Goal: Task Accomplishment & Management: Complete application form

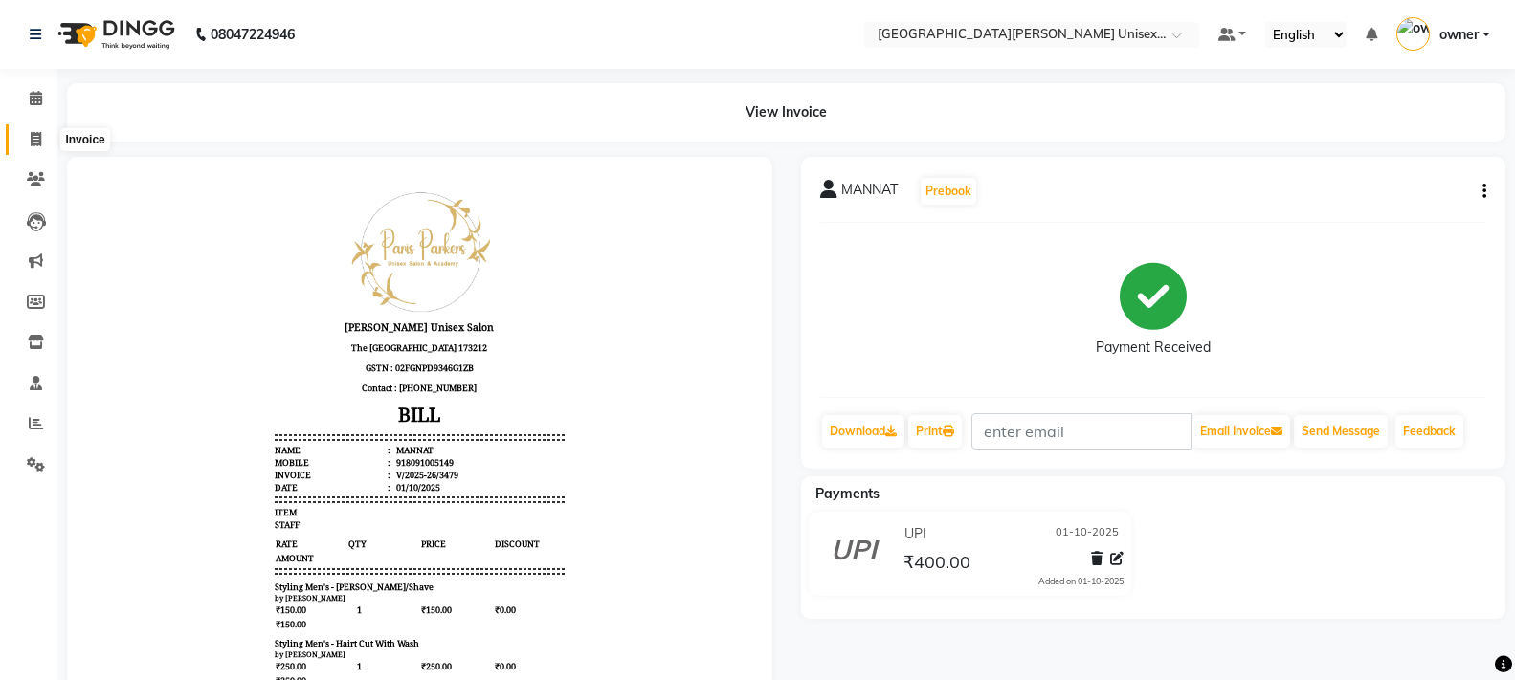
click at [37, 133] on icon at bounding box center [36, 139] width 11 height 14
select select "service"
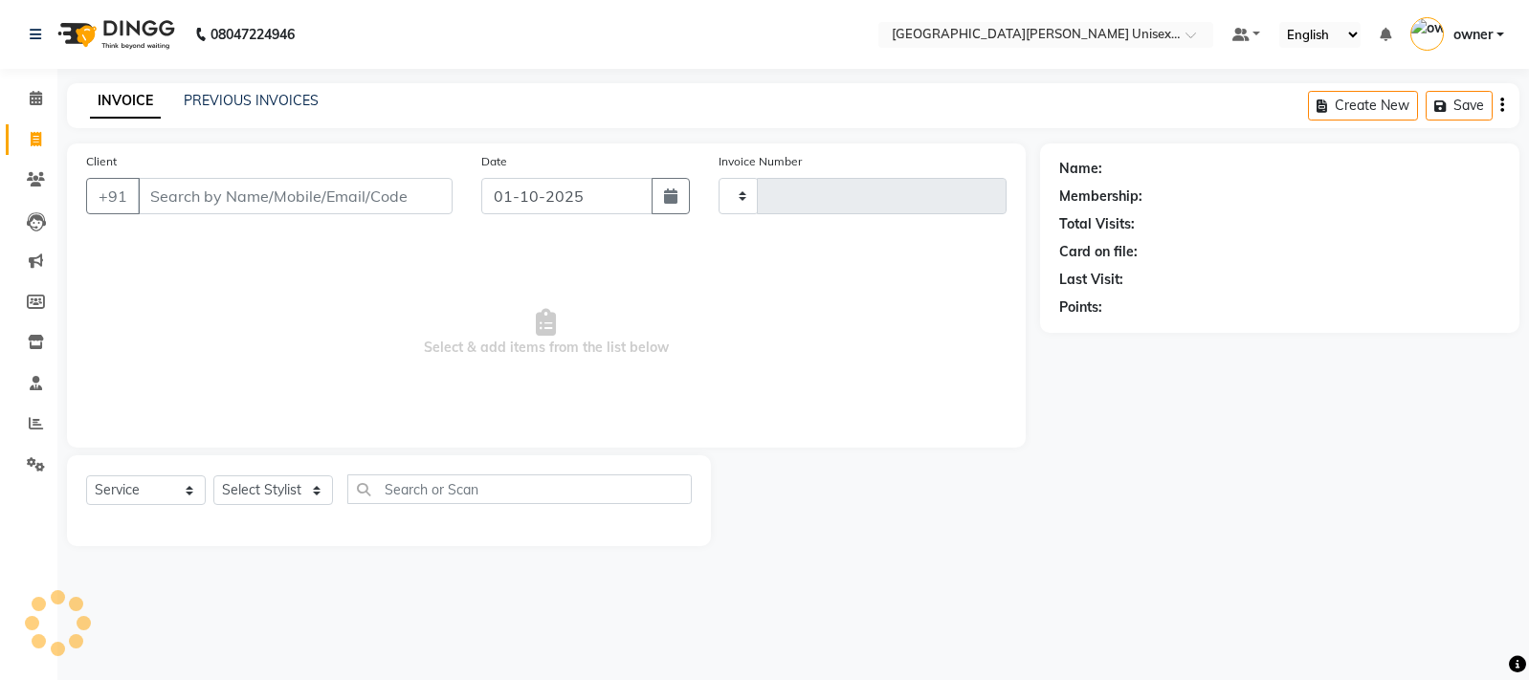
type input "3480"
select select "7055"
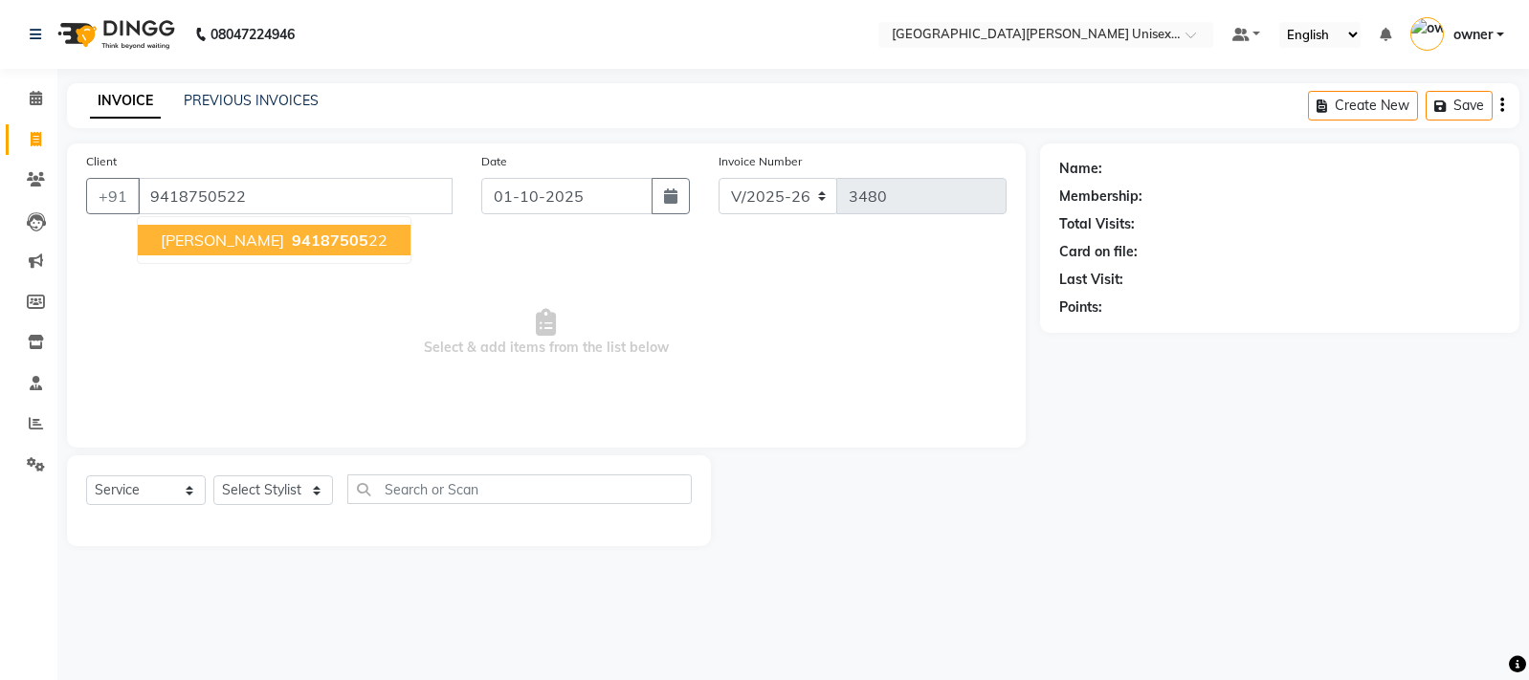
type input "9418750522"
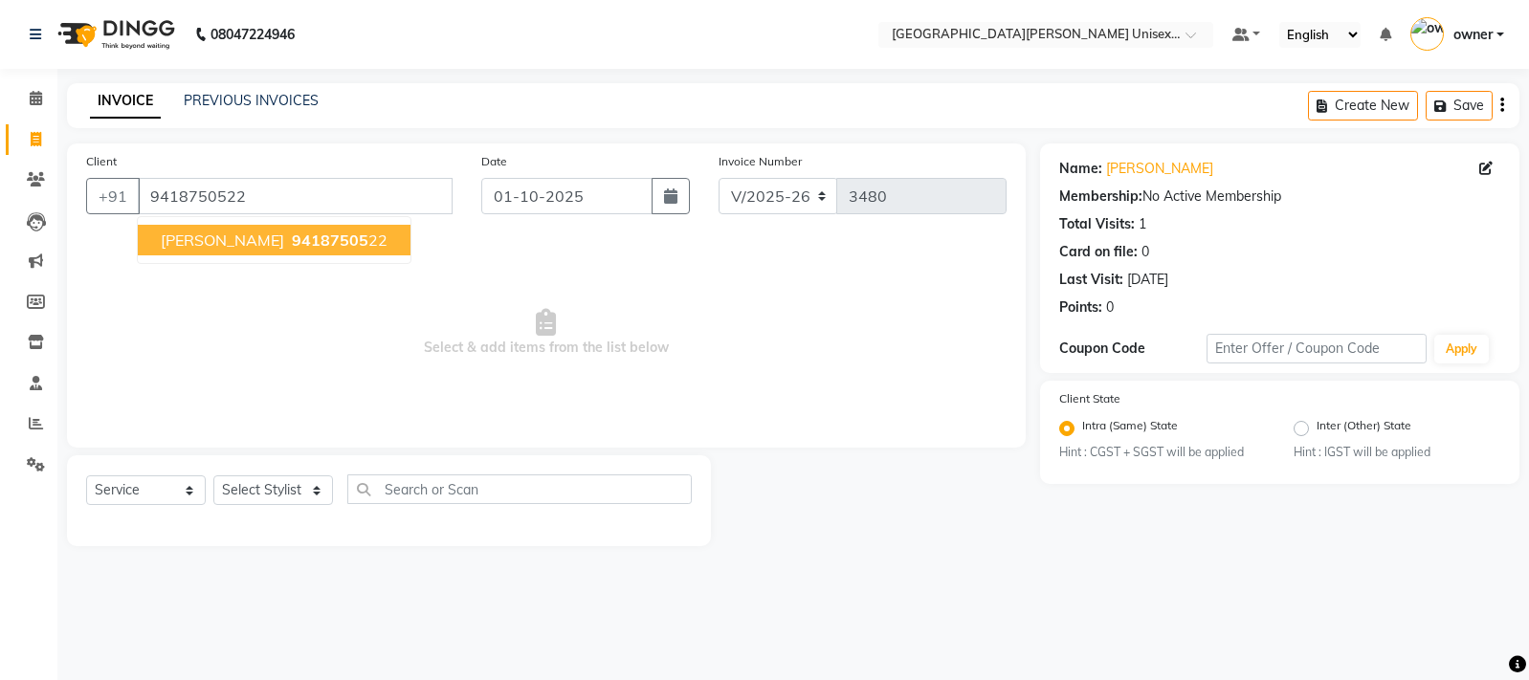
click at [292, 236] on span "94187505" at bounding box center [330, 240] width 77 height 19
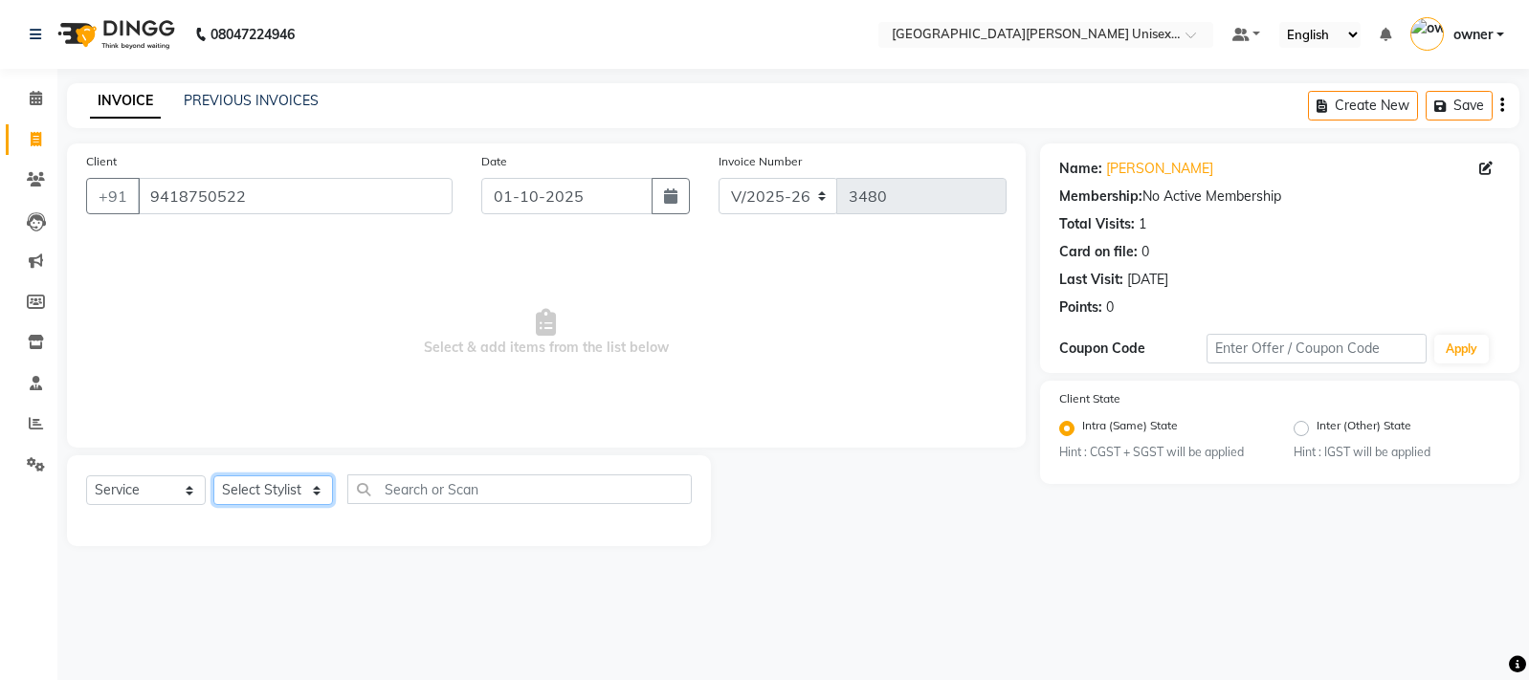
click at [271, 484] on select "Select Stylist anjali [PERSON_NAME] [PERSON_NAME] styler [PERSON_NAME] [PERSON_…" at bounding box center [273, 491] width 120 height 30
select select "58723"
click at [213, 476] on select "Select Stylist anjali [PERSON_NAME] [PERSON_NAME] styler [PERSON_NAME] [PERSON_…" at bounding box center [273, 491] width 120 height 30
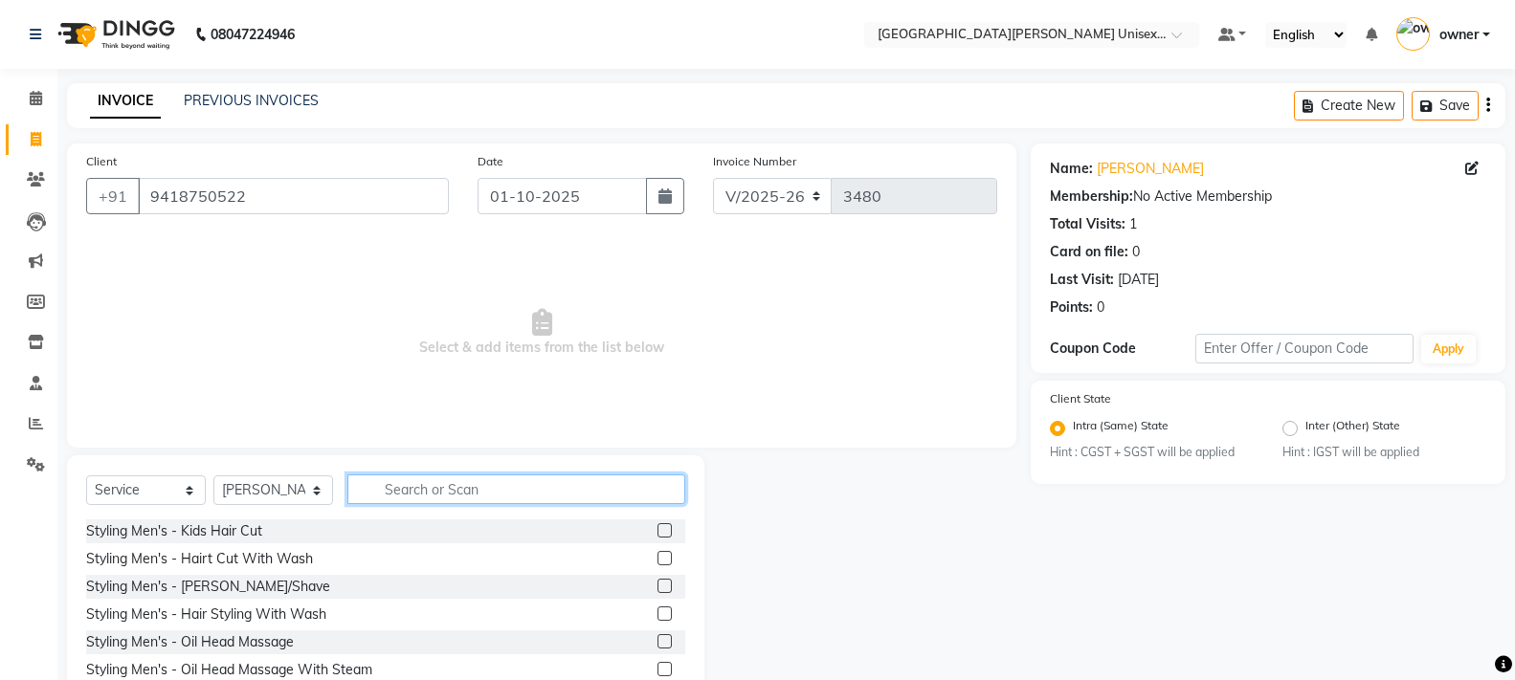
click at [477, 488] on input "text" at bounding box center [516, 490] width 338 height 30
type input "W"
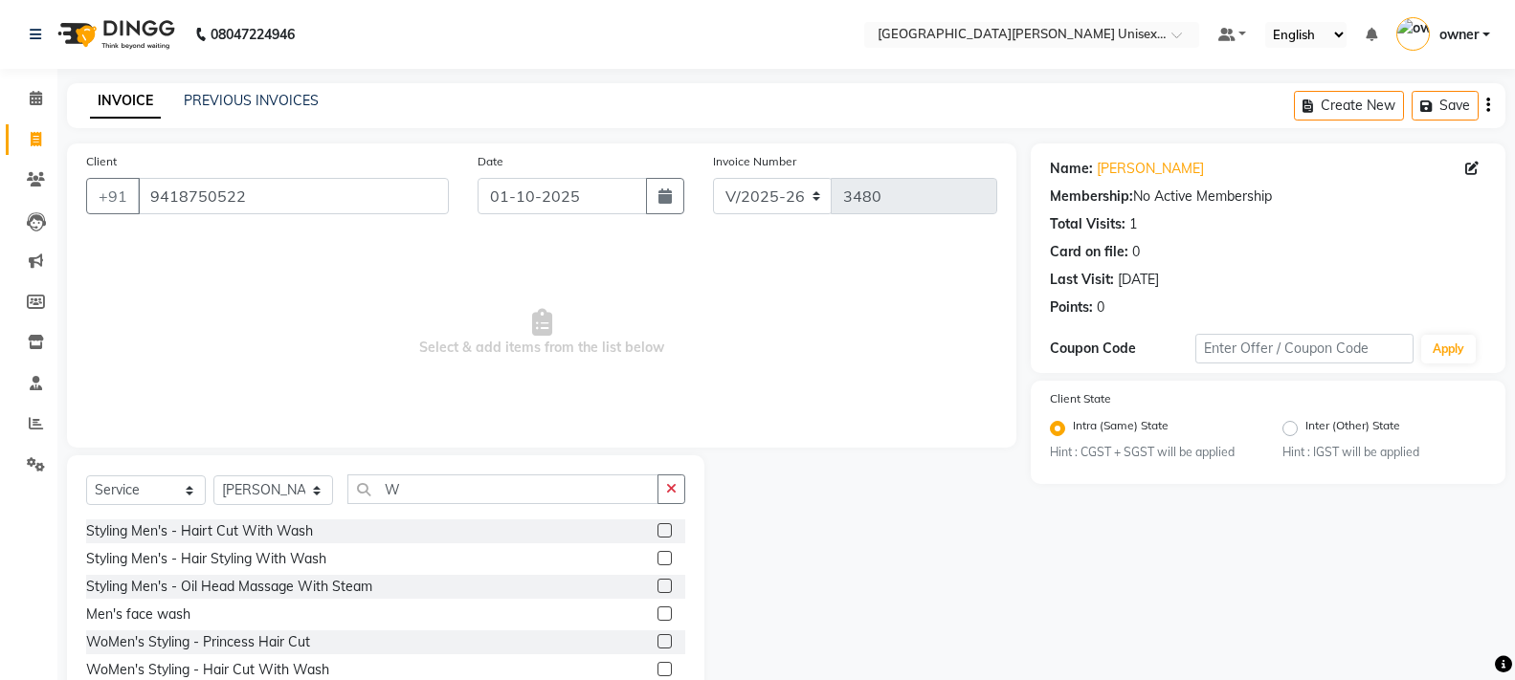
click at [658, 666] on label at bounding box center [665, 669] width 14 height 14
click at [658, 666] on input "checkbox" at bounding box center [664, 670] width 12 height 12
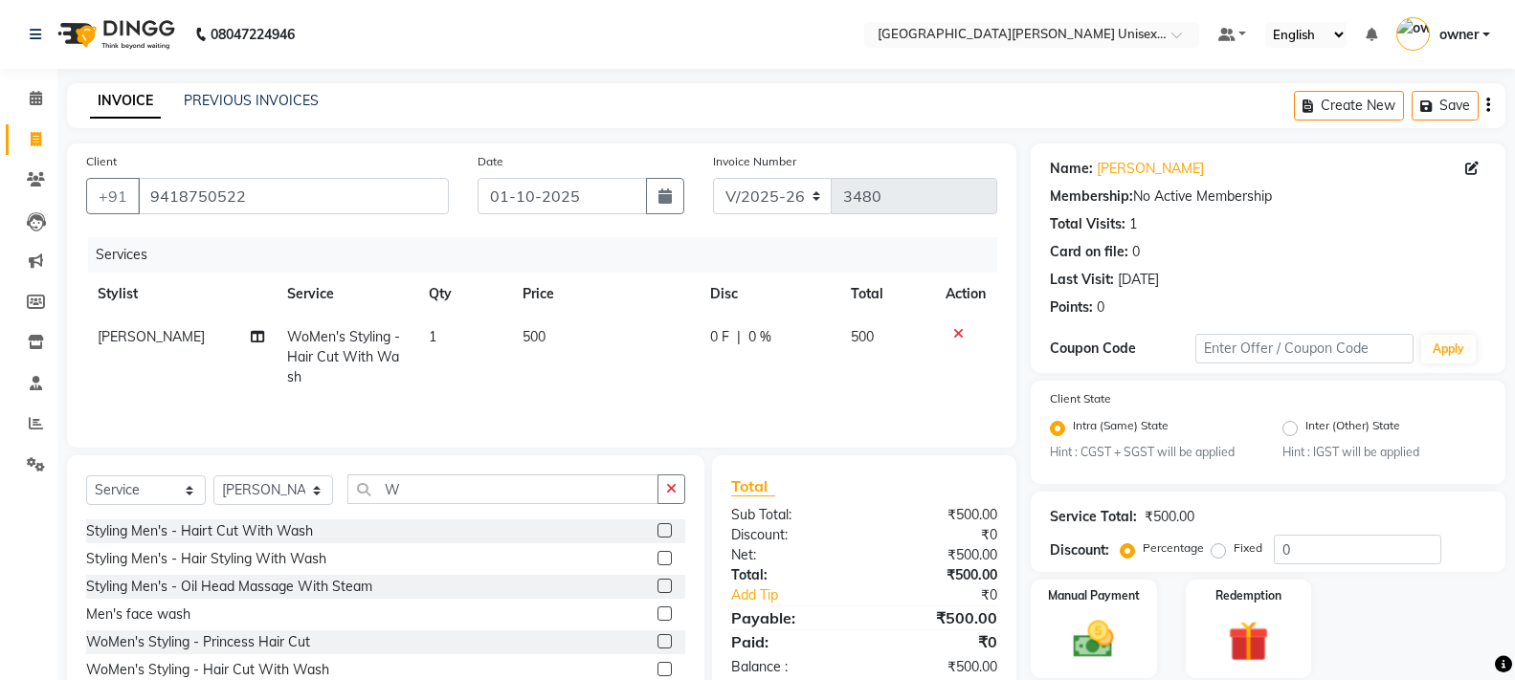
click at [658, 674] on label at bounding box center [665, 669] width 14 height 14
click at [658, 674] on input "checkbox" at bounding box center [664, 670] width 12 height 12
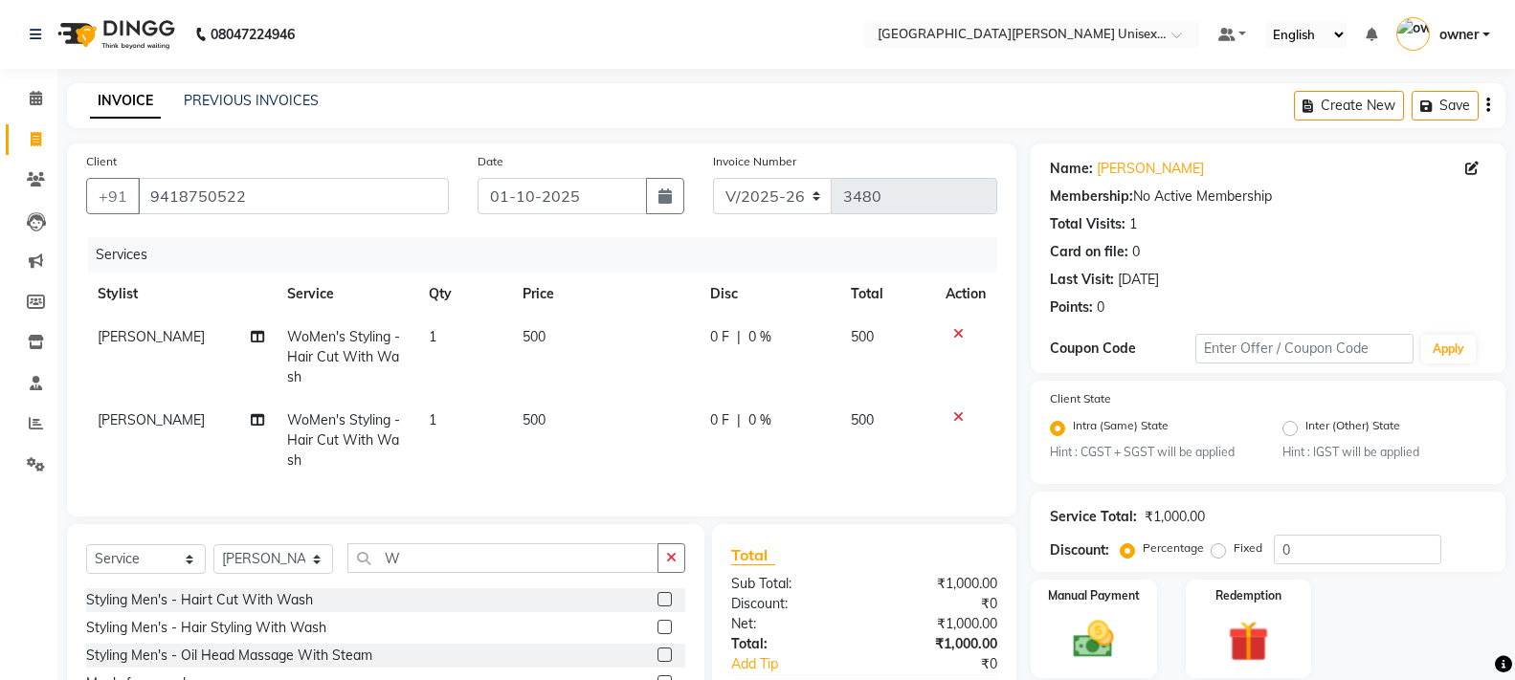
checkbox input "false"
click at [169, 427] on span "[PERSON_NAME]" at bounding box center [151, 420] width 107 height 17
select select "58723"
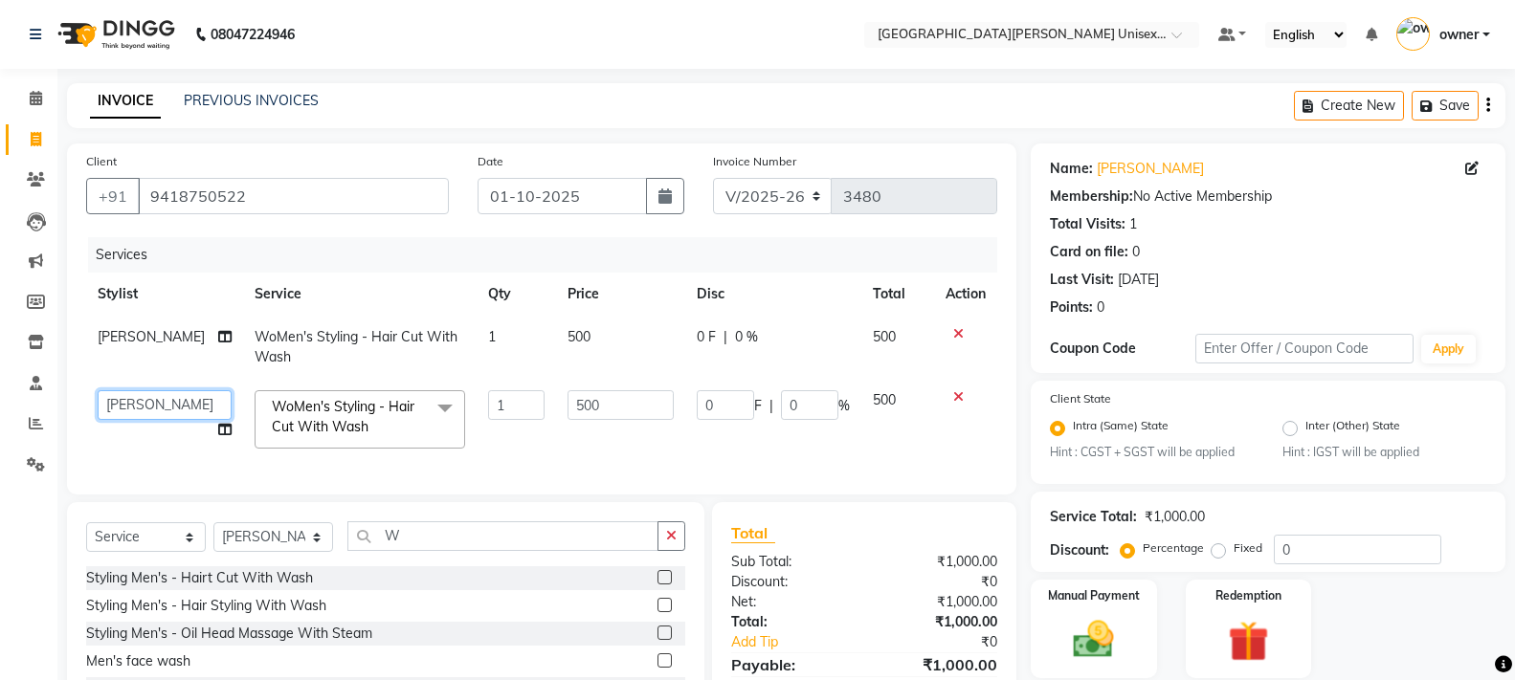
click at [163, 401] on select "anjali [PERSON_NAME] [PERSON_NAME] [PERSON_NAME] [PERSON_NAME] [PERSON_NAME] [P…" at bounding box center [165, 405] width 134 height 30
select select "82058"
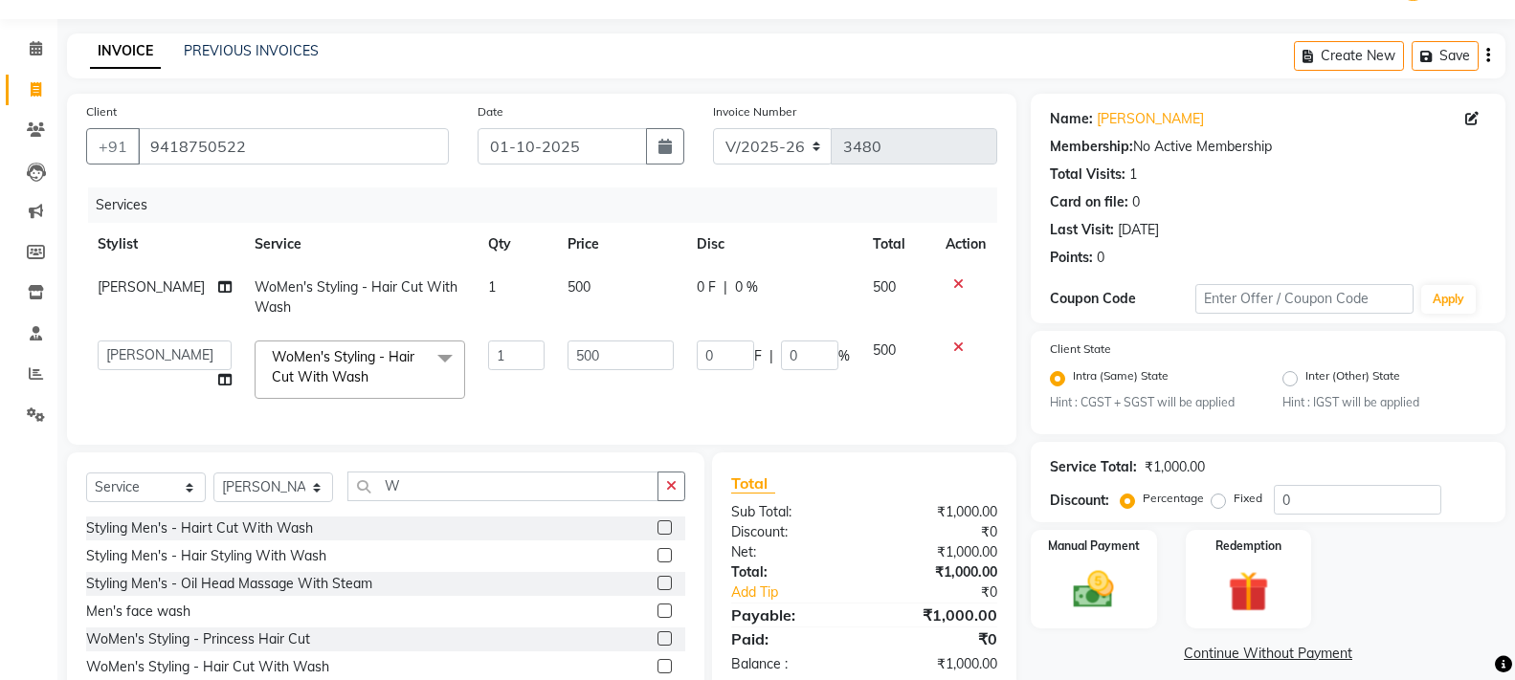
scroll to position [147, 0]
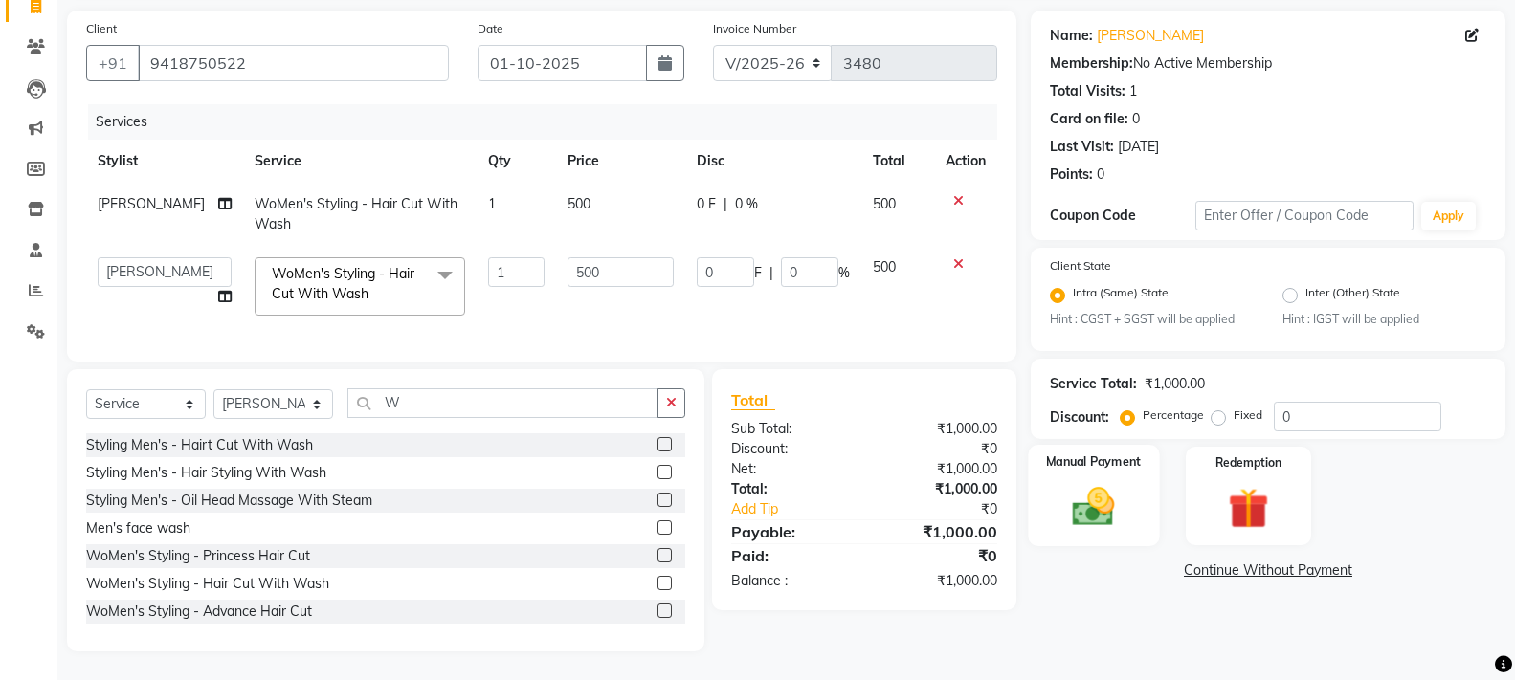
click at [1103, 504] on img at bounding box center [1093, 507] width 68 height 49
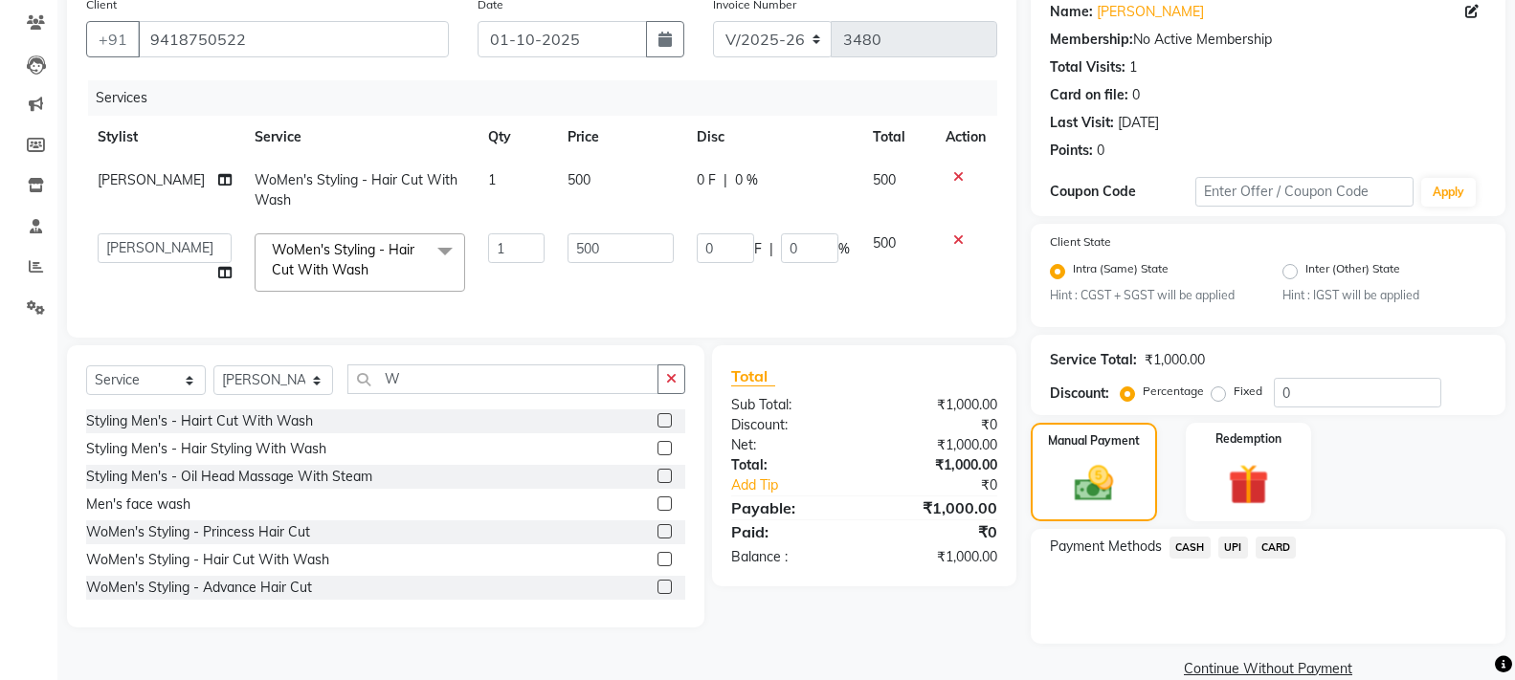
scroll to position [189, 0]
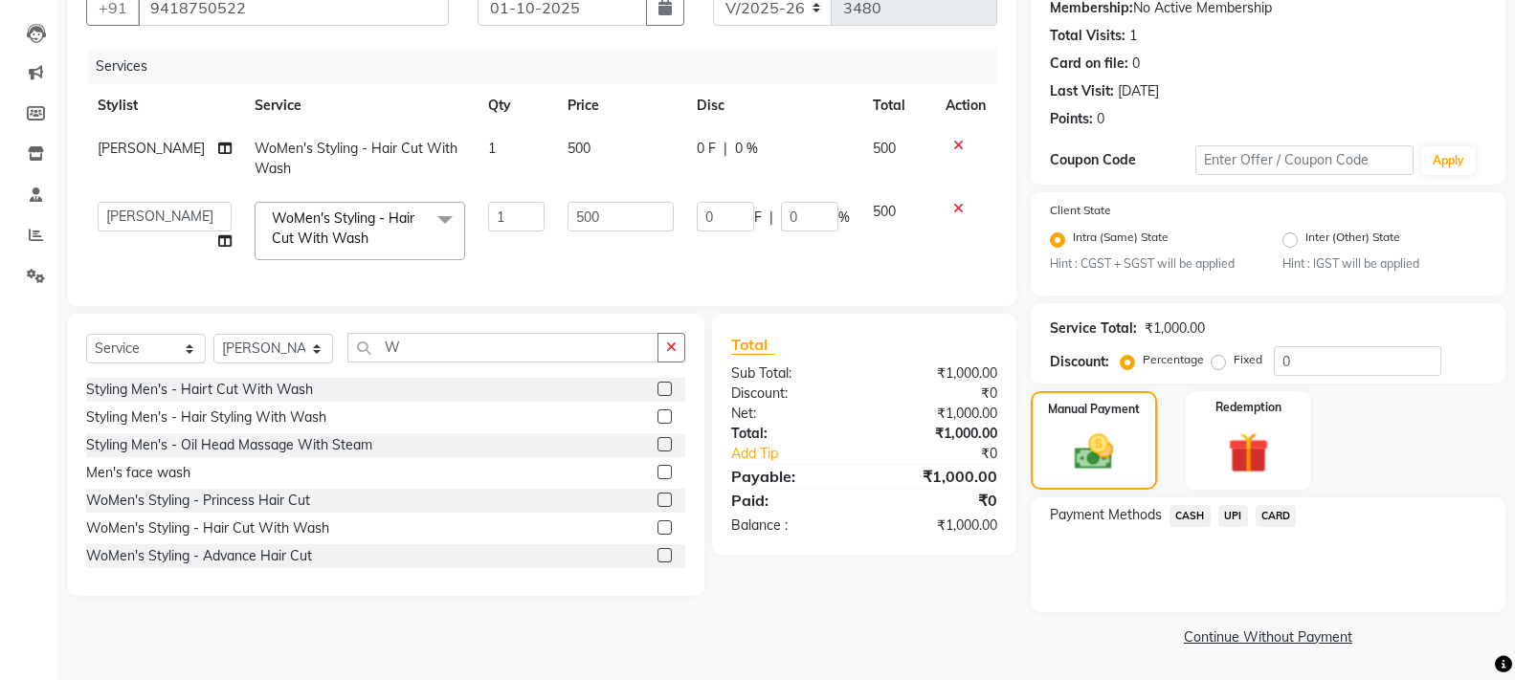
click at [1235, 519] on span "UPI" at bounding box center [1233, 516] width 30 height 22
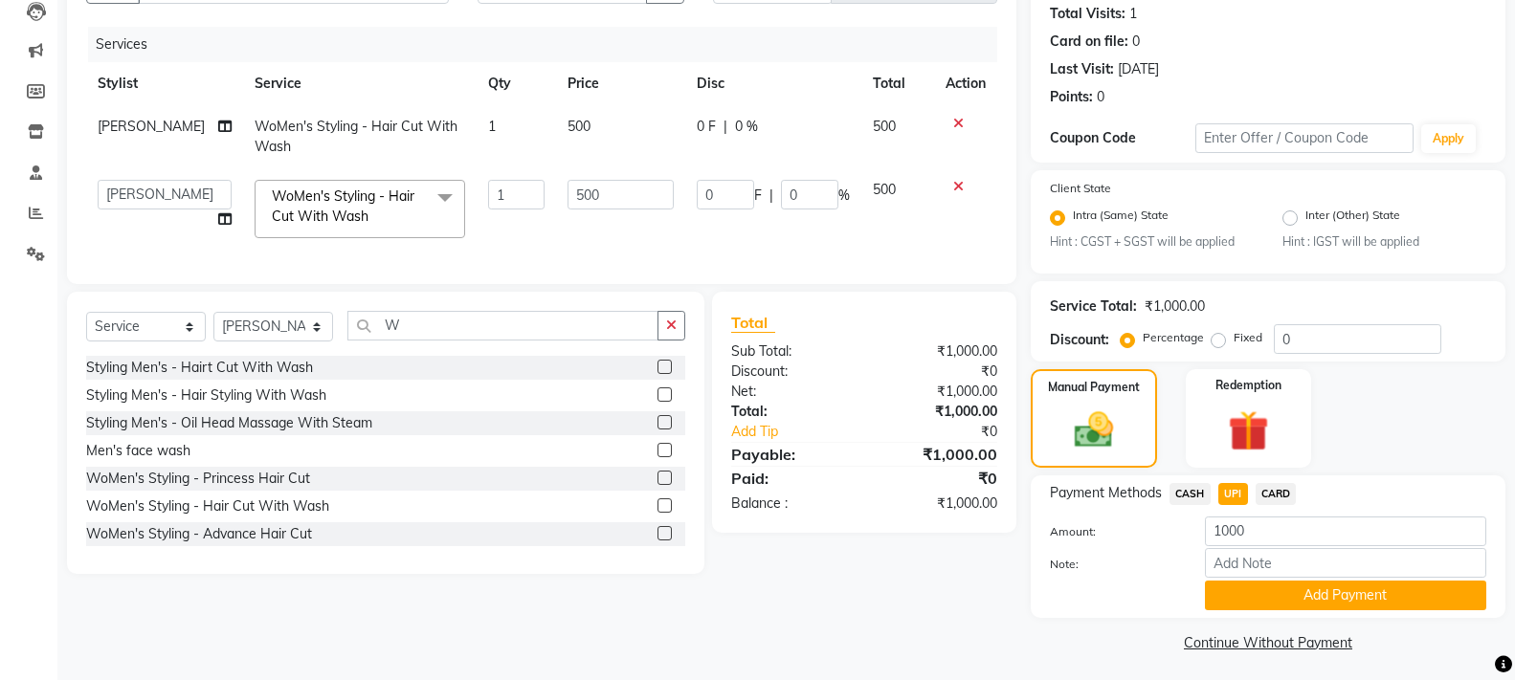
scroll to position [216, 0]
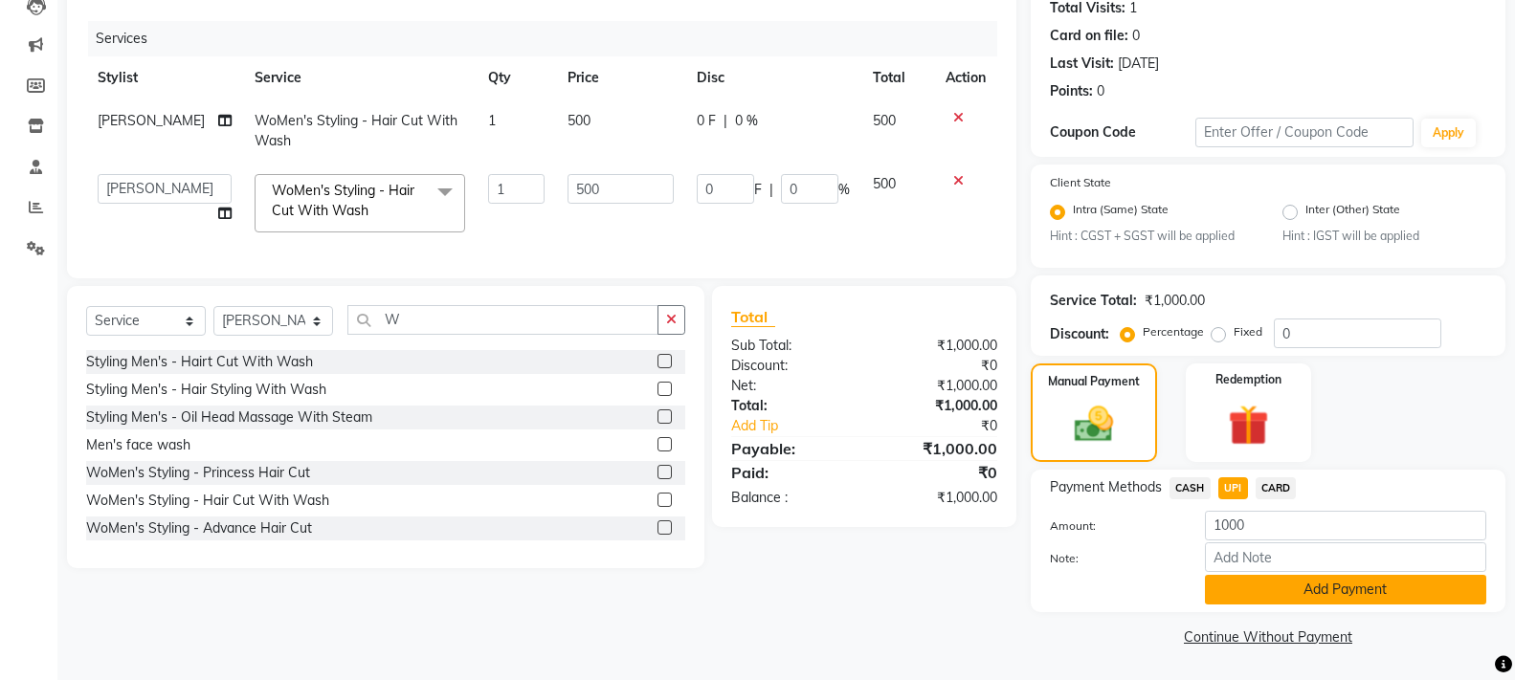
click at [1249, 593] on button "Add Payment" at bounding box center [1345, 590] width 281 height 30
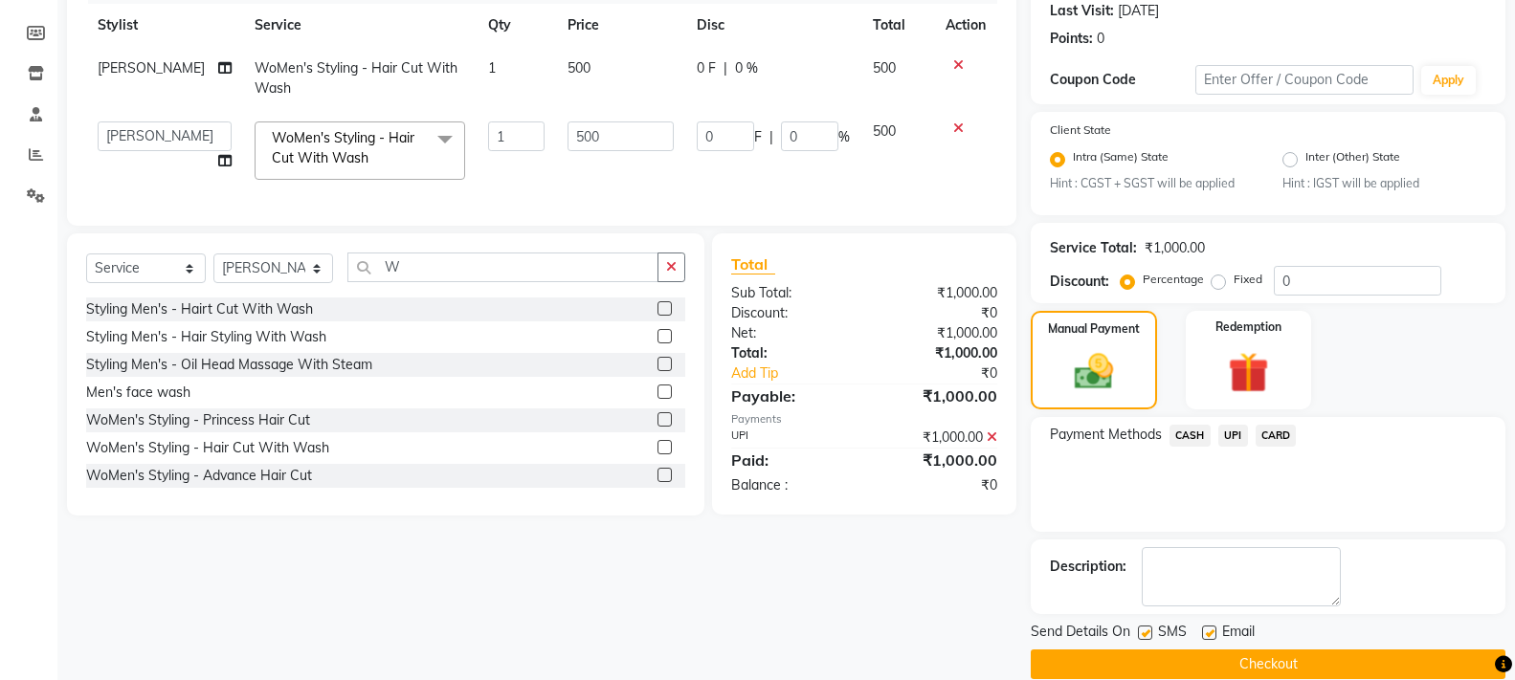
scroll to position [297, 0]
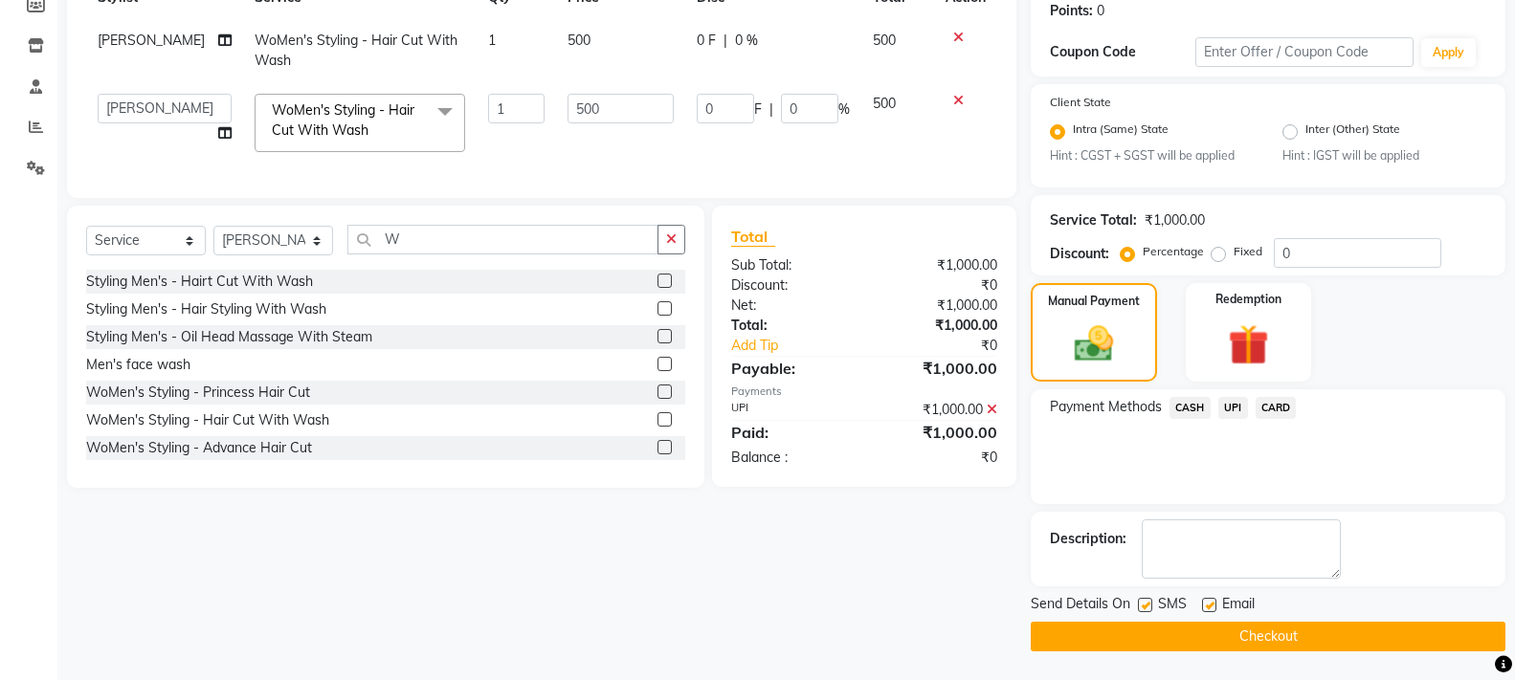
click at [1208, 640] on button "Checkout" at bounding box center [1268, 637] width 475 height 30
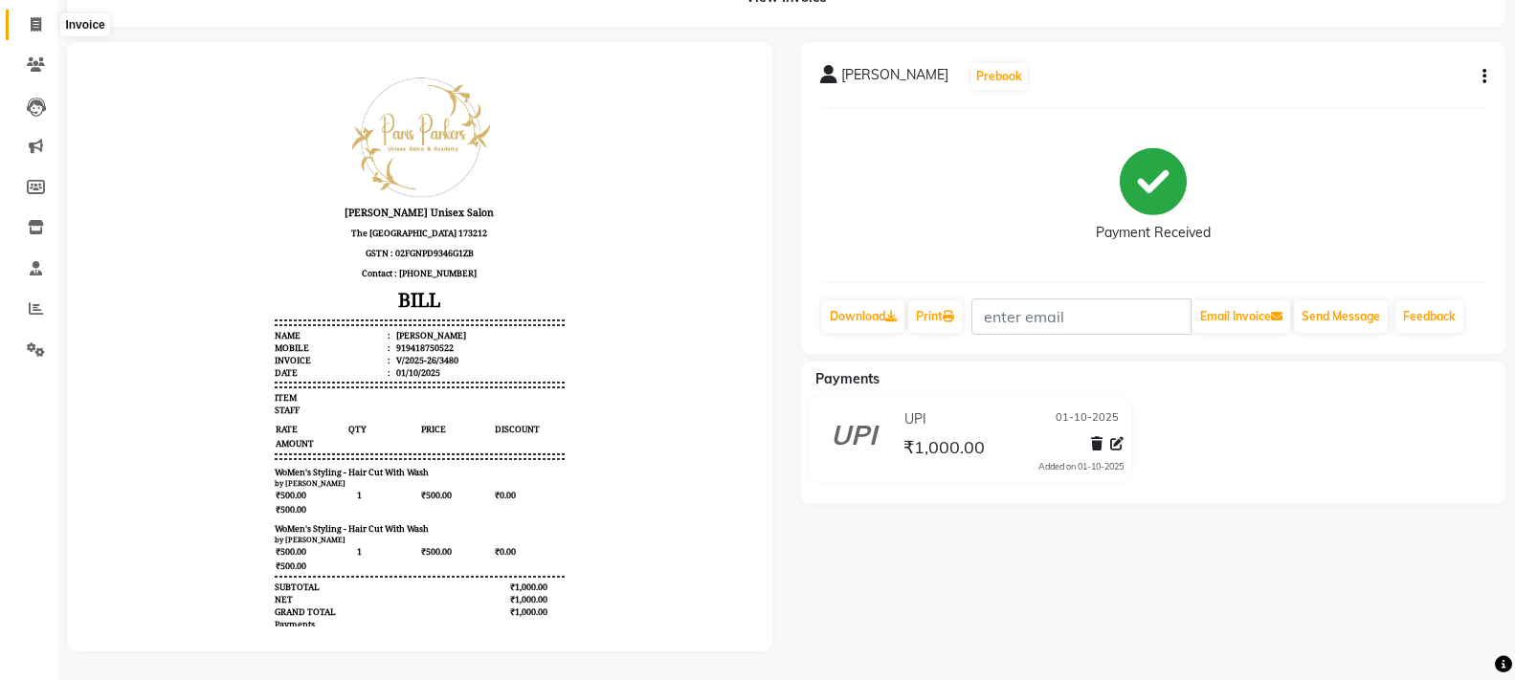
click at [27, 17] on span at bounding box center [35, 25] width 33 height 22
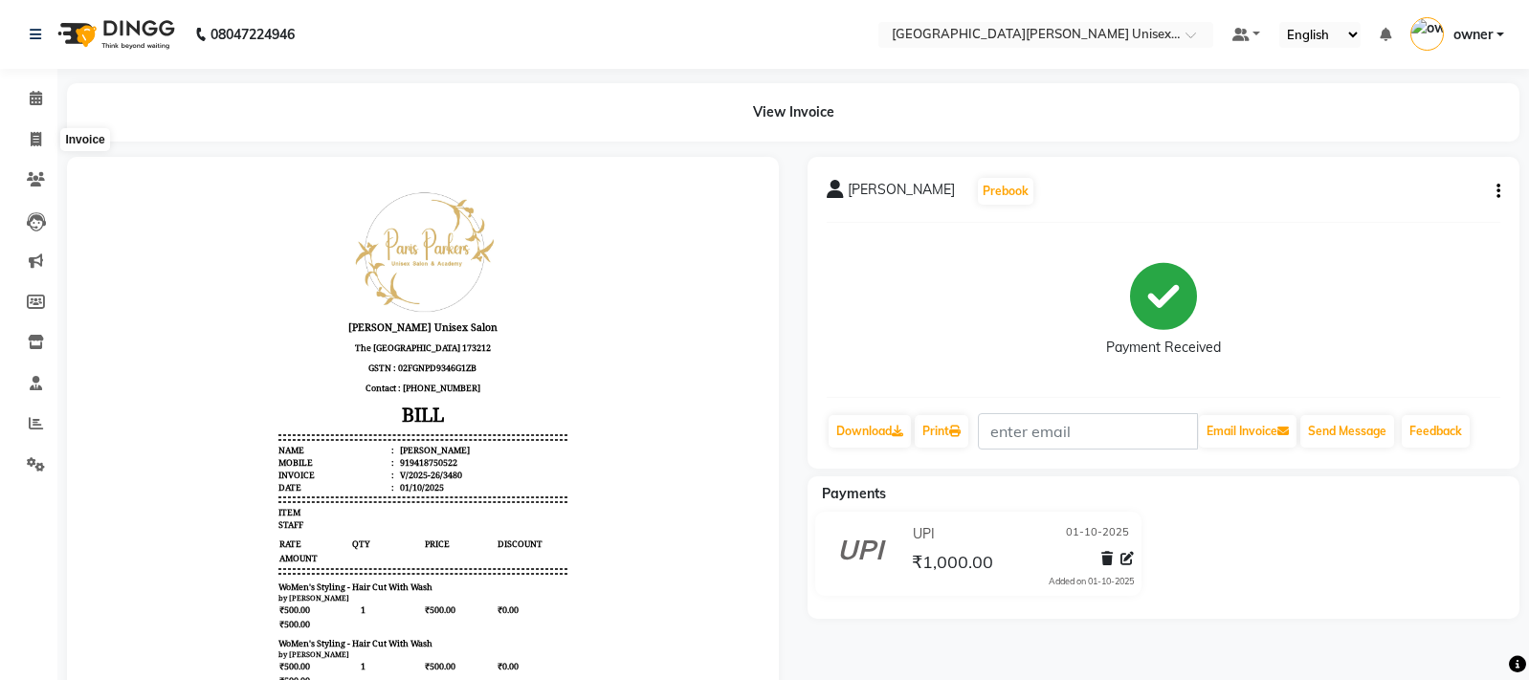
select select "service"
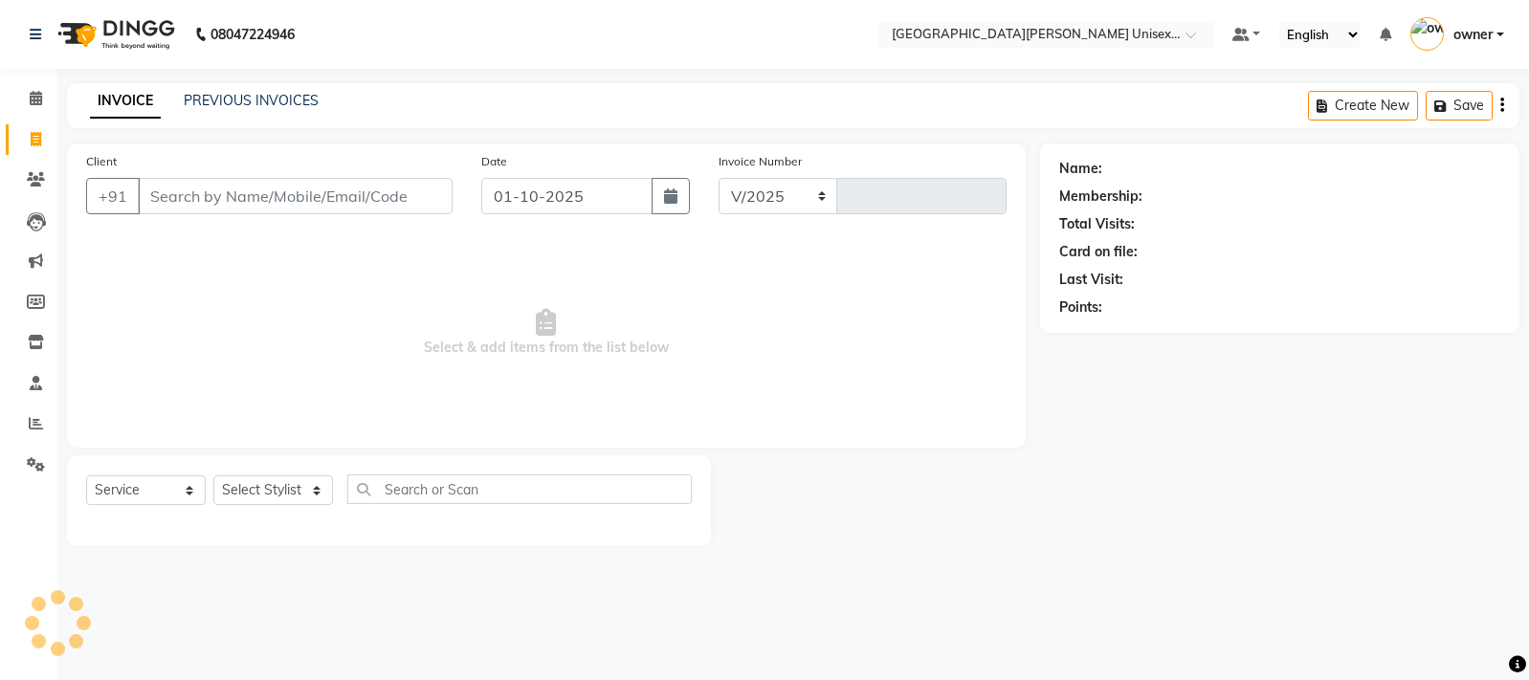
select select "7055"
type input "3481"
click at [38, 100] on icon at bounding box center [36, 98] width 12 height 14
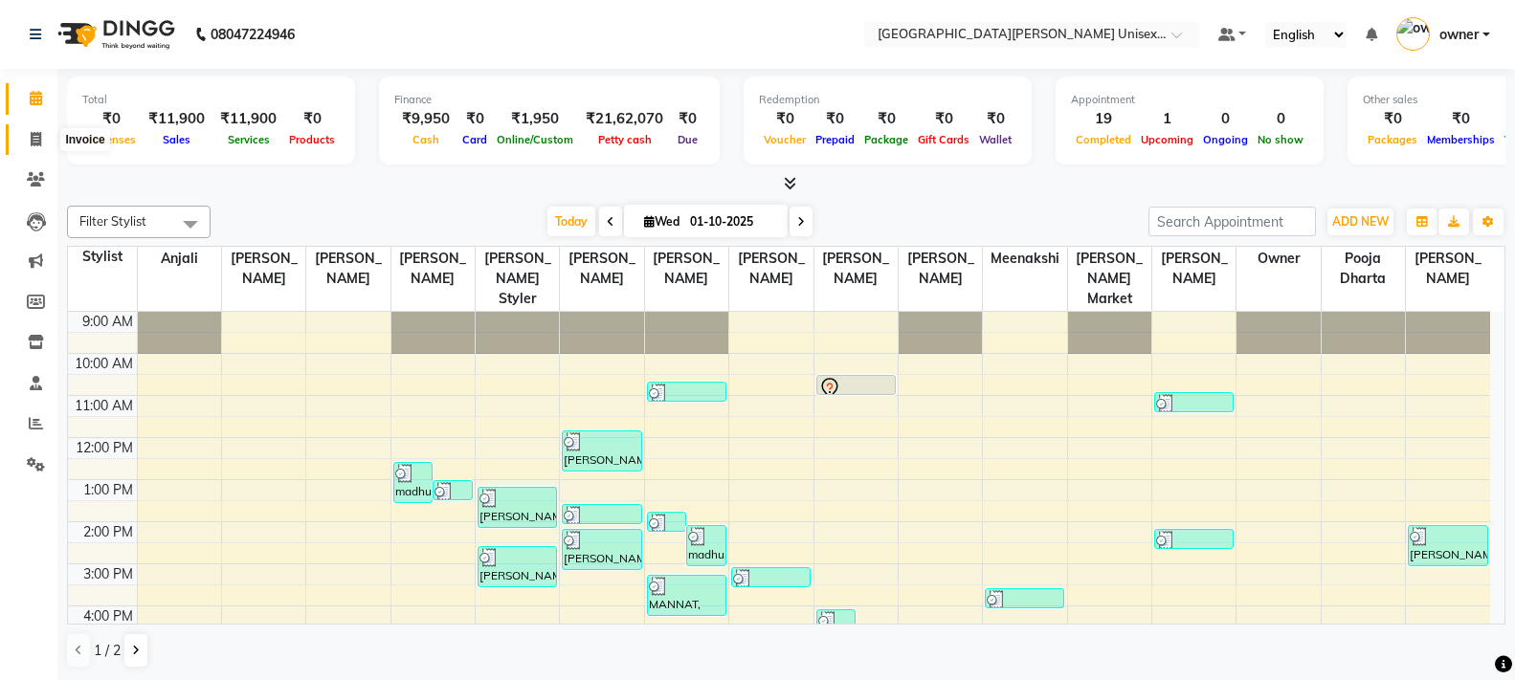
click at [46, 136] on span at bounding box center [35, 140] width 33 height 22
select select "service"
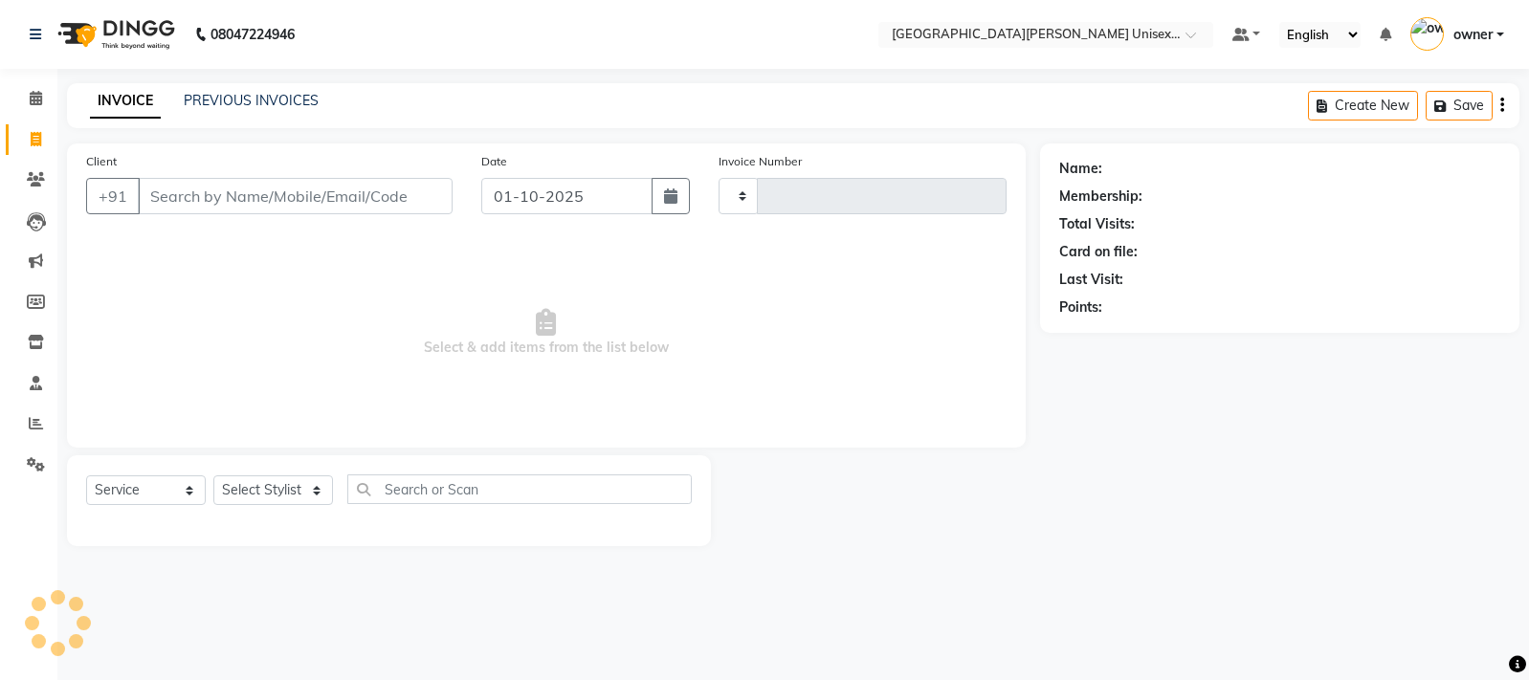
type input "3481"
select select "7055"
click at [221, 189] on input "Client" at bounding box center [295, 196] width 315 height 36
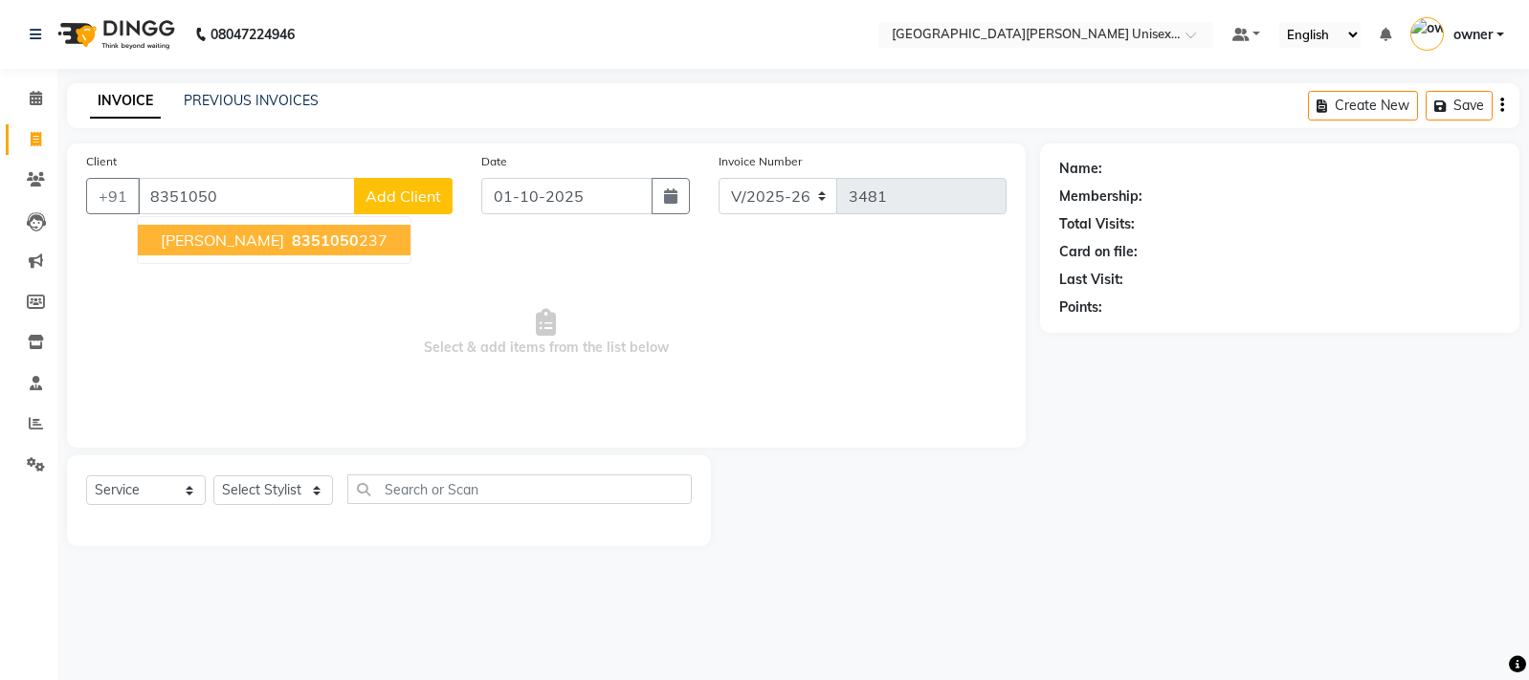
click at [292, 243] on span "8351050" at bounding box center [325, 240] width 67 height 19
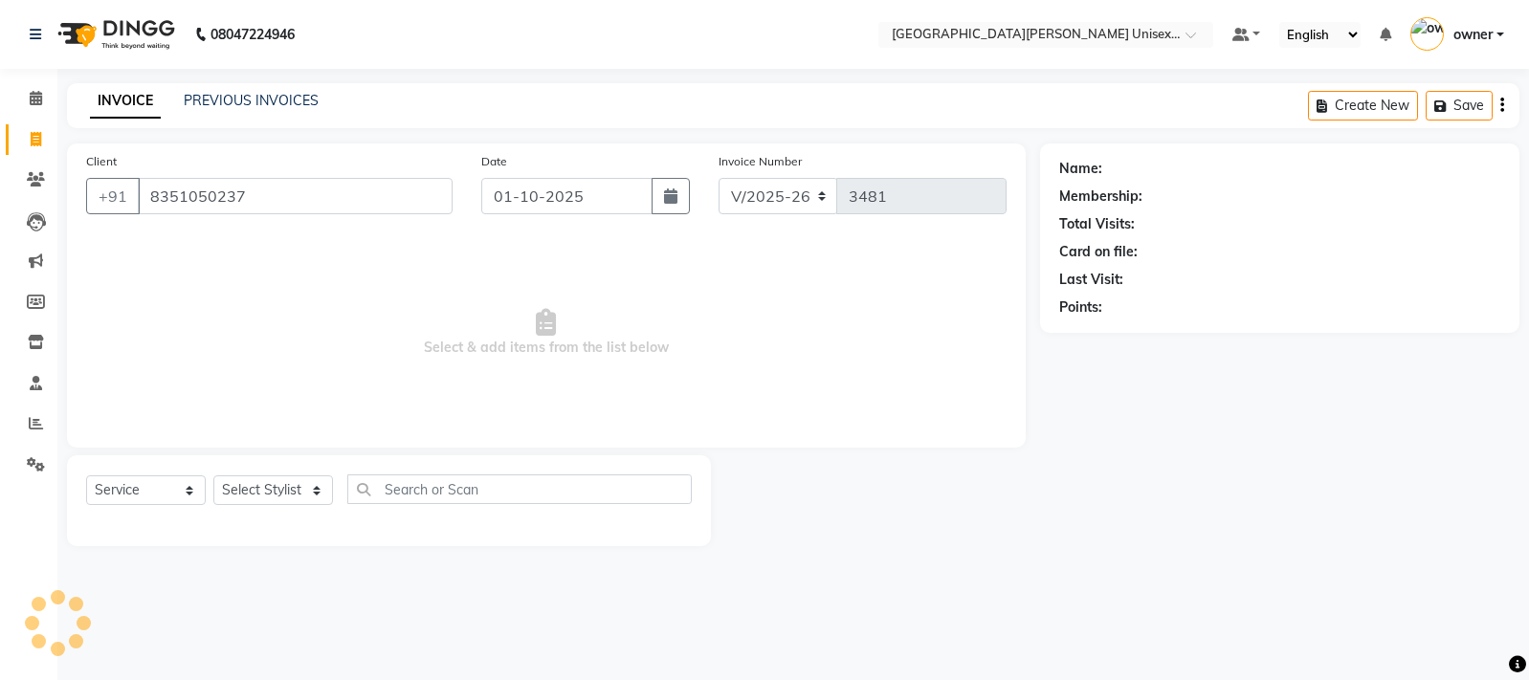
type input "8351050237"
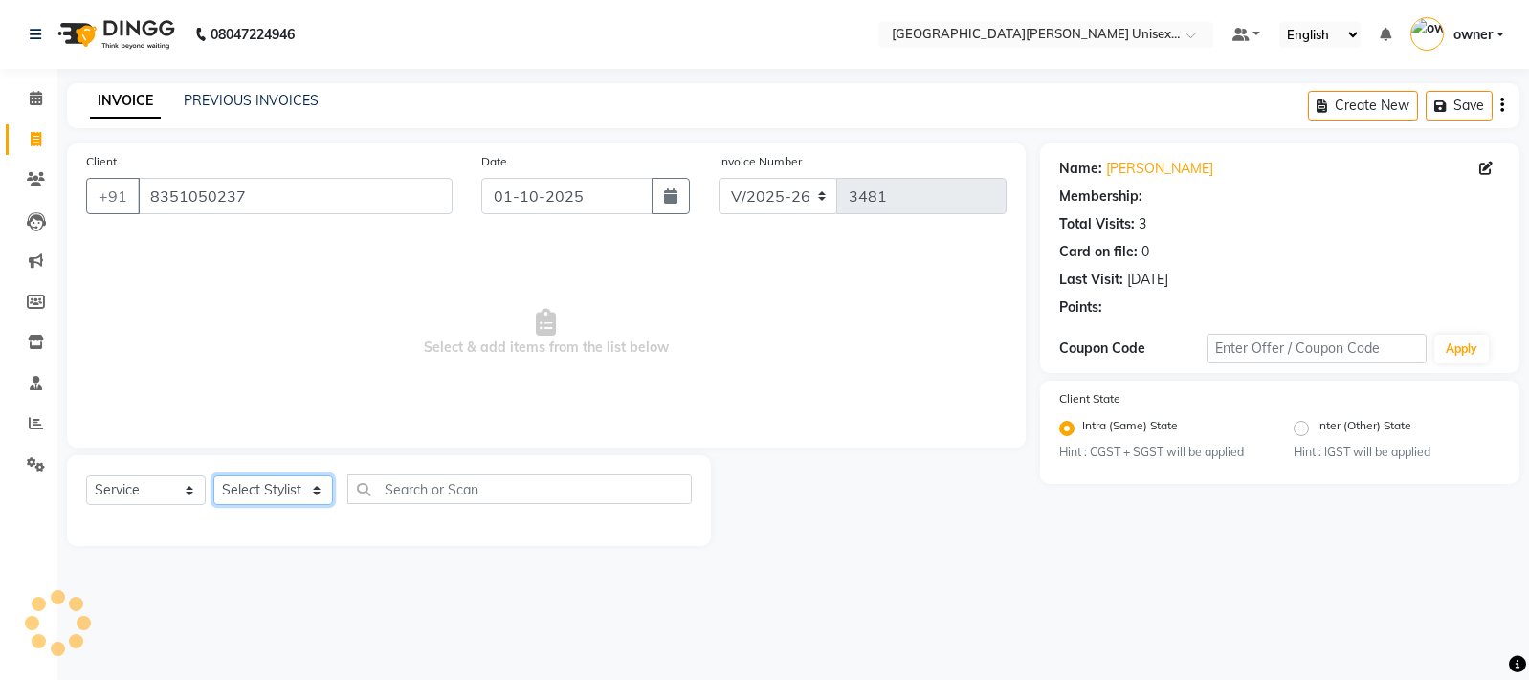
drag, startPoint x: 317, startPoint y: 494, endPoint x: 320, endPoint y: 483, distance: 10.9
click at [317, 494] on select "Select Stylist anjali [PERSON_NAME] [PERSON_NAME] styler [PERSON_NAME] [PERSON_…" at bounding box center [273, 491] width 120 height 30
select select "61129"
click at [213, 476] on select "Select Stylist anjali [PERSON_NAME] [PERSON_NAME] styler [PERSON_NAME] [PERSON_…" at bounding box center [273, 491] width 120 height 30
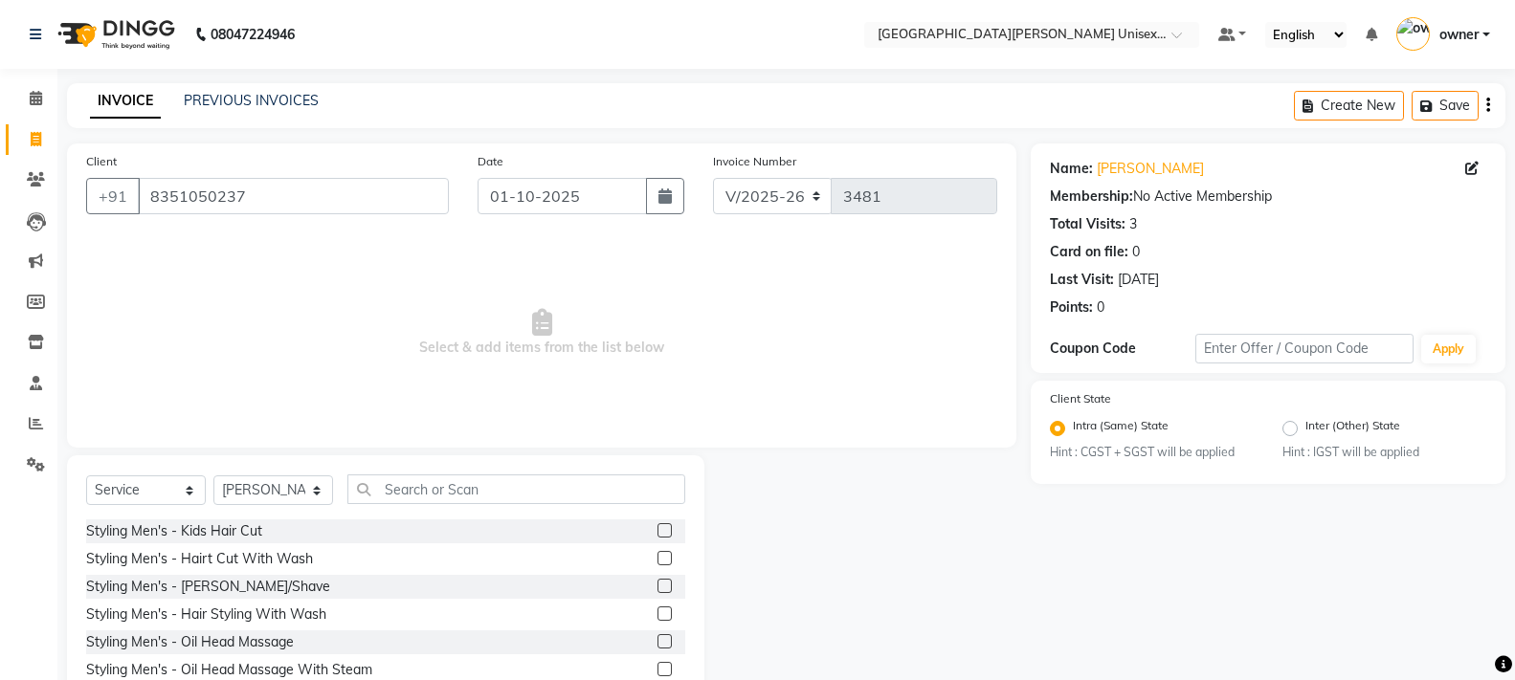
click at [658, 554] on label at bounding box center [665, 558] width 14 height 14
click at [658, 554] on input "checkbox" at bounding box center [664, 559] width 12 height 12
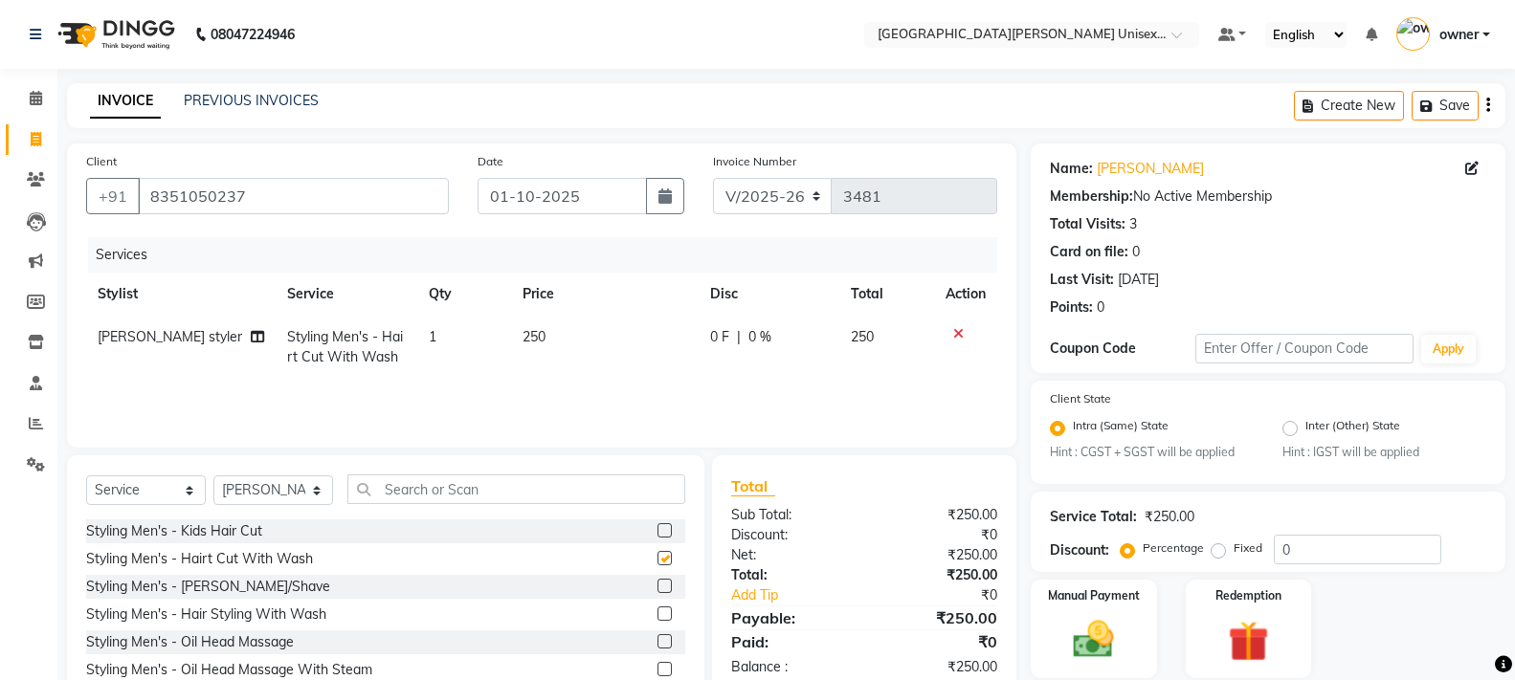
checkbox input "false"
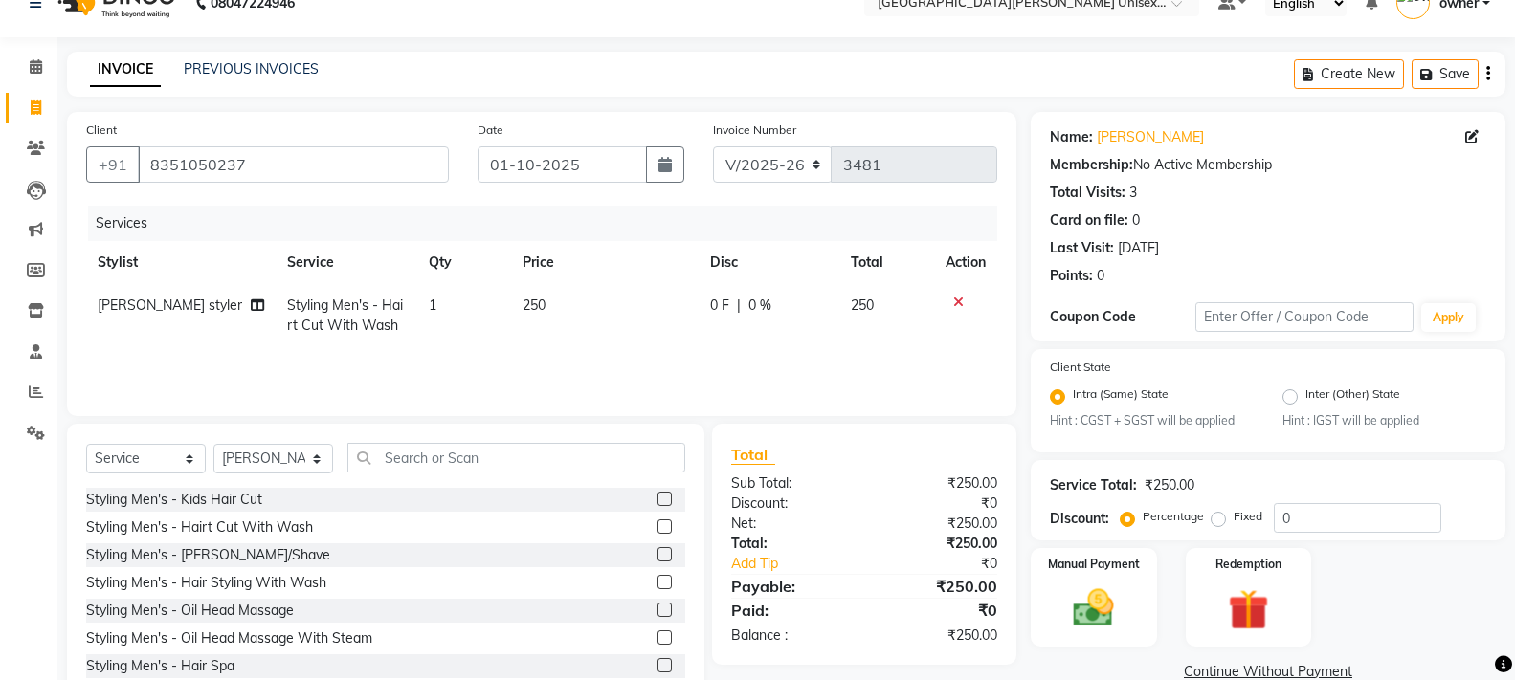
scroll to position [86, 0]
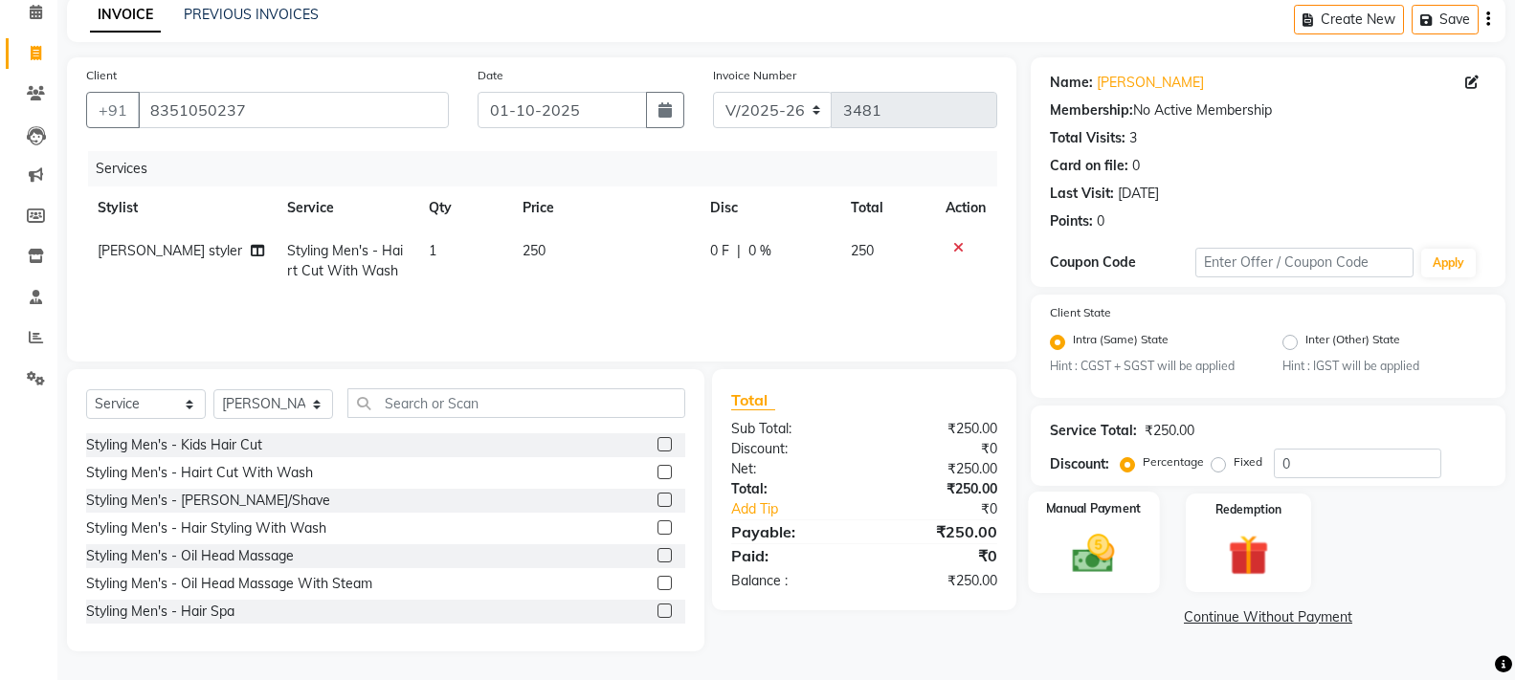
click at [1100, 524] on div "Manual Payment" at bounding box center [1093, 543] width 131 height 102
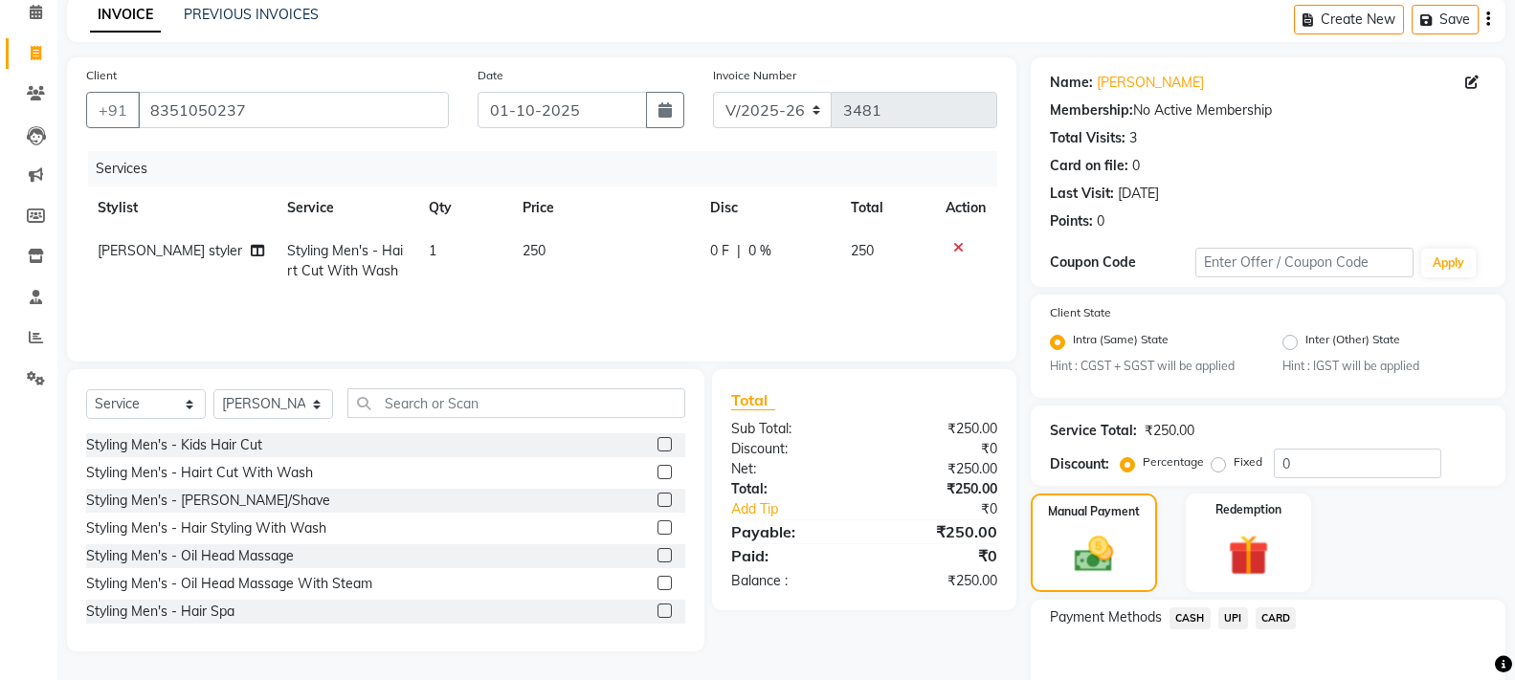
click at [1184, 617] on span "CASH" at bounding box center [1190, 619] width 41 height 22
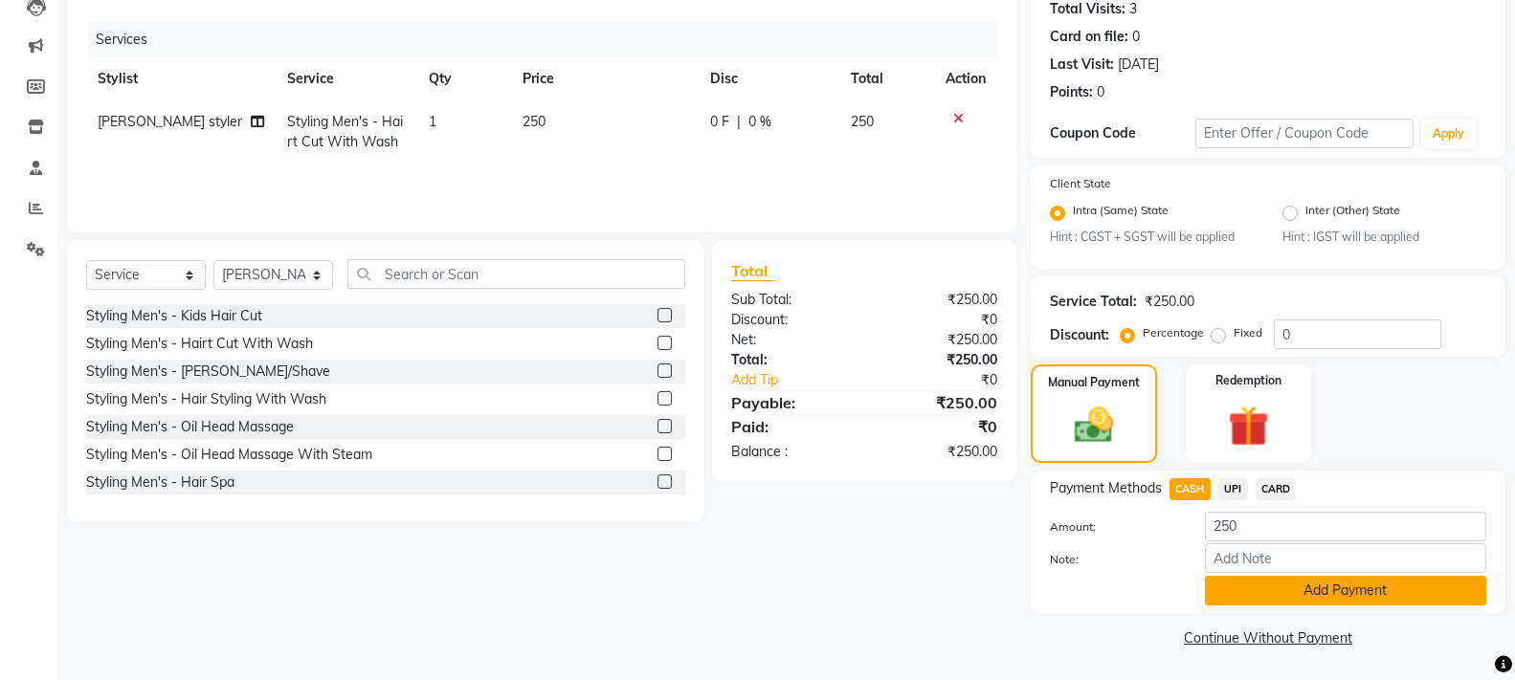
scroll to position [216, 0]
click at [1279, 593] on button "Add Payment" at bounding box center [1345, 590] width 281 height 30
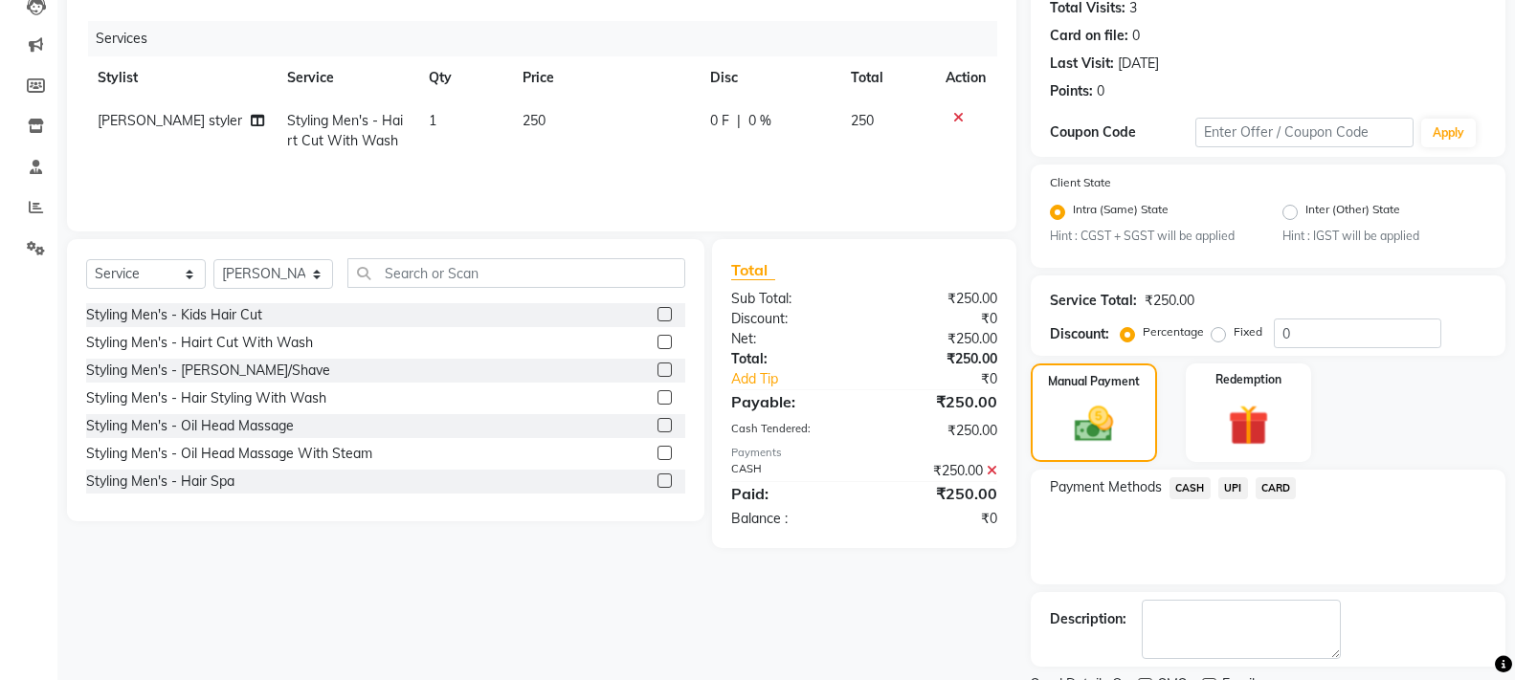
scroll to position [297, 0]
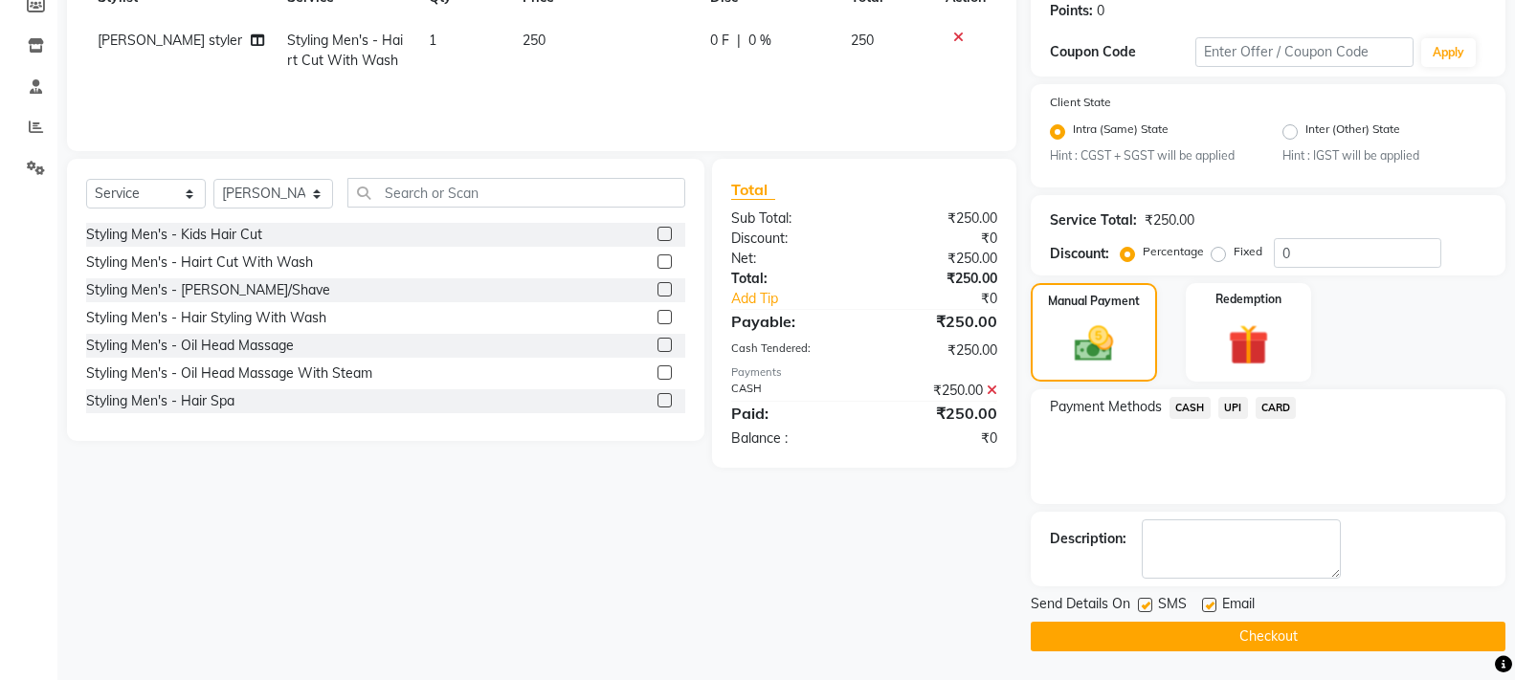
click at [1220, 639] on button "Checkout" at bounding box center [1268, 637] width 475 height 30
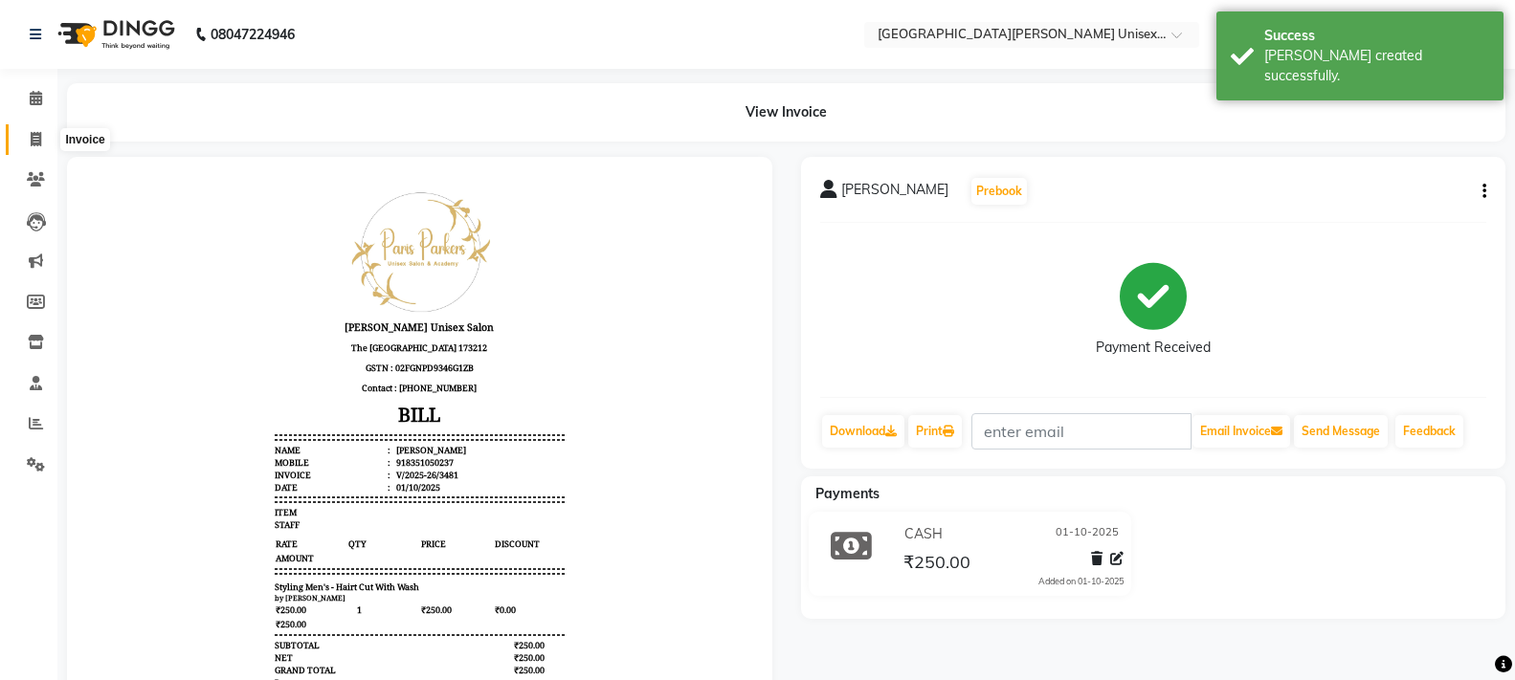
click at [43, 135] on span at bounding box center [35, 140] width 33 height 22
select select "service"
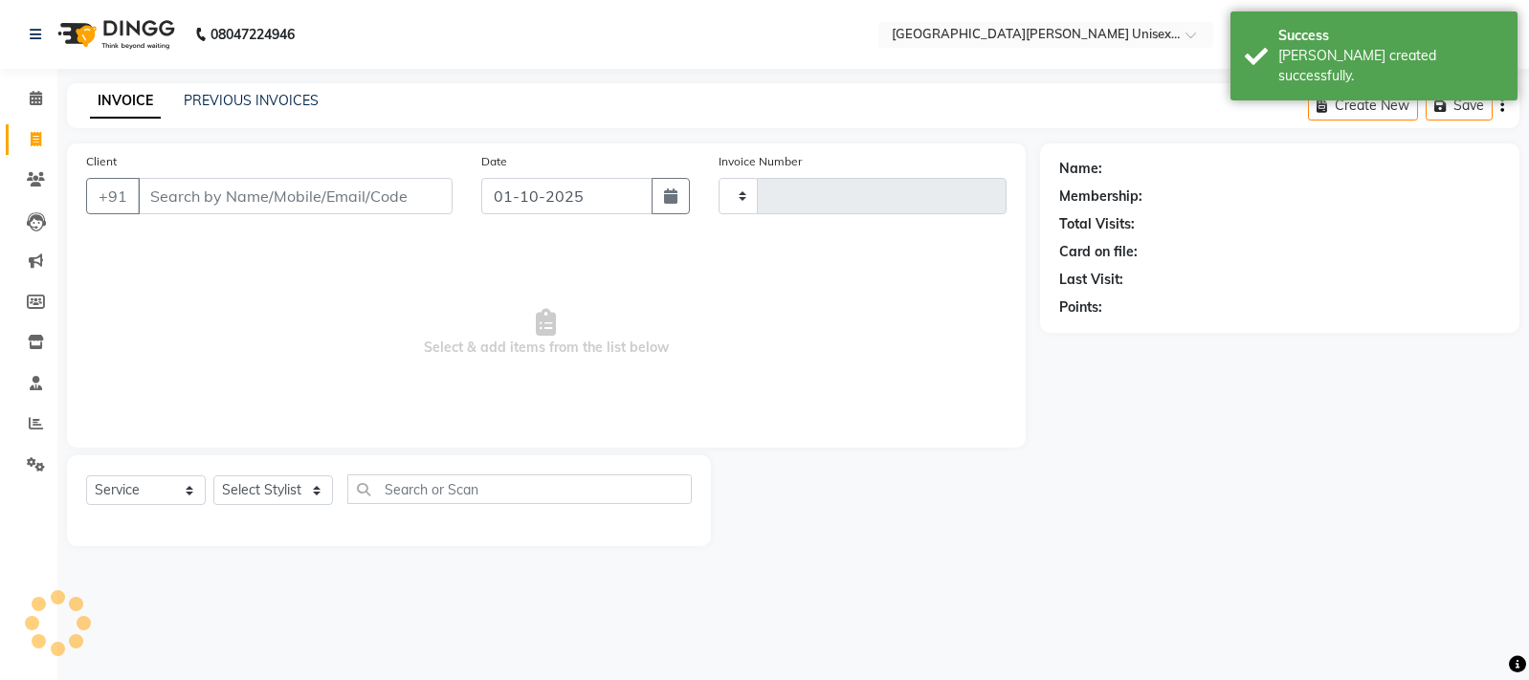
type input "3482"
select select "7055"
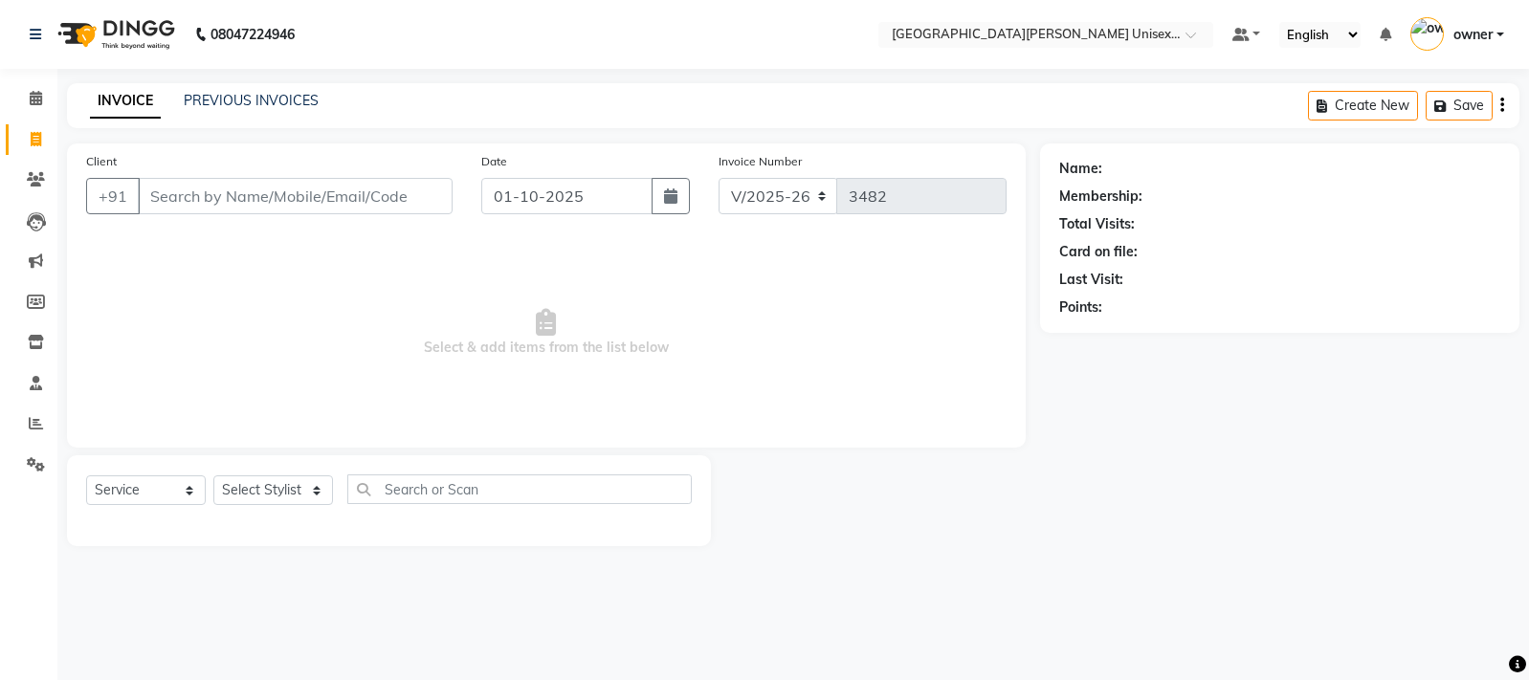
click at [314, 199] on input "Client" at bounding box center [295, 196] width 315 height 36
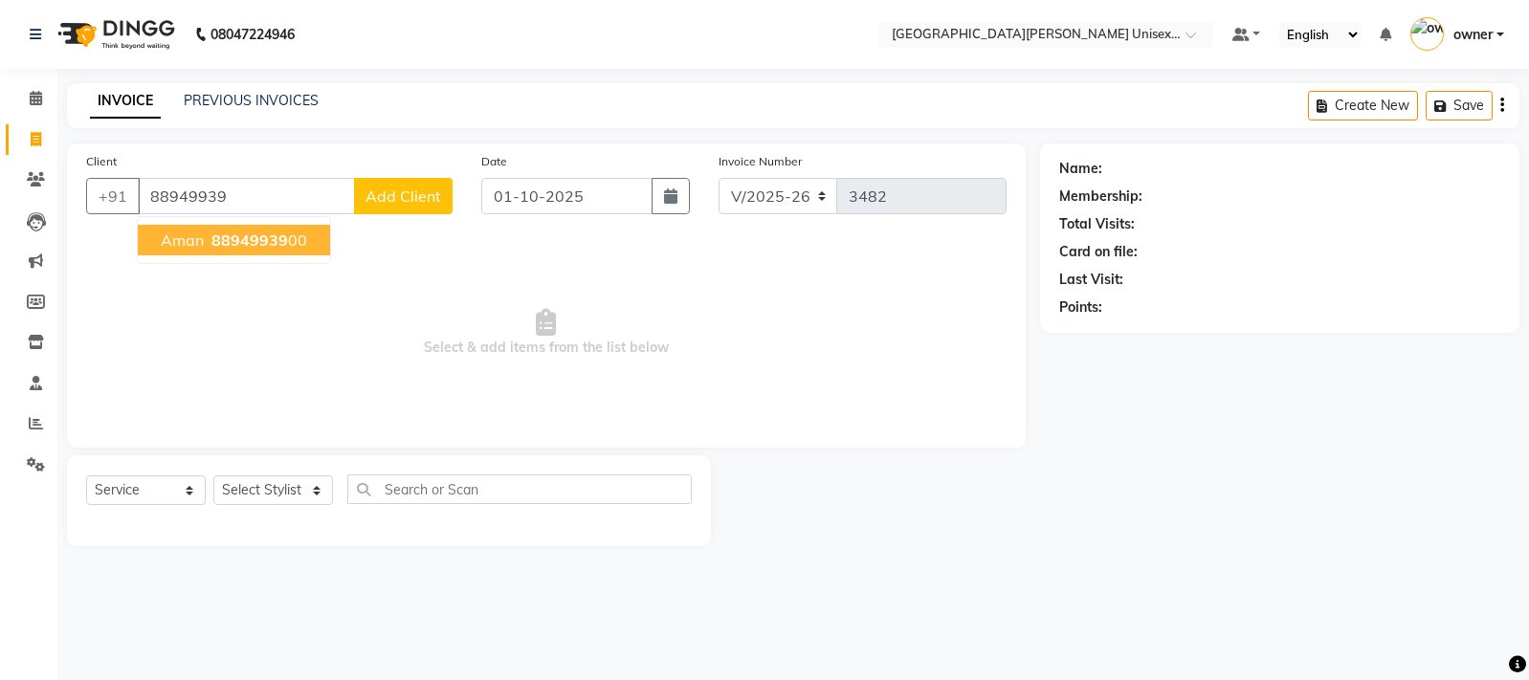
click at [277, 239] on span "88949939" at bounding box center [250, 240] width 77 height 19
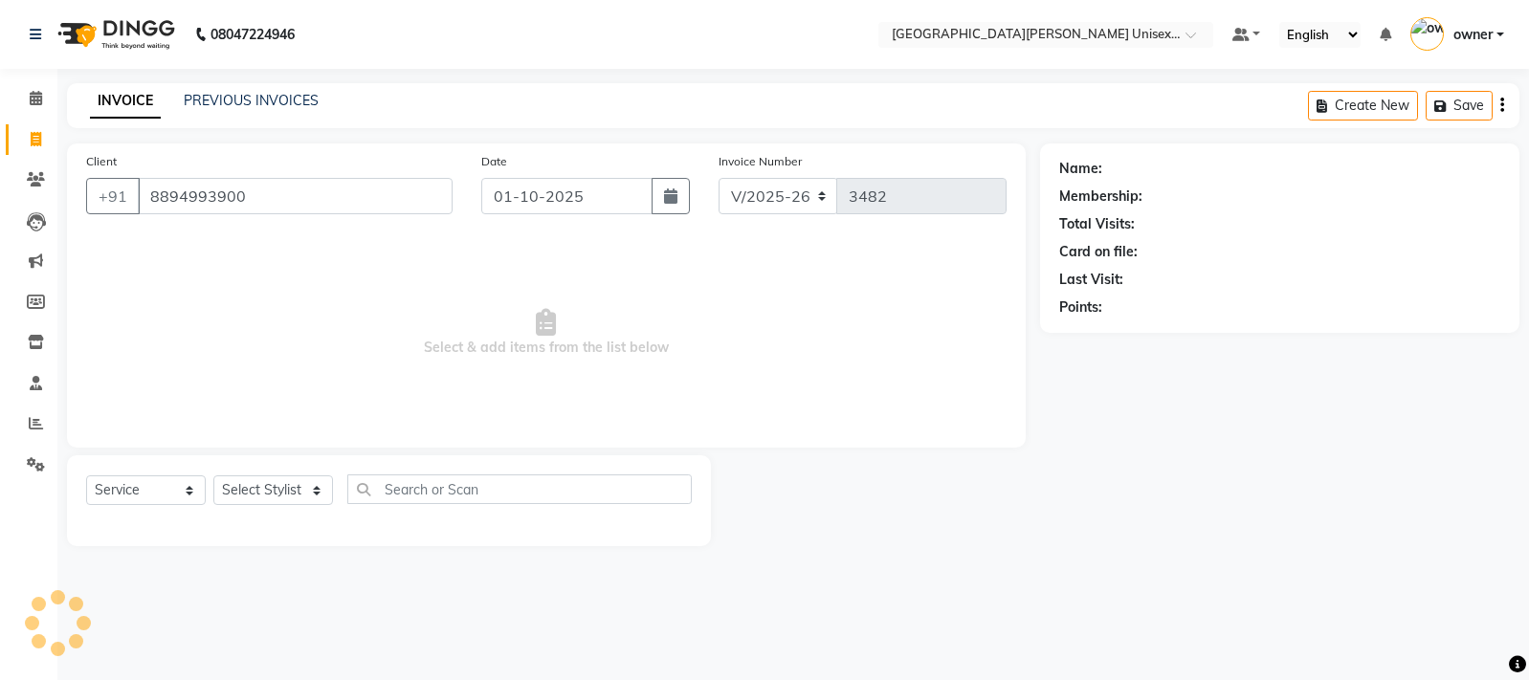
type input "8894993900"
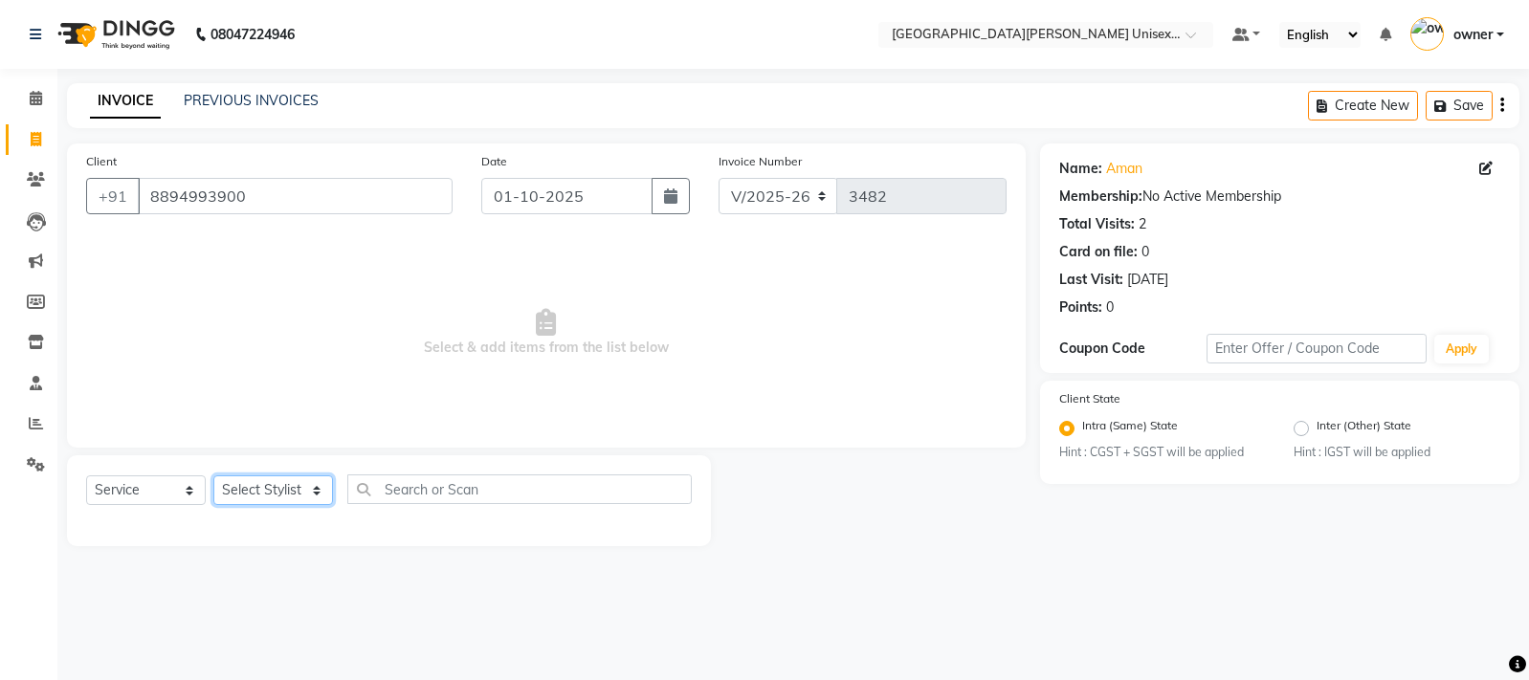
click at [276, 502] on select "Select Stylist anjali [PERSON_NAME] [PERSON_NAME] styler [PERSON_NAME] [PERSON_…" at bounding box center [273, 491] width 120 height 30
select select "80028"
click at [213, 476] on select "Select Stylist anjali [PERSON_NAME] [PERSON_NAME] styler [PERSON_NAME] [PERSON_…" at bounding box center [273, 491] width 120 height 30
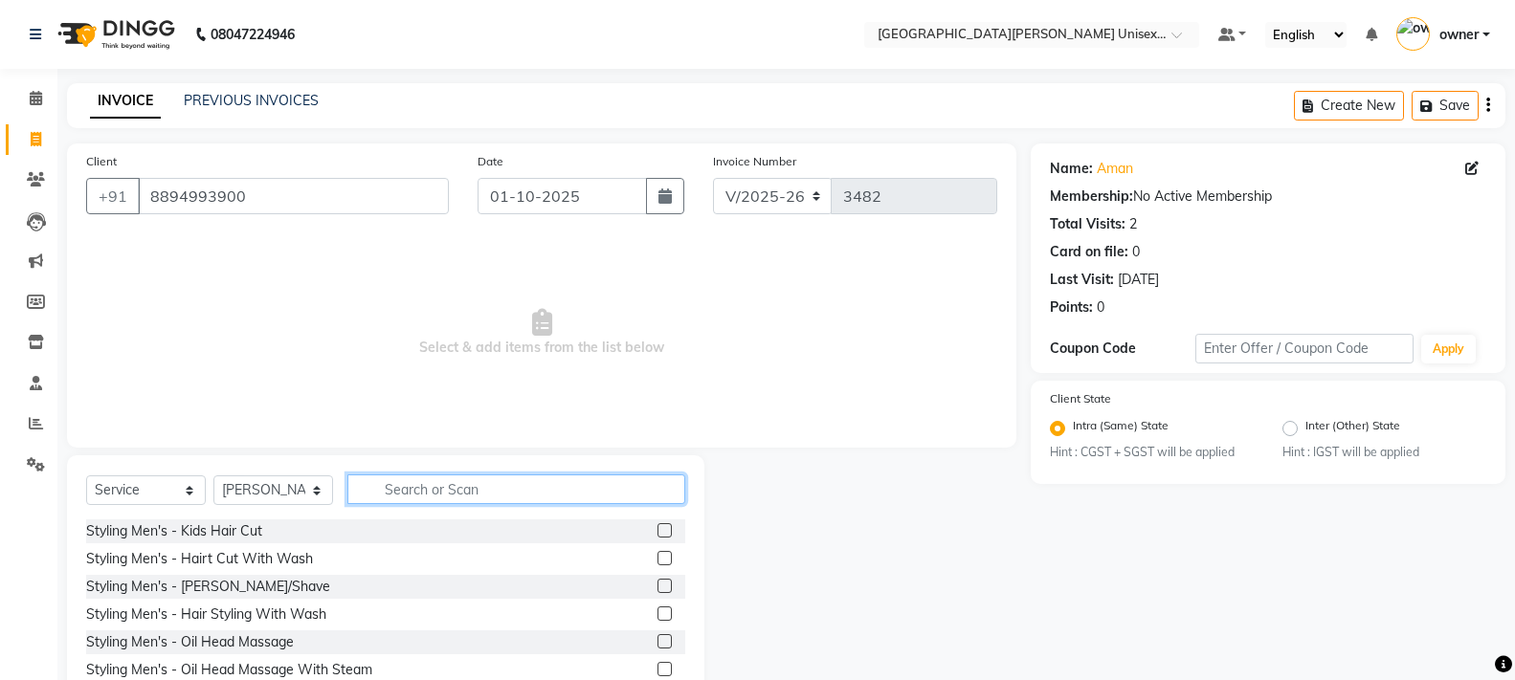
click at [453, 496] on input "text" at bounding box center [516, 490] width 338 height 30
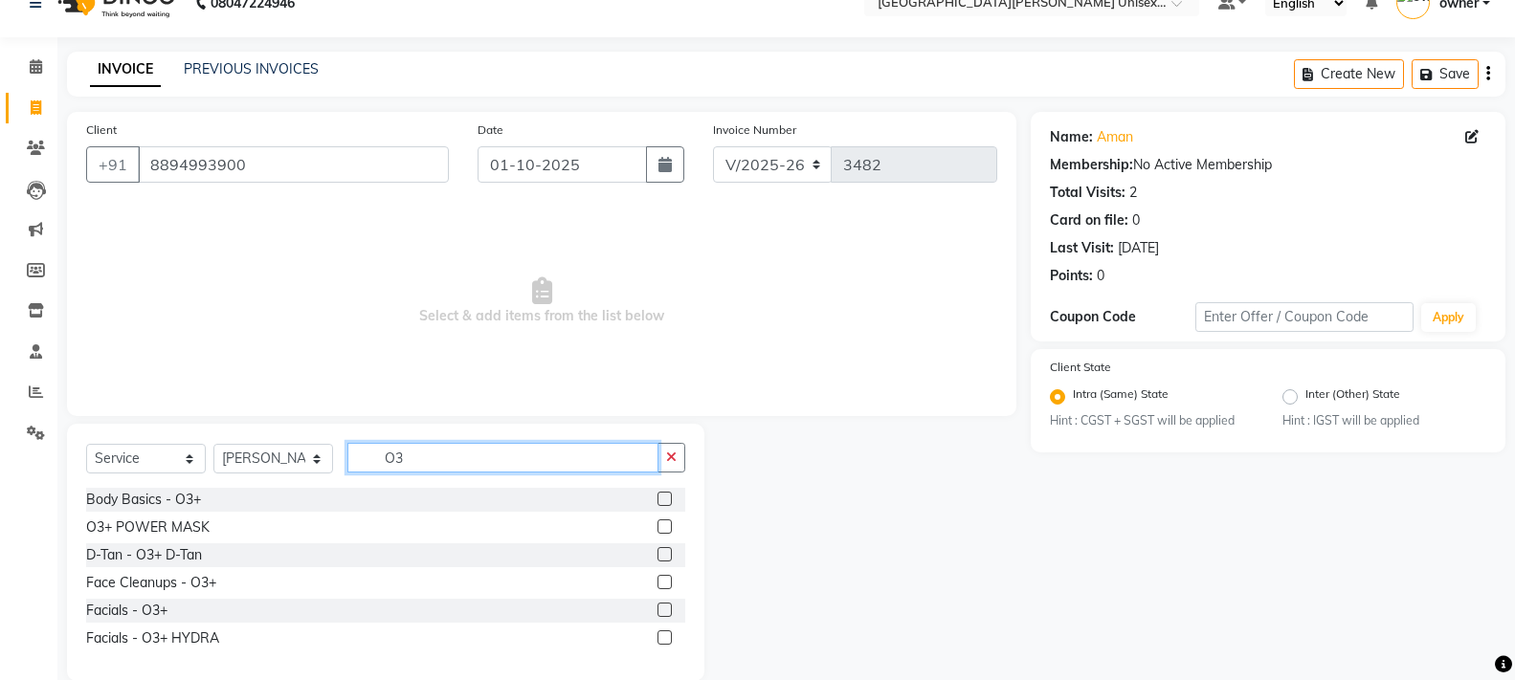
scroll to position [61, 0]
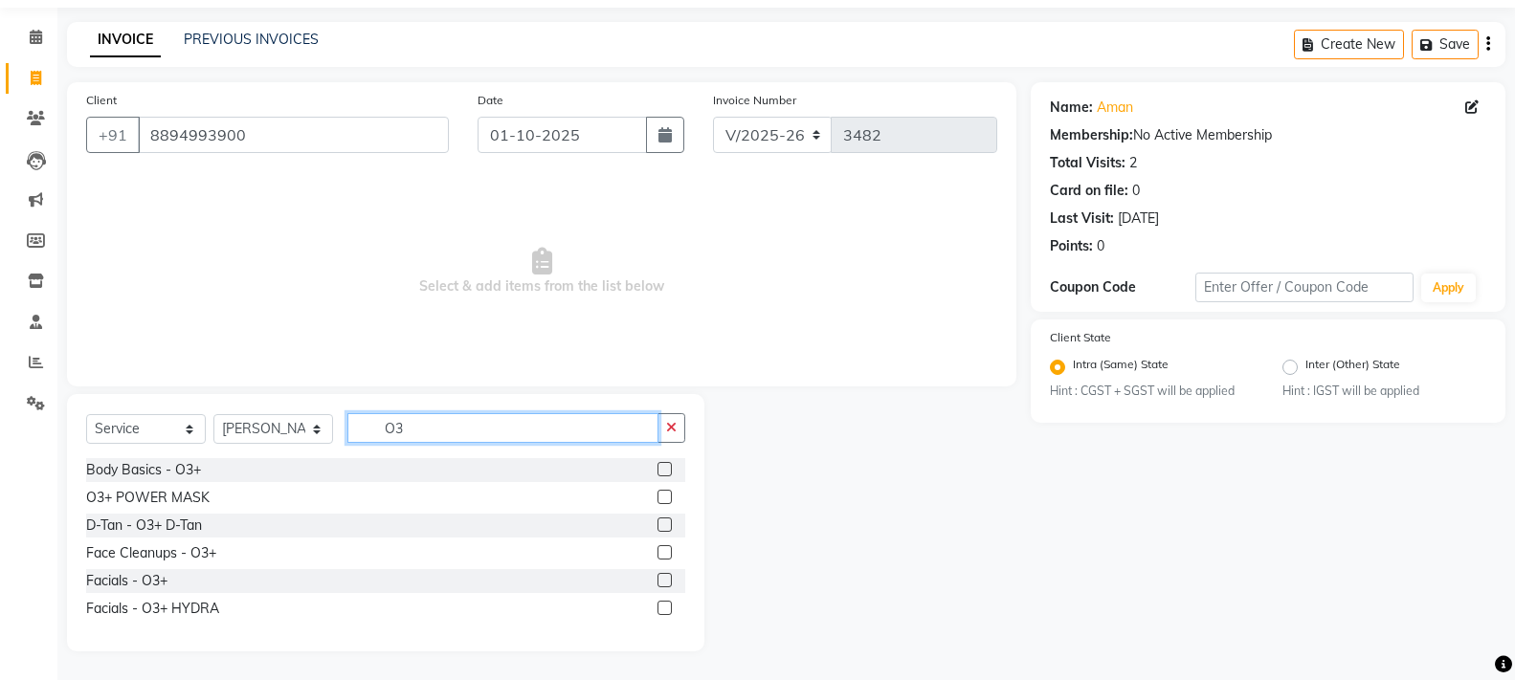
type input "O3"
click at [666, 526] on label at bounding box center [665, 525] width 14 height 14
click at [666, 526] on input "checkbox" at bounding box center [664, 526] width 12 height 12
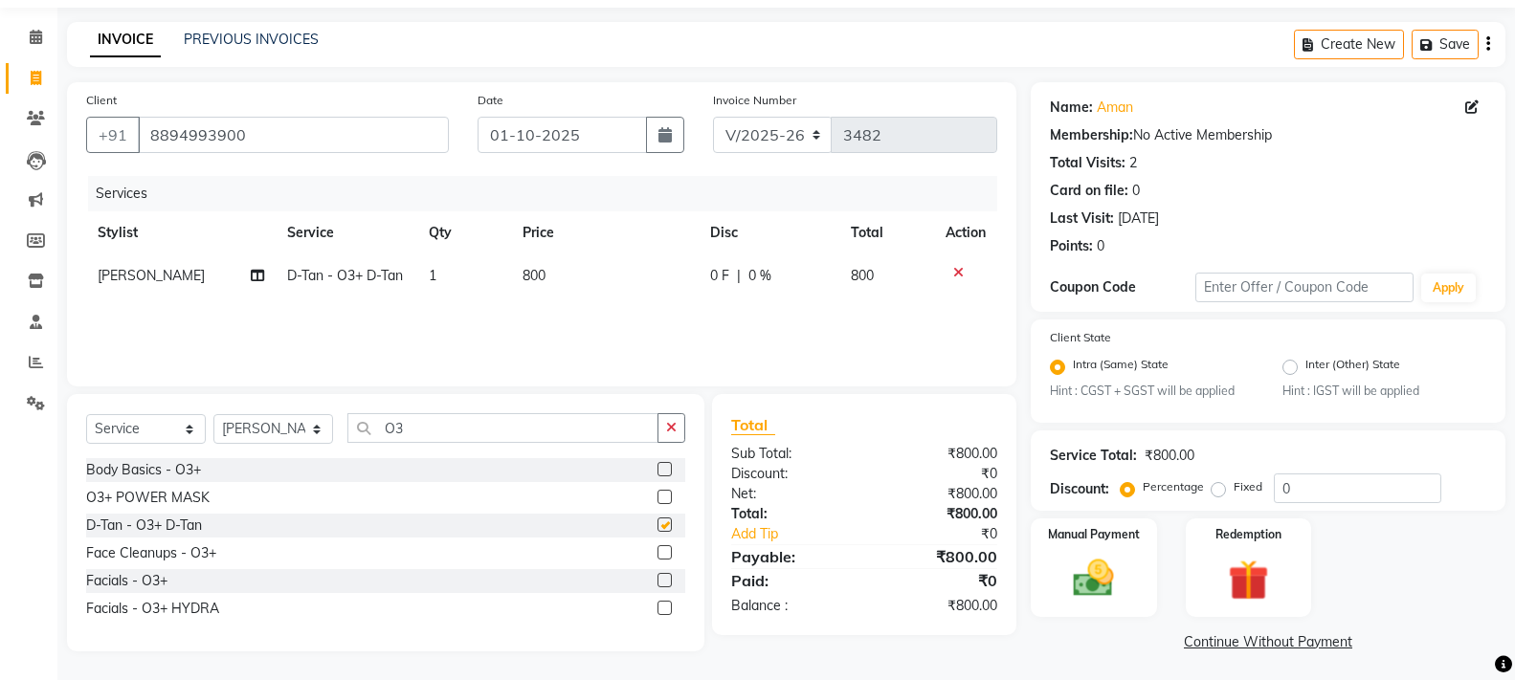
checkbox input "false"
click at [419, 425] on input "O3" at bounding box center [502, 428] width 311 height 30
type input "O"
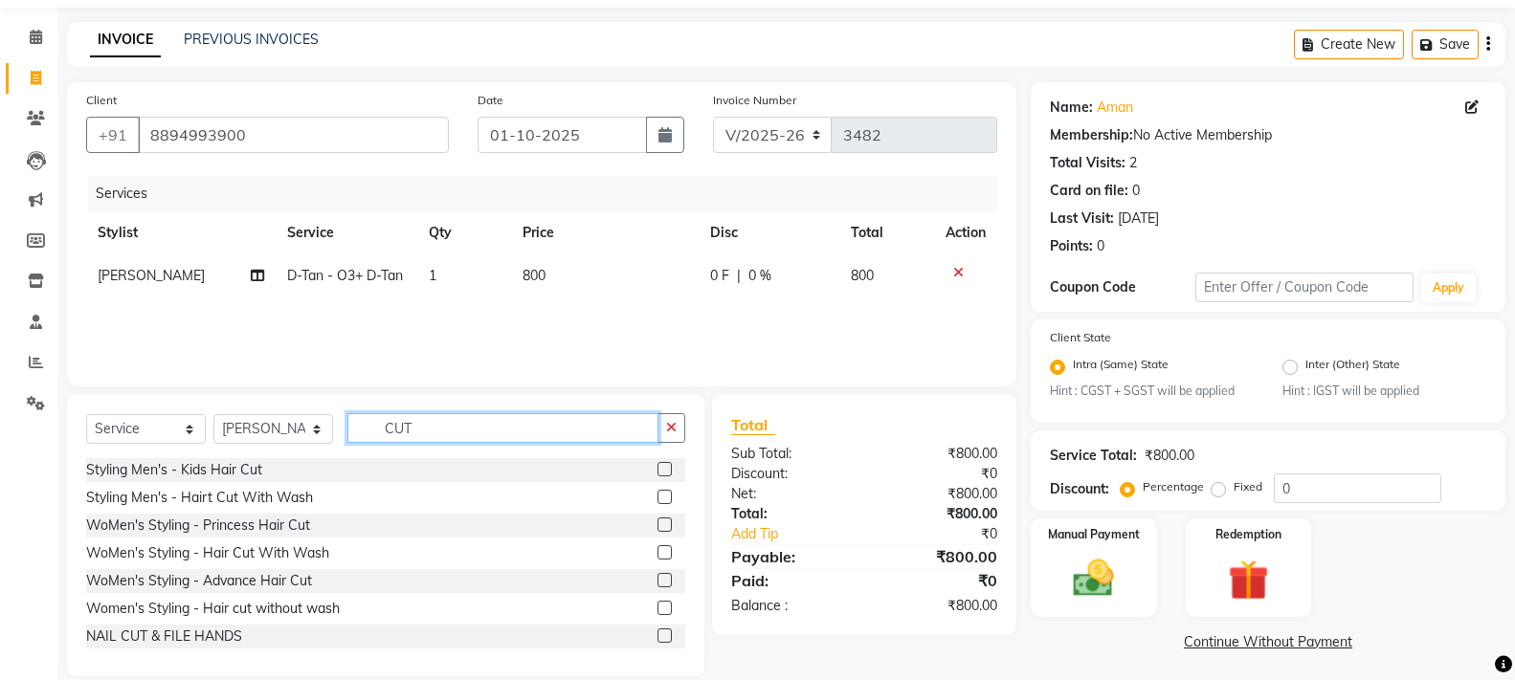
type input "CUT"
click at [658, 499] on label at bounding box center [665, 497] width 14 height 14
click at [658, 499] on input "checkbox" at bounding box center [664, 498] width 12 height 12
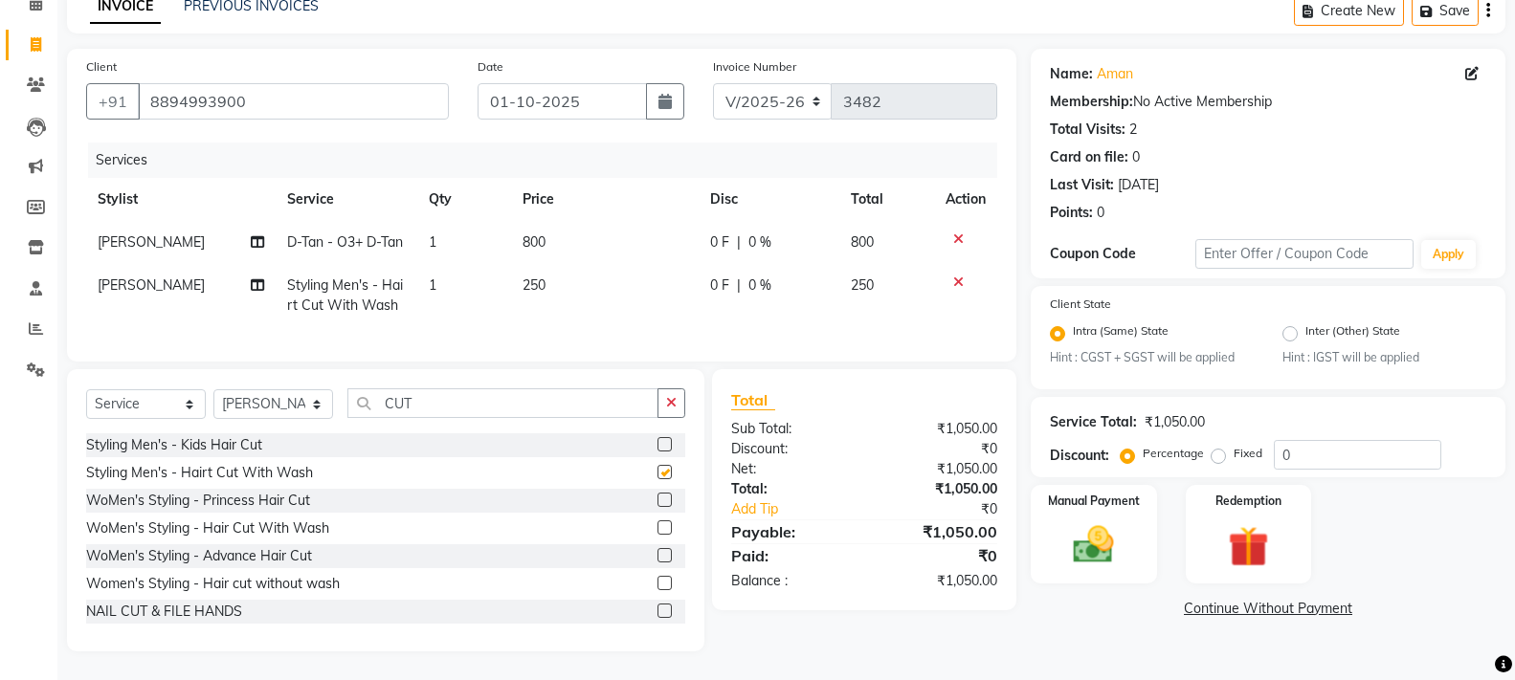
scroll to position [129, 0]
checkbox input "false"
click at [1114, 522] on img at bounding box center [1093, 546] width 68 height 49
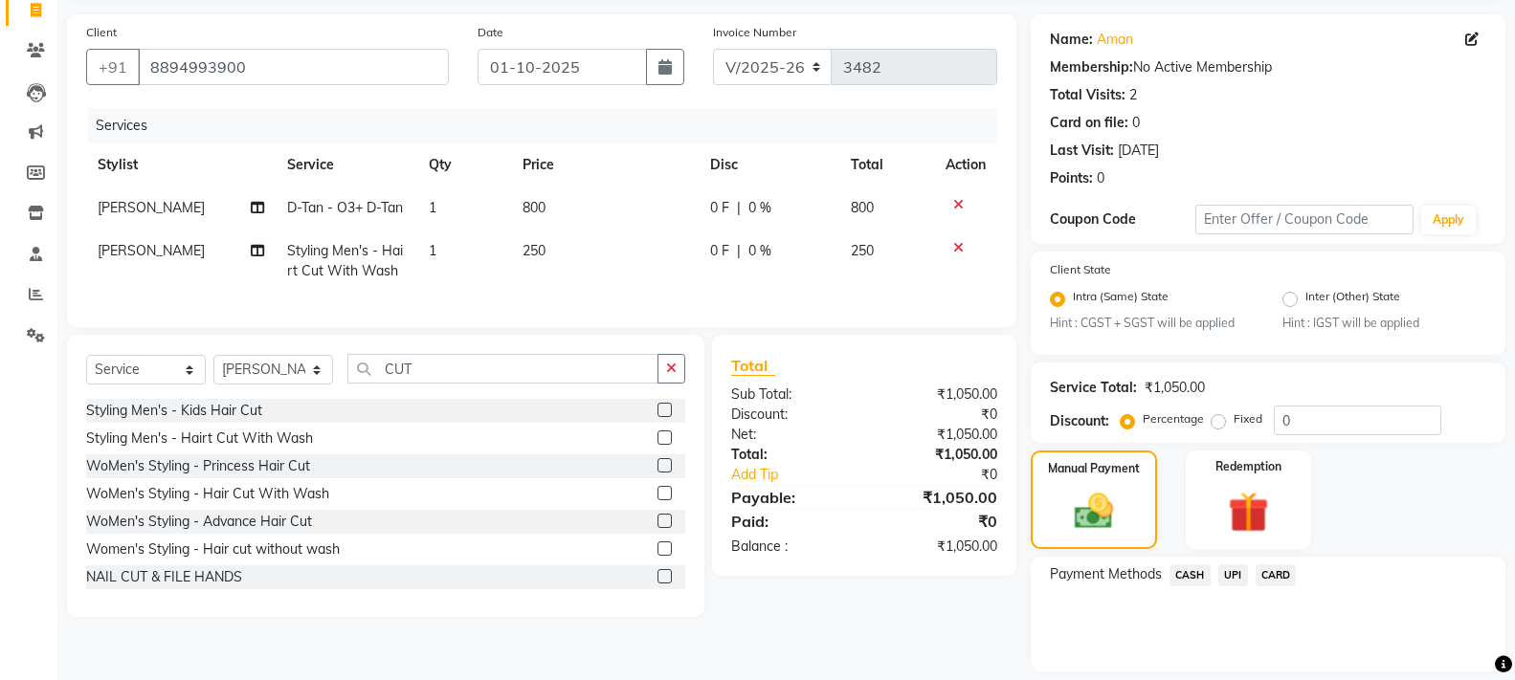
click at [1231, 578] on span "UPI" at bounding box center [1233, 576] width 30 height 22
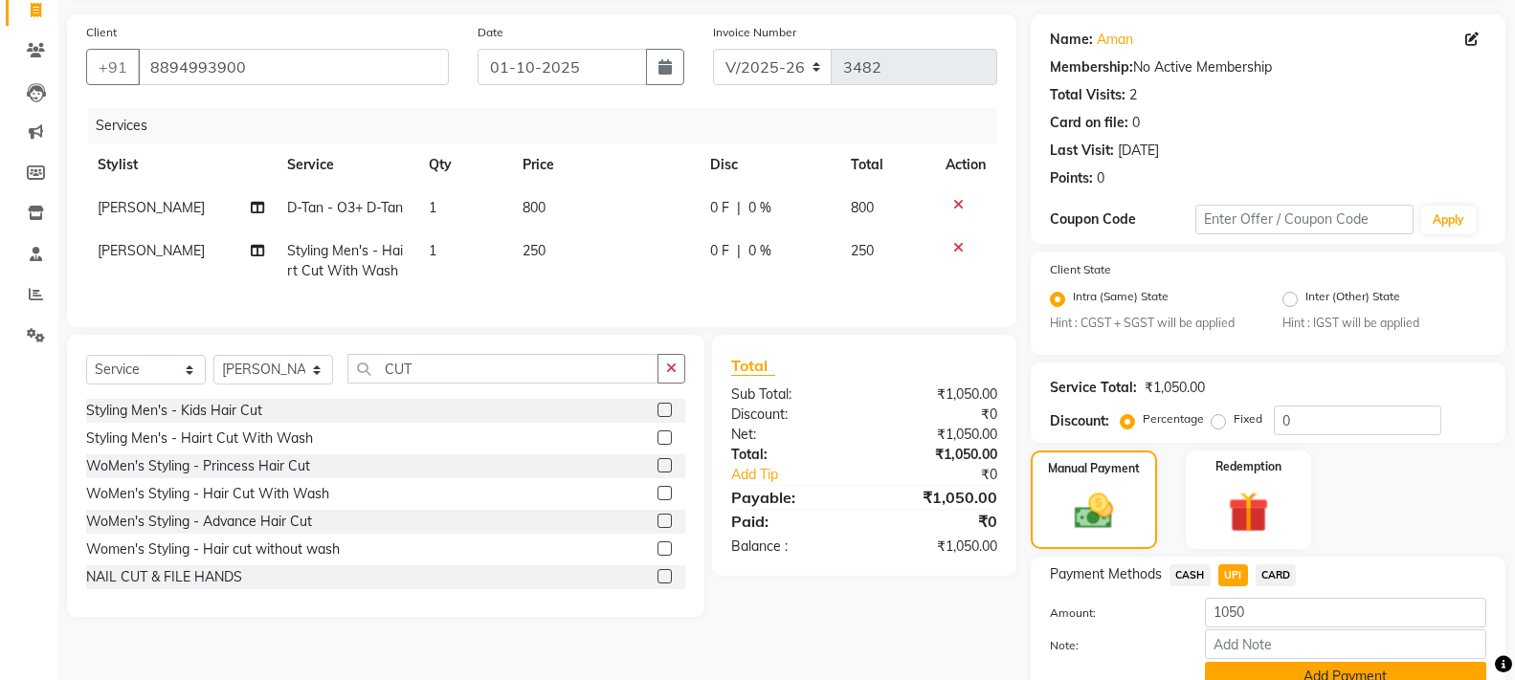
click at [1235, 668] on button "Add Payment" at bounding box center [1345, 677] width 281 height 30
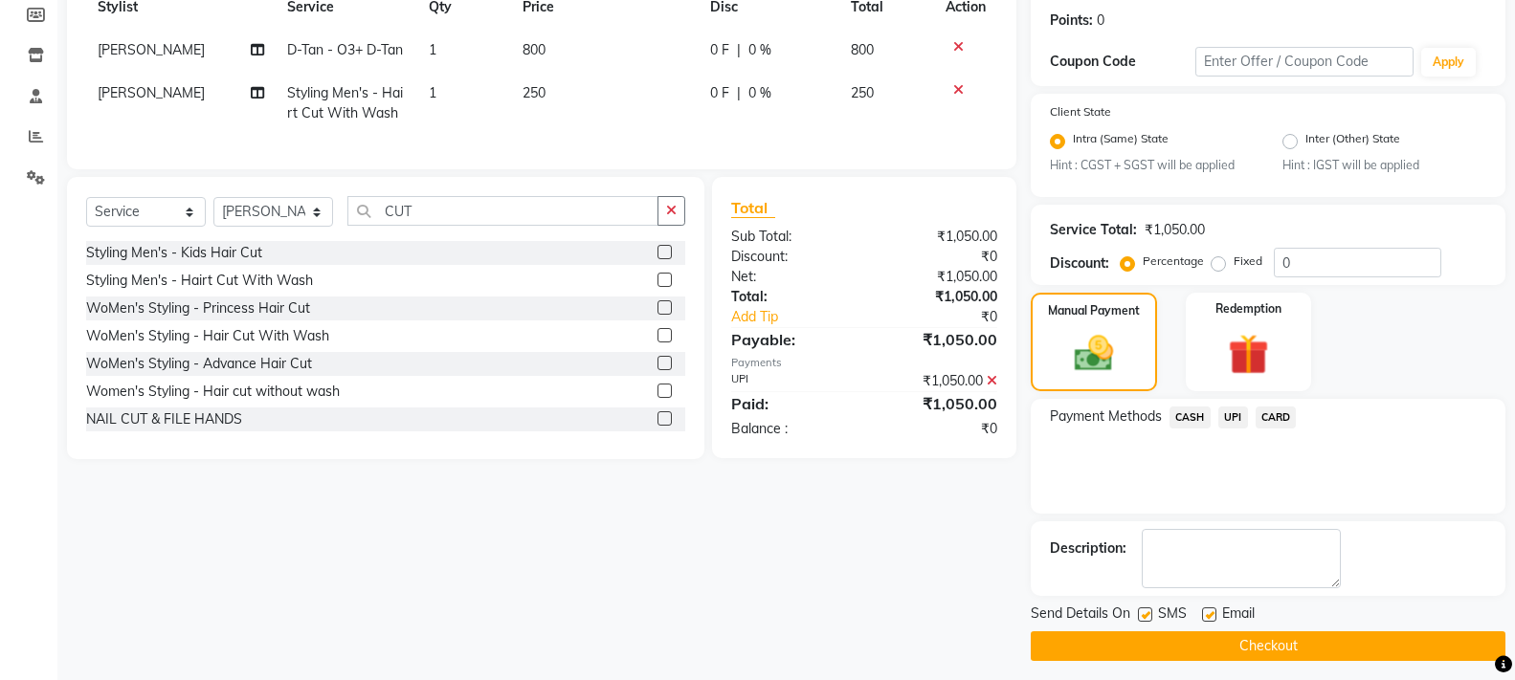
scroll to position [297, 0]
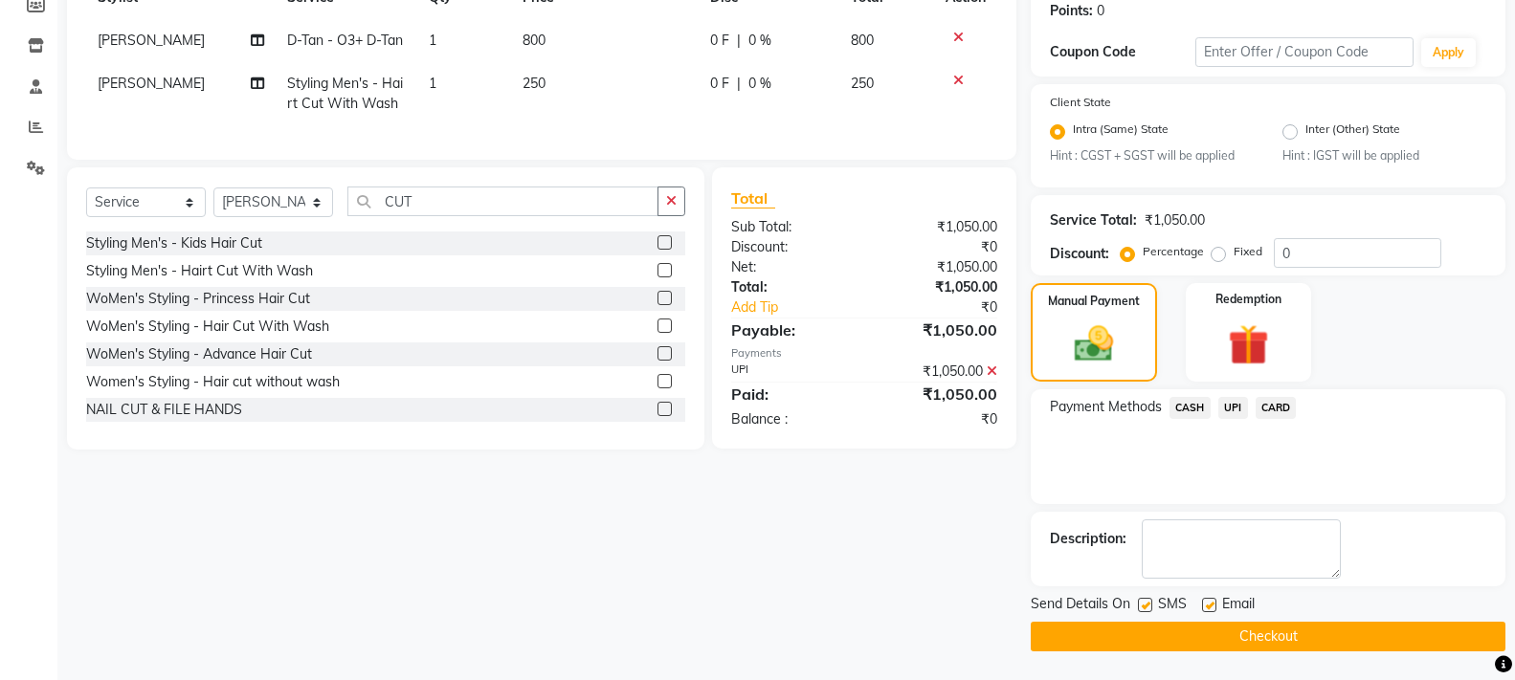
click at [1235, 642] on button "Checkout" at bounding box center [1268, 637] width 475 height 30
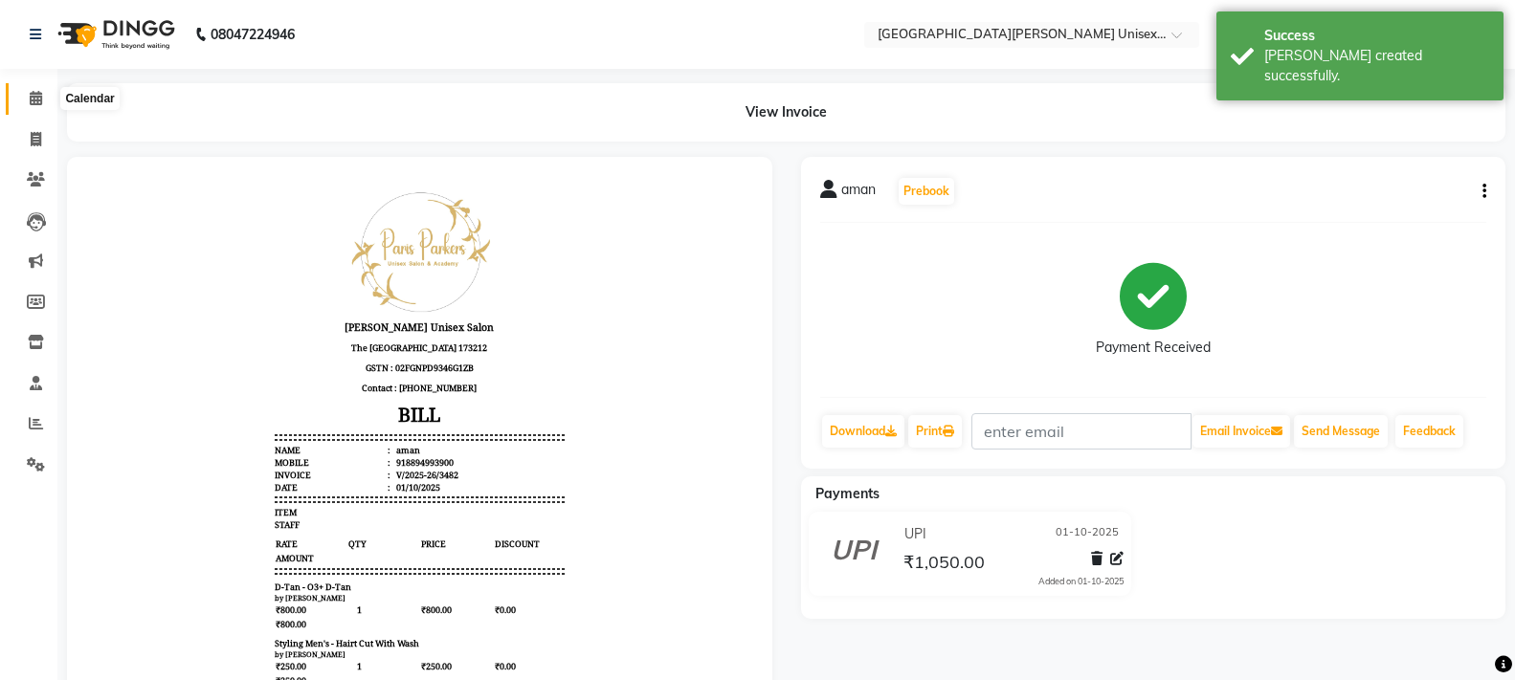
click at [41, 97] on icon at bounding box center [36, 98] width 12 height 14
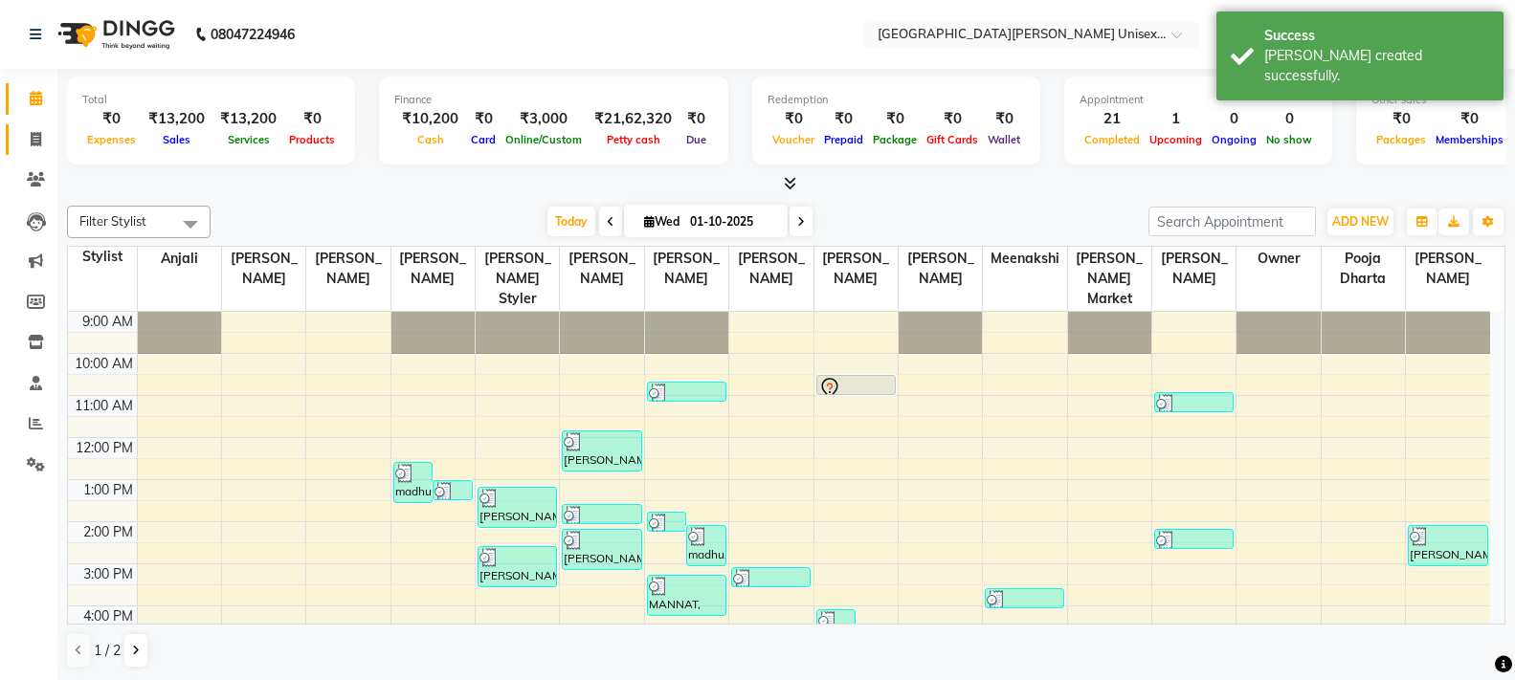
click at [48, 141] on span at bounding box center [35, 140] width 33 height 22
select select "service"
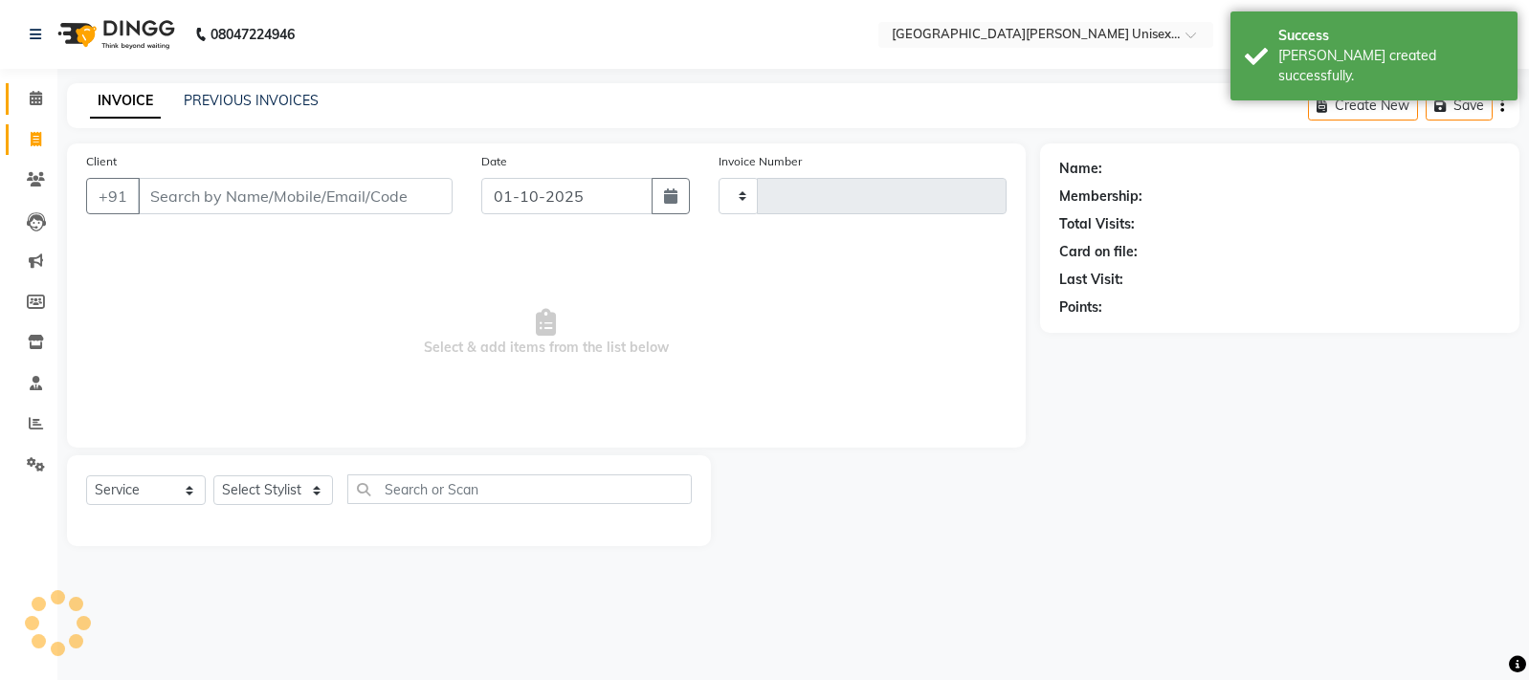
type input "3483"
select select "7055"
click at [48, 100] on span at bounding box center [35, 99] width 33 height 22
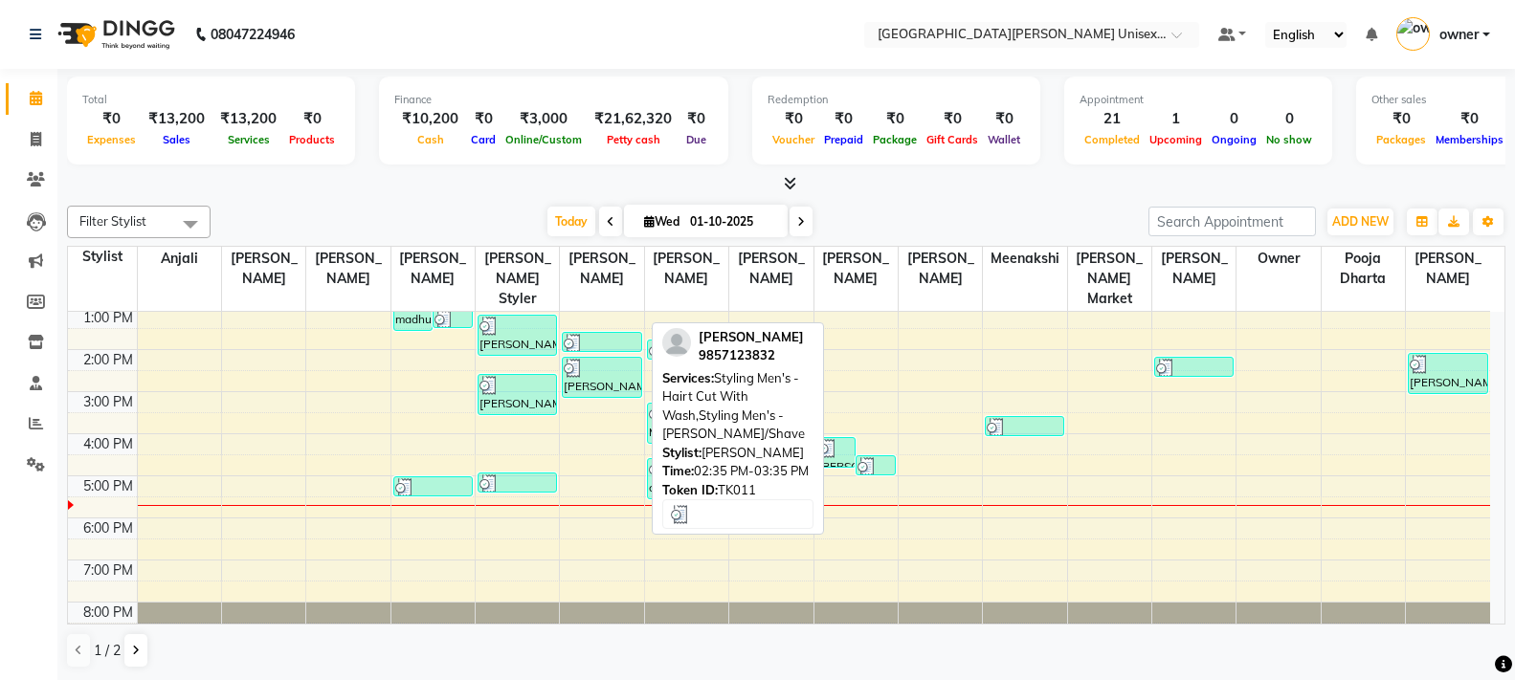
scroll to position [1, 0]
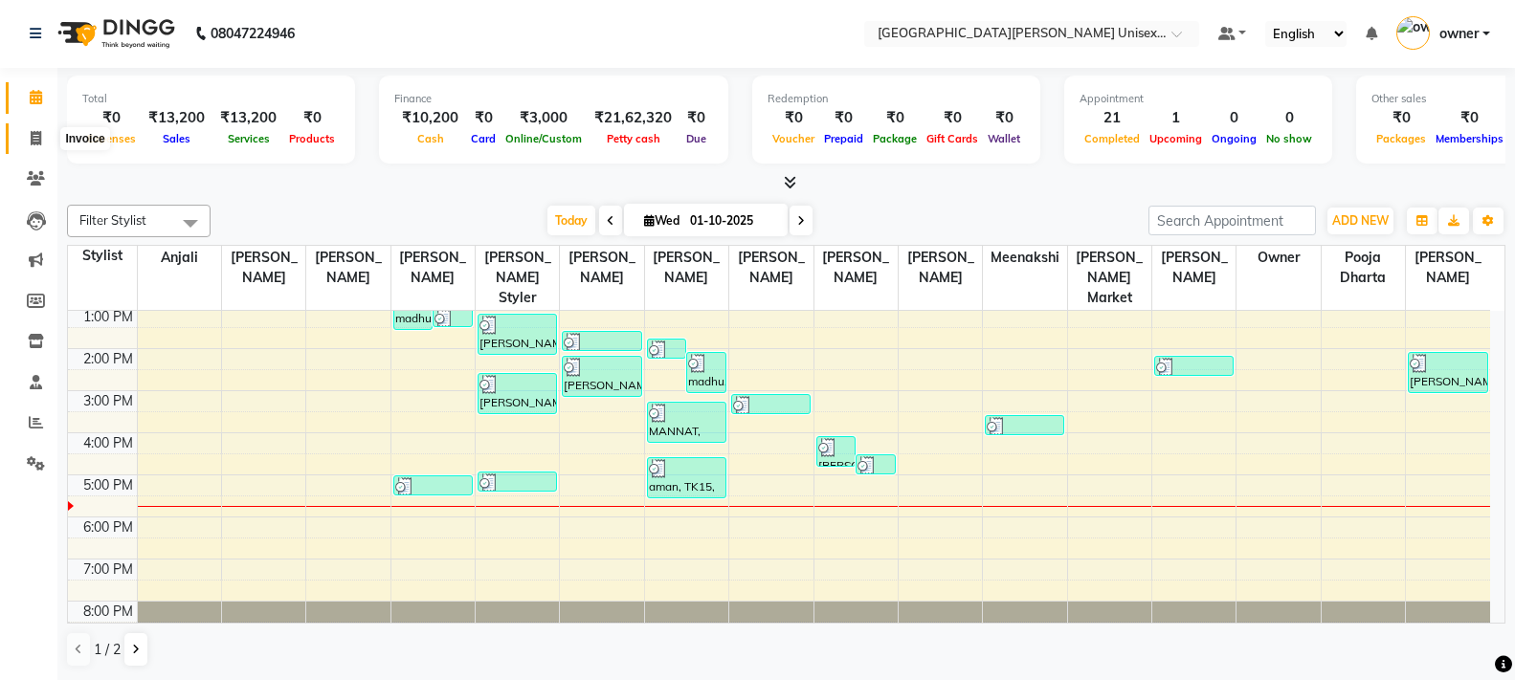
click at [26, 147] on span at bounding box center [35, 139] width 33 height 22
select select "service"
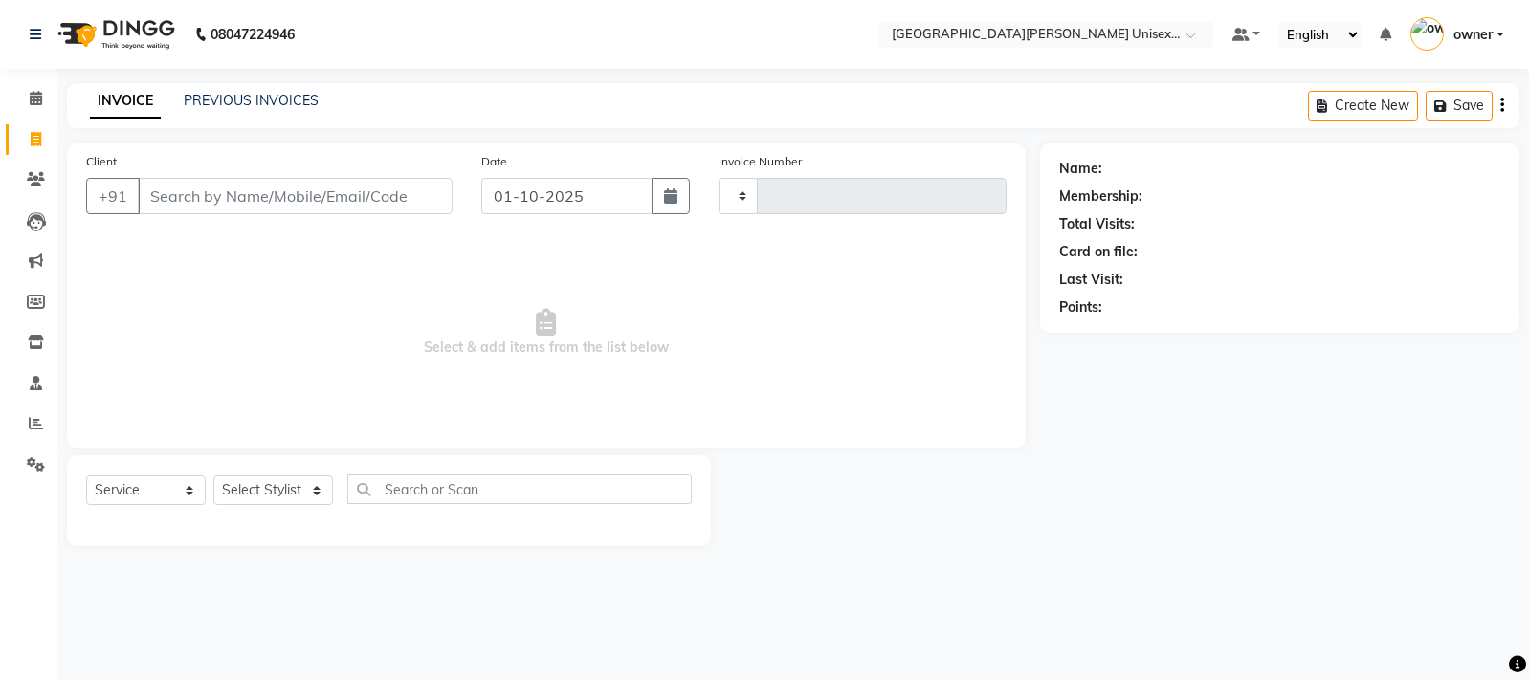
type input "3483"
select select "7055"
click at [180, 200] on input "Client" at bounding box center [295, 196] width 315 height 36
type input "7018250925"
click at [379, 193] on span "Add Client" at bounding box center [404, 196] width 76 height 19
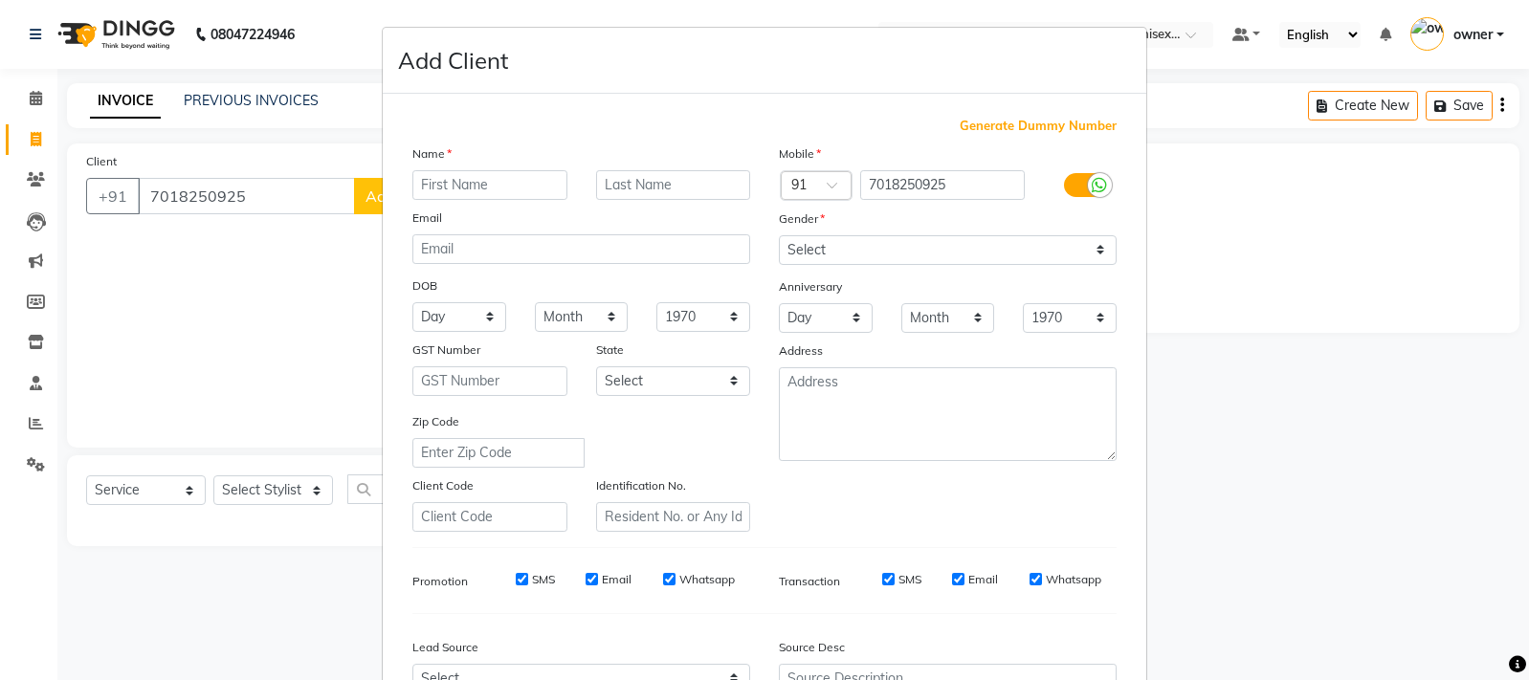
click at [477, 189] on input "text" at bounding box center [490, 185] width 155 height 30
type input "VIJAY"
drag, startPoint x: 917, startPoint y: 239, endPoint x: 903, endPoint y: 248, distance: 15.9
click at [914, 239] on select "Select [DEMOGRAPHIC_DATA] [DEMOGRAPHIC_DATA] Other Prefer Not To Say" at bounding box center [948, 250] width 338 height 30
select select "[DEMOGRAPHIC_DATA]"
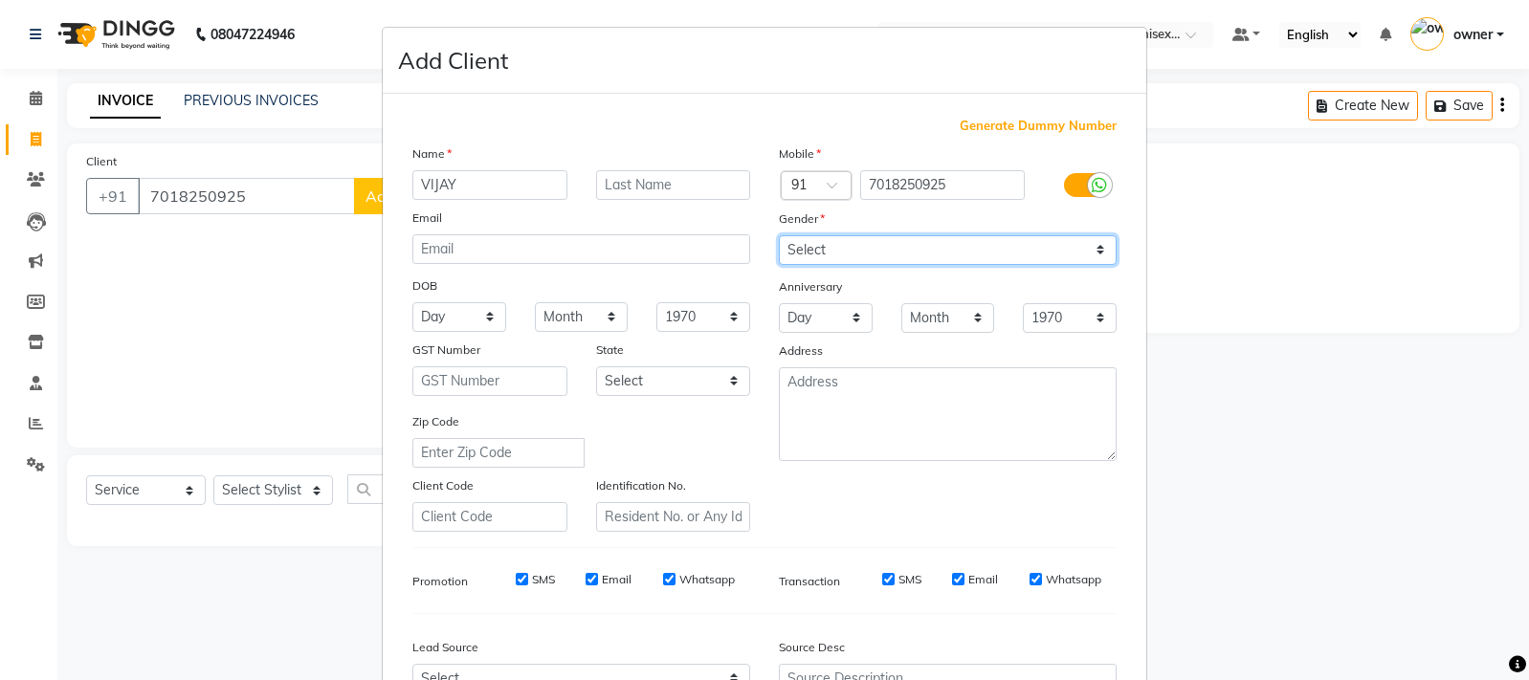
click at [779, 235] on select "Select [DEMOGRAPHIC_DATA] [DEMOGRAPHIC_DATA] Other Prefer Not To Say" at bounding box center [948, 250] width 338 height 30
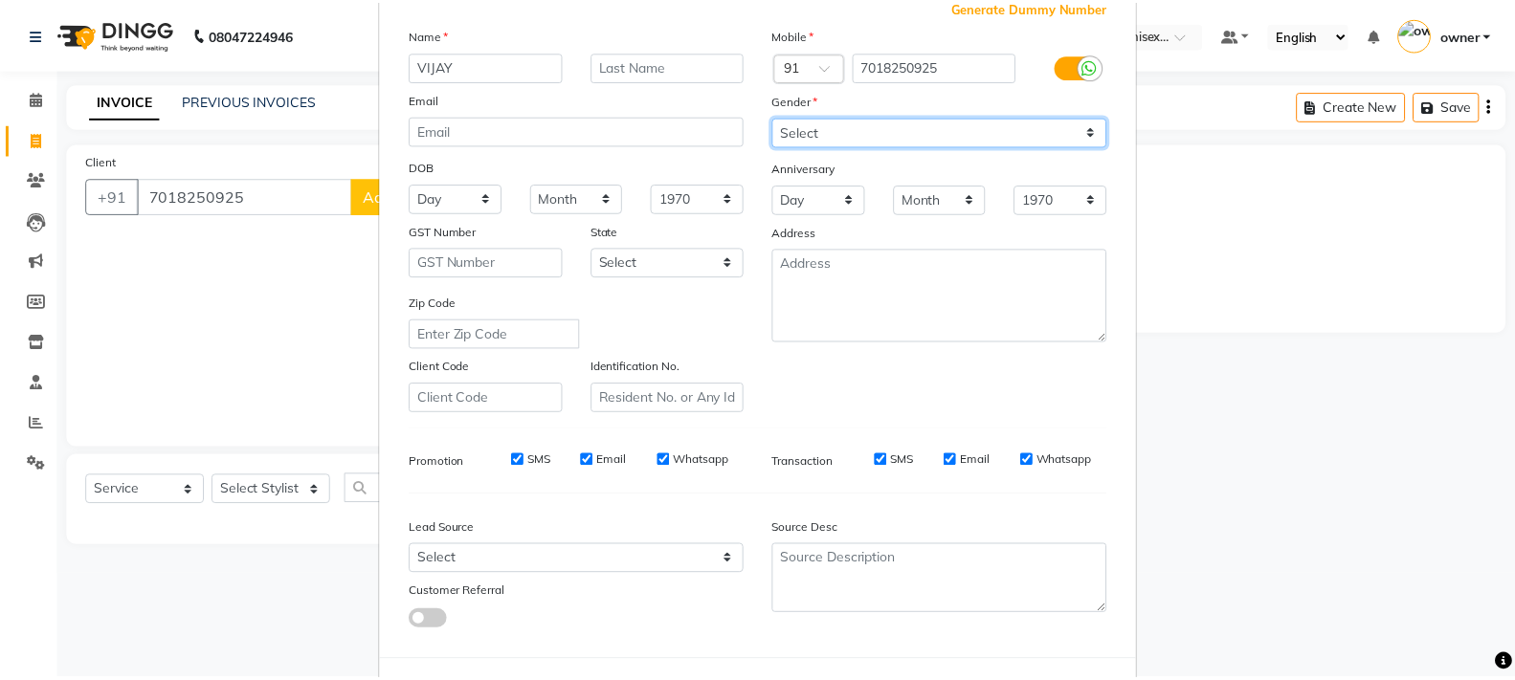
scroll to position [203, 0]
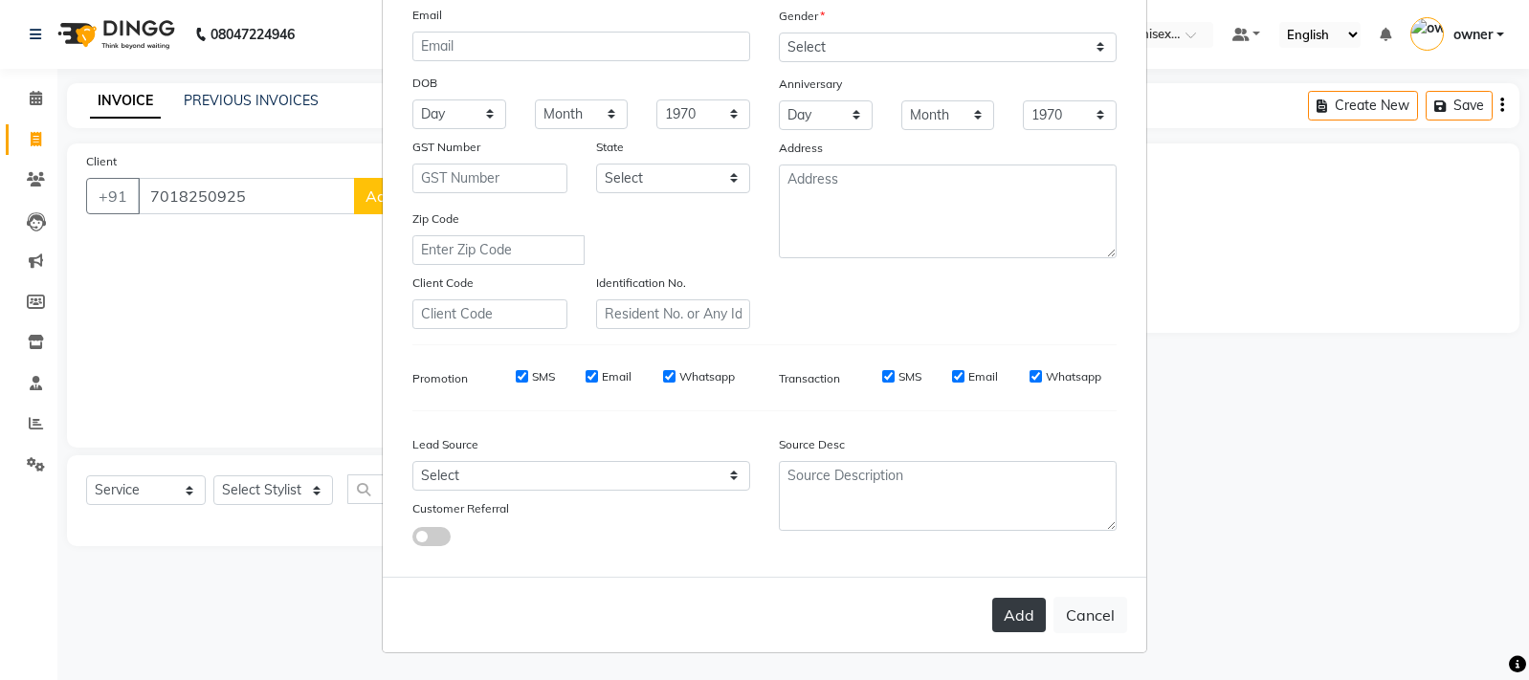
click at [1023, 614] on button "Add" at bounding box center [1019, 615] width 54 height 34
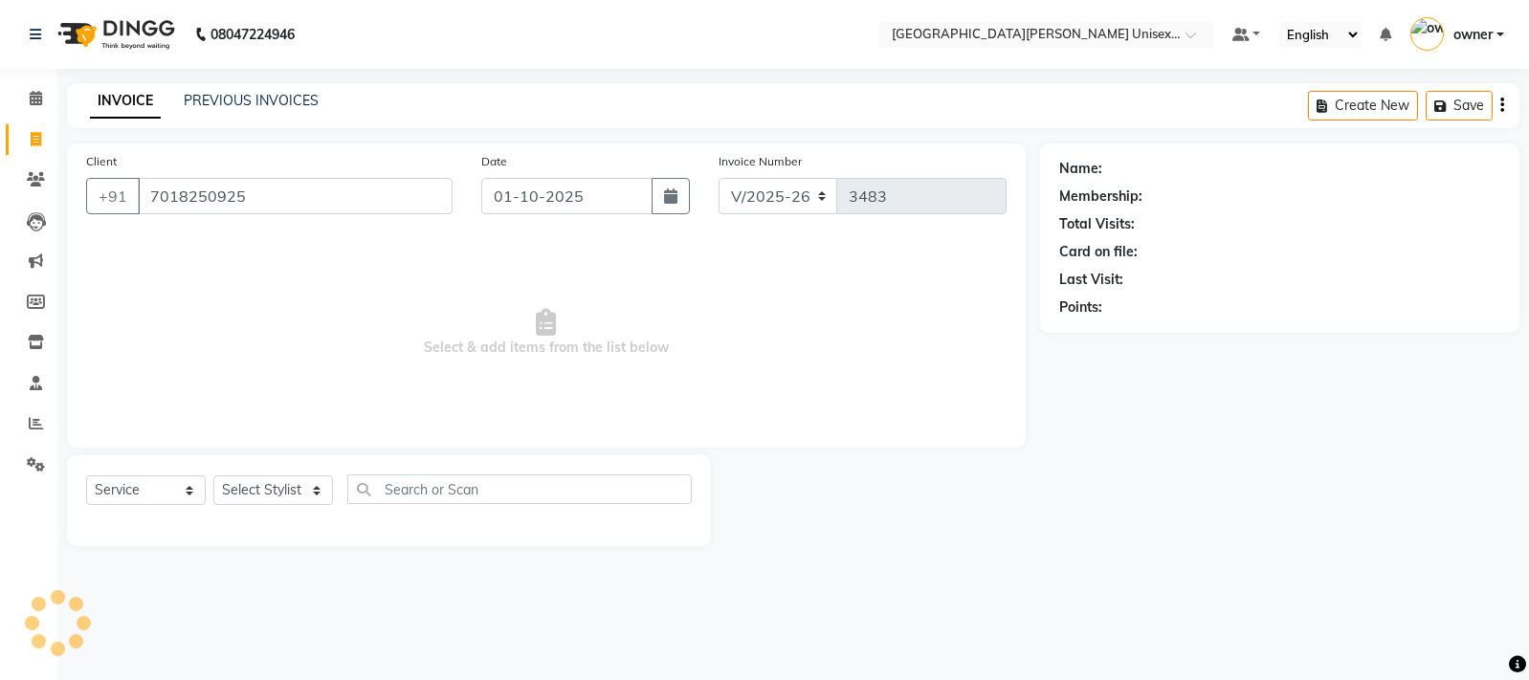
select select
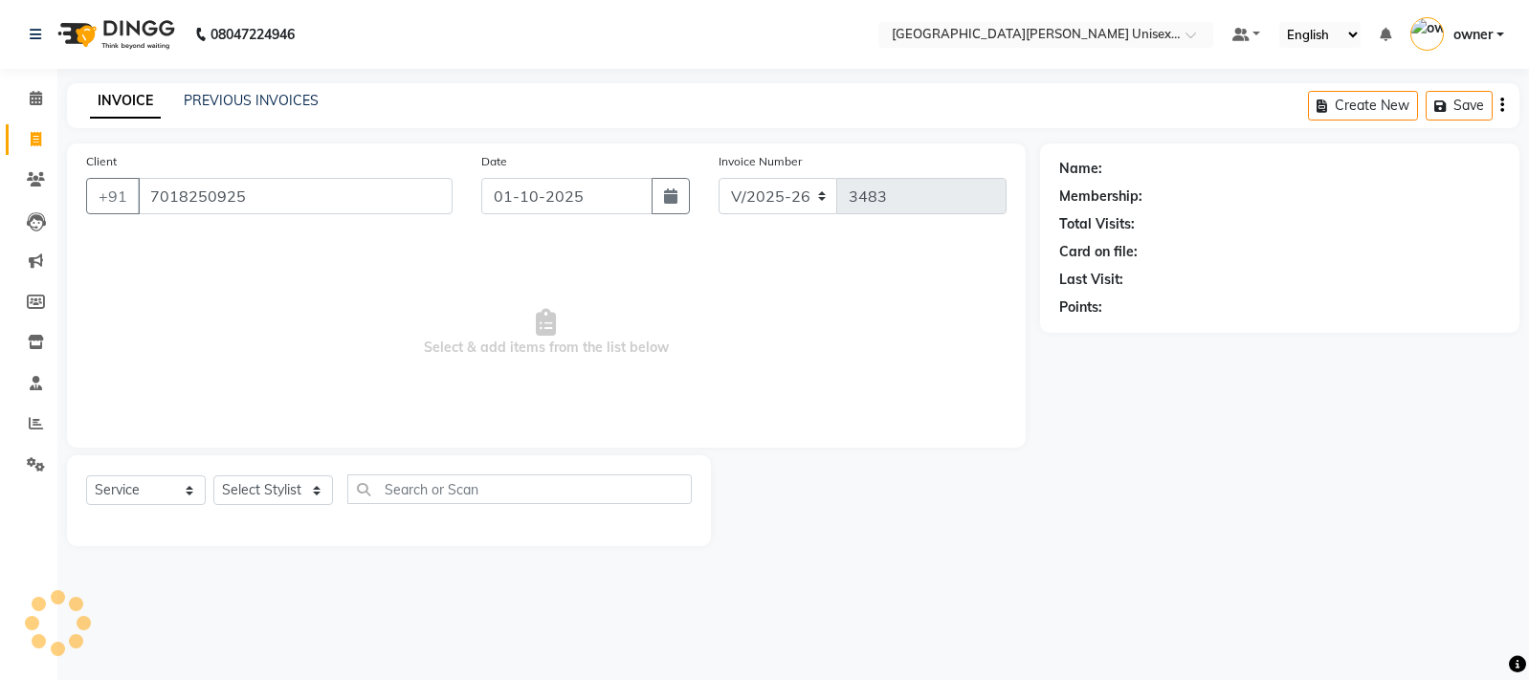
select select
checkbox input "false"
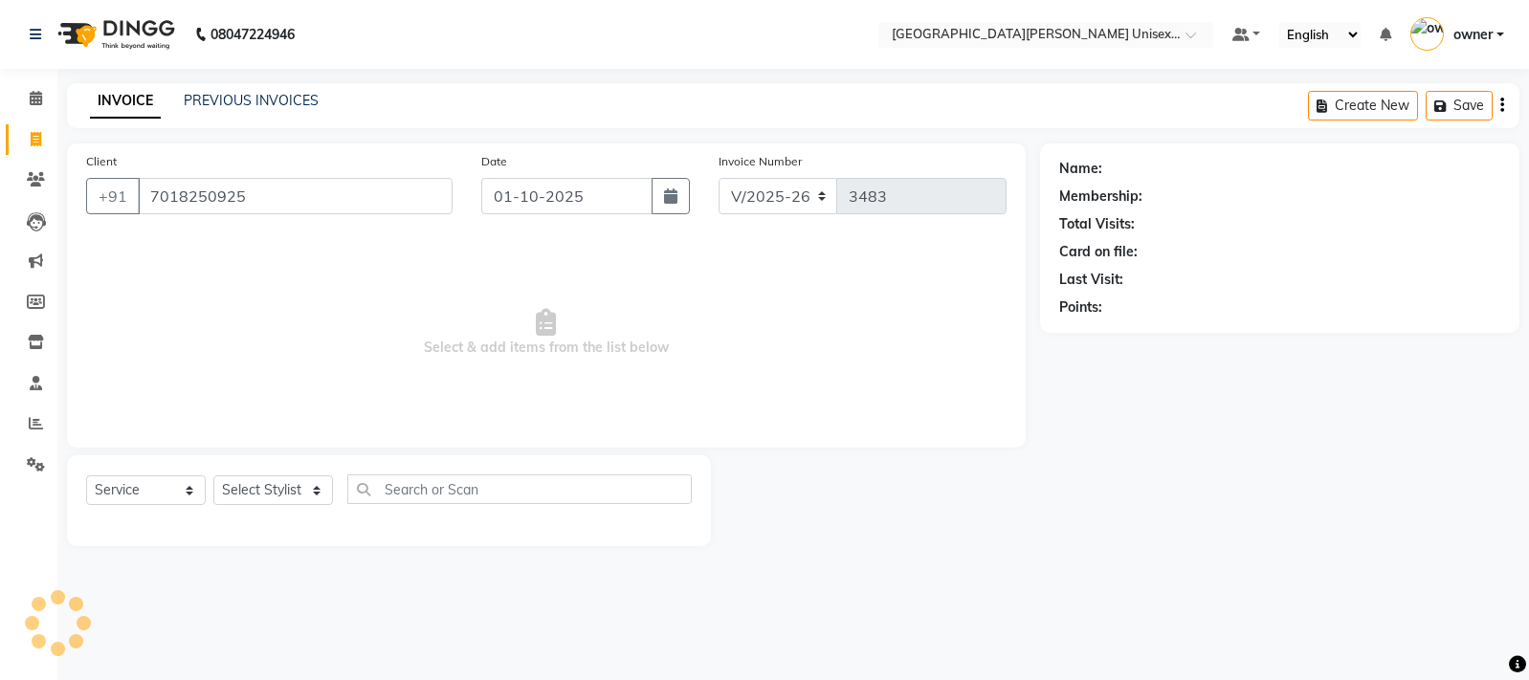
checkbox input "false"
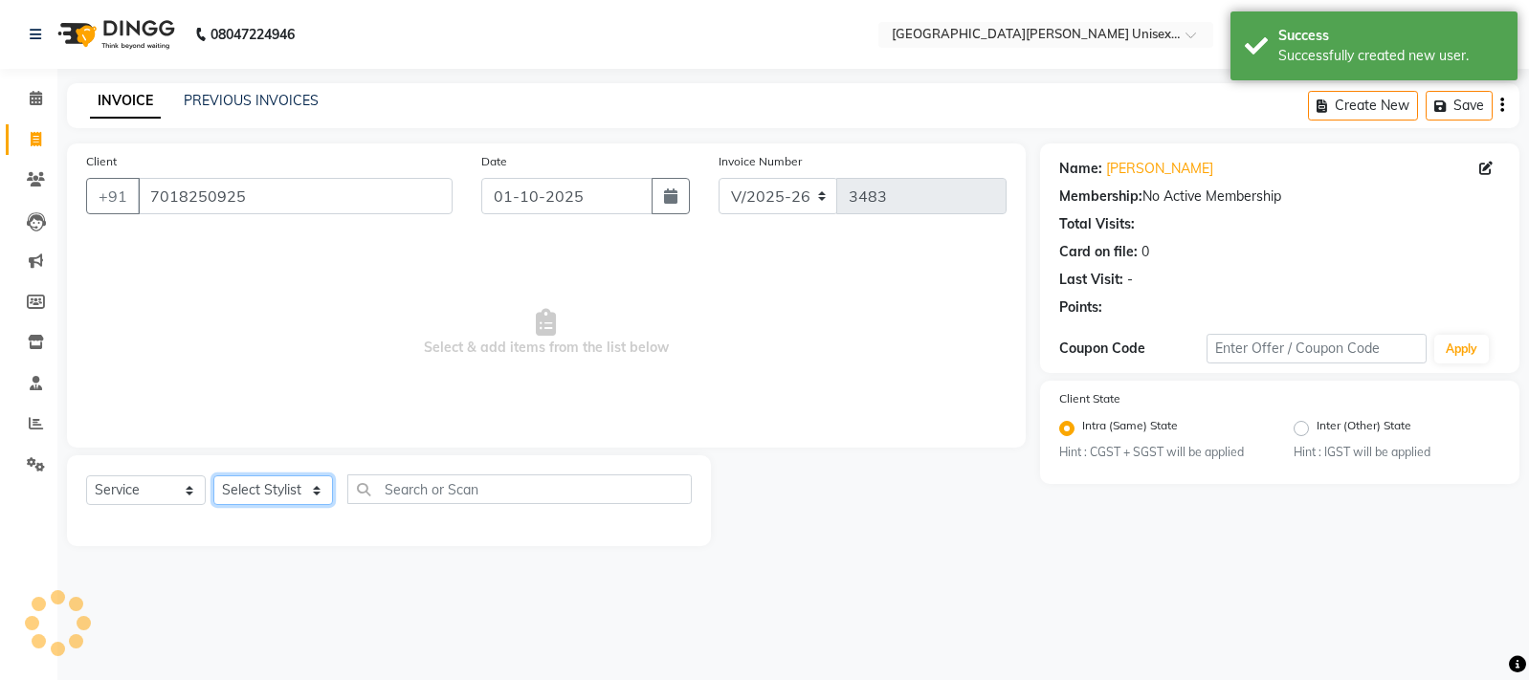
click at [253, 485] on select "Select Stylist anjali [PERSON_NAME] [PERSON_NAME] styler [PERSON_NAME] [PERSON_…" at bounding box center [273, 491] width 120 height 30
select select "86130"
click at [213, 476] on select "Select Stylist anjali [PERSON_NAME] [PERSON_NAME] styler [PERSON_NAME] [PERSON_…" at bounding box center [273, 491] width 120 height 30
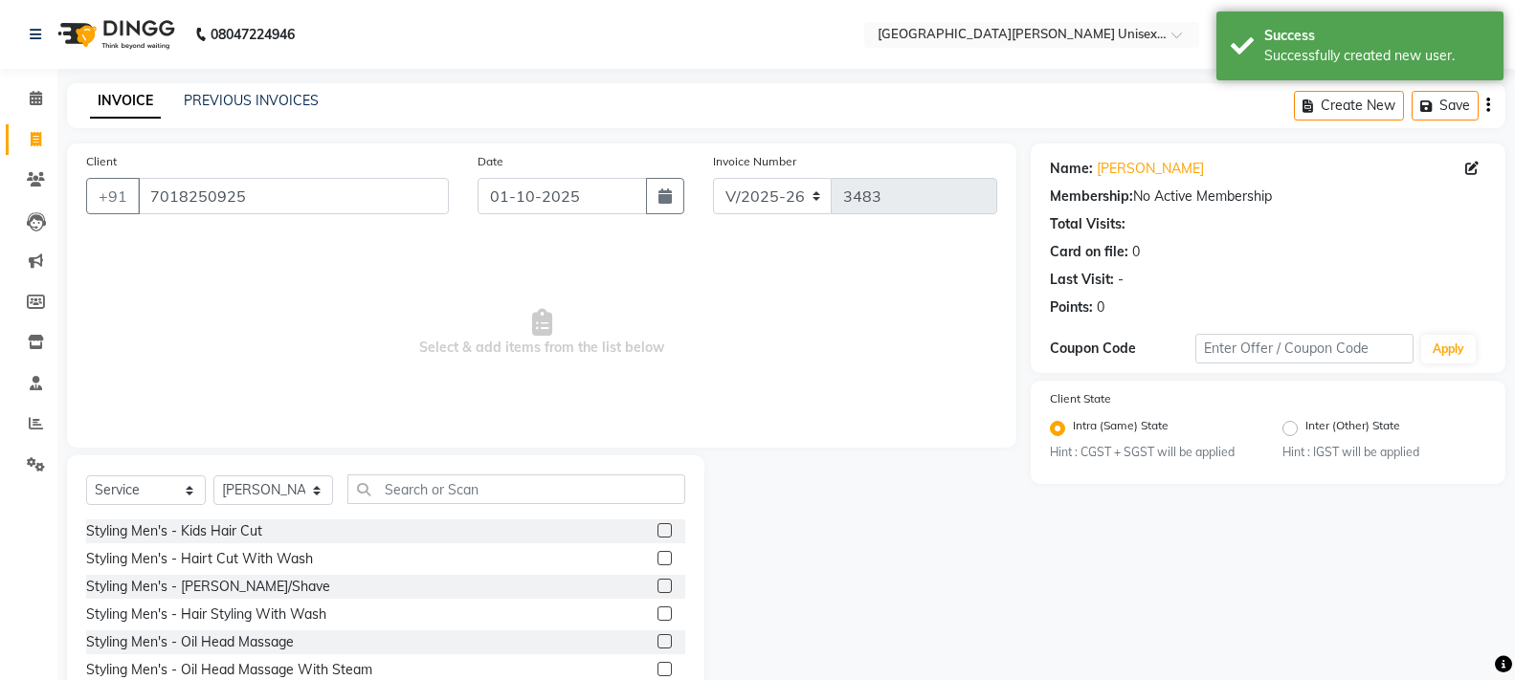
click at [658, 562] on label at bounding box center [665, 558] width 14 height 14
click at [658, 562] on input "checkbox" at bounding box center [664, 559] width 12 height 12
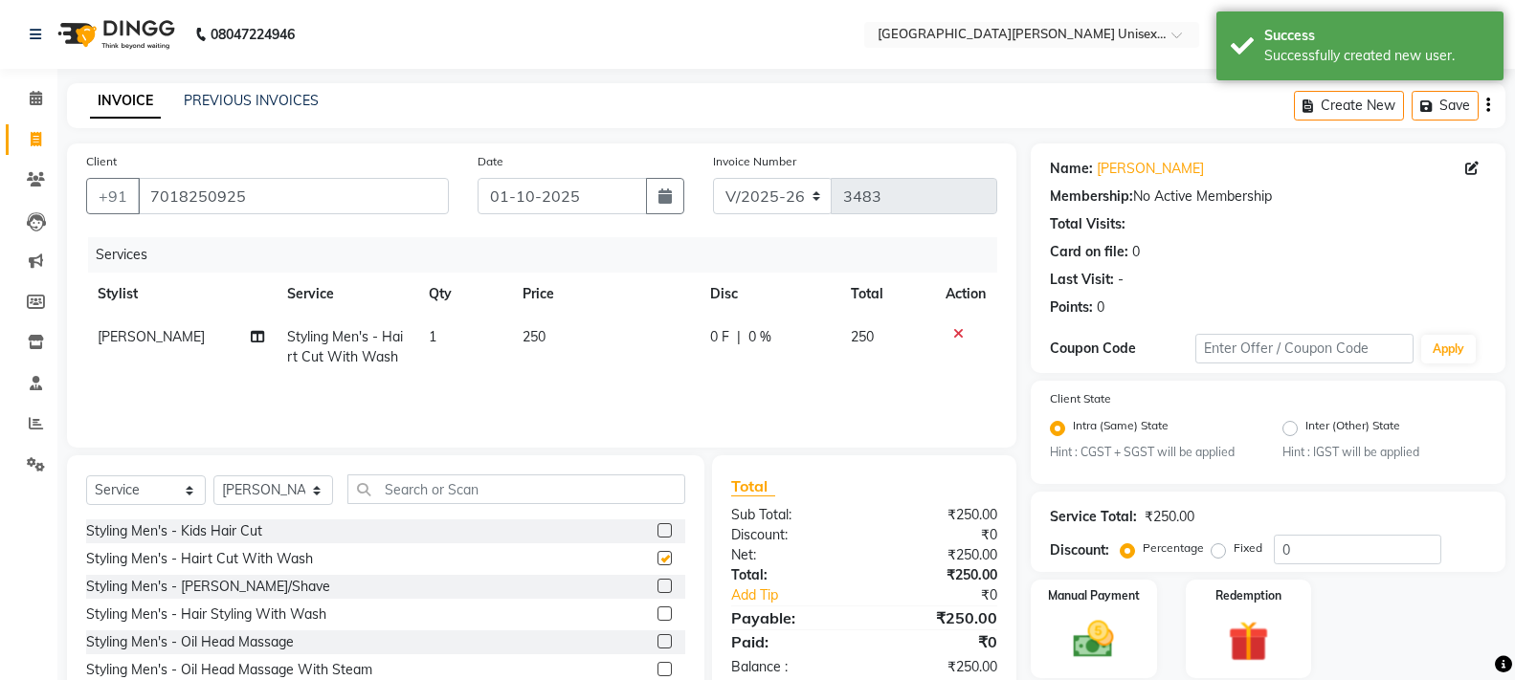
checkbox input "false"
click at [658, 582] on label at bounding box center [665, 586] width 14 height 14
click at [658, 582] on input "checkbox" at bounding box center [664, 587] width 12 height 12
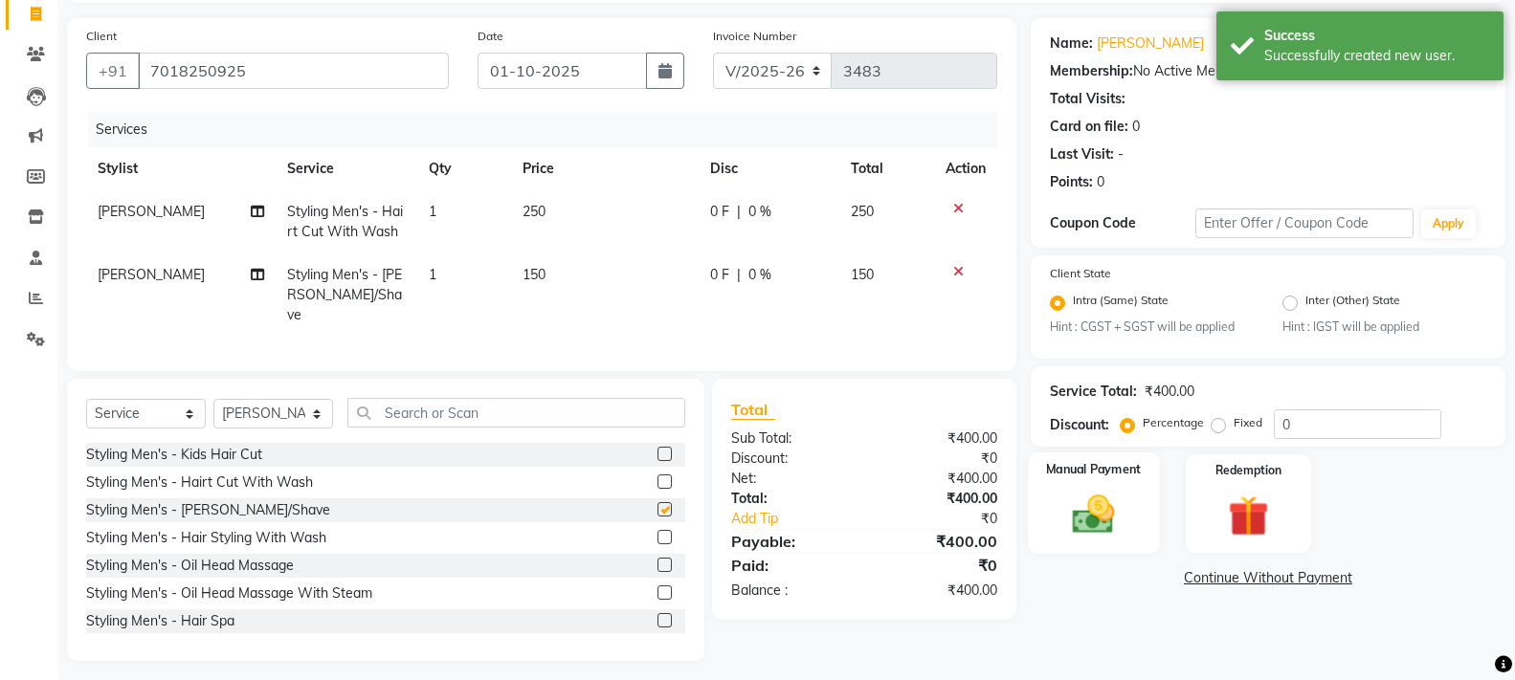
checkbox input "false"
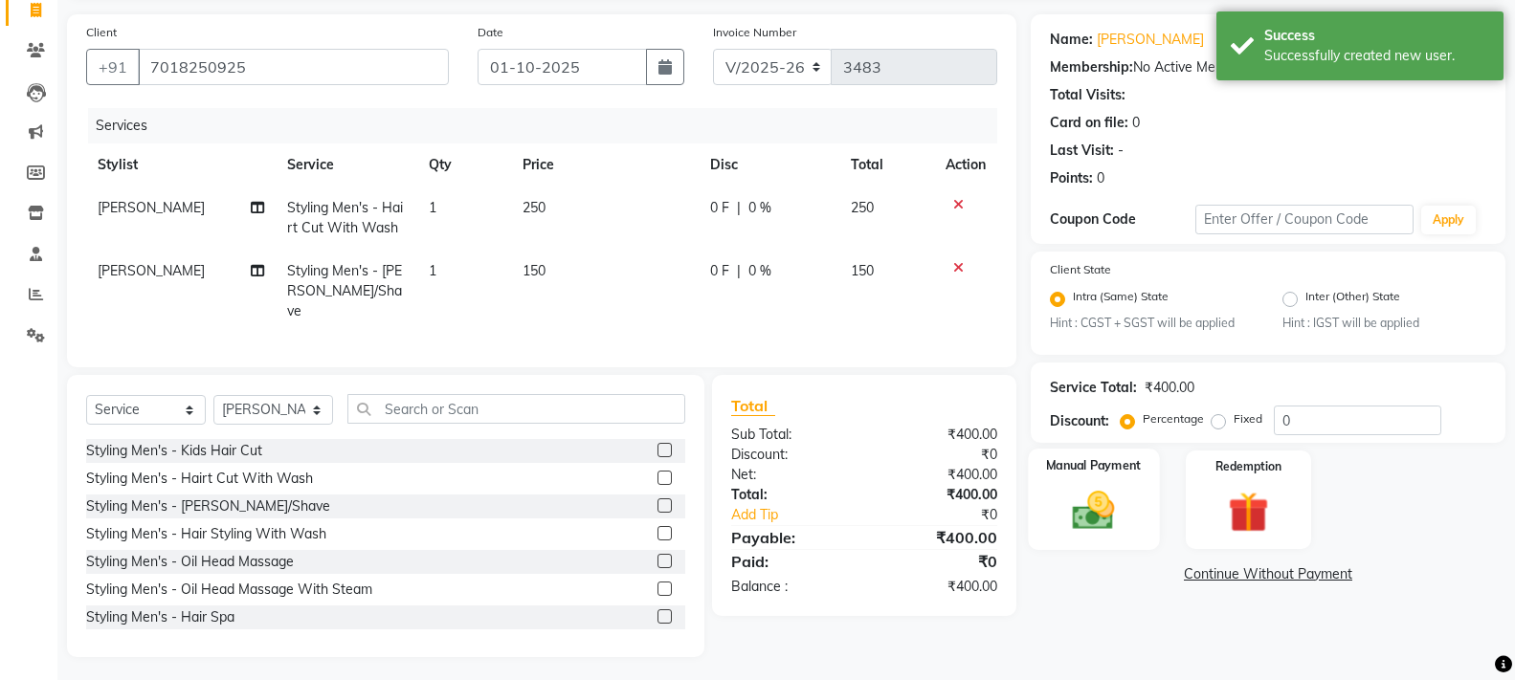
click at [1097, 502] on img at bounding box center [1093, 511] width 68 height 49
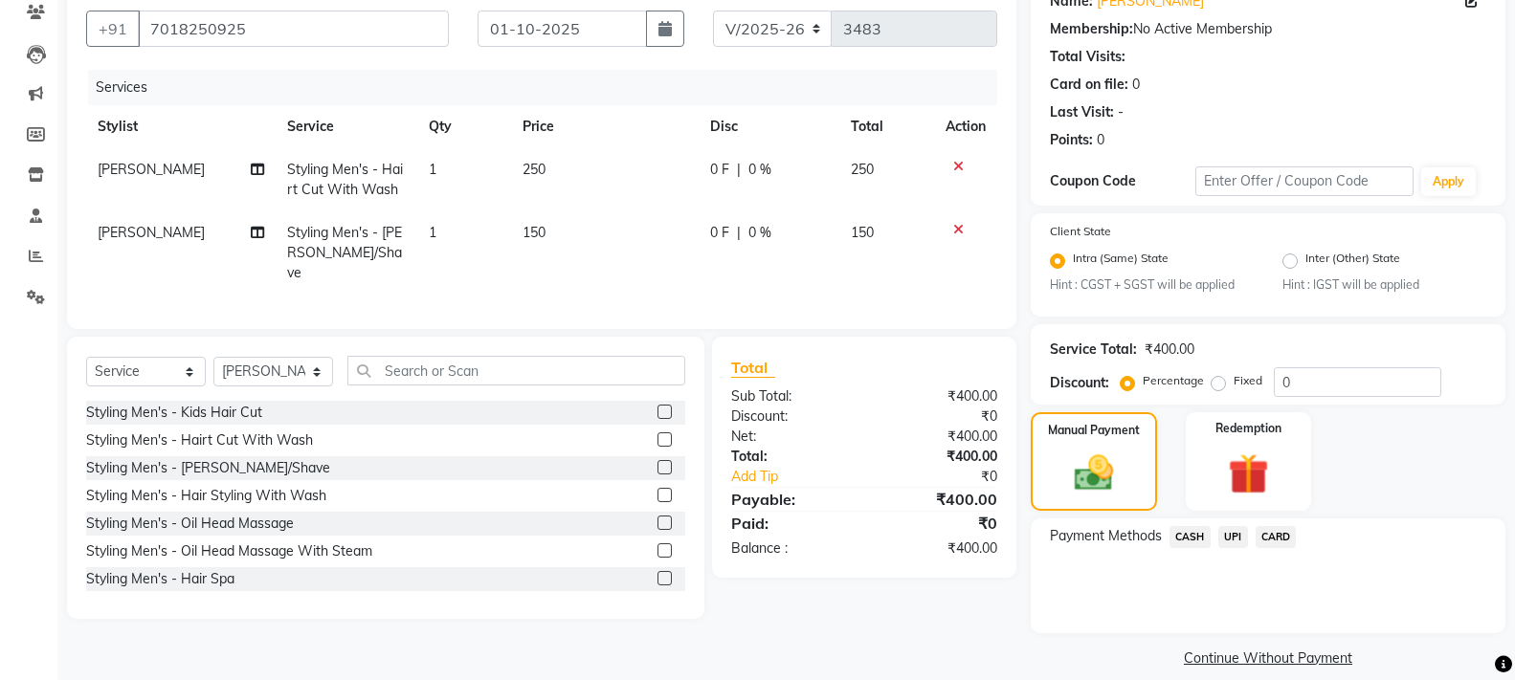
scroll to position [189, 0]
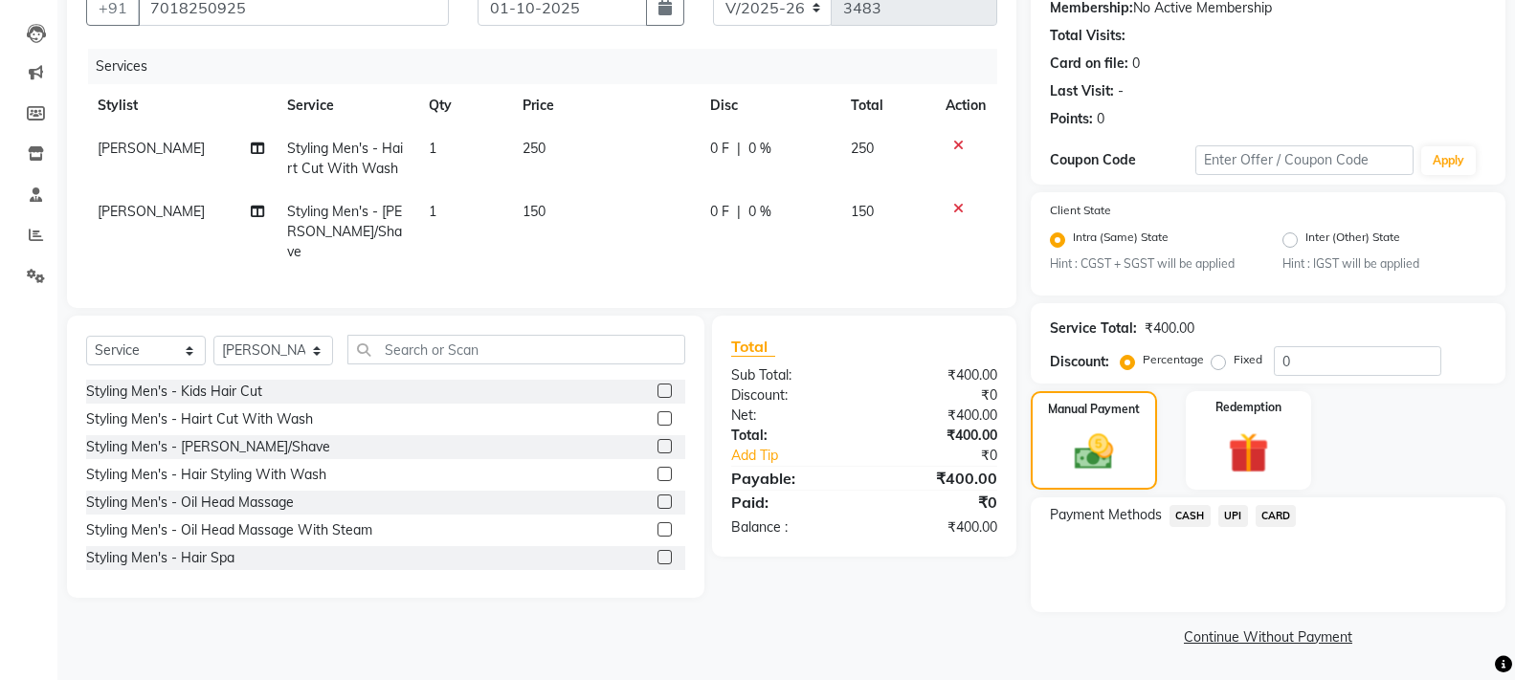
click at [1239, 513] on span "UPI" at bounding box center [1233, 516] width 30 height 22
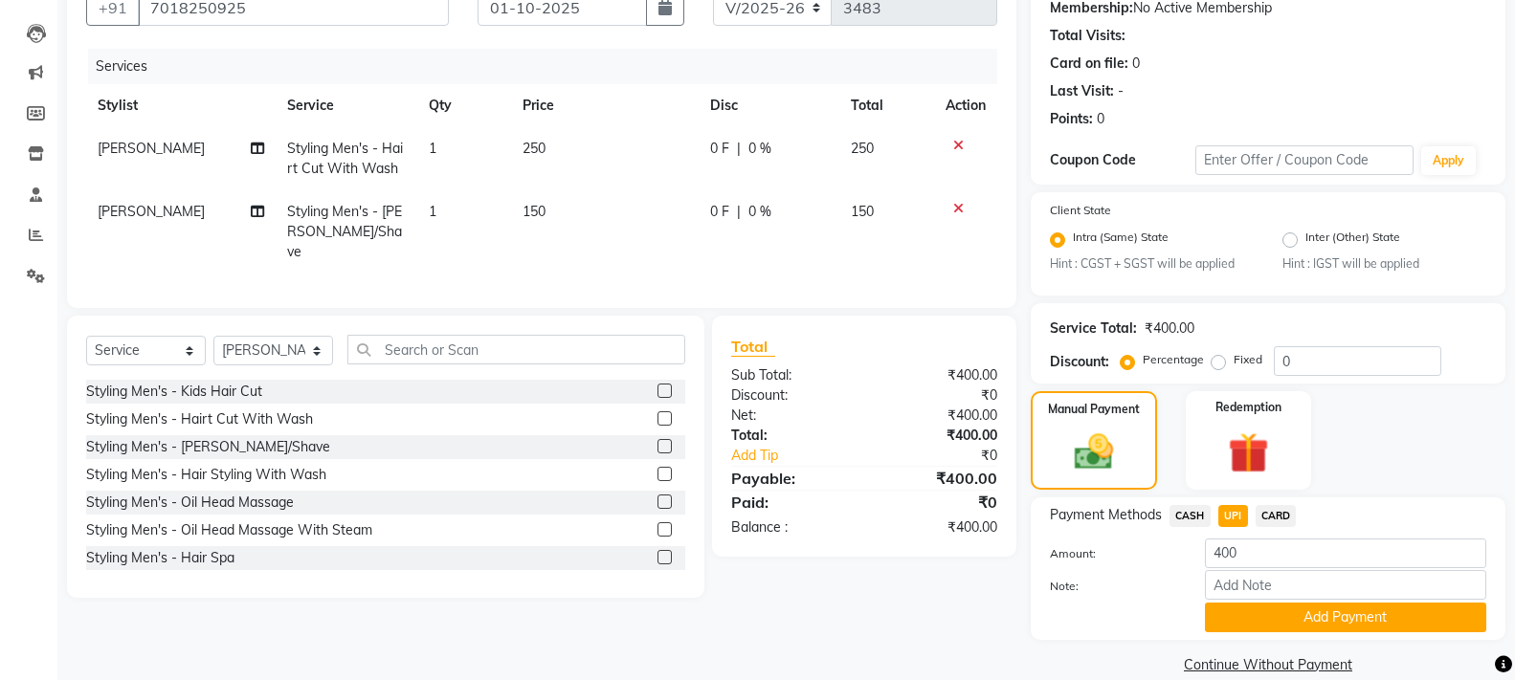
click at [1257, 612] on button "Add Payment" at bounding box center [1345, 618] width 281 height 30
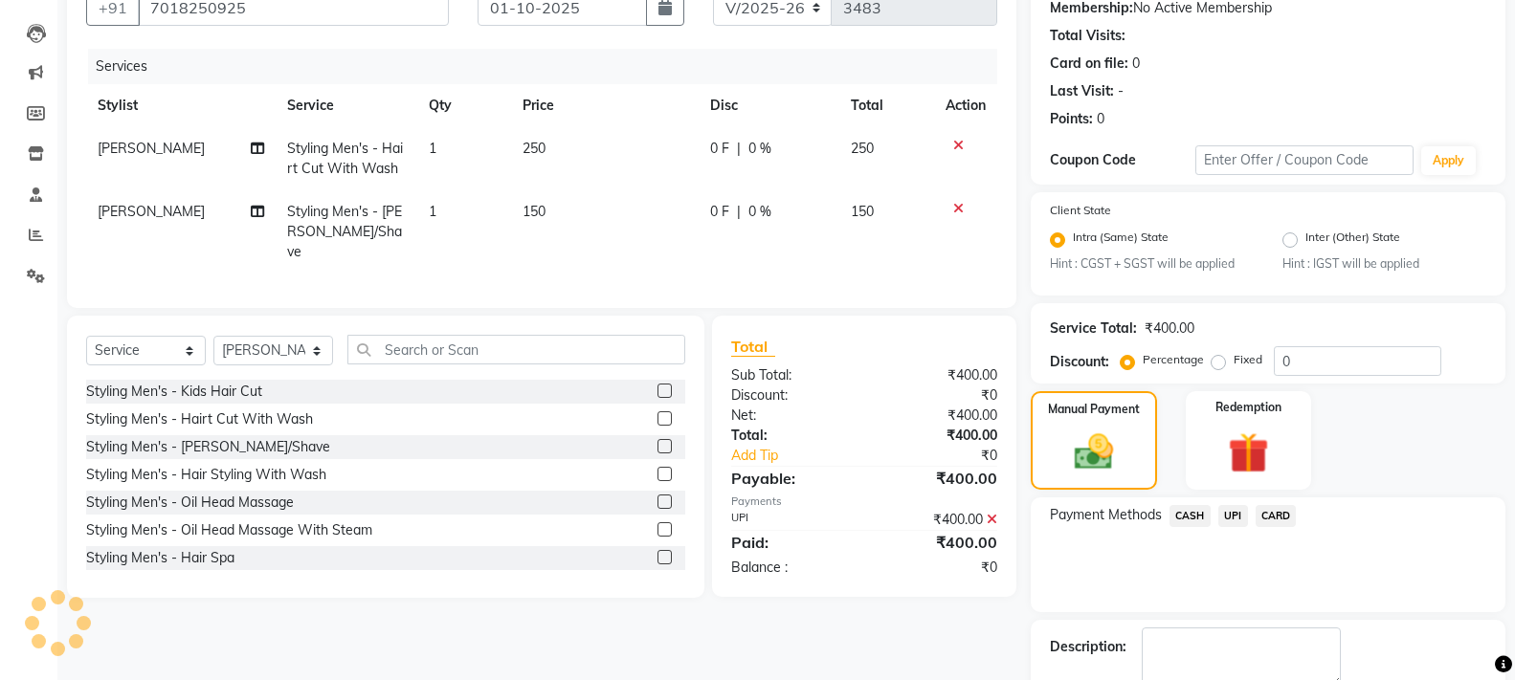
scroll to position [297, 0]
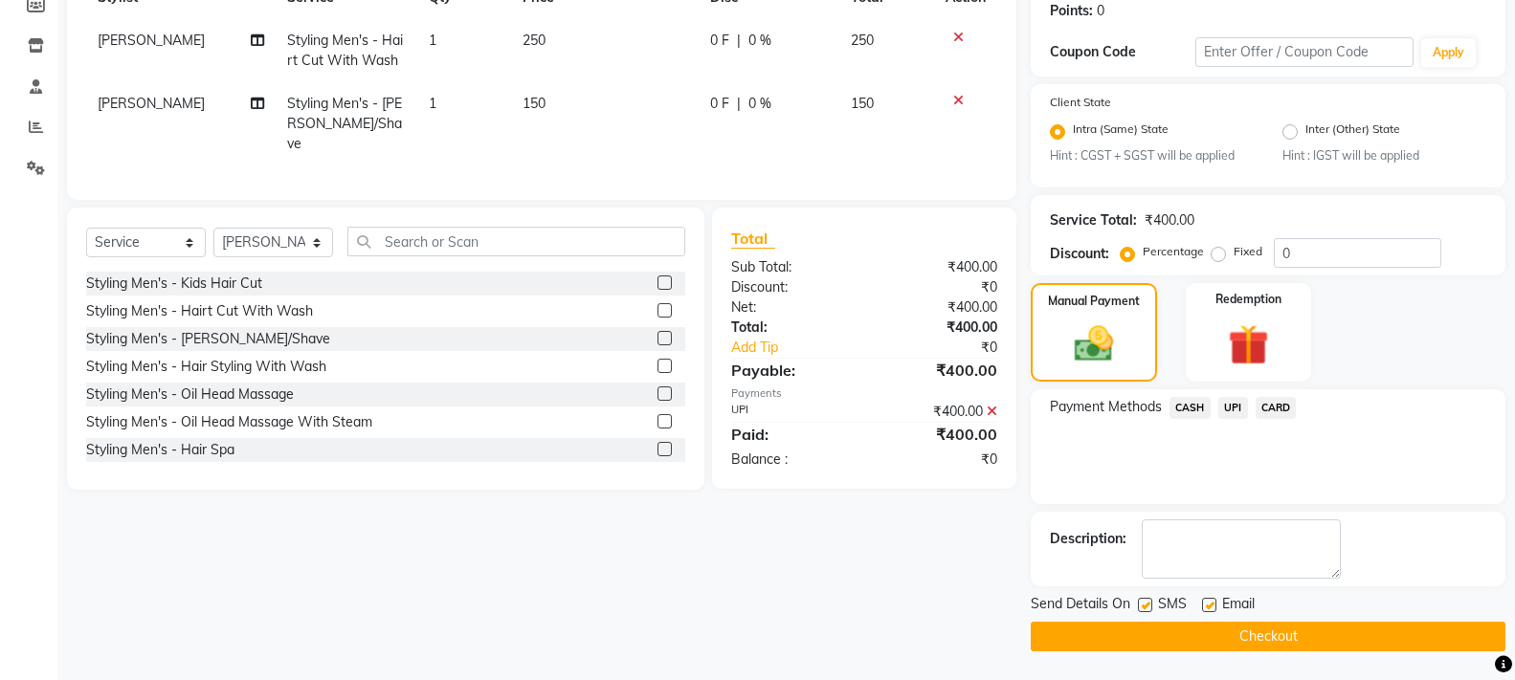
click at [1142, 610] on label at bounding box center [1145, 605] width 14 height 14
click at [1142, 610] on input "checkbox" at bounding box center [1144, 606] width 12 height 12
checkbox input "false"
click at [1151, 645] on button "Checkout" at bounding box center [1268, 637] width 475 height 30
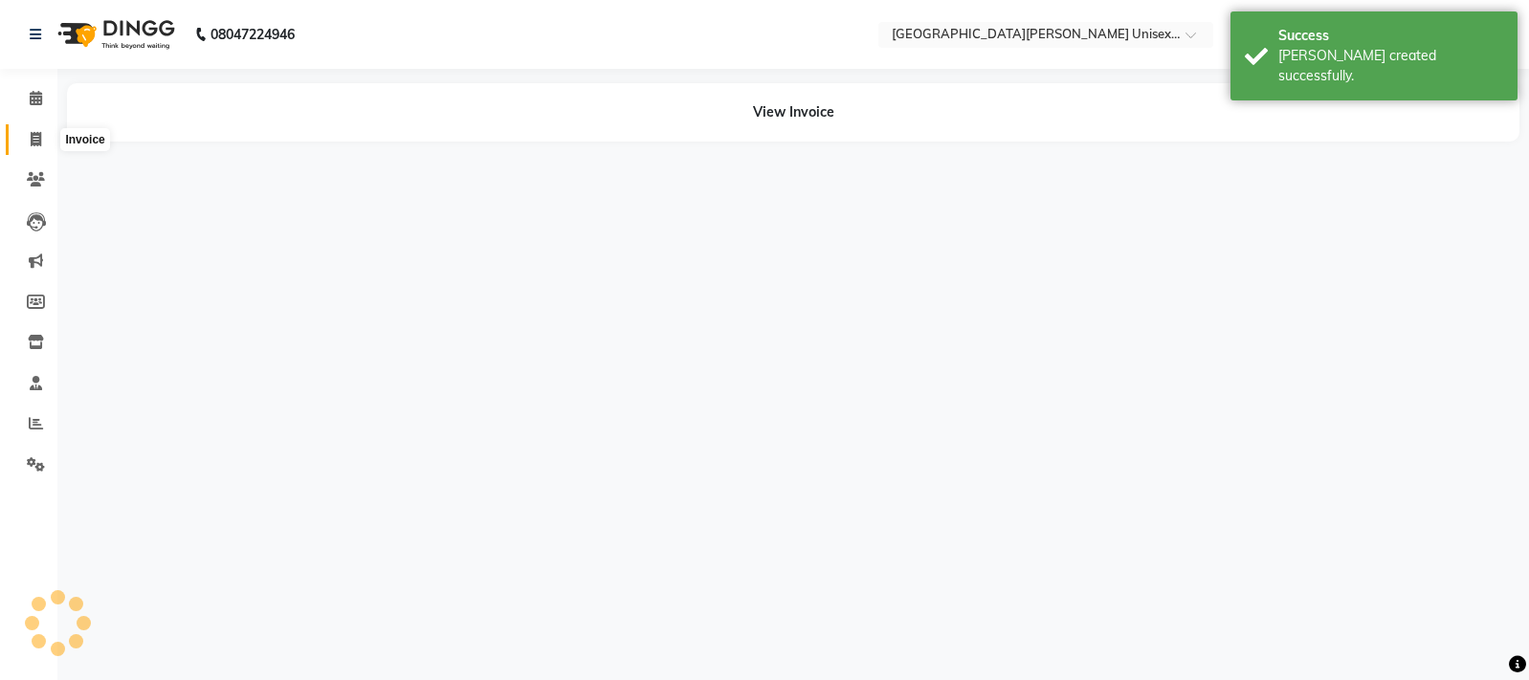
click at [32, 145] on icon at bounding box center [36, 139] width 11 height 14
select select "service"
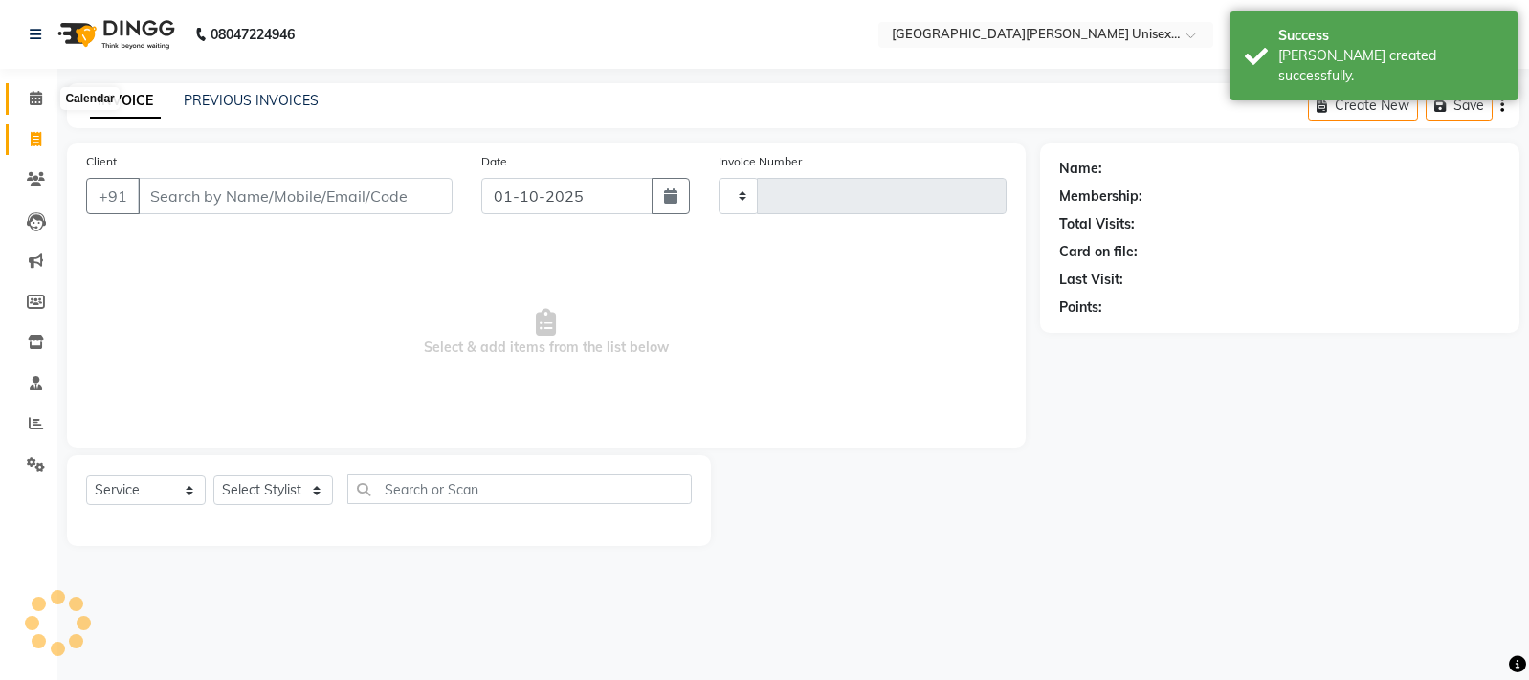
click at [35, 103] on icon at bounding box center [36, 98] width 12 height 14
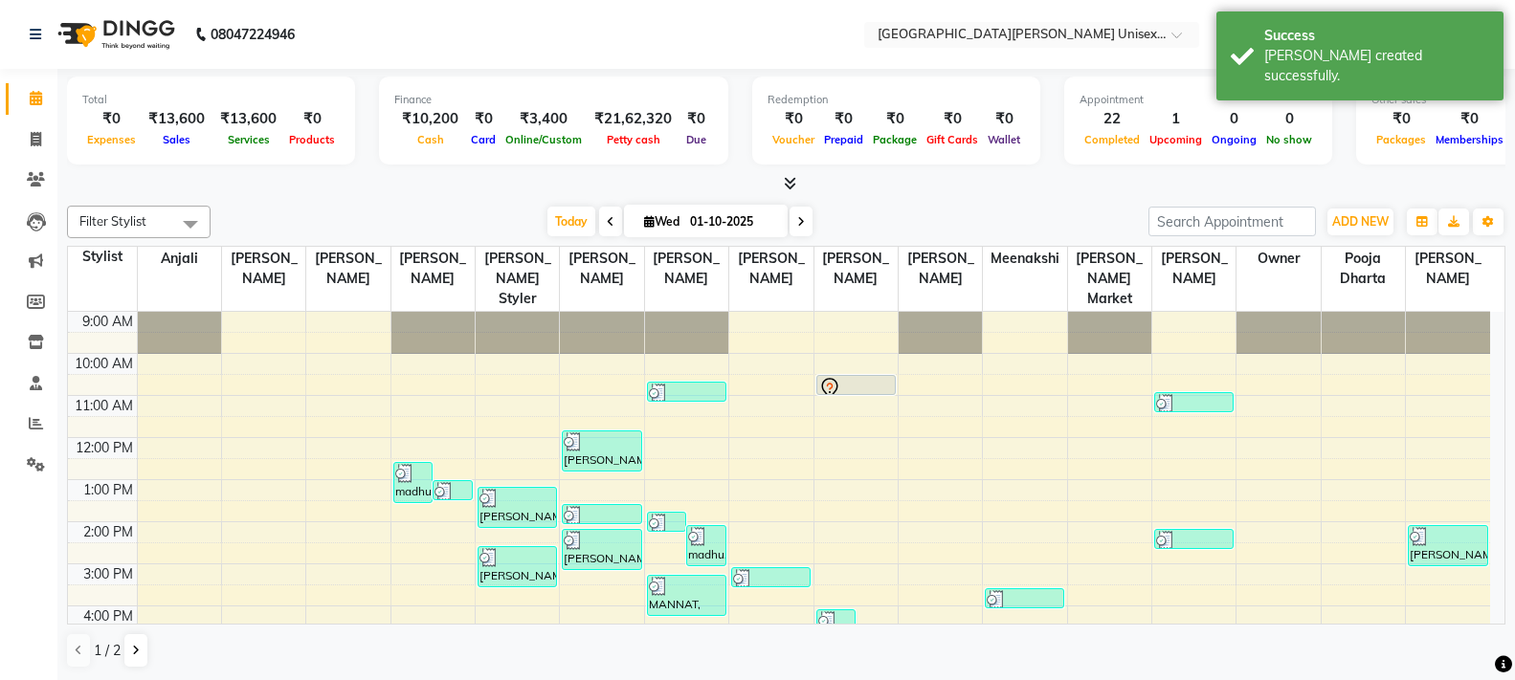
scroll to position [1, 0]
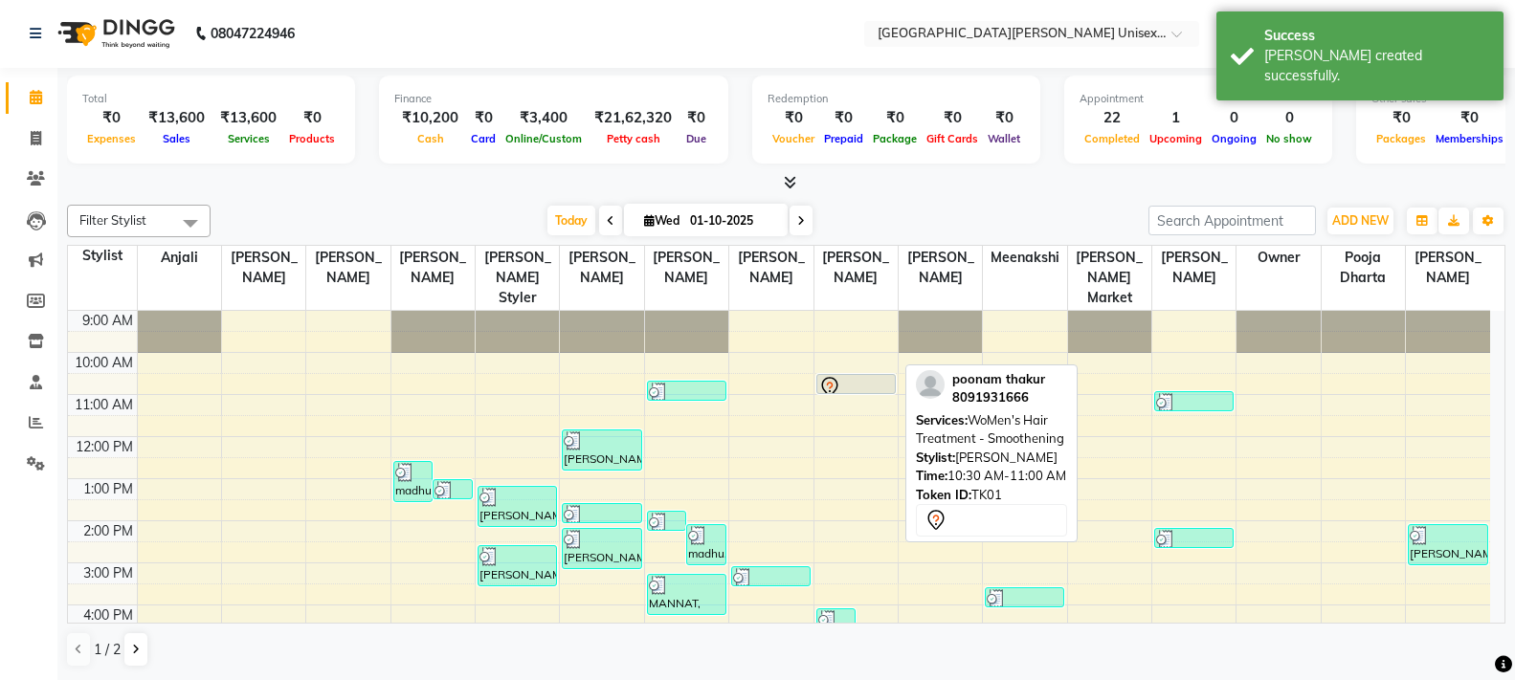
click at [835, 376] on icon at bounding box center [829, 387] width 23 height 23
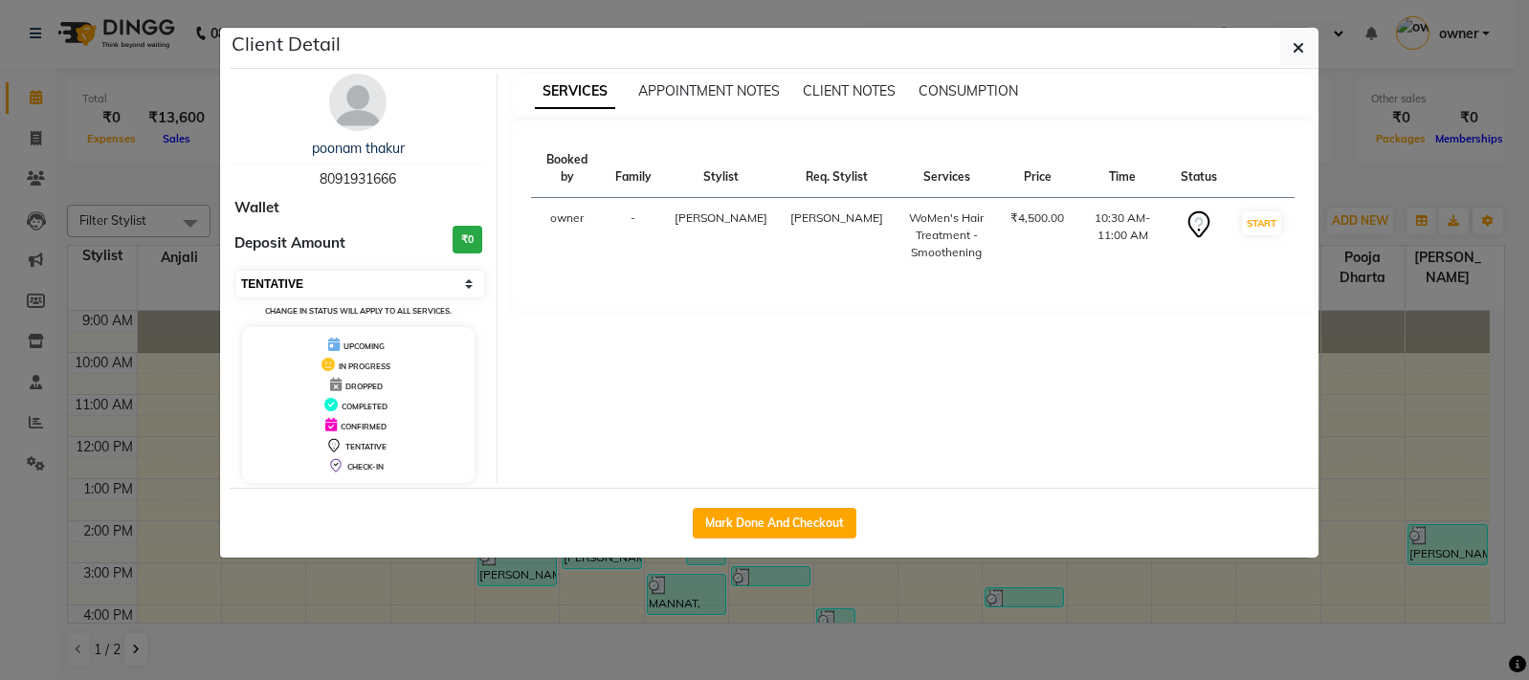
click at [361, 283] on select "Select IN SERVICE CONFIRMED TENTATIVE CHECK IN MARK DONE DROPPED UPCOMING" at bounding box center [360, 284] width 248 height 27
click at [391, 241] on div "Deposit Amount ₹0" at bounding box center [358, 243] width 248 height 35
click at [362, 278] on select "Select IN SERVICE CONFIRMED TENTATIVE CHECK IN MARK DONE DROPPED UPCOMING" at bounding box center [360, 284] width 248 height 27
click at [536, 427] on div "SERVICES APPOINTMENT NOTES CLIENT NOTES CONSUMPTION Booked by Family Stylist Re…" at bounding box center [914, 279] width 832 height 410
click at [848, 79] on div "SERVICES APPOINTMENT NOTES CLIENT NOTES CONSUMPTION" at bounding box center [913, 95] width 803 height 43
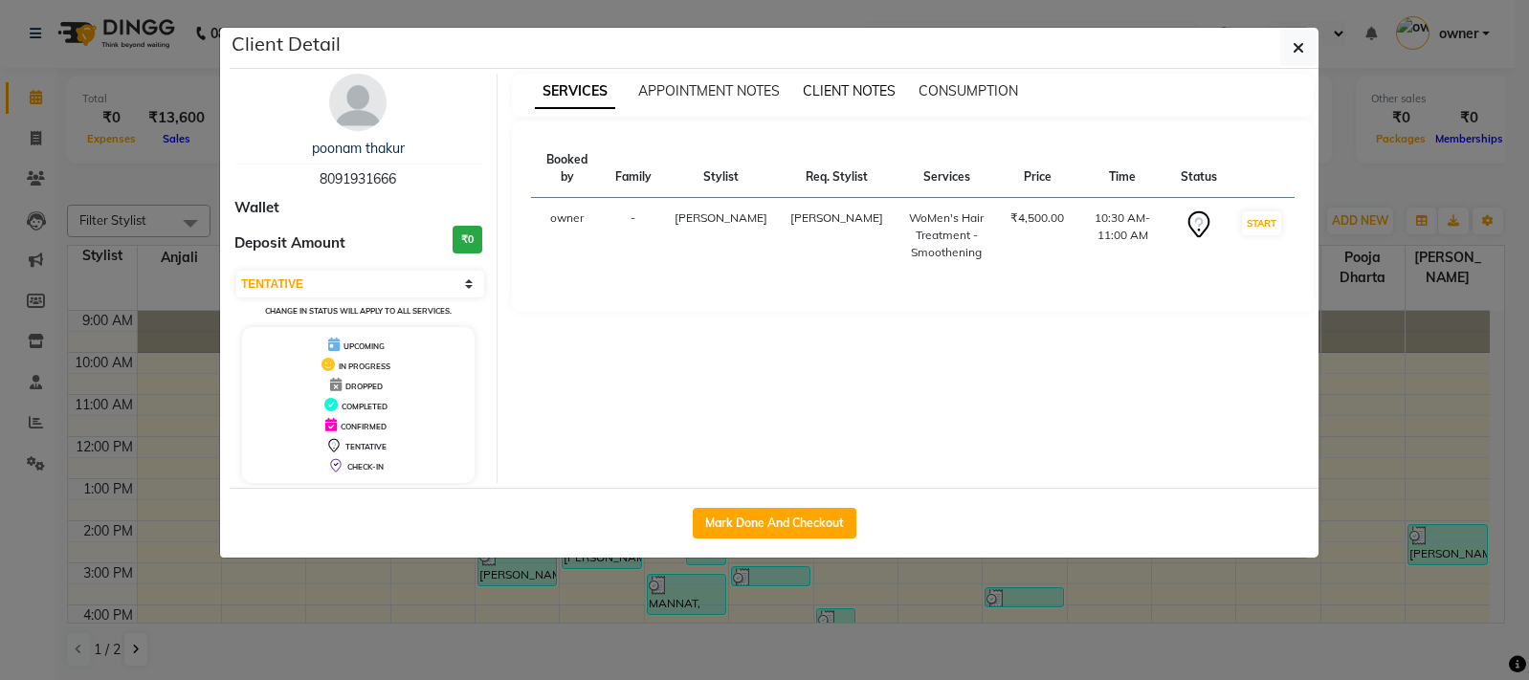
click at [847, 89] on span "CLIENT NOTES" at bounding box center [849, 90] width 93 height 17
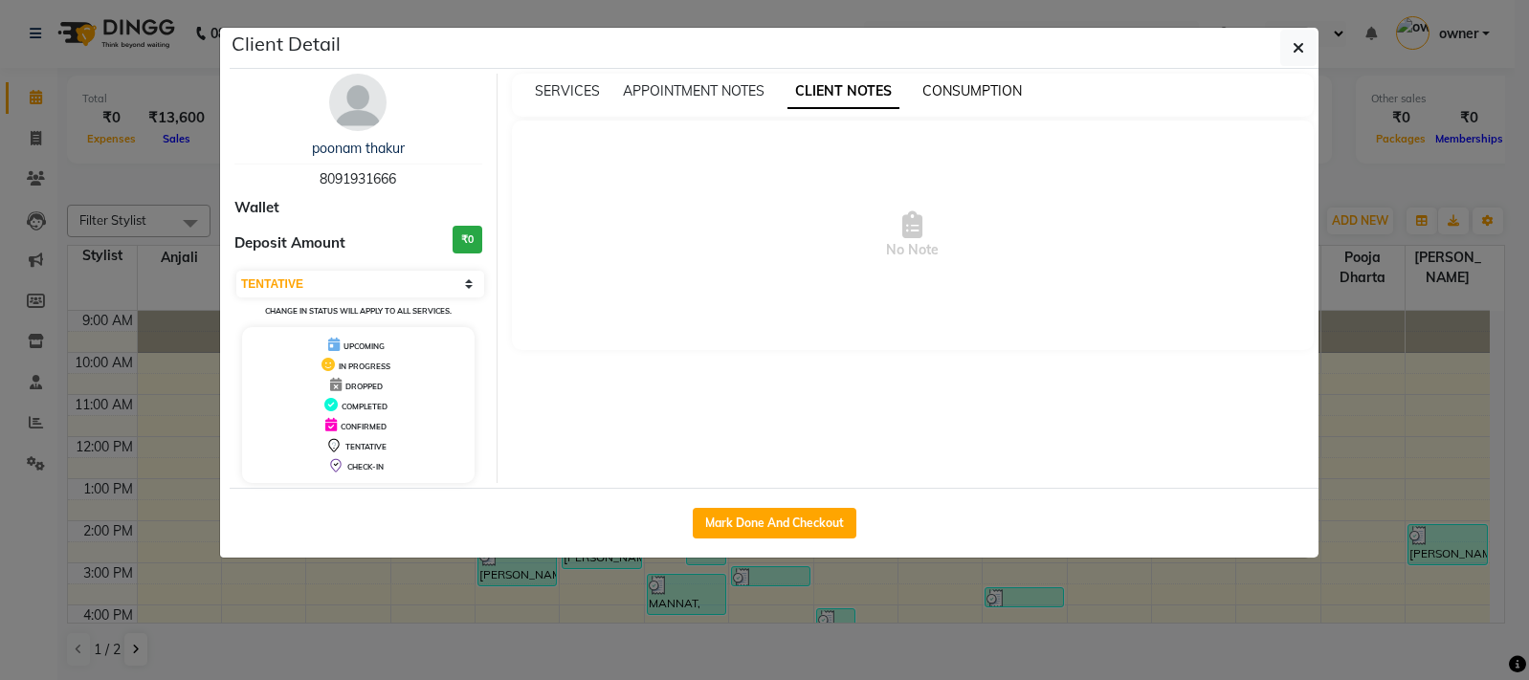
click at [956, 88] on span "CONSUMPTION" at bounding box center [973, 90] width 100 height 17
click at [728, 97] on span "APPOINTMENT NOTES" at bounding box center [694, 90] width 142 height 17
click at [554, 88] on span "SERVICES" at bounding box center [567, 90] width 65 height 17
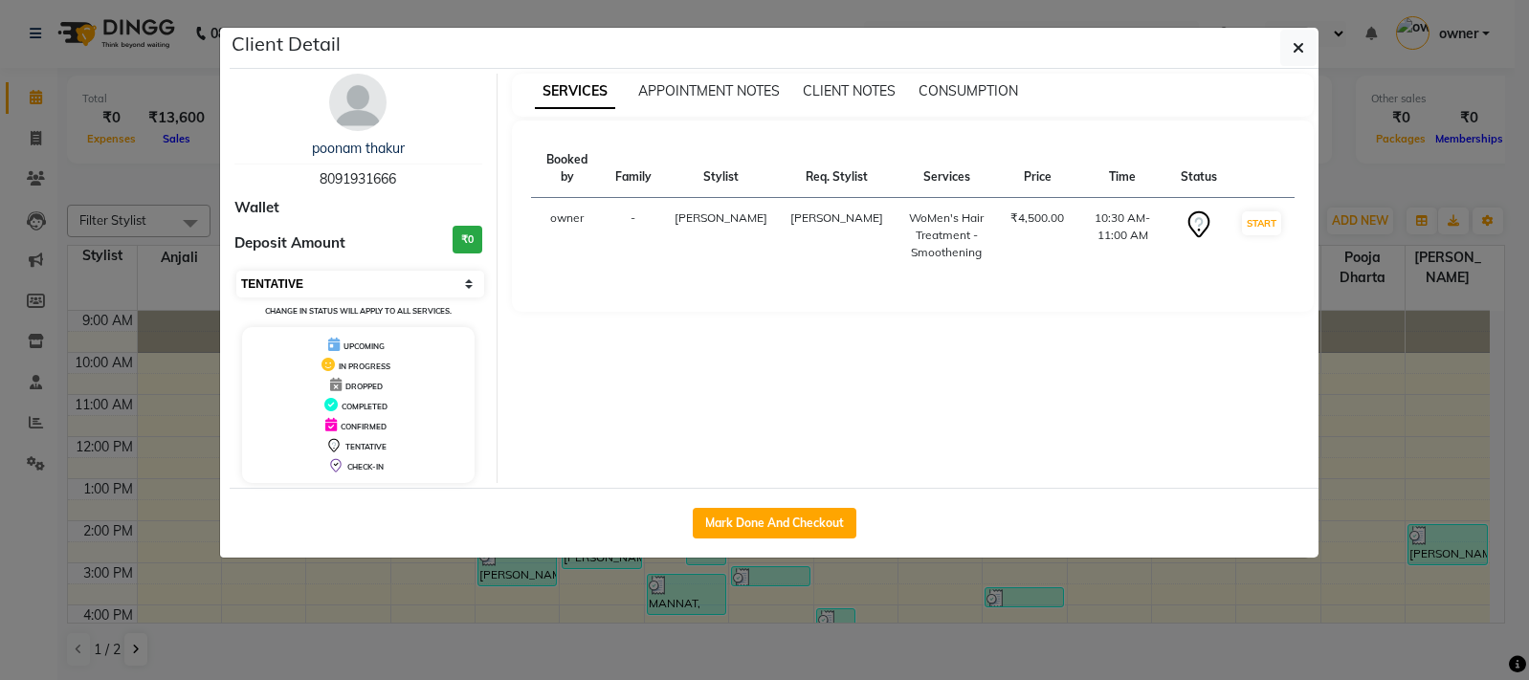
click at [454, 296] on select "Select IN SERVICE CONFIRMED TENTATIVE CHECK IN MARK DONE DROPPED UPCOMING" at bounding box center [360, 284] width 248 height 27
select select "2"
click at [236, 271] on select "Select IN SERVICE CONFIRMED TENTATIVE CHECK IN MARK DONE DROPPED UPCOMING" at bounding box center [360, 284] width 248 height 27
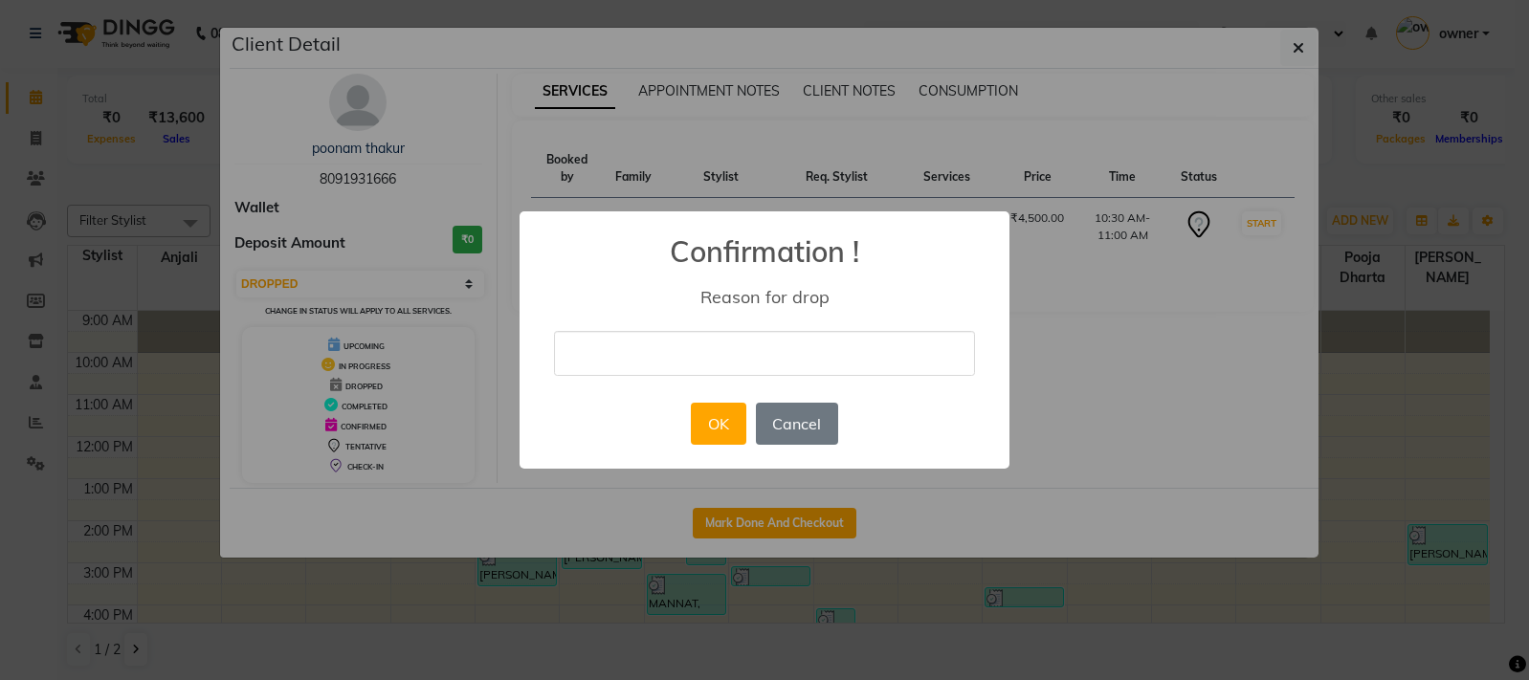
click at [736, 366] on input "text" at bounding box center [764, 353] width 421 height 45
type input "not pic up call"
click at [728, 437] on button "OK" at bounding box center [718, 424] width 55 height 42
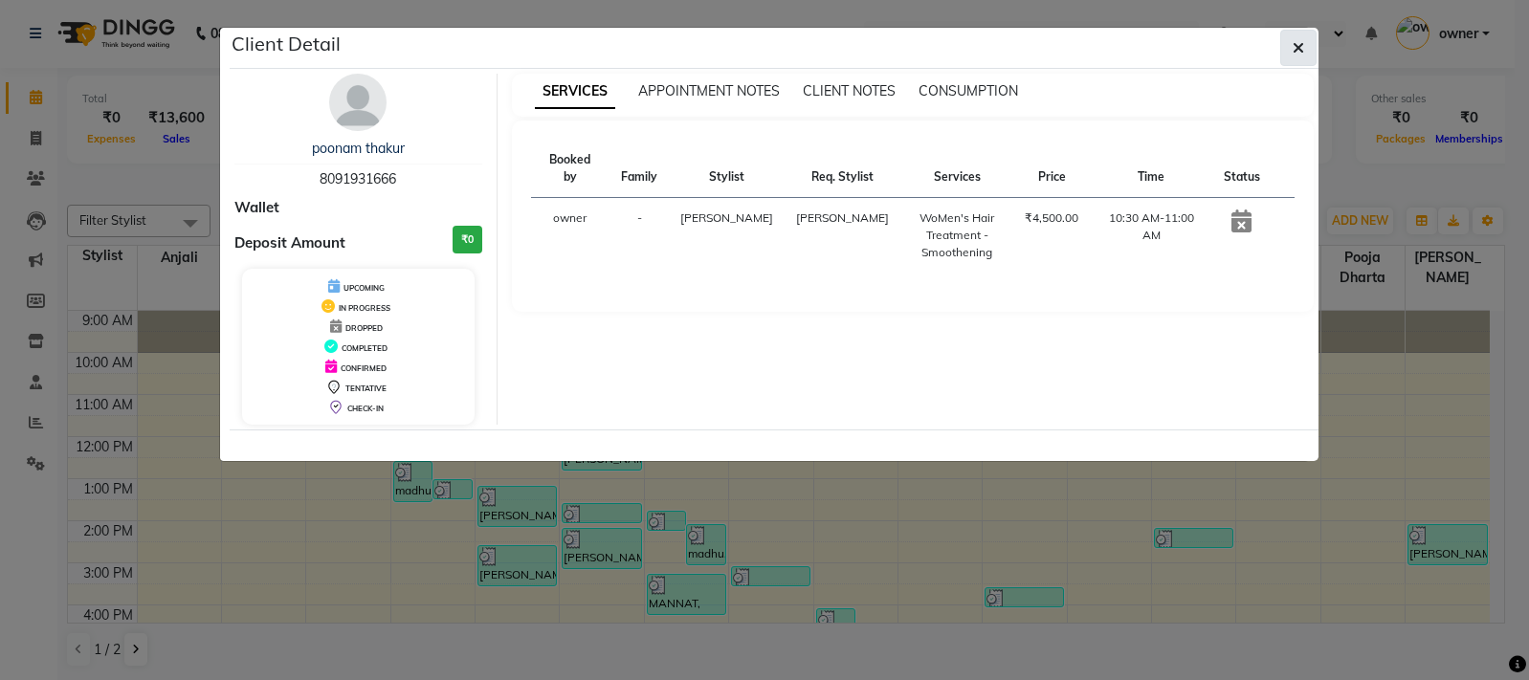
click at [1297, 43] on icon "button" at bounding box center [1298, 47] width 11 height 15
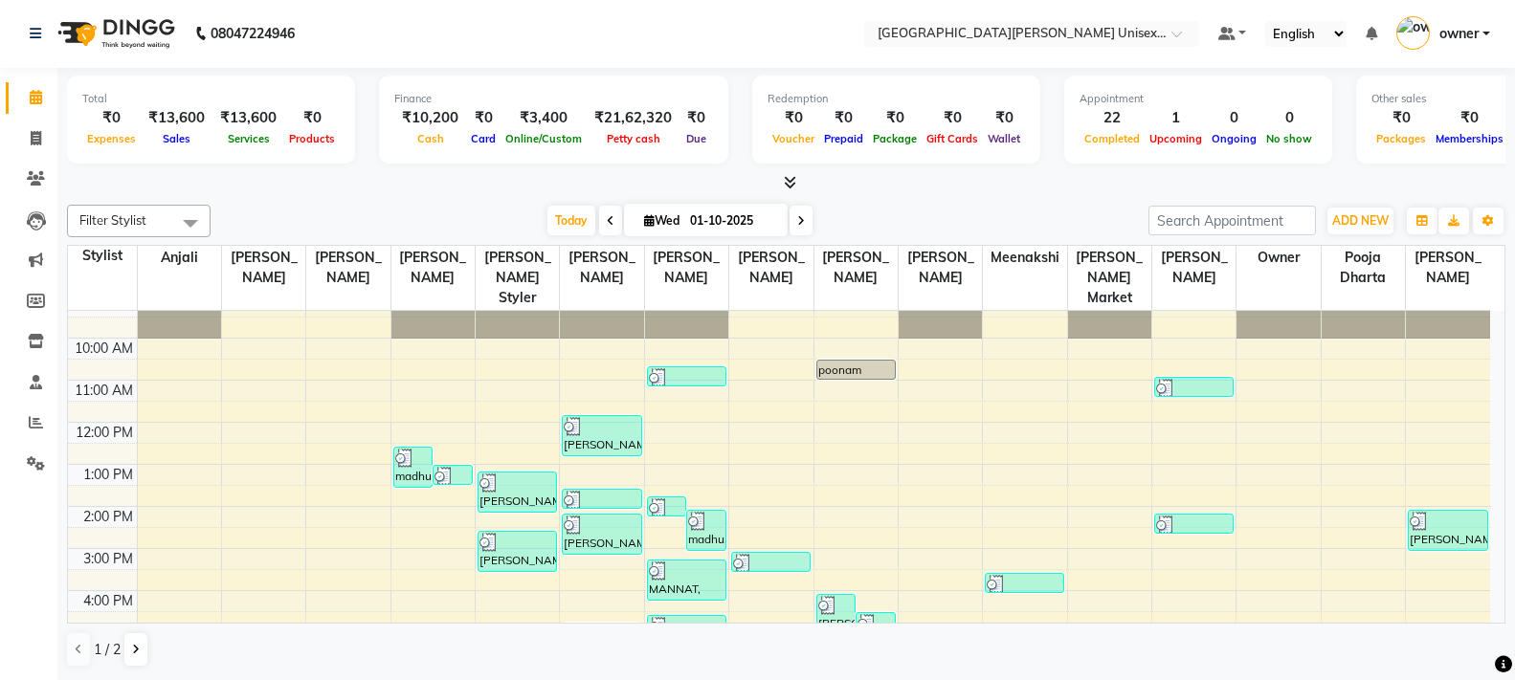
scroll to position [0, 0]
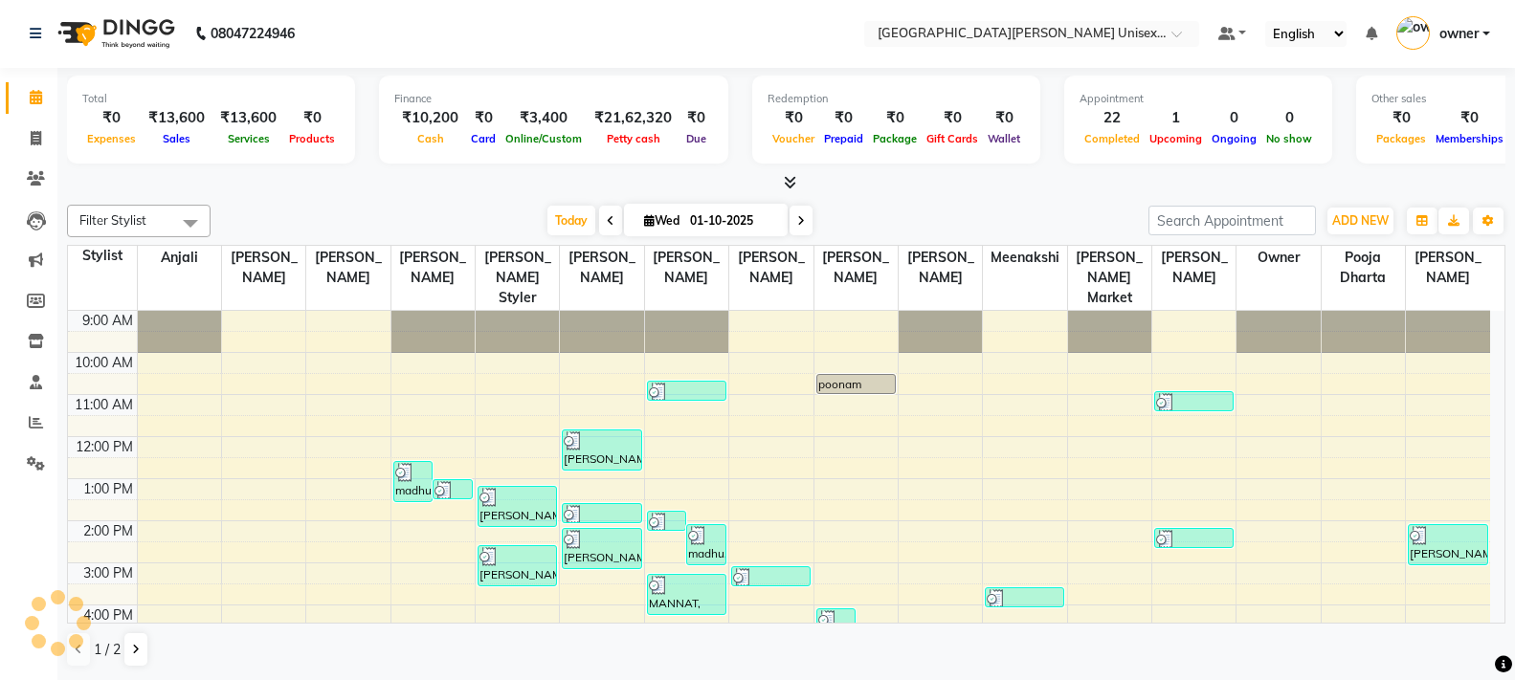
drag, startPoint x: 321, startPoint y: 190, endPoint x: 304, endPoint y: 190, distance: 16.3
click at [304, 190] on div at bounding box center [786, 183] width 1438 height 20
click at [44, 142] on span at bounding box center [35, 139] width 33 height 22
select select "service"
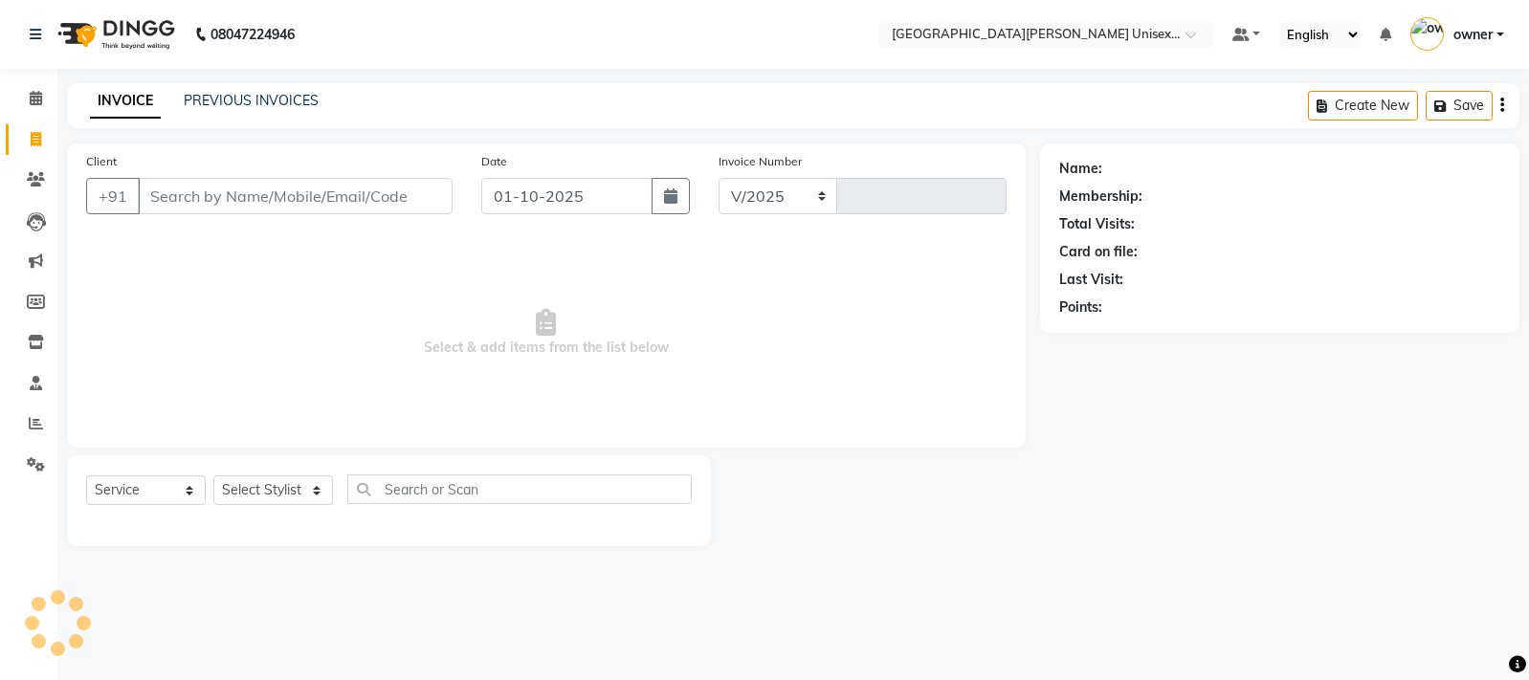
select select "7055"
type input "3484"
click at [318, 488] on select "Select Stylist anjali [PERSON_NAME] [PERSON_NAME] styler [PERSON_NAME] [PERSON_…" at bounding box center [273, 491] width 120 height 30
select select "58737"
click at [213, 476] on select "Select Stylist anjali [PERSON_NAME] [PERSON_NAME] styler [PERSON_NAME] [PERSON_…" at bounding box center [273, 491] width 120 height 30
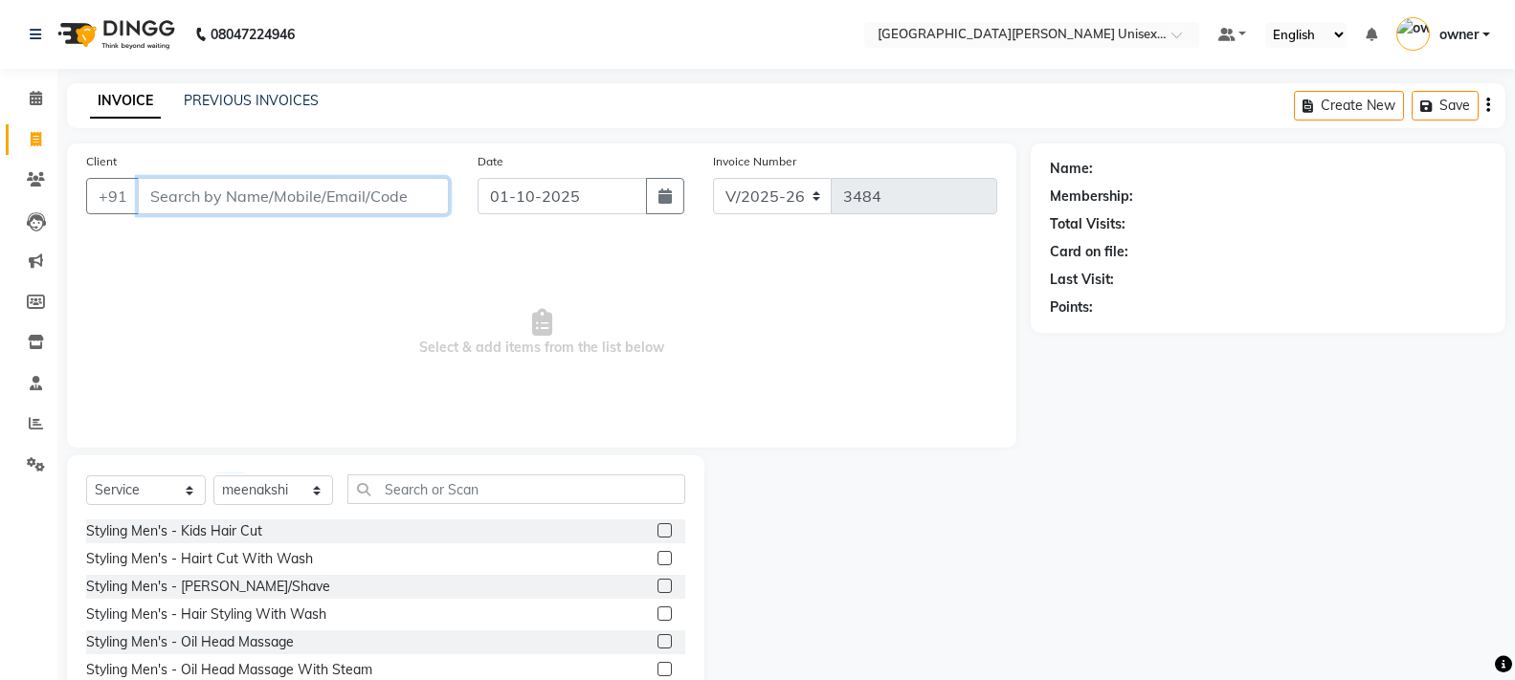
click at [300, 197] on input "Client" at bounding box center [293, 196] width 311 height 36
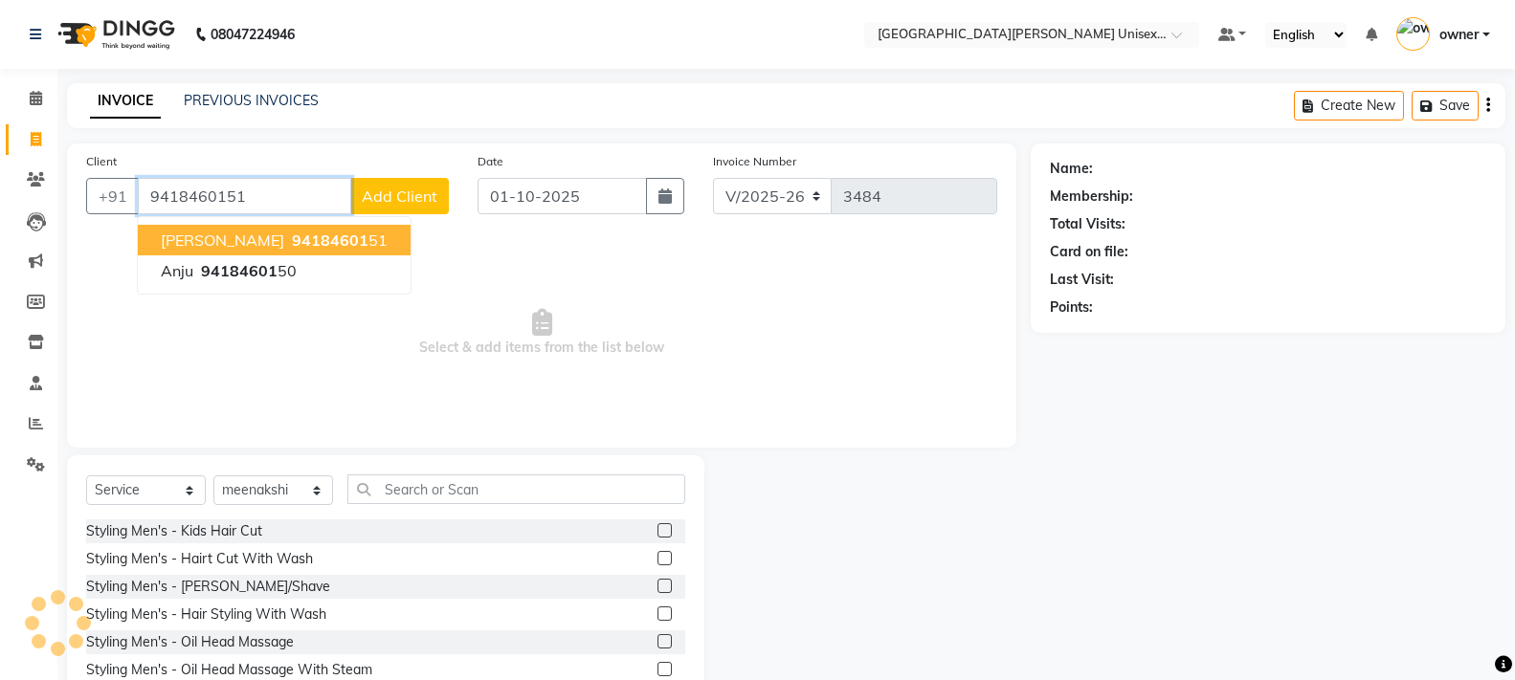
type input "9418460151"
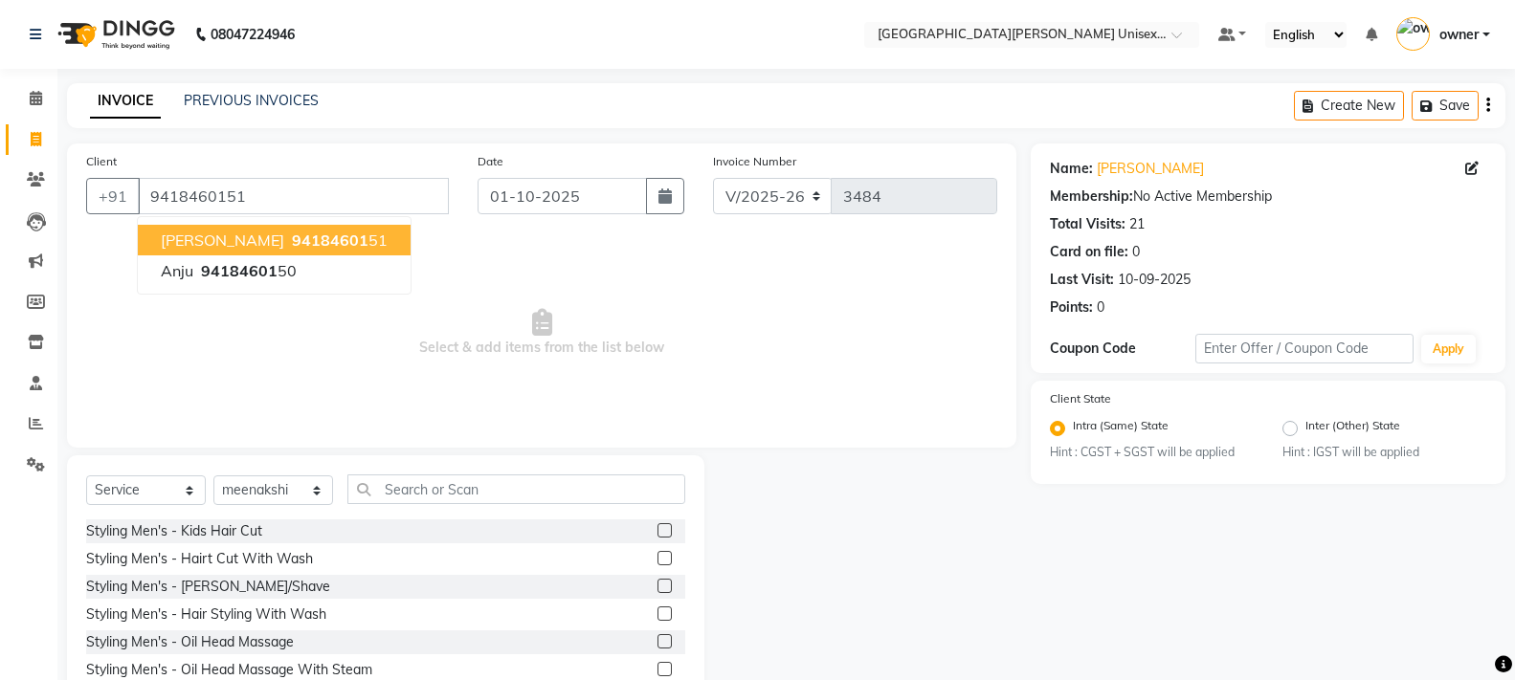
click at [292, 232] on span "94184601" at bounding box center [330, 240] width 77 height 19
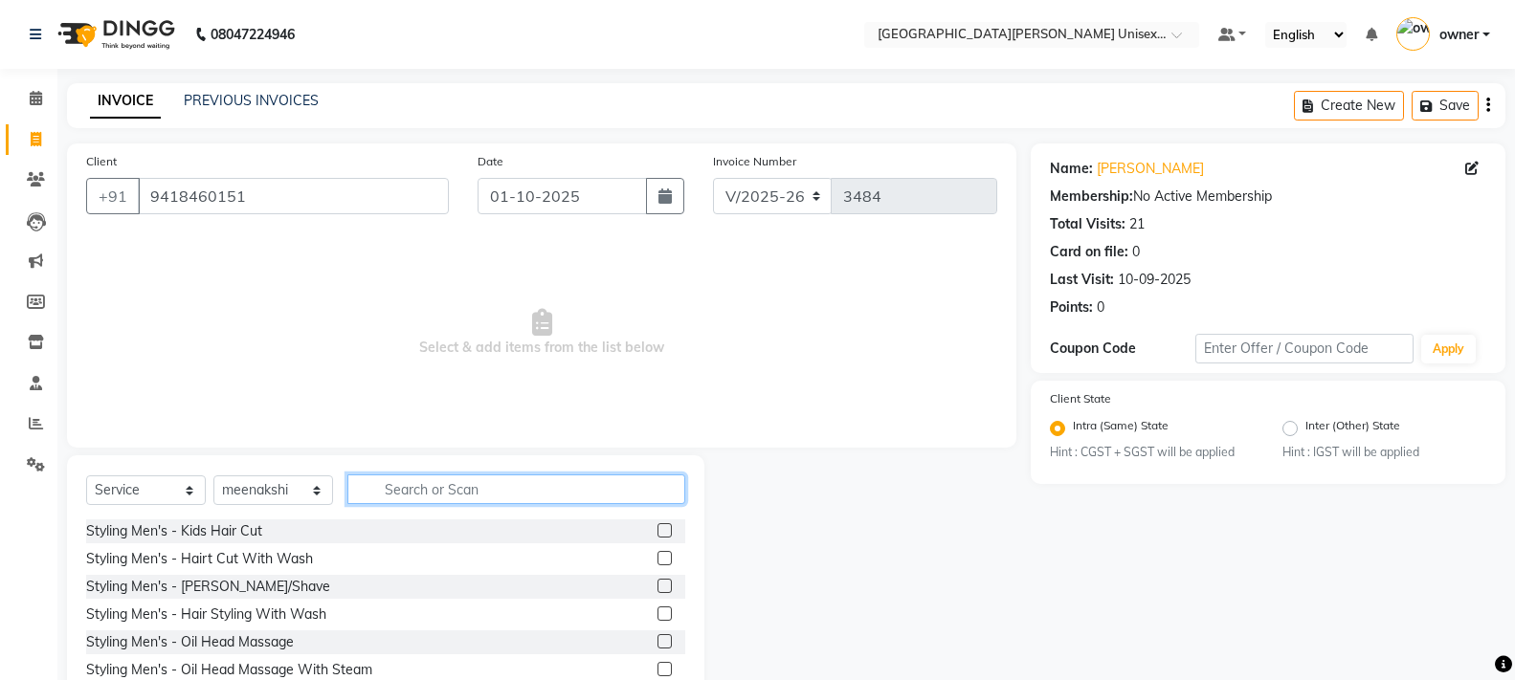
click at [379, 492] on input "text" at bounding box center [516, 490] width 338 height 30
click at [395, 478] on input "text" at bounding box center [516, 490] width 338 height 30
click at [395, 499] on input "text" at bounding box center [516, 490] width 338 height 30
click at [390, 479] on input "text" at bounding box center [516, 490] width 338 height 30
type input "THRE"
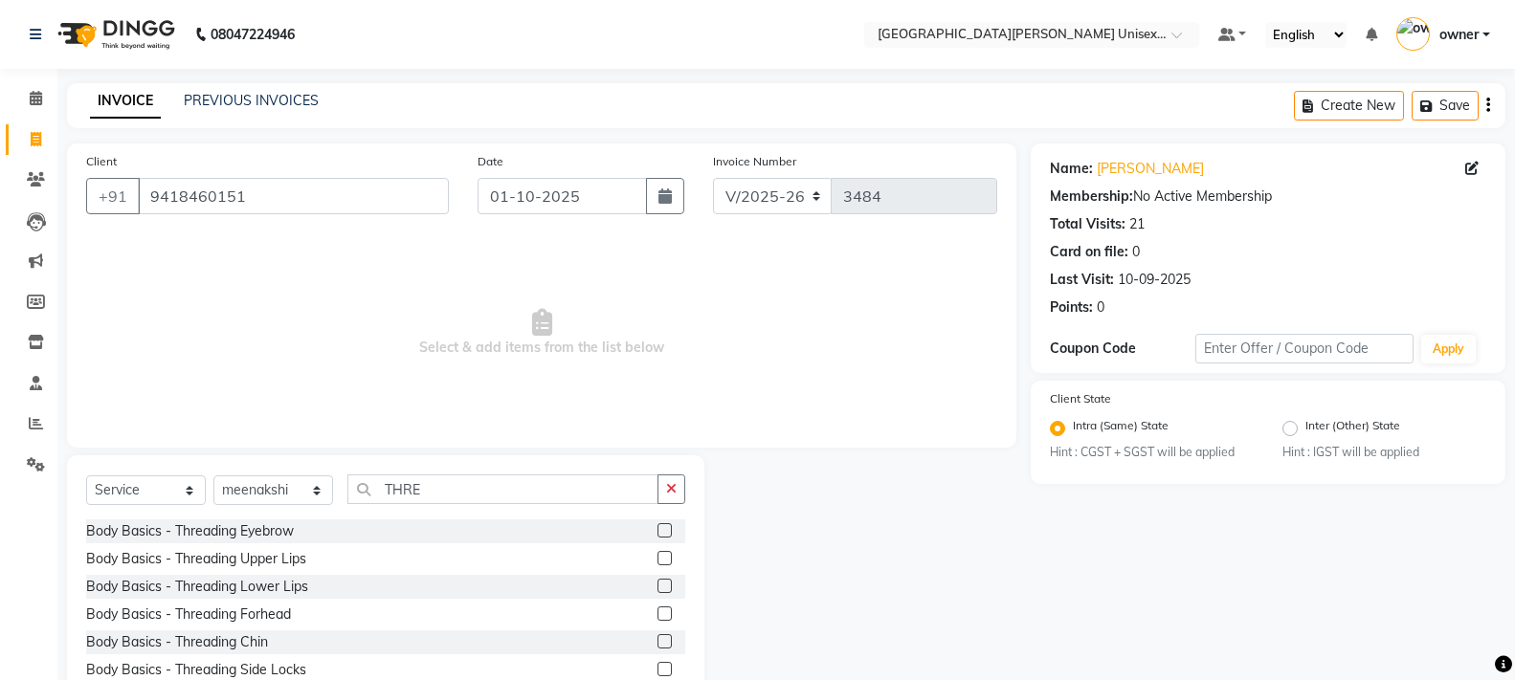
click at [658, 534] on label at bounding box center [665, 531] width 14 height 14
click at [658, 534] on input "checkbox" at bounding box center [664, 531] width 12 height 12
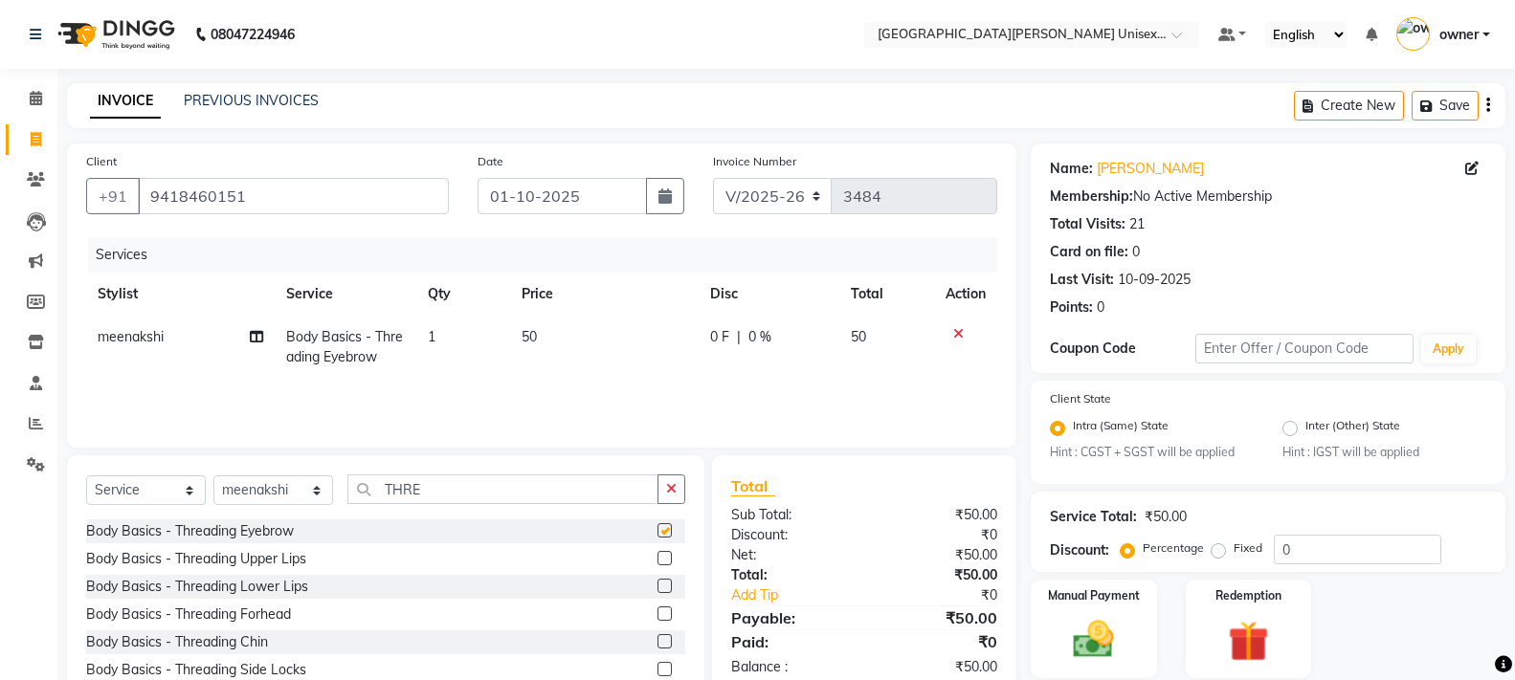
checkbox input "false"
click at [658, 561] on label at bounding box center [665, 558] width 14 height 14
click at [658, 561] on input "checkbox" at bounding box center [664, 559] width 12 height 12
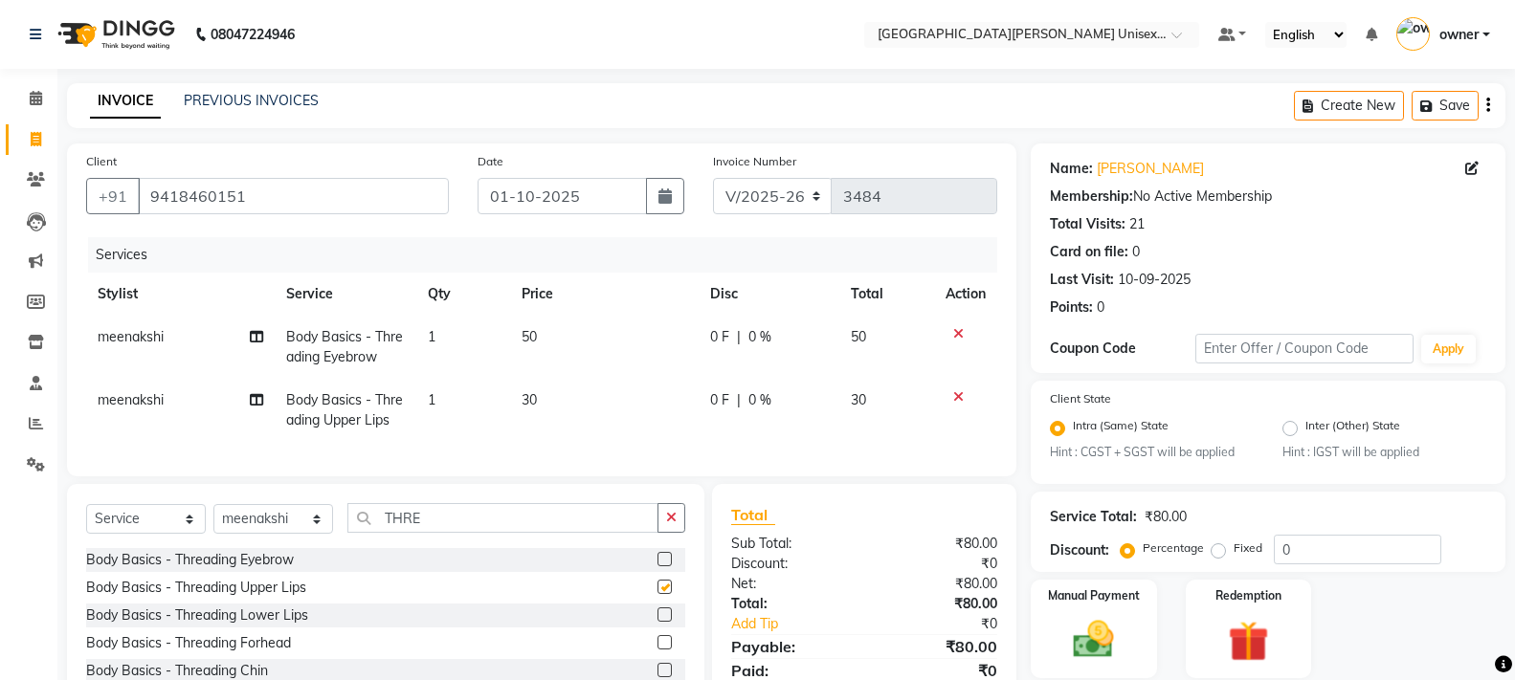
checkbox input "false"
click at [457, 522] on input "THRE" at bounding box center [502, 518] width 311 height 30
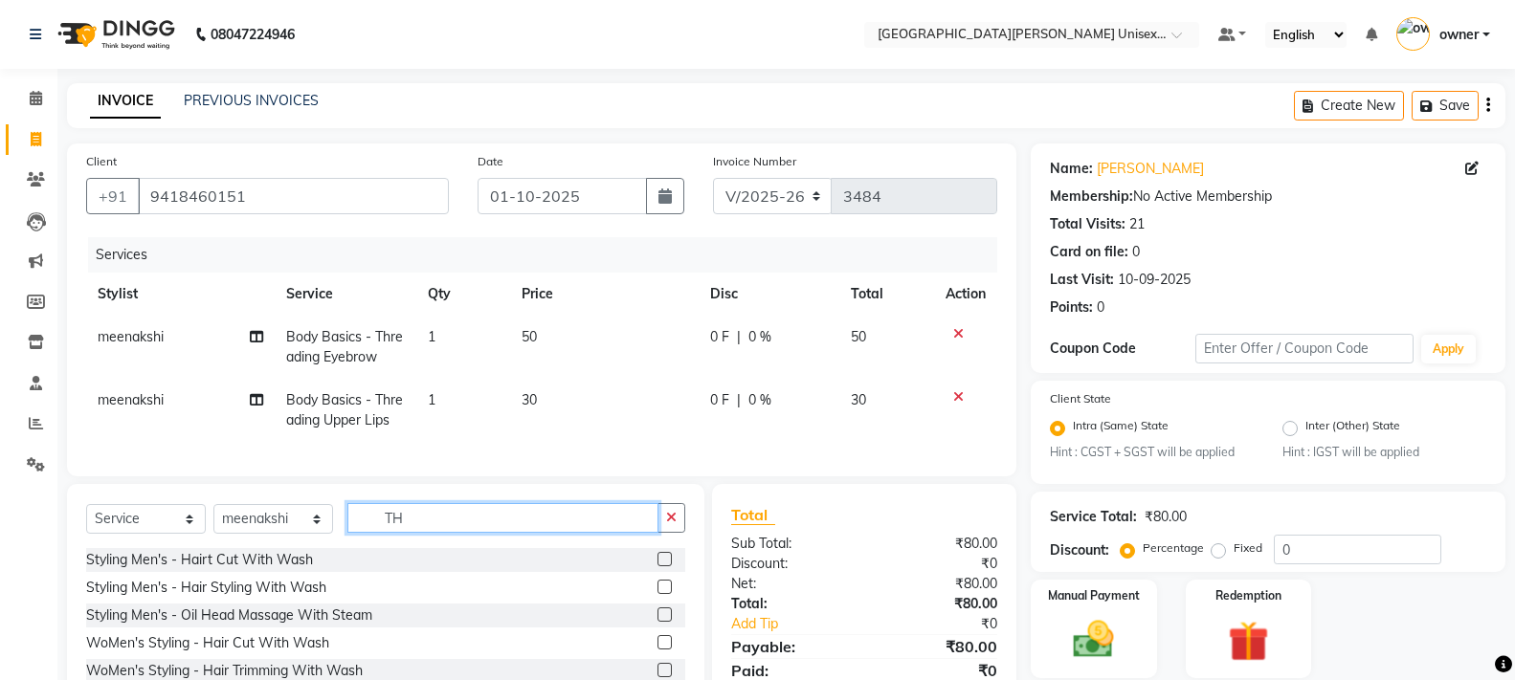
type input "T"
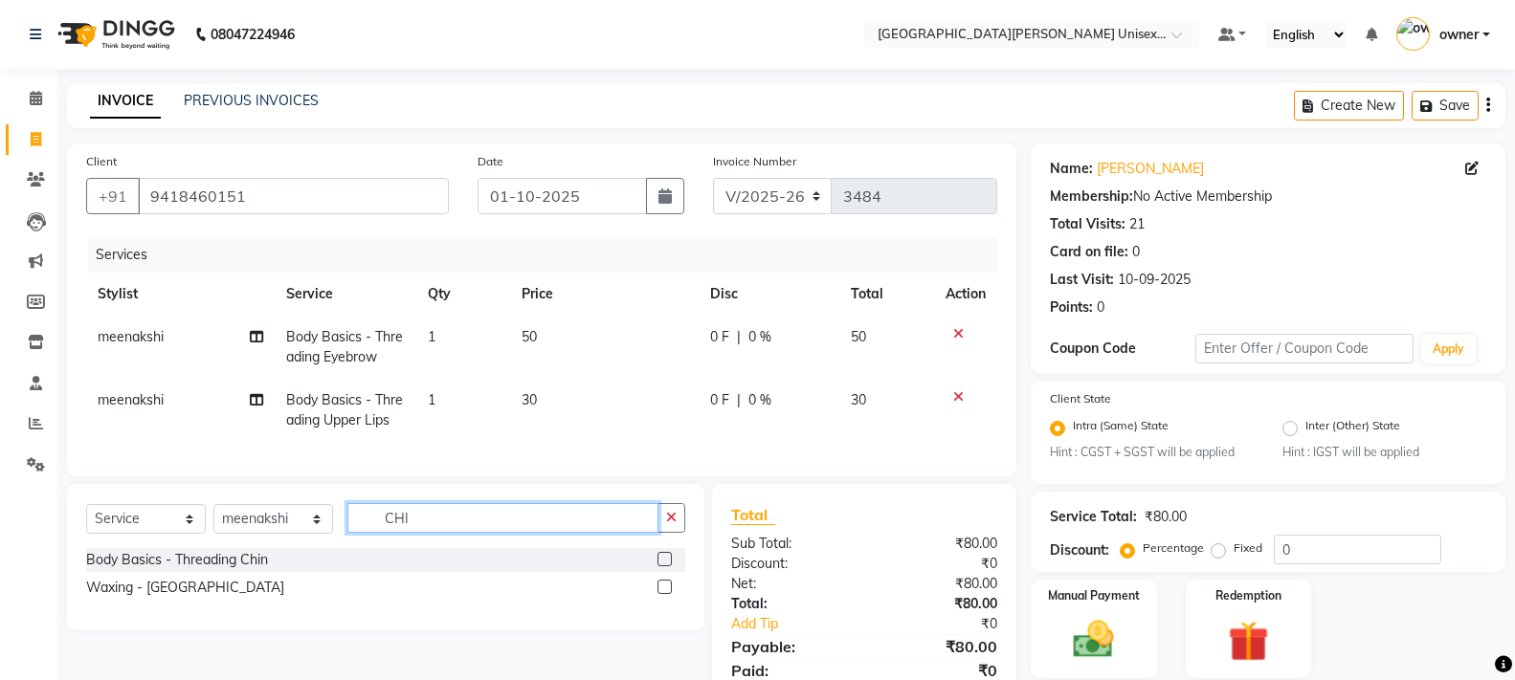
type input "CHI"
click at [661, 594] on label at bounding box center [665, 587] width 14 height 14
click at [661, 594] on input "checkbox" at bounding box center [664, 588] width 12 height 12
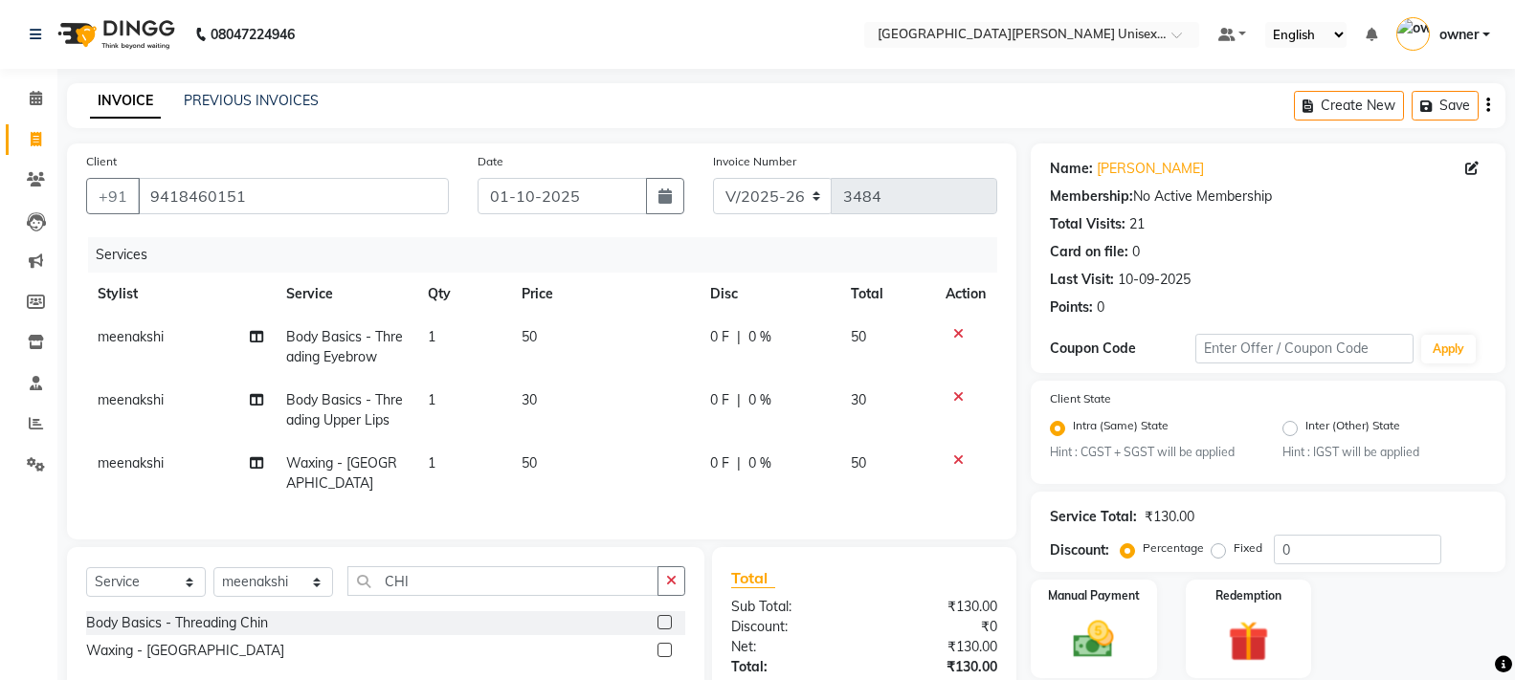
click at [665, 651] on label at bounding box center [665, 650] width 14 height 14
click at [665, 651] on input "checkbox" at bounding box center [664, 651] width 12 height 12
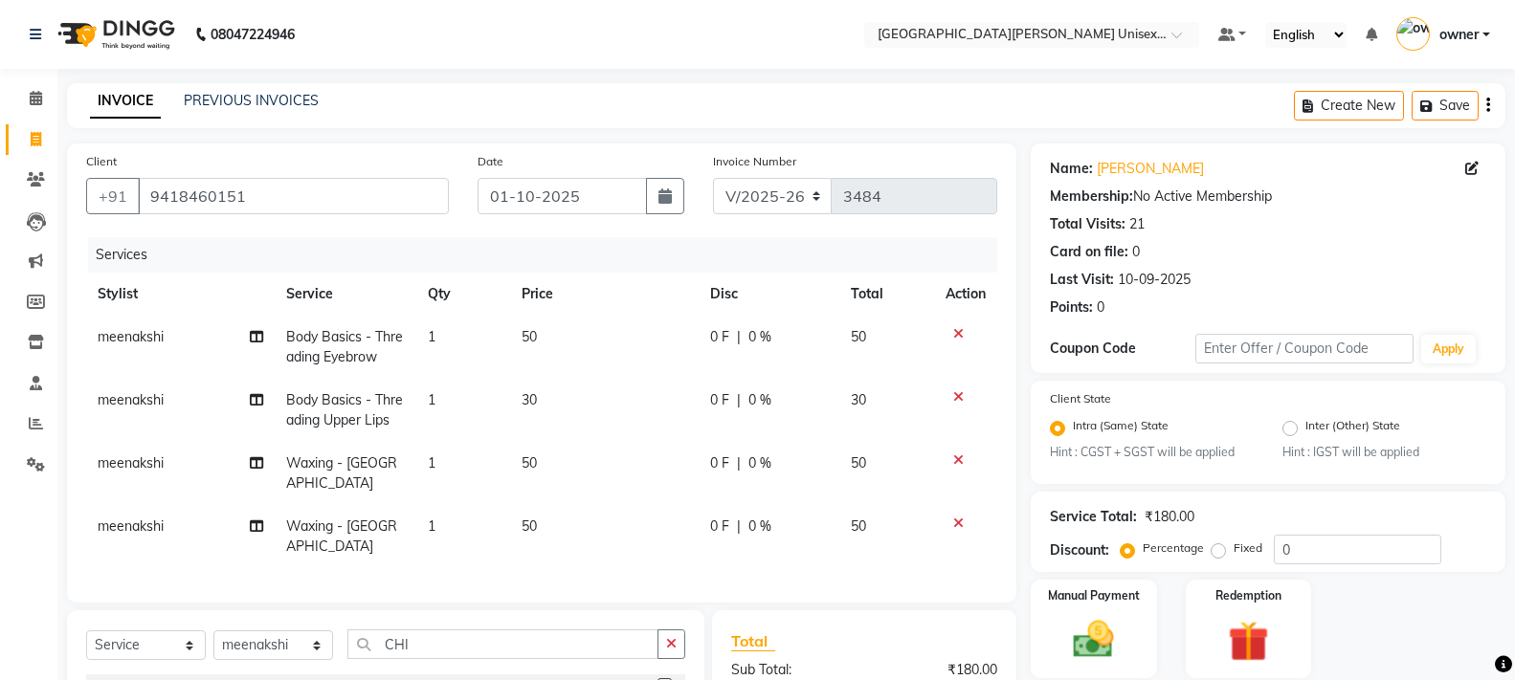
checkbox input "false"
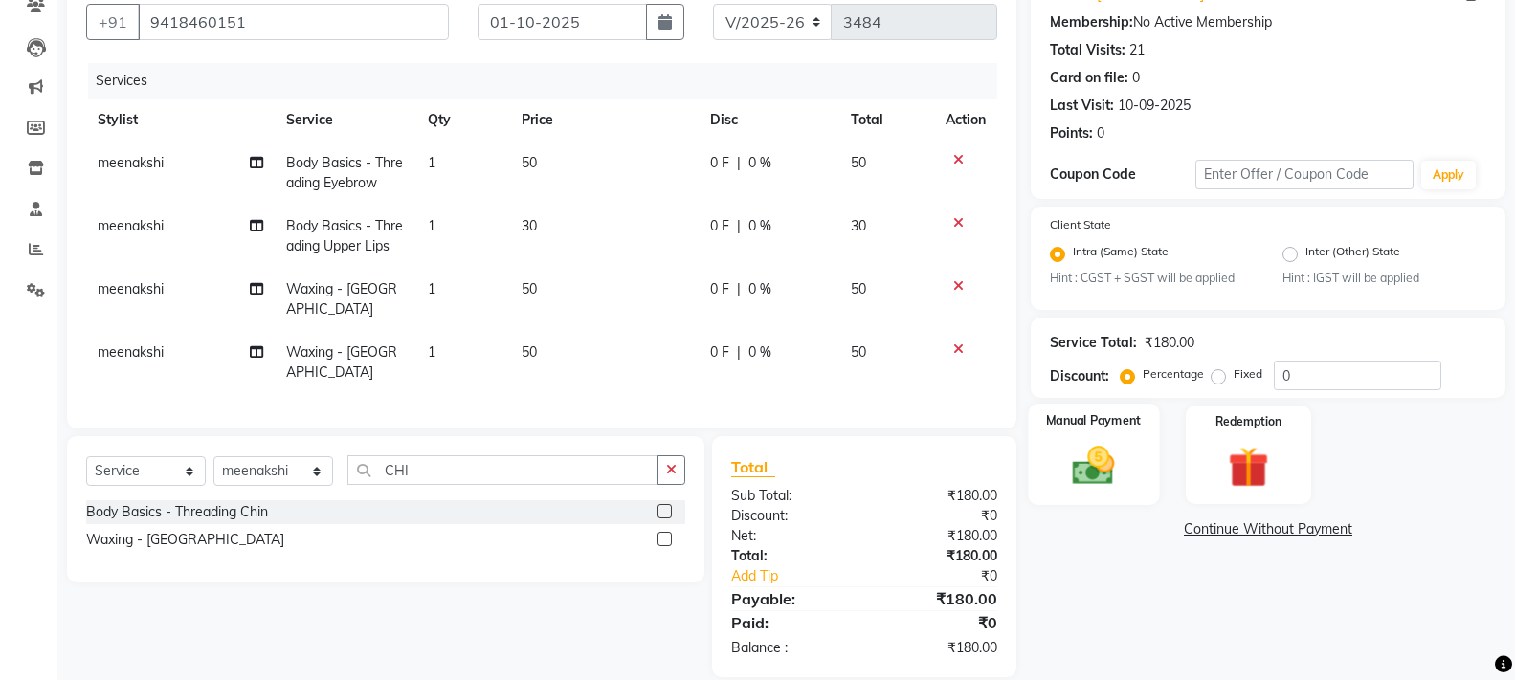
click at [1131, 482] on div "Manual Payment" at bounding box center [1093, 455] width 131 height 102
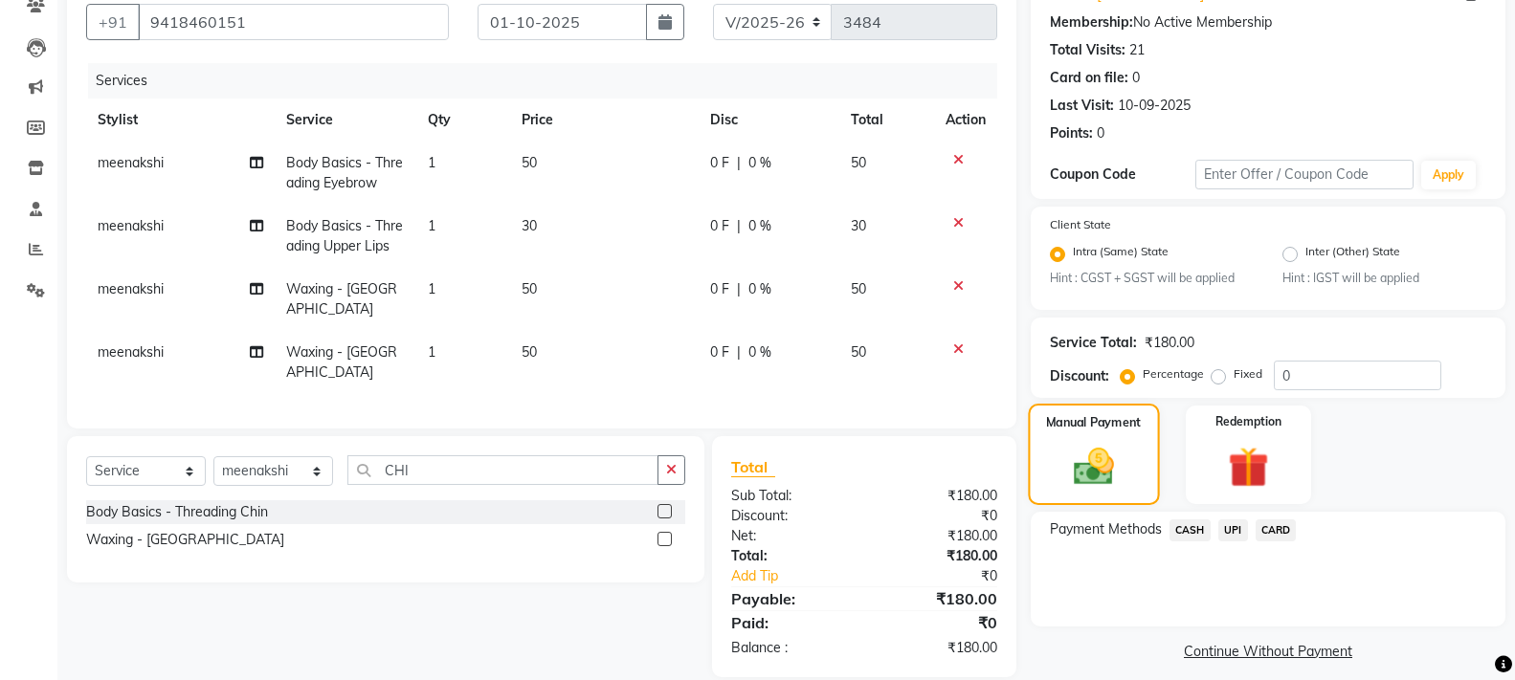
scroll to position [189, 0]
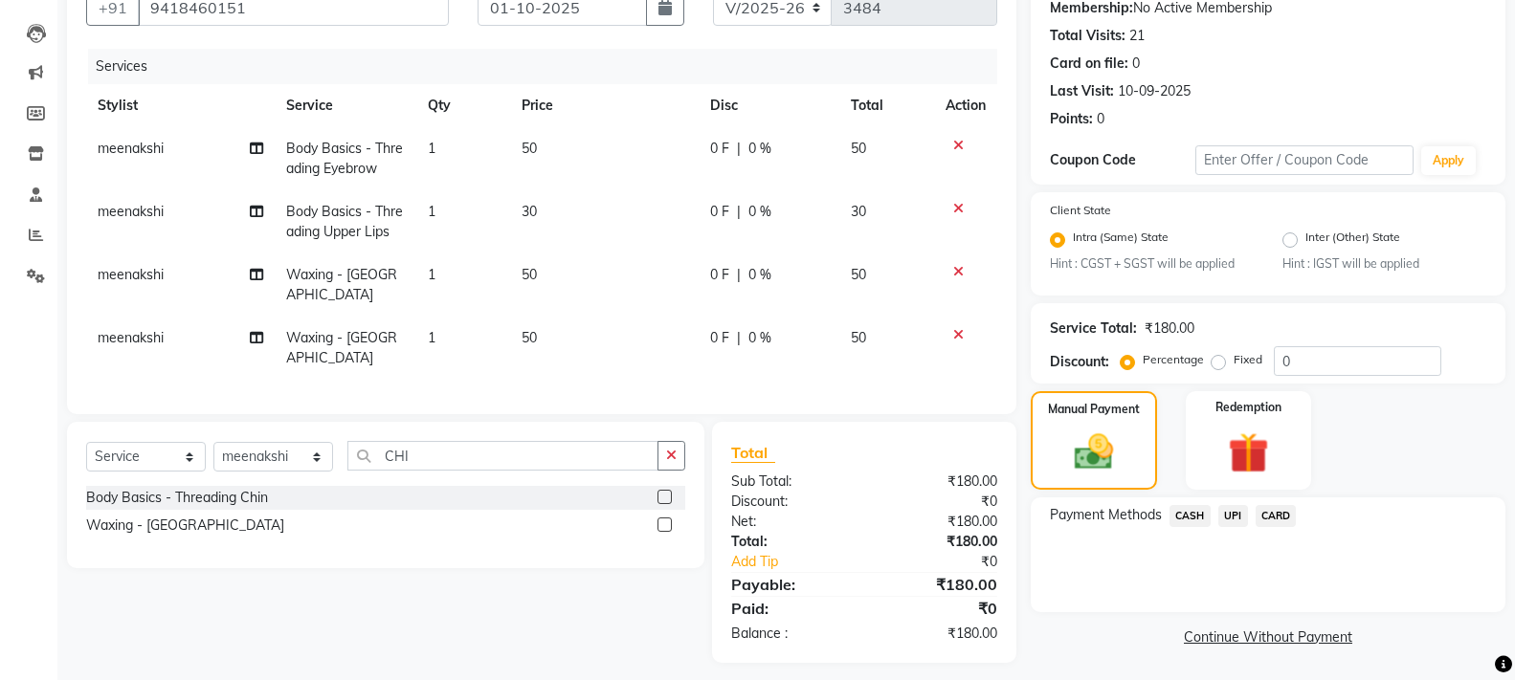
click at [1187, 517] on span "CASH" at bounding box center [1190, 516] width 41 height 22
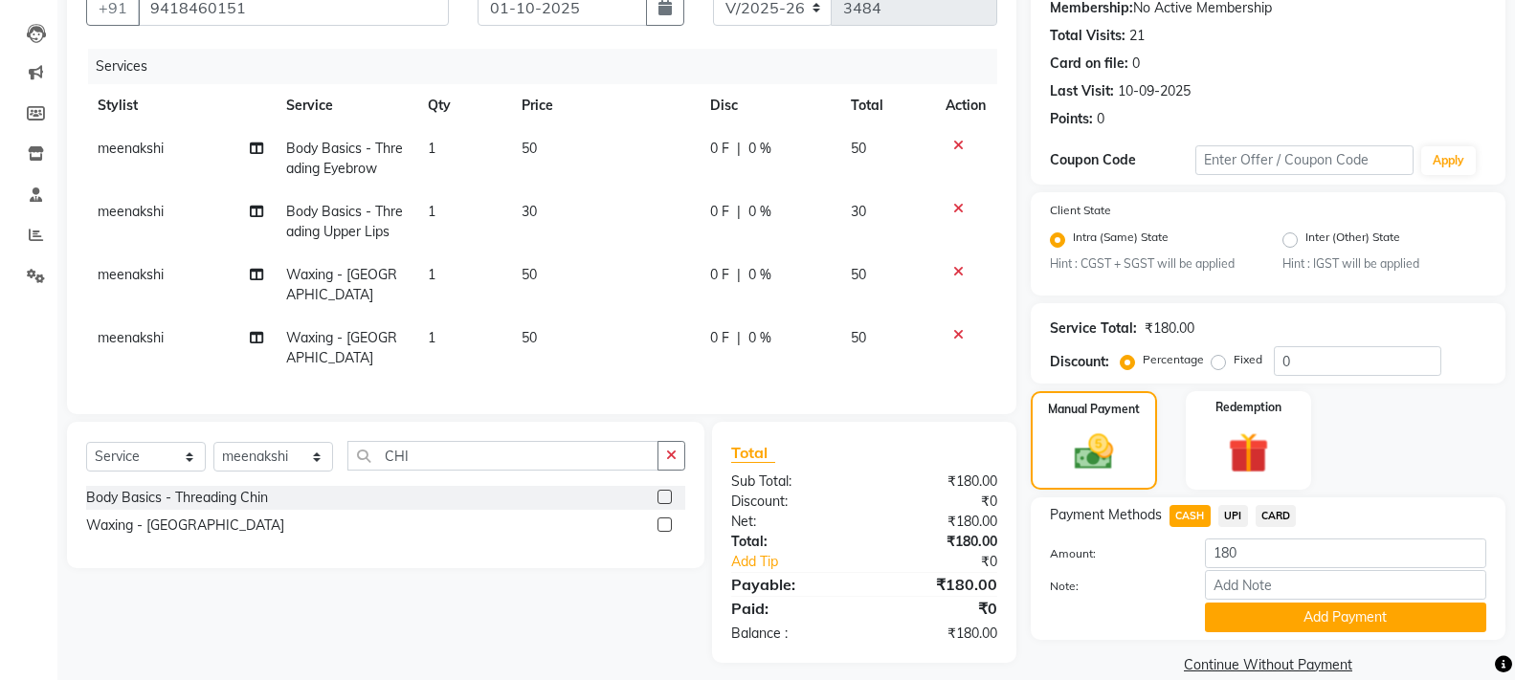
scroll to position [216, 0]
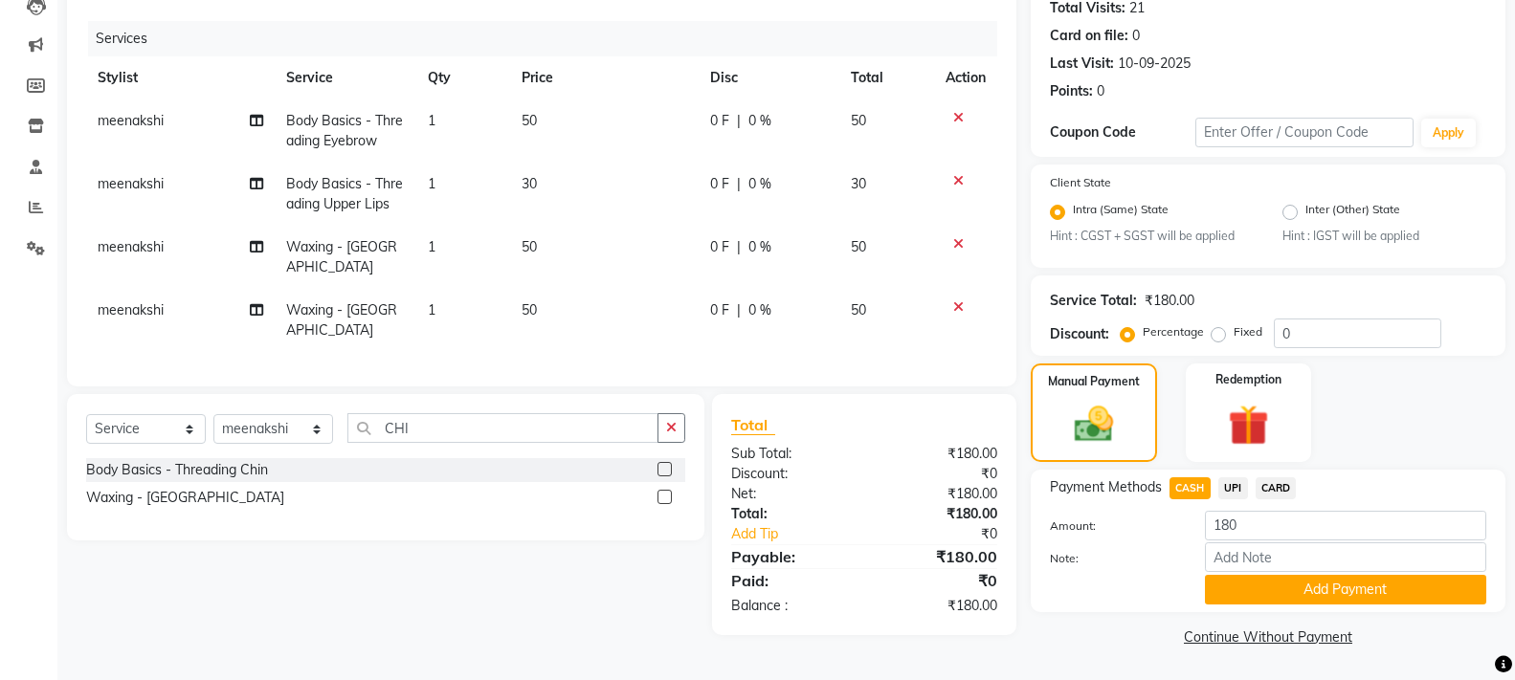
click at [1334, 610] on div "Payment Methods CASH UPI CARD Amount: 180 Note: Add Payment" at bounding box center [1268, 541] width 475 height 143
click at [1332, 597] on button "Add Payment" at bounding box center [1345, 590] width 281 height 30
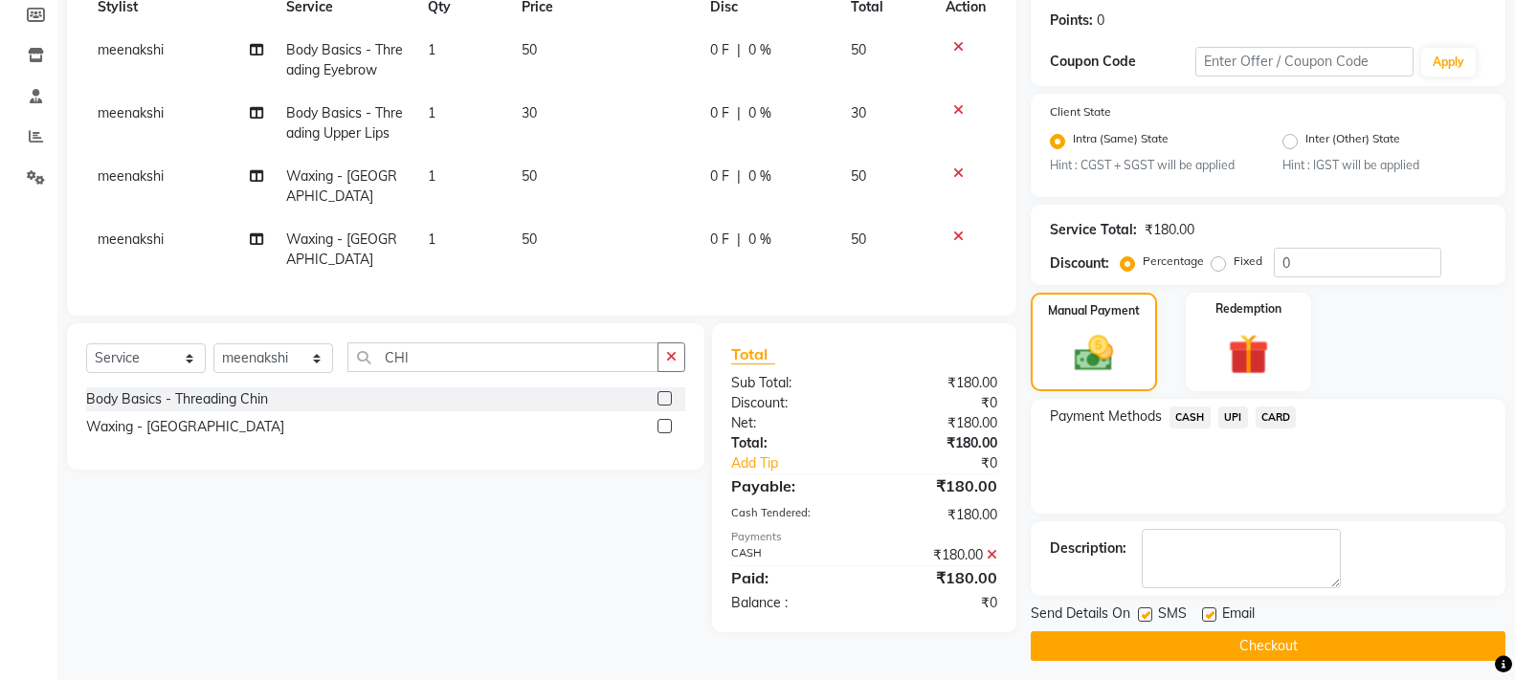
scroll to position [297, 0]
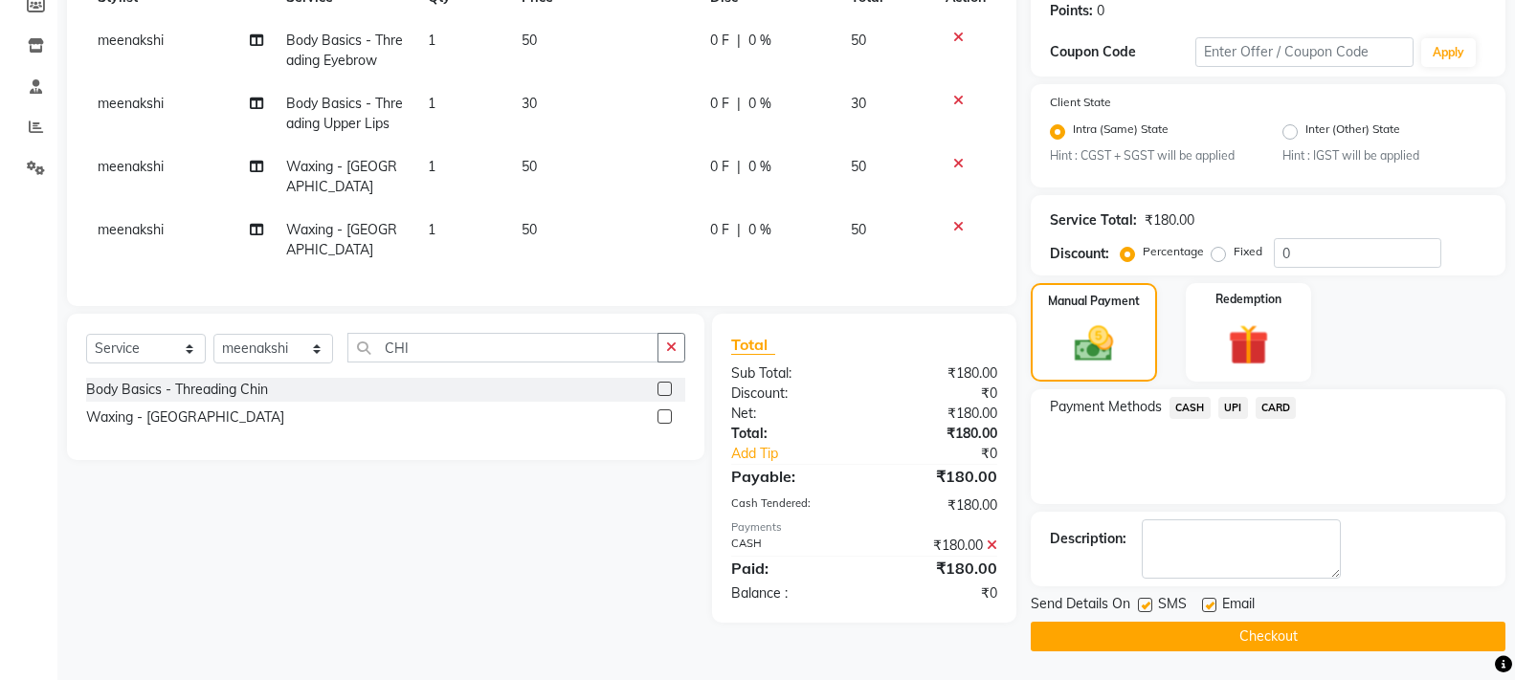
click at [1222, 635] on button "Checkout" at bounding box center [1268, 637] width 475 height 30
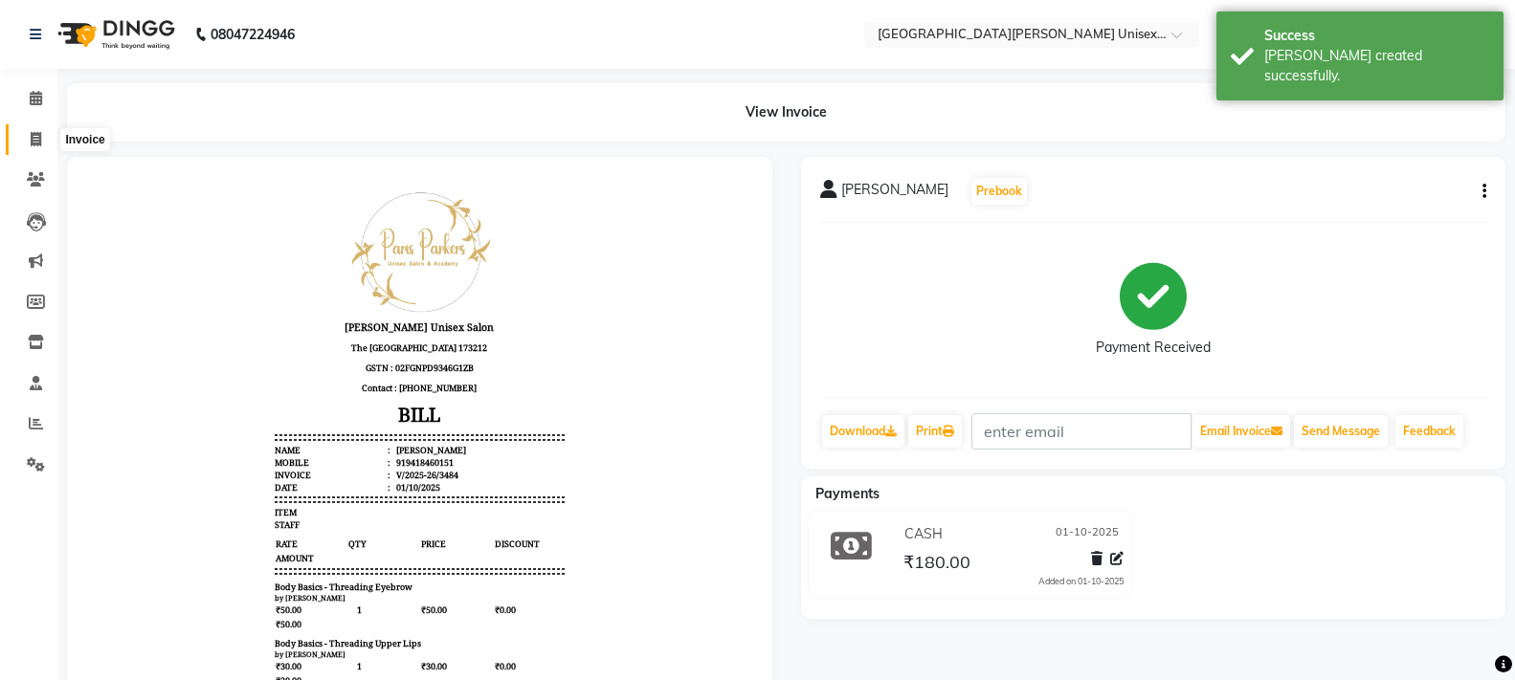
click at [35, 133] on icon at bounding box center [36, 139] width 11 height 14
select select "service"
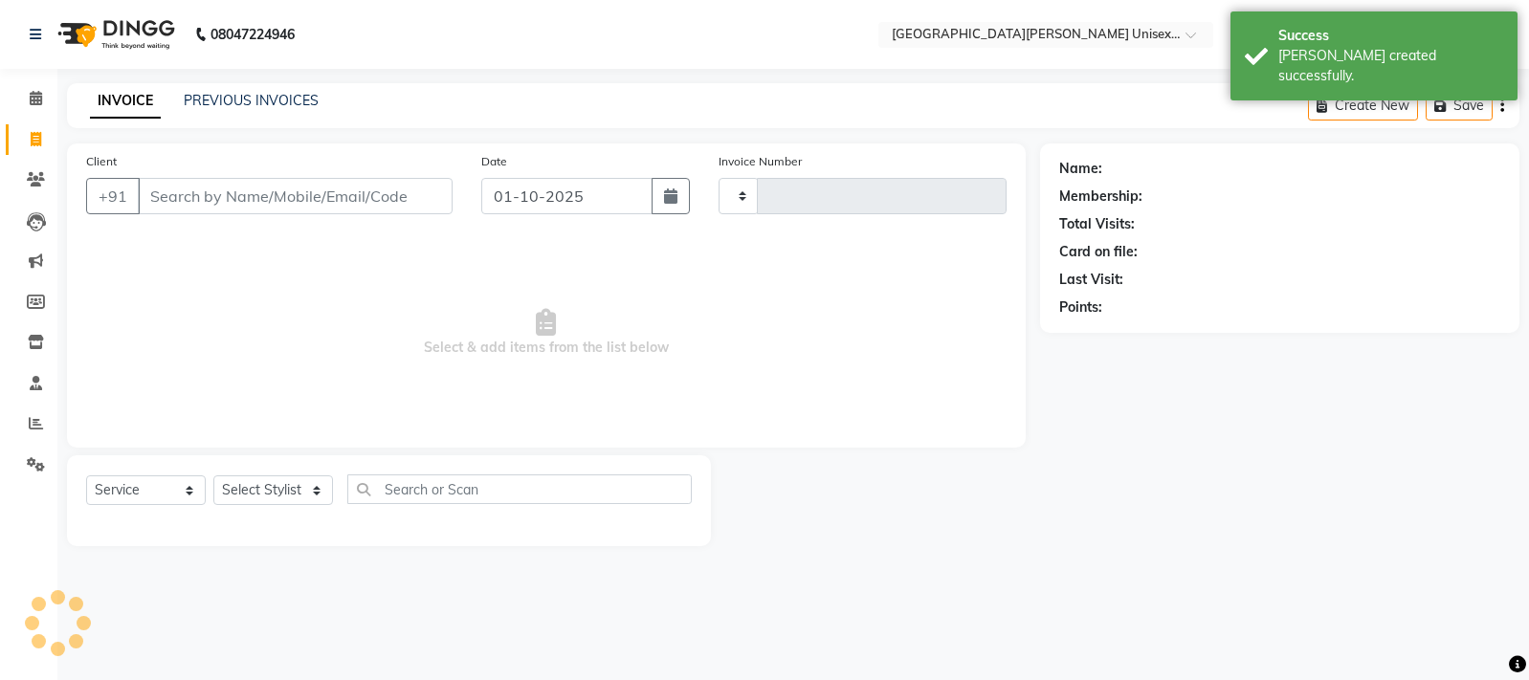
type input "3485"
select select "7055"
click at [179, 190] on input "Client" at bounding box center [295, 196] width 315 height 36
click at [177, 206] on input "Client" at bounding box center [295, 196] width 315 height 36
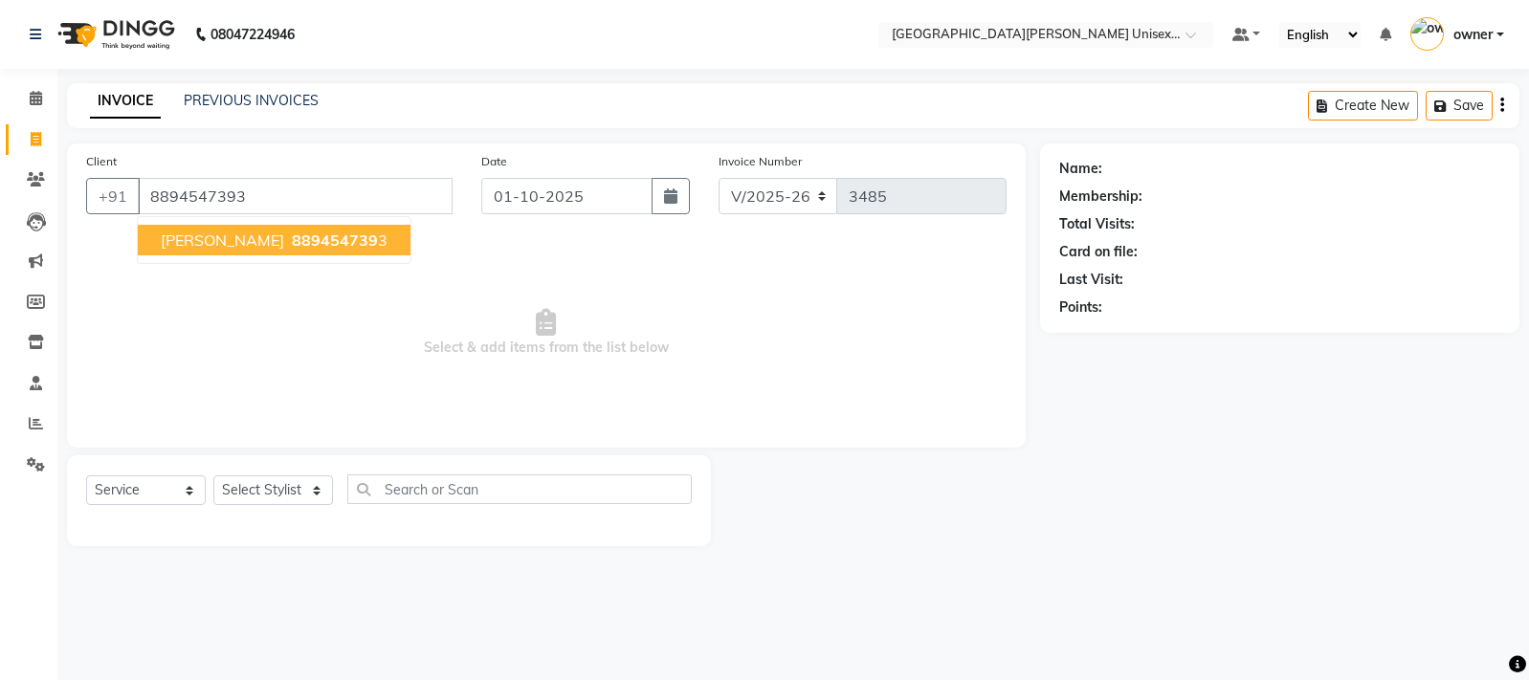
type input "8894547393"
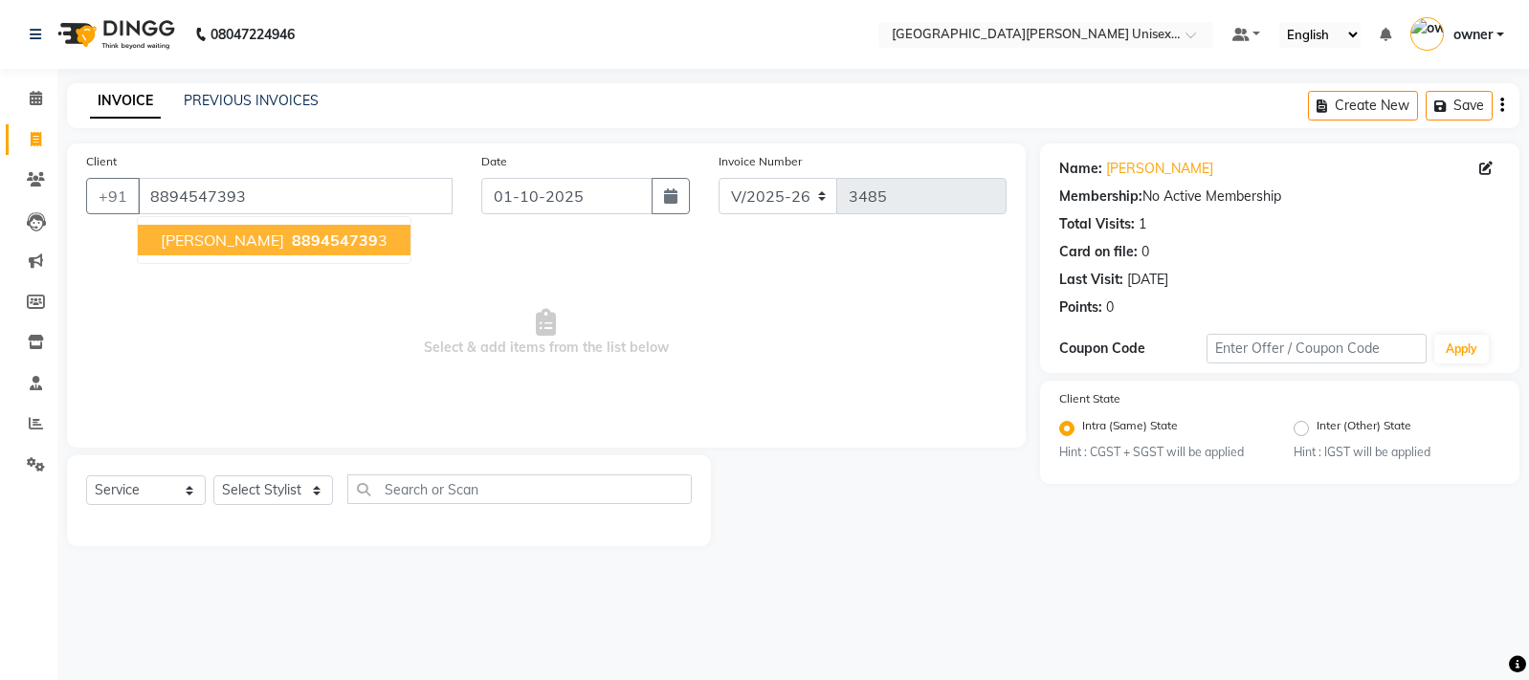
click at [212, 238] on span "[PERSON_NAME]" at bounding box center [222, 240] width 123 height 19
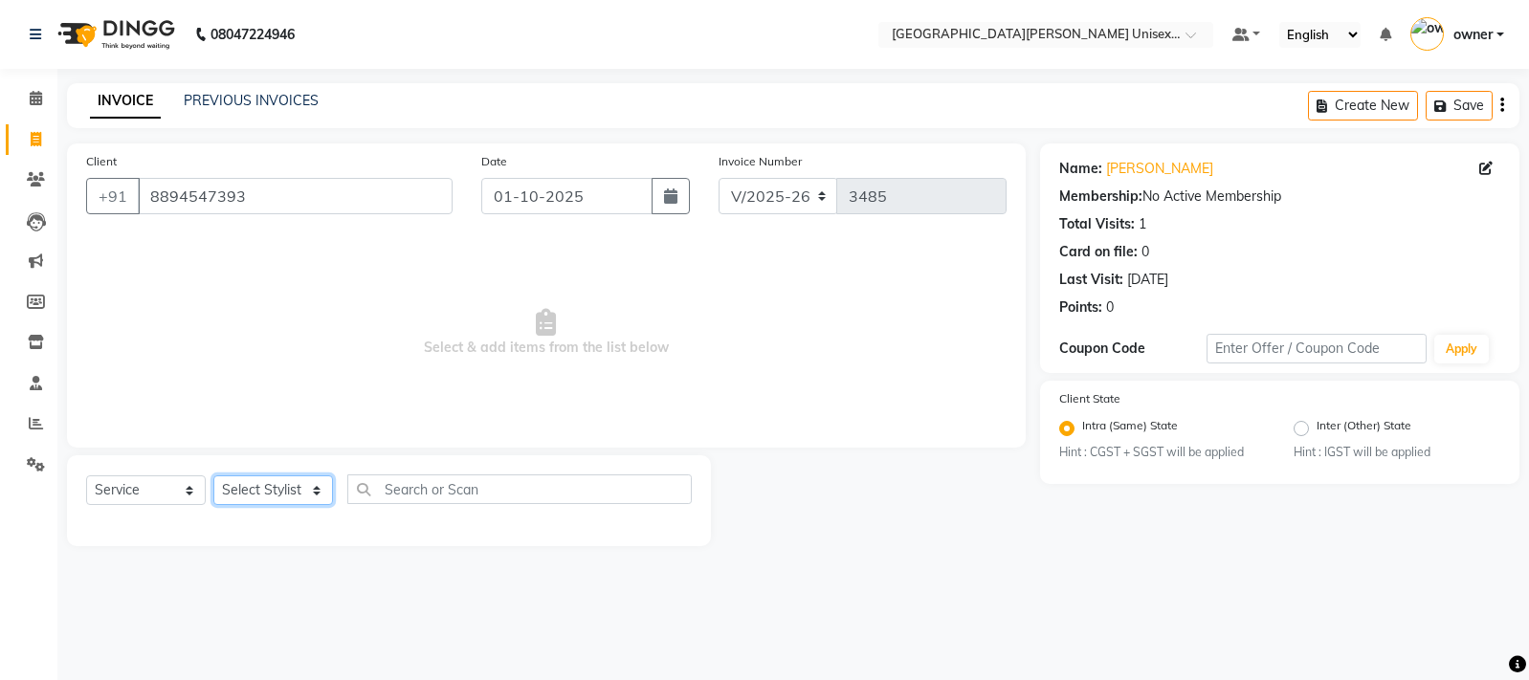
click at [304, 490] on select "Select Stylist anjali [PERSON_NAME] [PERSON_NAME] styler [PERSON_NAME] [PERSON_…" at bounding box center [273, 491] width 120 height 30
select select "86130"
click at [213, 476] on select "Select Stylist anjali [PERSON_NAME] [PERSON_NAME] styler [PERSON_NAME] [PERSON_…" at bounding box center [273, 491] width 120 height 30
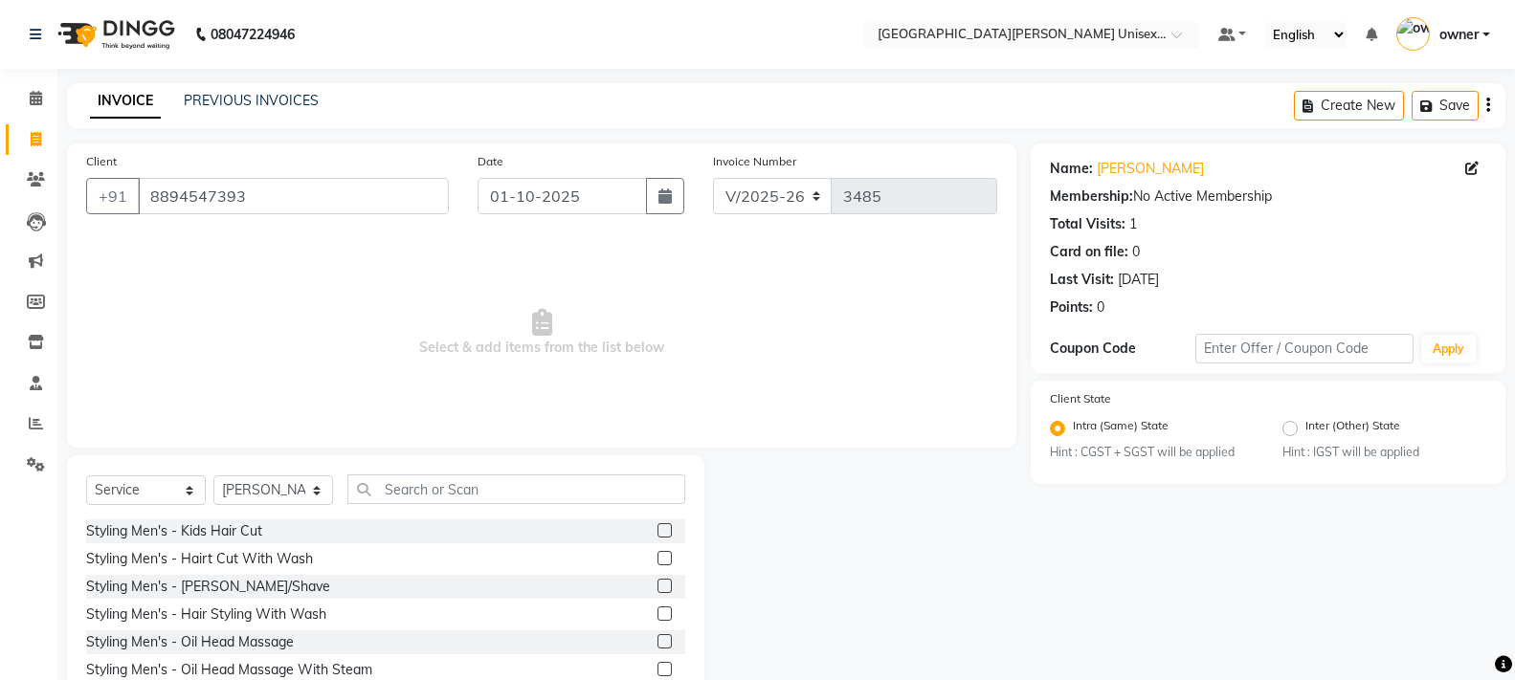
click at [658, 555] on label at bounding box center [665, 558] width 14 height 14
click at [658, 555] on input "checkbox" at bounding box center [664, 559] width 12 height 12
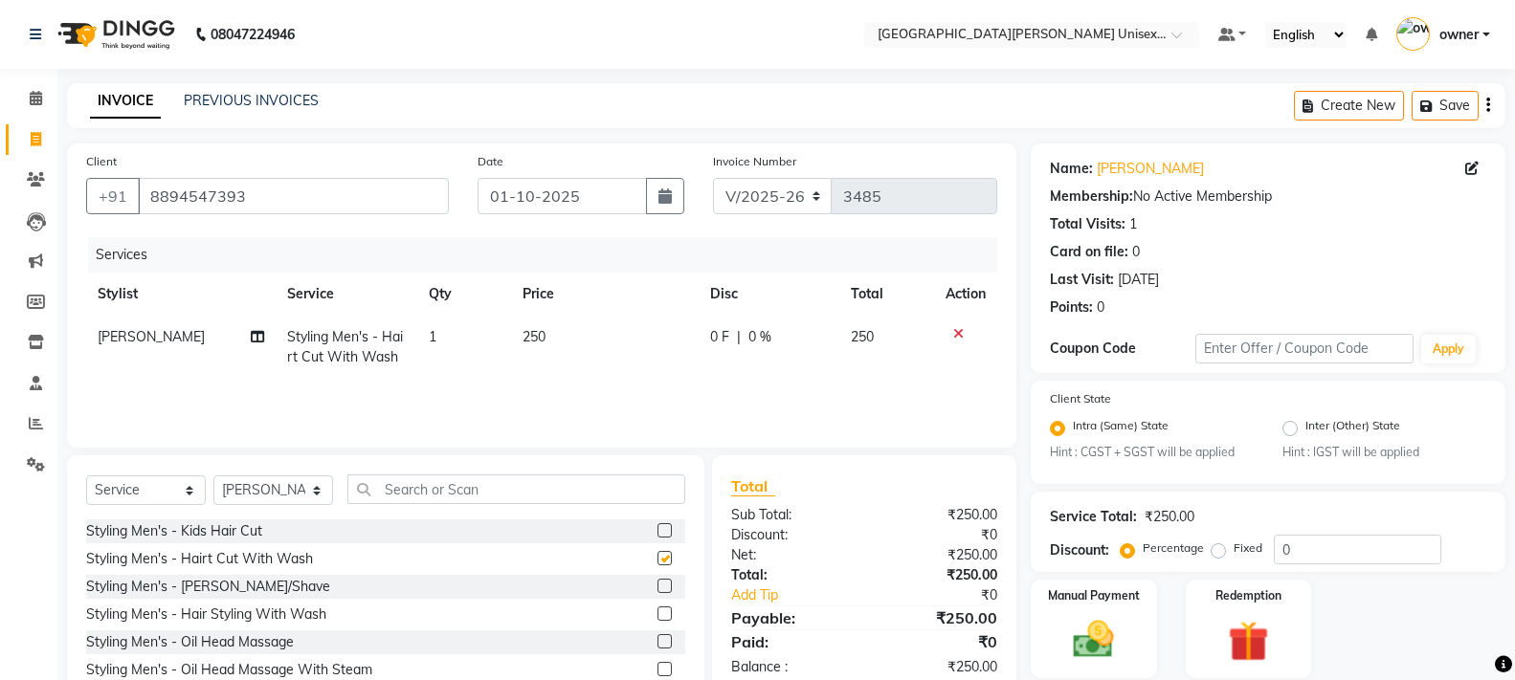
checkbox input "false"
click at [658, 587] on label at bounding box center [665, 586] width 14 height 14
click at [658, 587] on input "checkbox" at bounding box center [664, 587] width 12 height 12
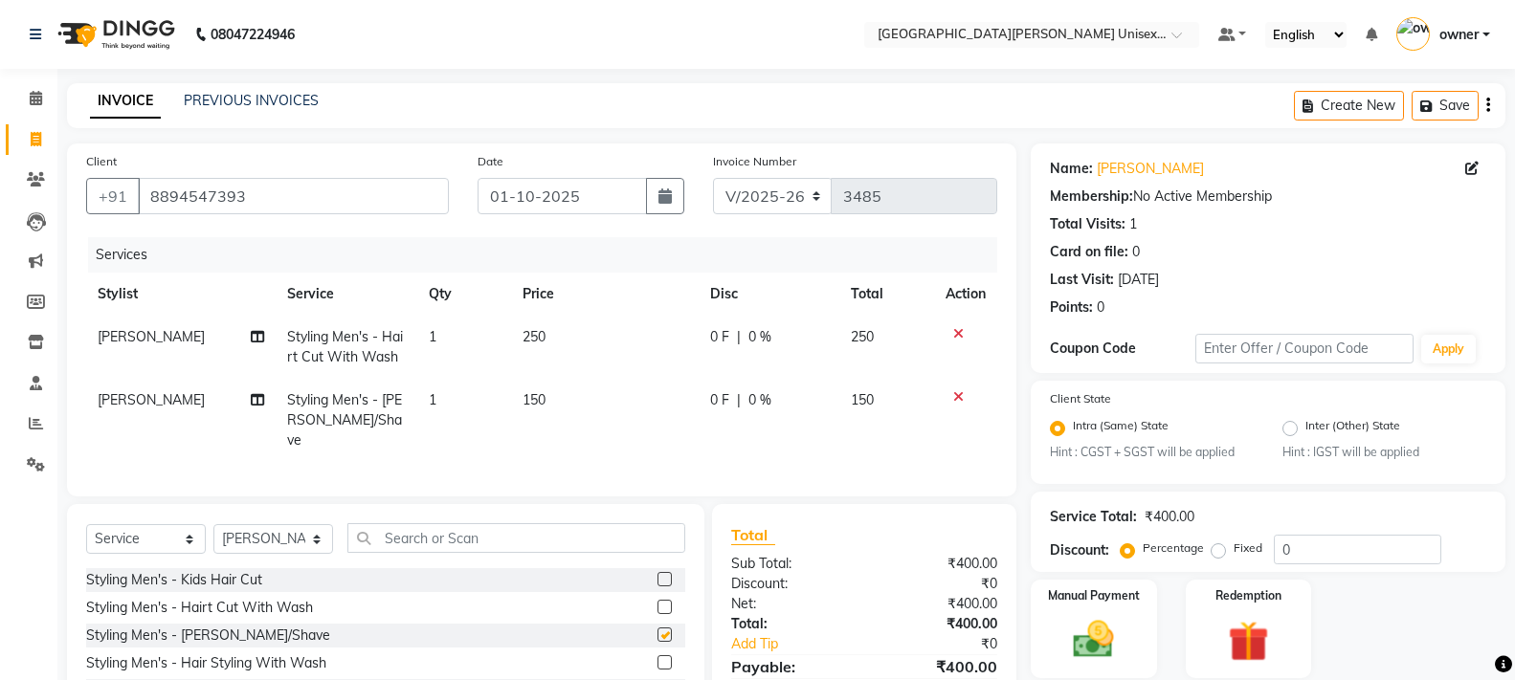
checkbox input "false"
click at [957, 325] on td at bounding box center [965, 347] width 63 height 63
click at [950, 327] on div at bounding box center [966, 333] width 40 height 13
click at [960, 328] on icon at bounding box center [958, 333] width 11 height 13
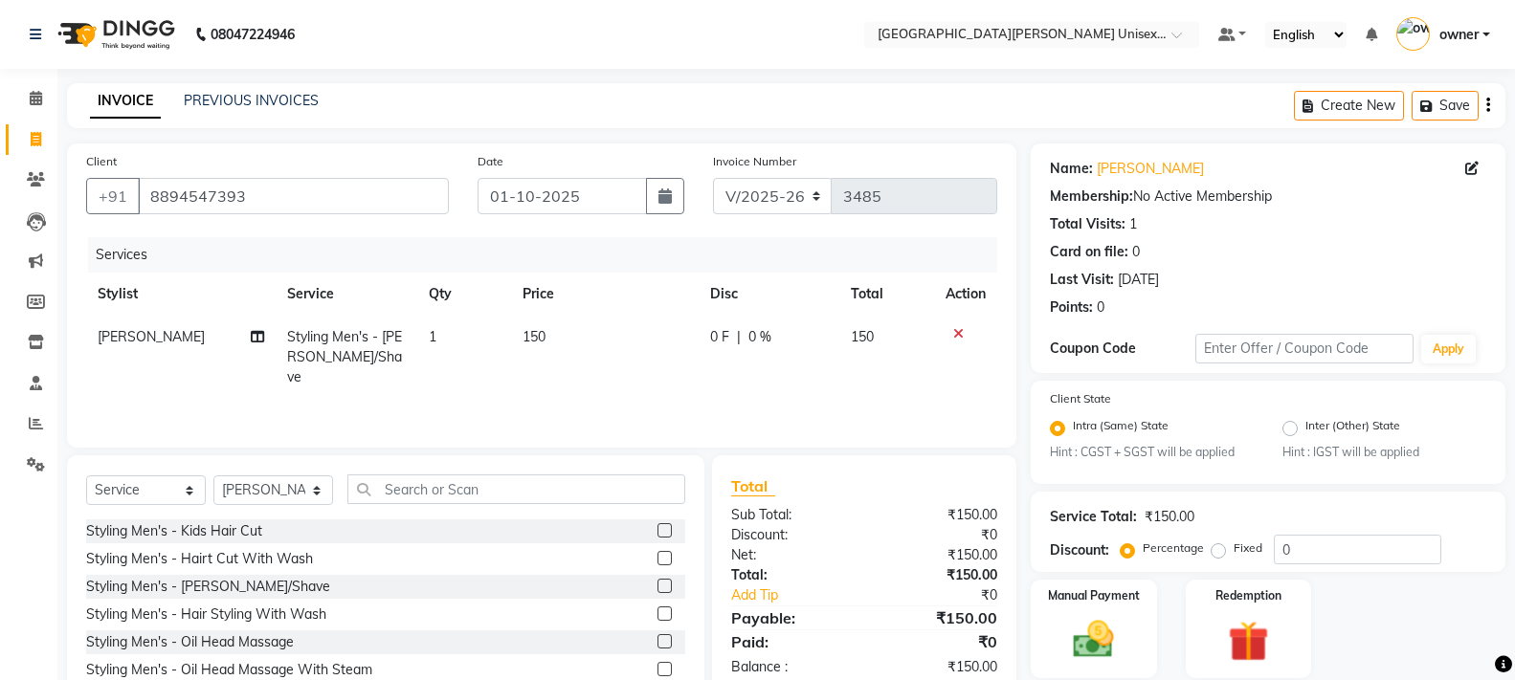
click at [957, 328] on icon at bounding box center [958, 333] width 11 height 13
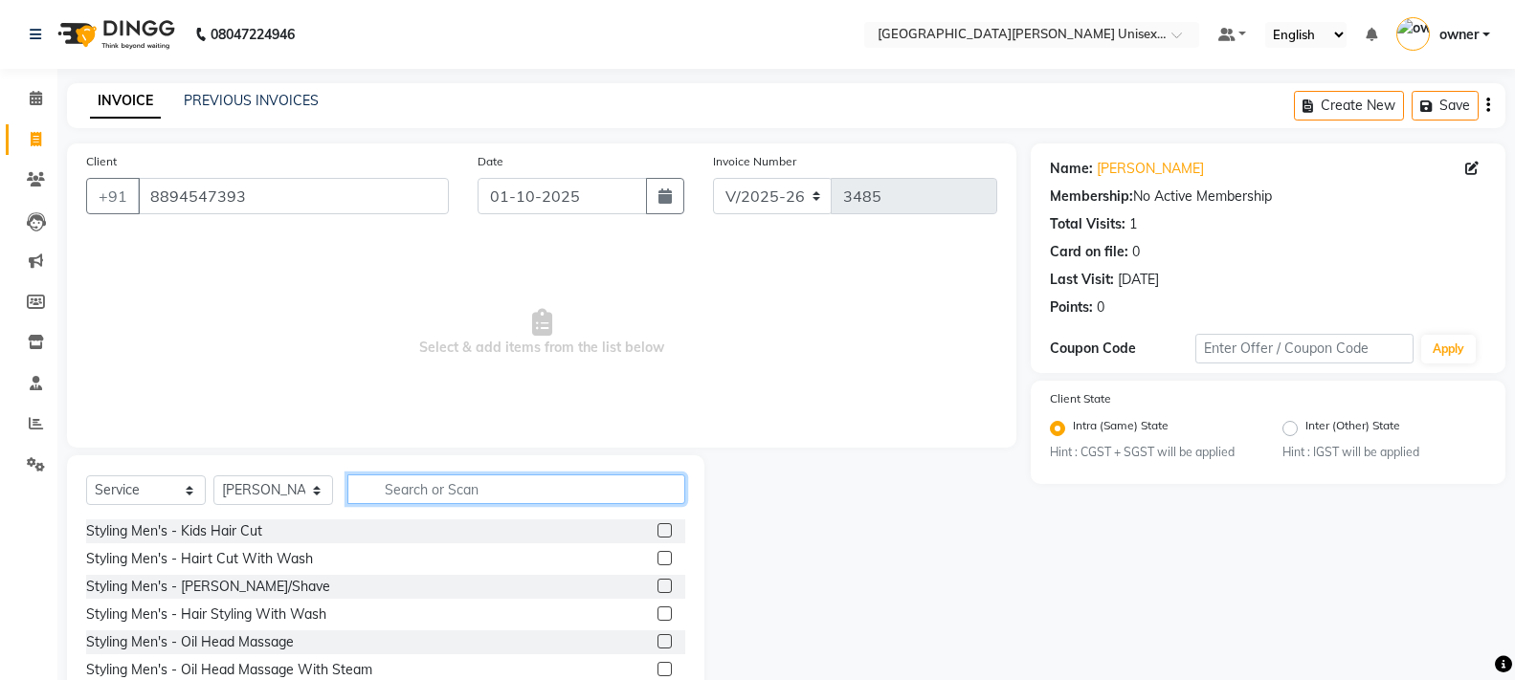
click at [464, 493] on input "text" at bounding box center [516, 490] width 338 height 30
type input "HAIR"
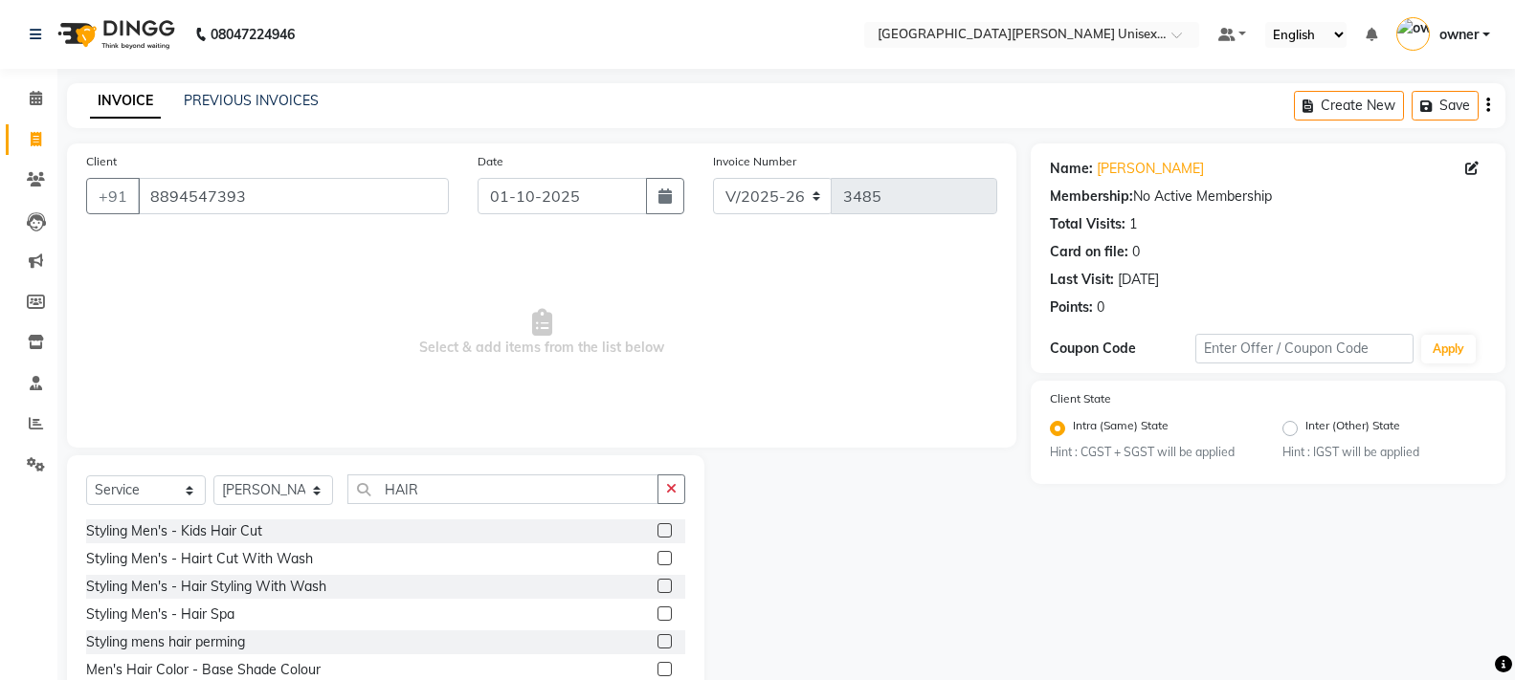
click at [658, 585] on label at bounding box center [665, 586] width 14 height 14
click at [658, 585] on input "checkbox" at bounding box center [664, 587] width 12 height 12
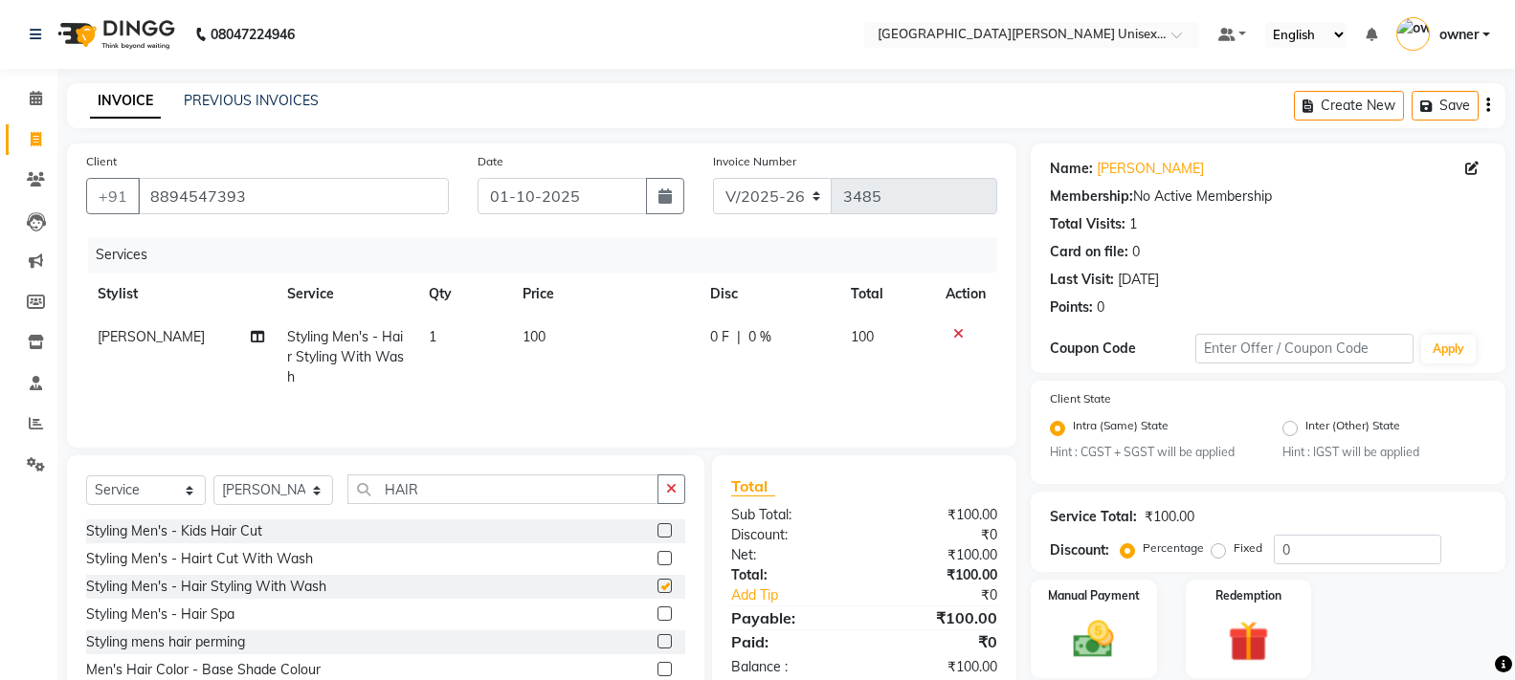
checkbox input "false"
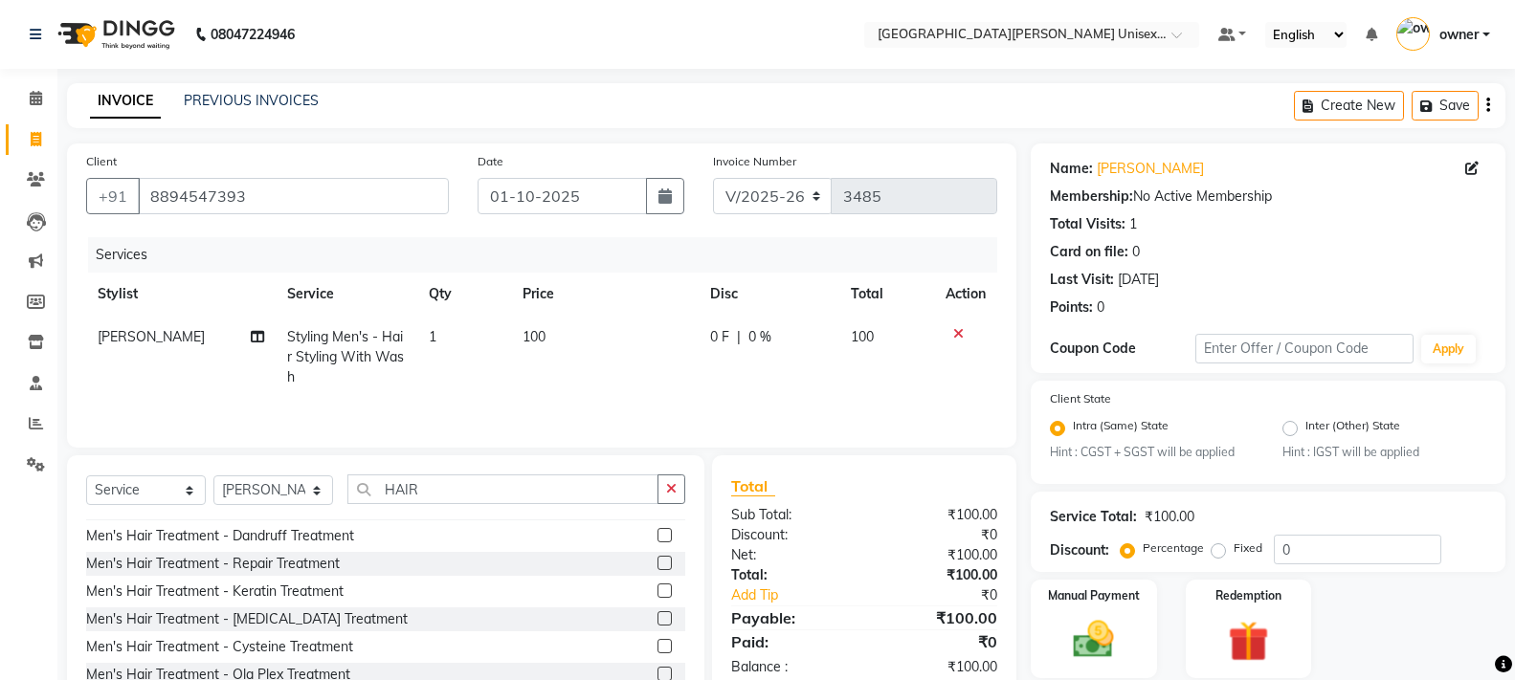
scroll to position [191, 0]
click at [1106, 645] on img at bounding box center [1093, 640] width 68 height 49
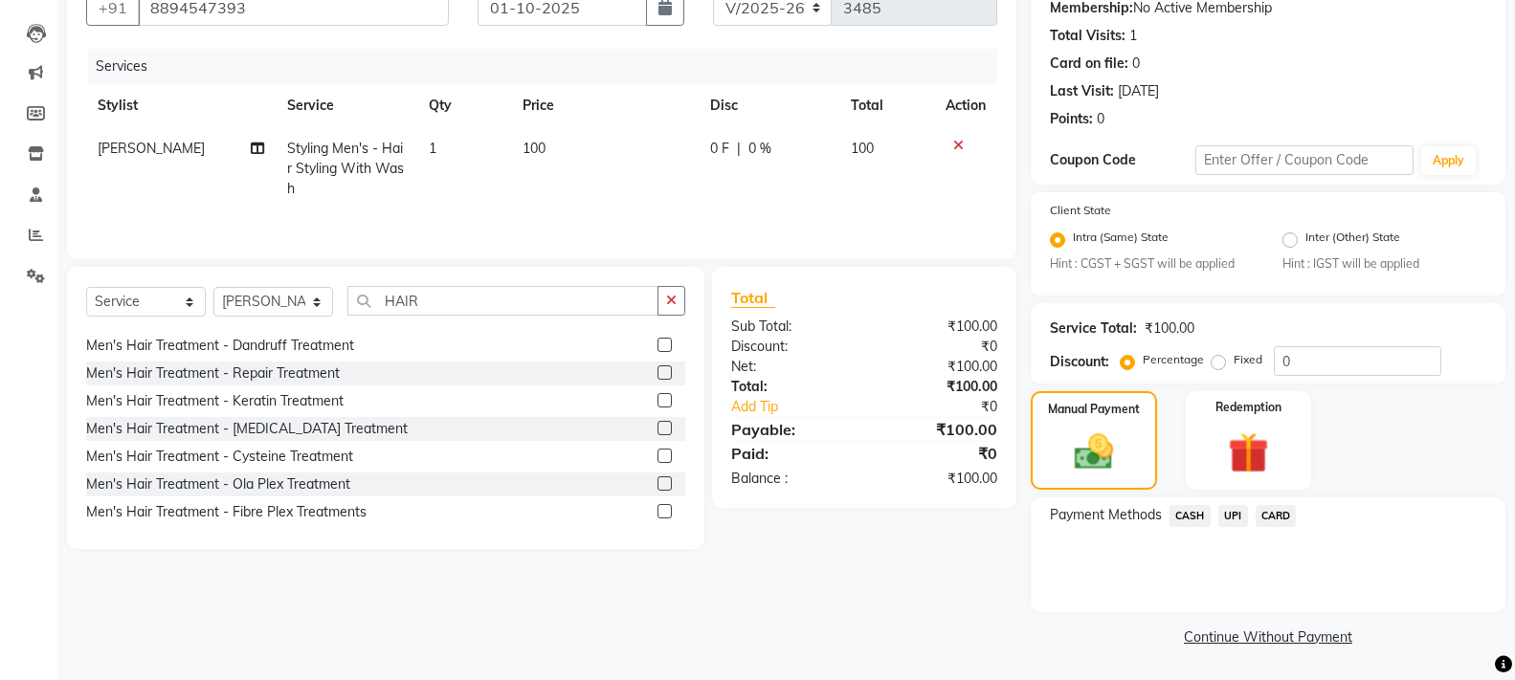
click at [1227, 512] on span "UPI" at bounding box center [1233, 516] width 30 height 22
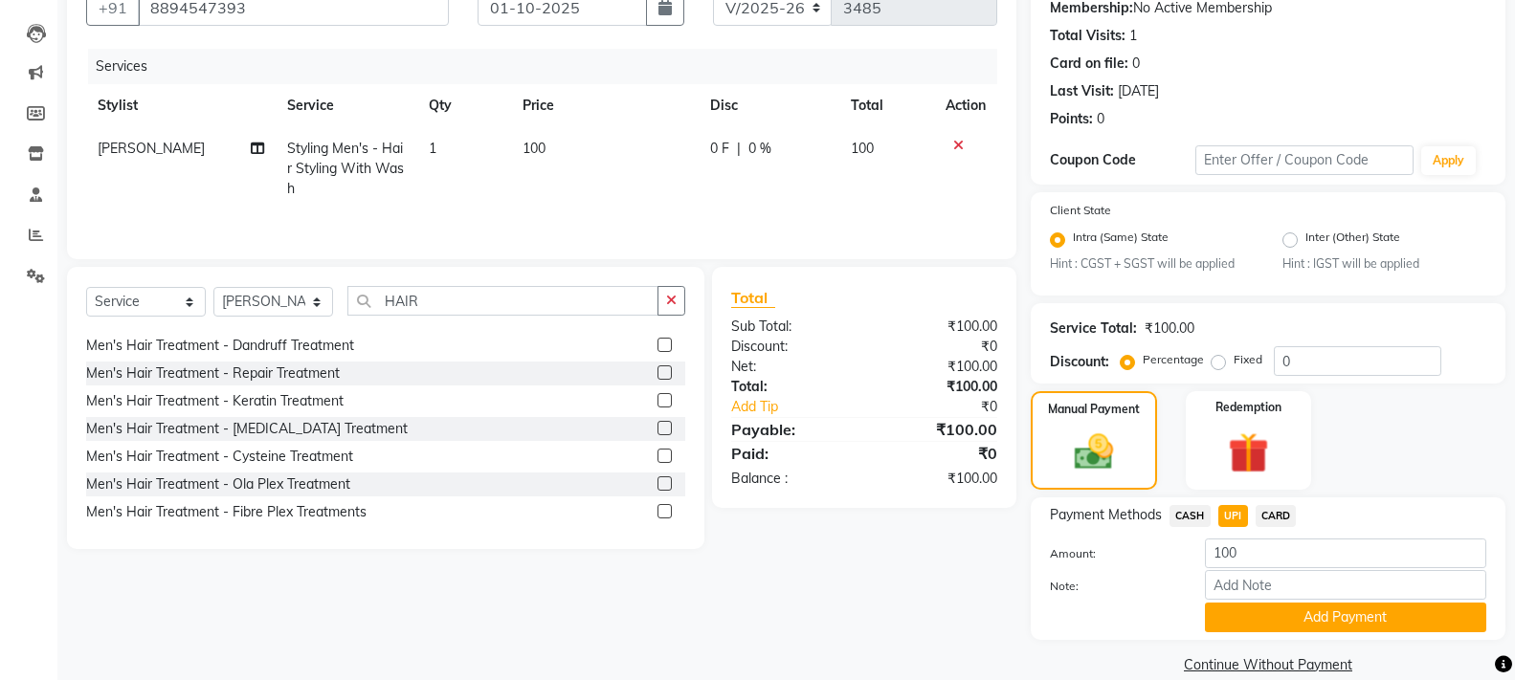
scroll to position [216, 0]
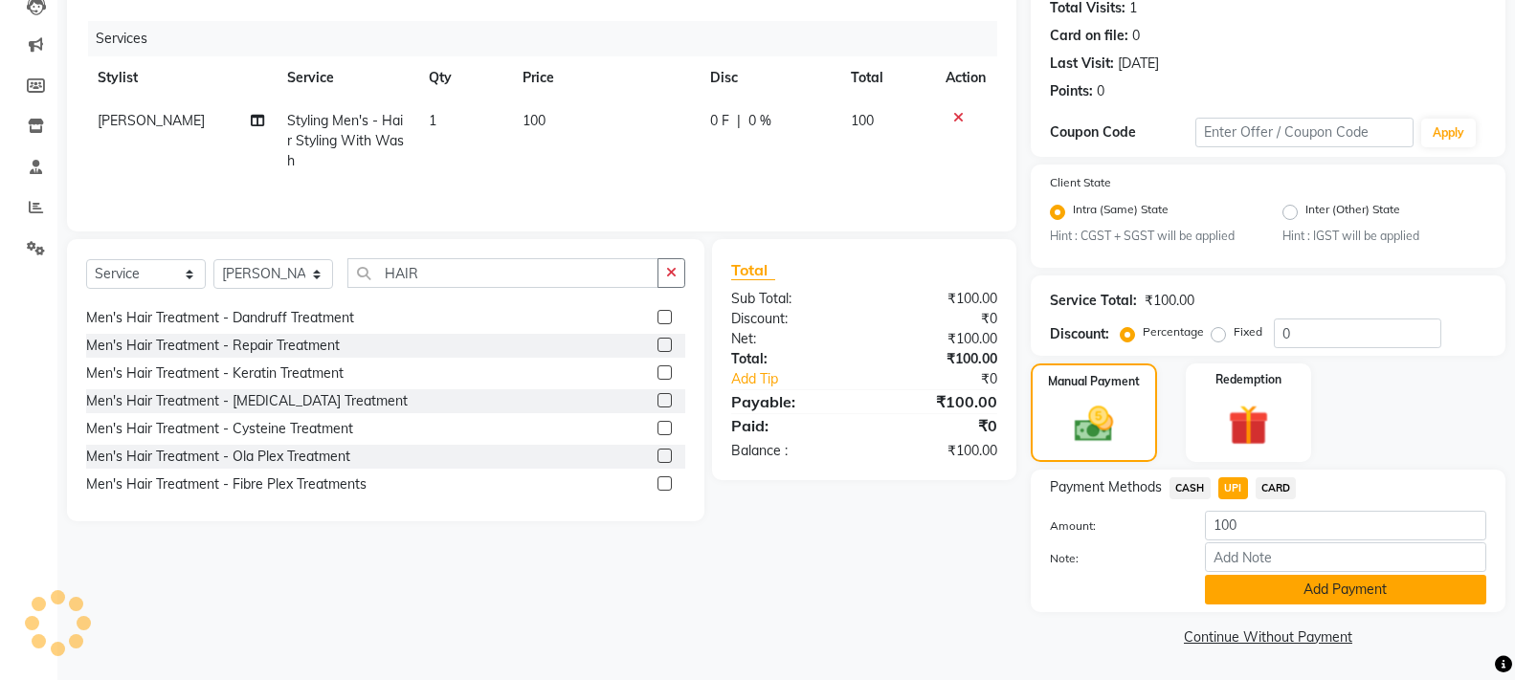
click at [1260, 580] on button "Add Payment" at bounding box center [1345, 590] width 281 height 30
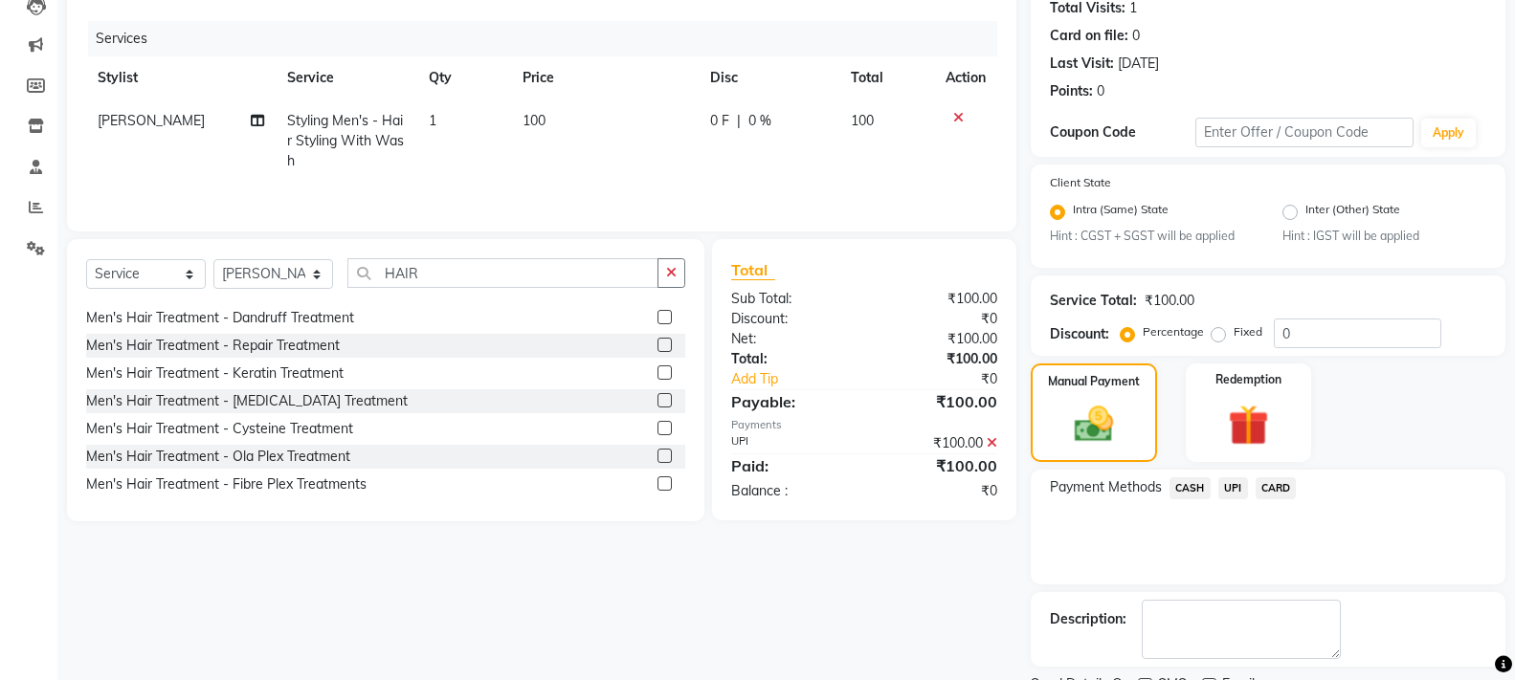
scroll to position [297, 0]
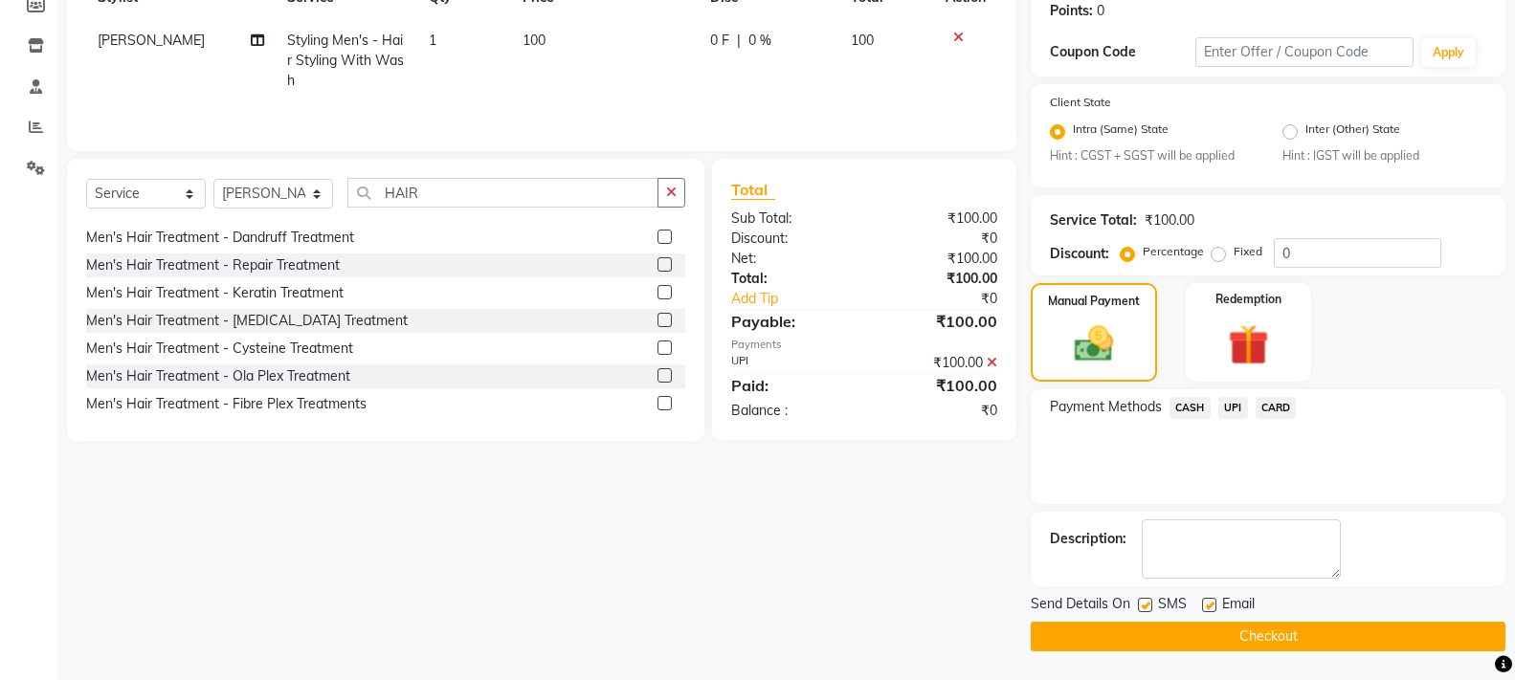
click at [1251, 629] on button "Checkout" at bounding box center [1268, 637] width 475 height 30
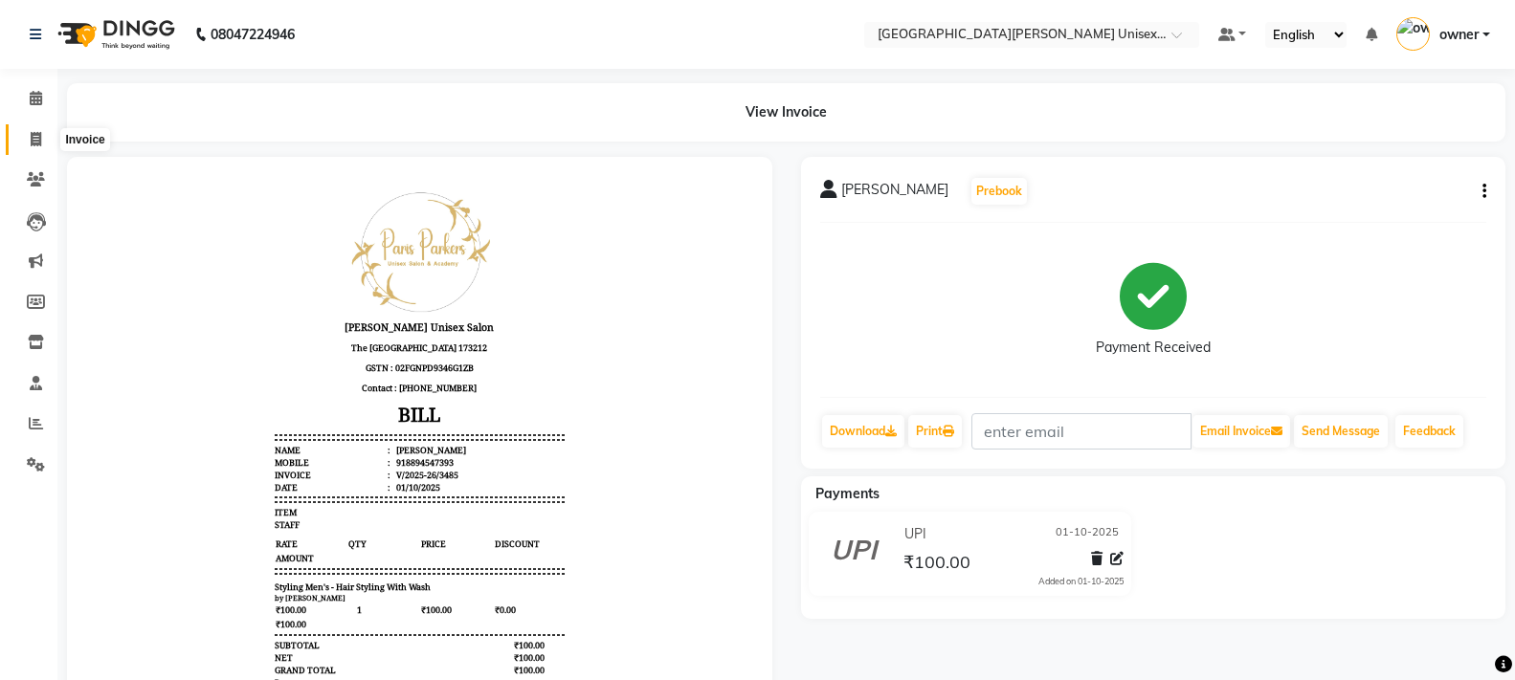
click at [33, 134] on icon at bounding box center [36, 139] width 11 height 14
select select "service"
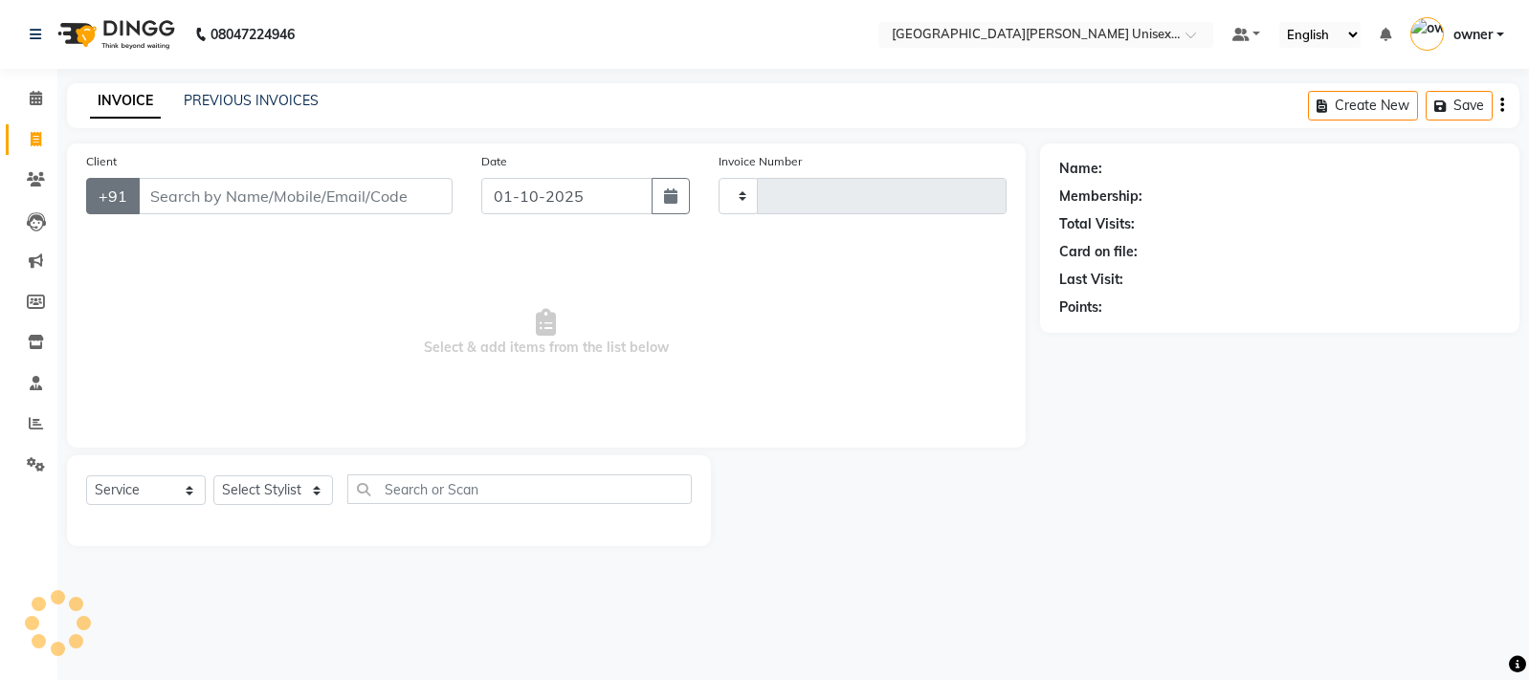
type input "3486"
select select "7055"
click at [167, 193] on input "Client" at bounding box center [295, 196] width 315 height 36
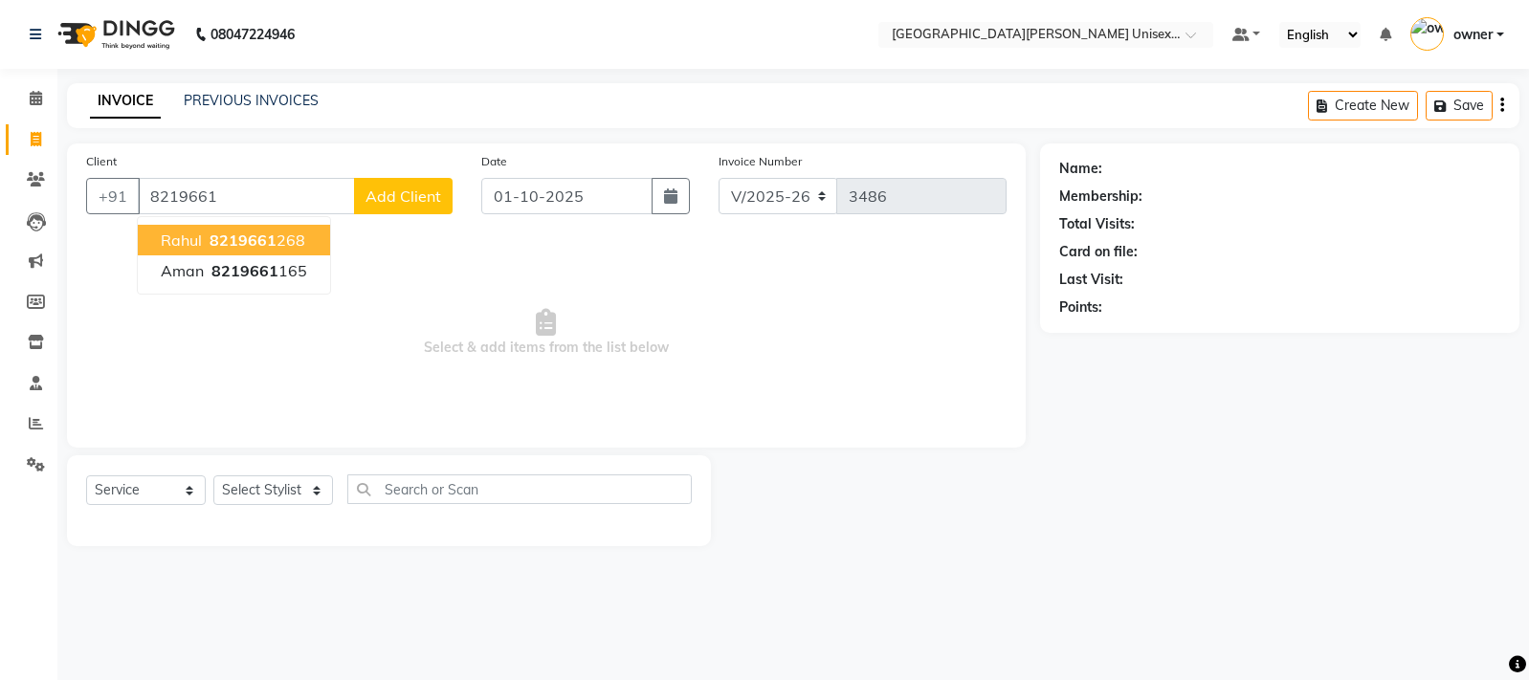
click at [245, 234] on span "8219661" at bounding box center [243, 240] width 67 height 19
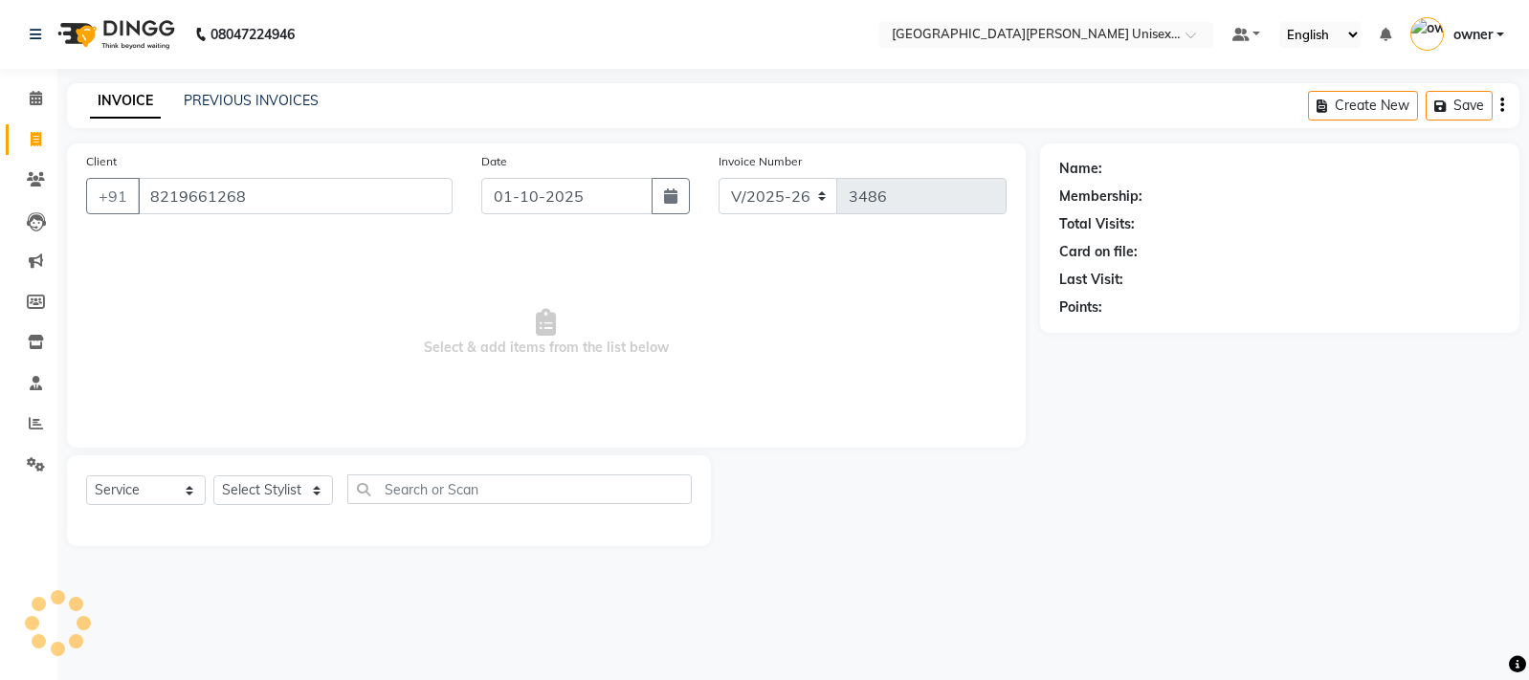
type input "8219661268"
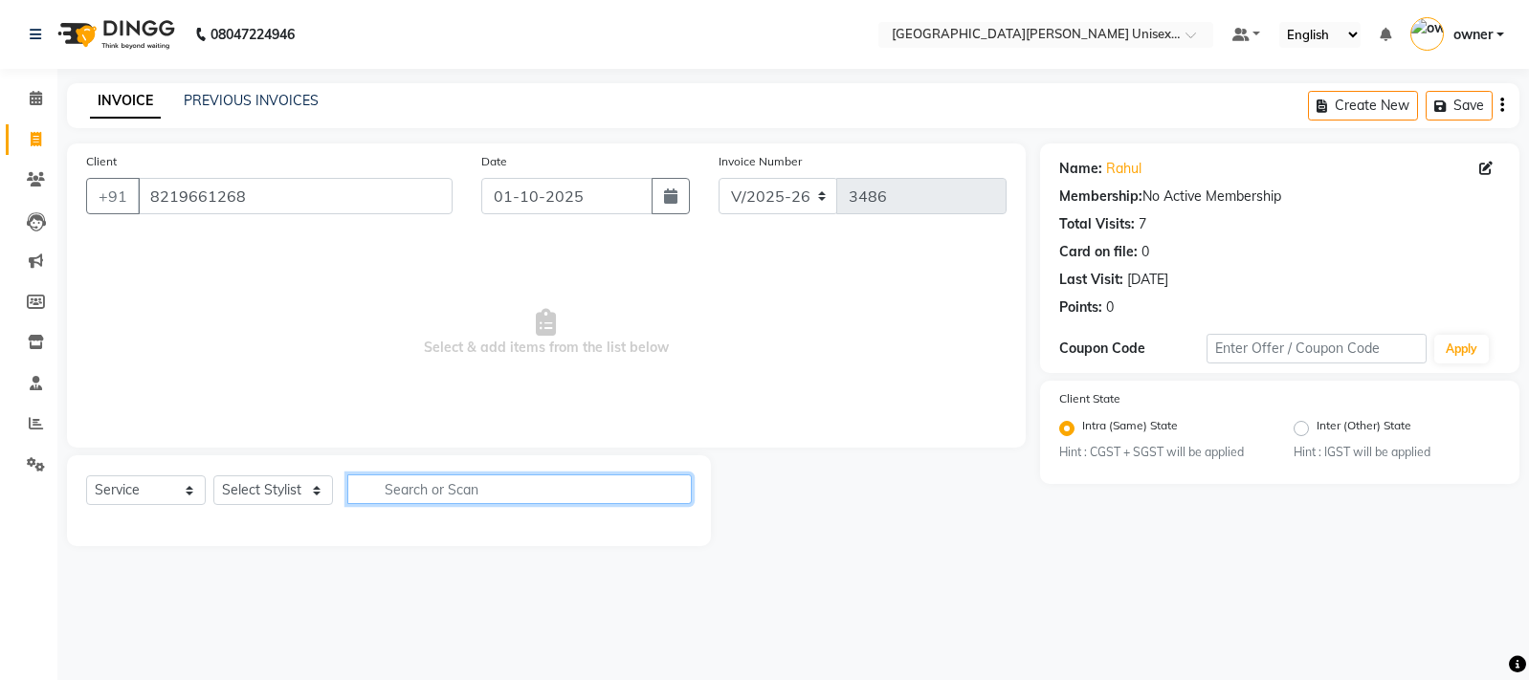
click at [379, 491] on input "text" at bounding box center [519, 490] width 345 height 30
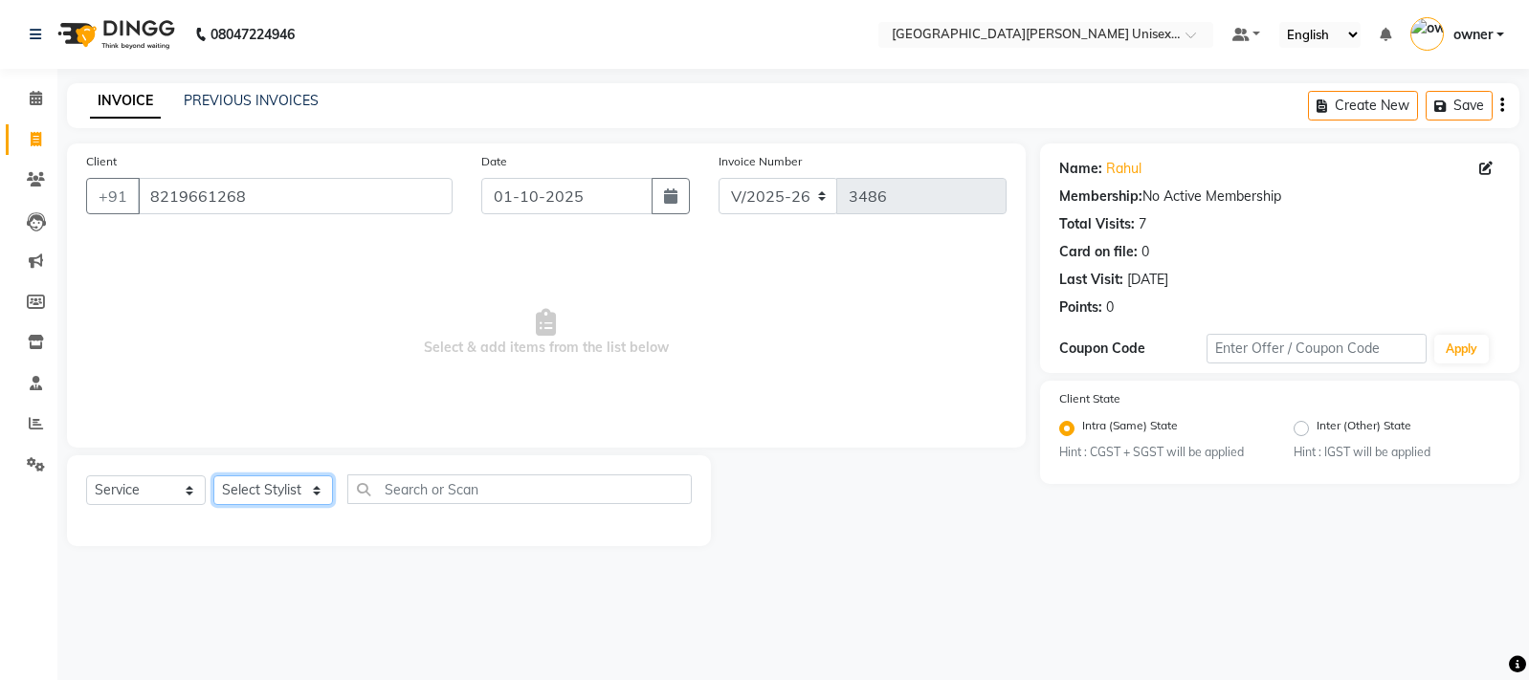
click at [320, 488] on select "Select Stylist anjali [PERSON_NAME] [PERSON_NAME] styler [PERSON_NAME] [PERSON_…" at bounding box center [273, 491] width 120 height 30
select select "82058"
click at [213, 476] on select "Select Stylist anjali [PERSON_NAME] [PERSON_NAME] styler [PERSON_NAME] [PERSON_…" at bounding box center [273, 491] width 120 height 30
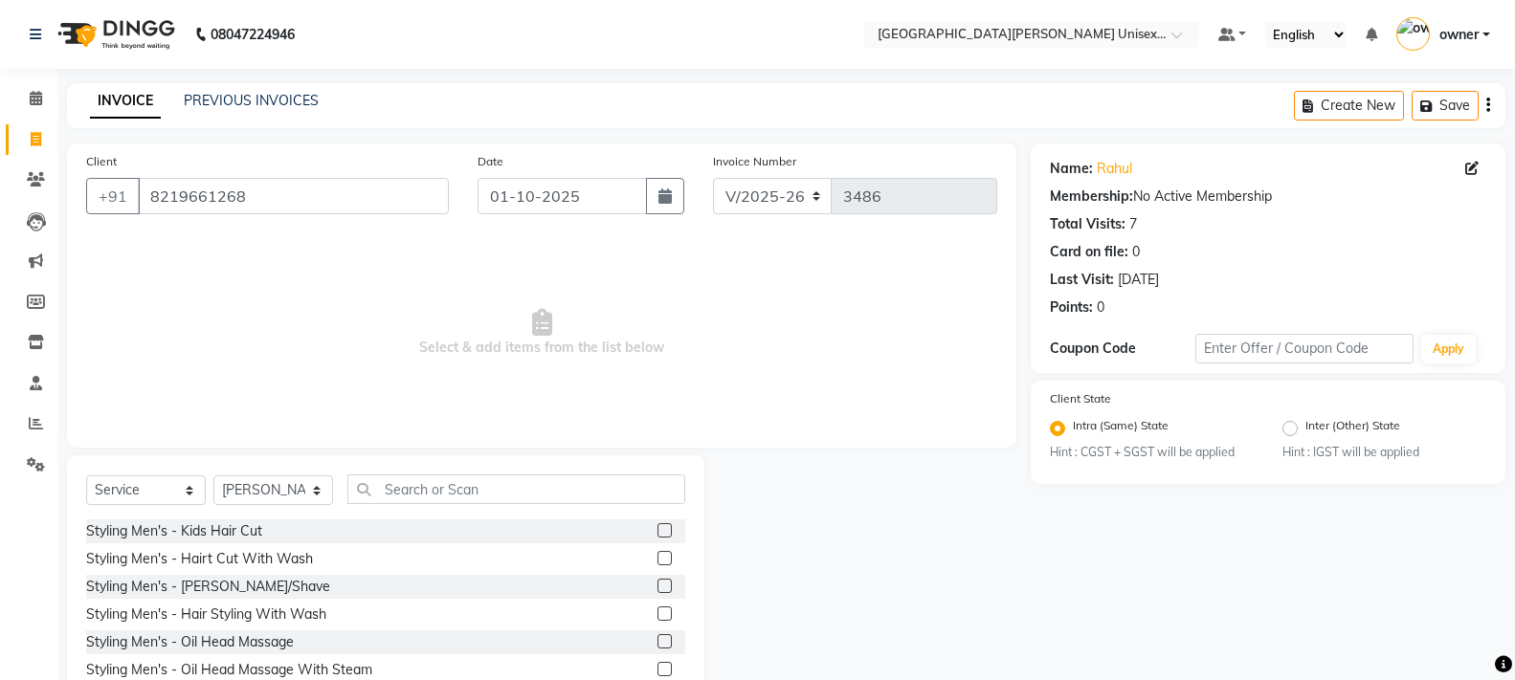
click at [658, 561] on label at bounding box center [665, 558] width 14 height 14
click at [658, 561] on input "checkbox" at bounding box center [664, 559] width 12 height 12
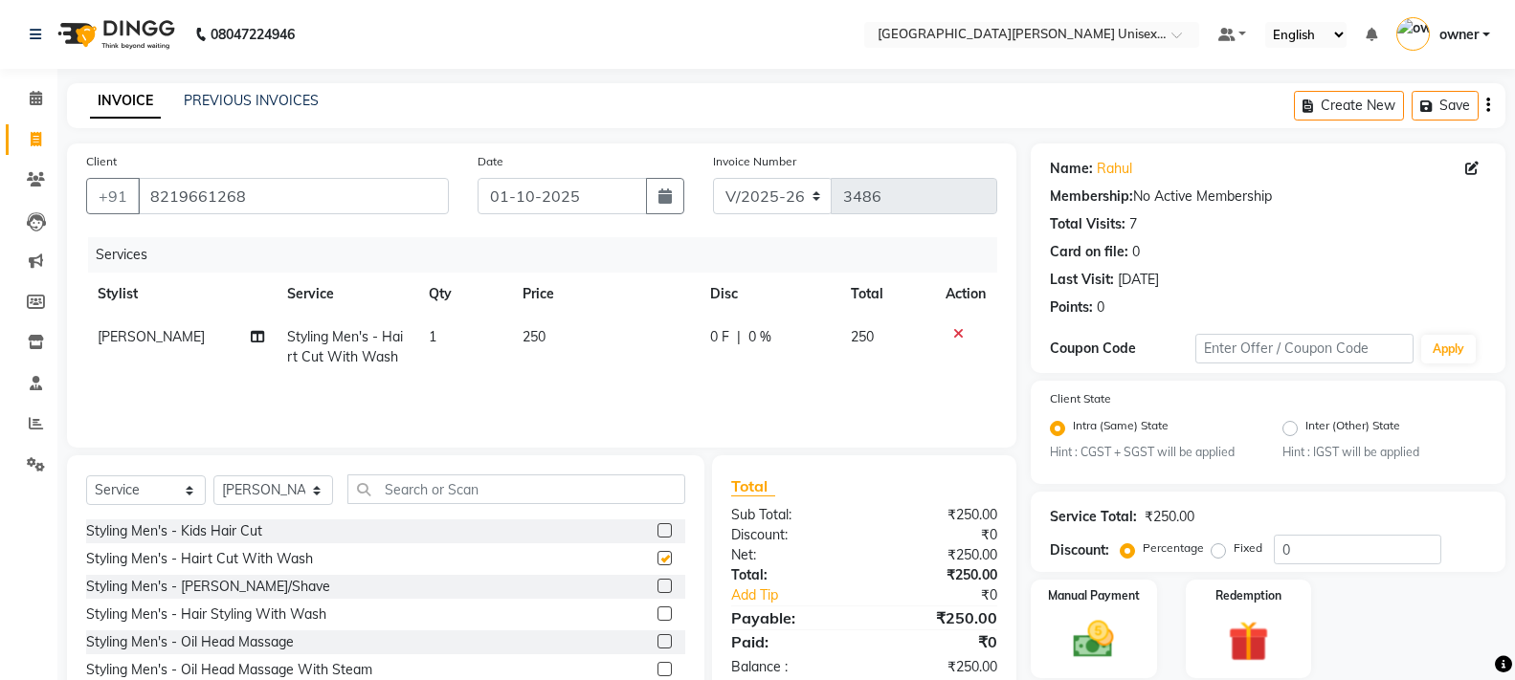
checkbox input "false"
click at [1121, 663] on img at bounding box center [1093, 640] width 68 height 49
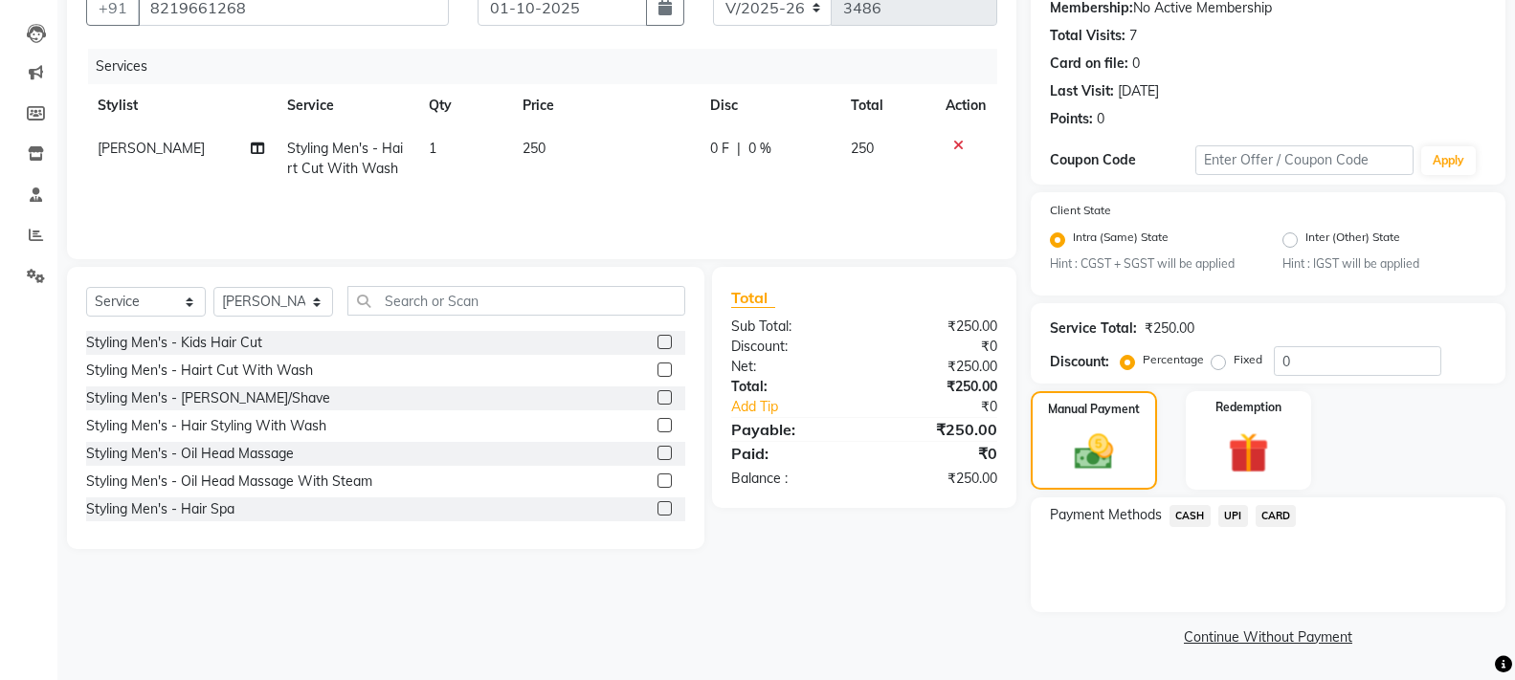
click at [1227, 512] on span "UPI" at bounding box center [1233, 516] width 30 height 22
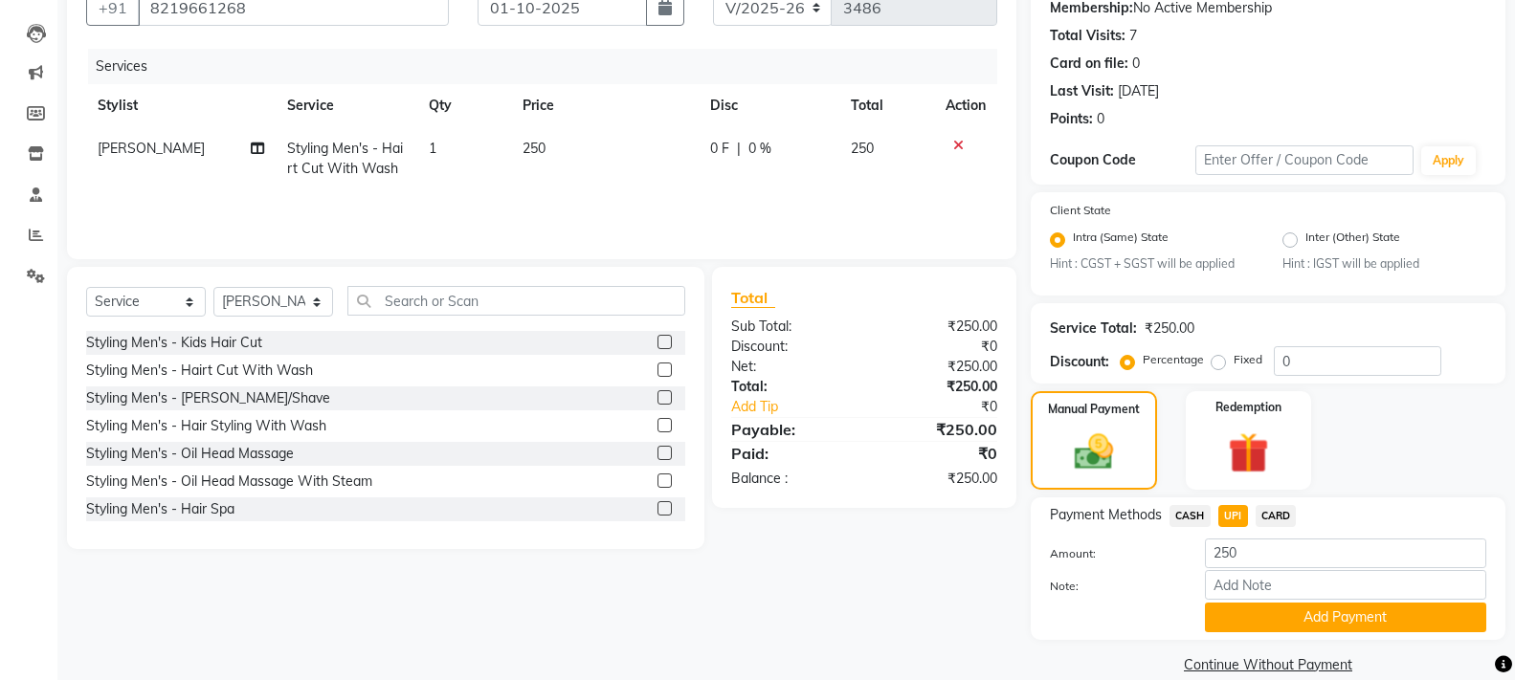
scroll to position [216, 0]
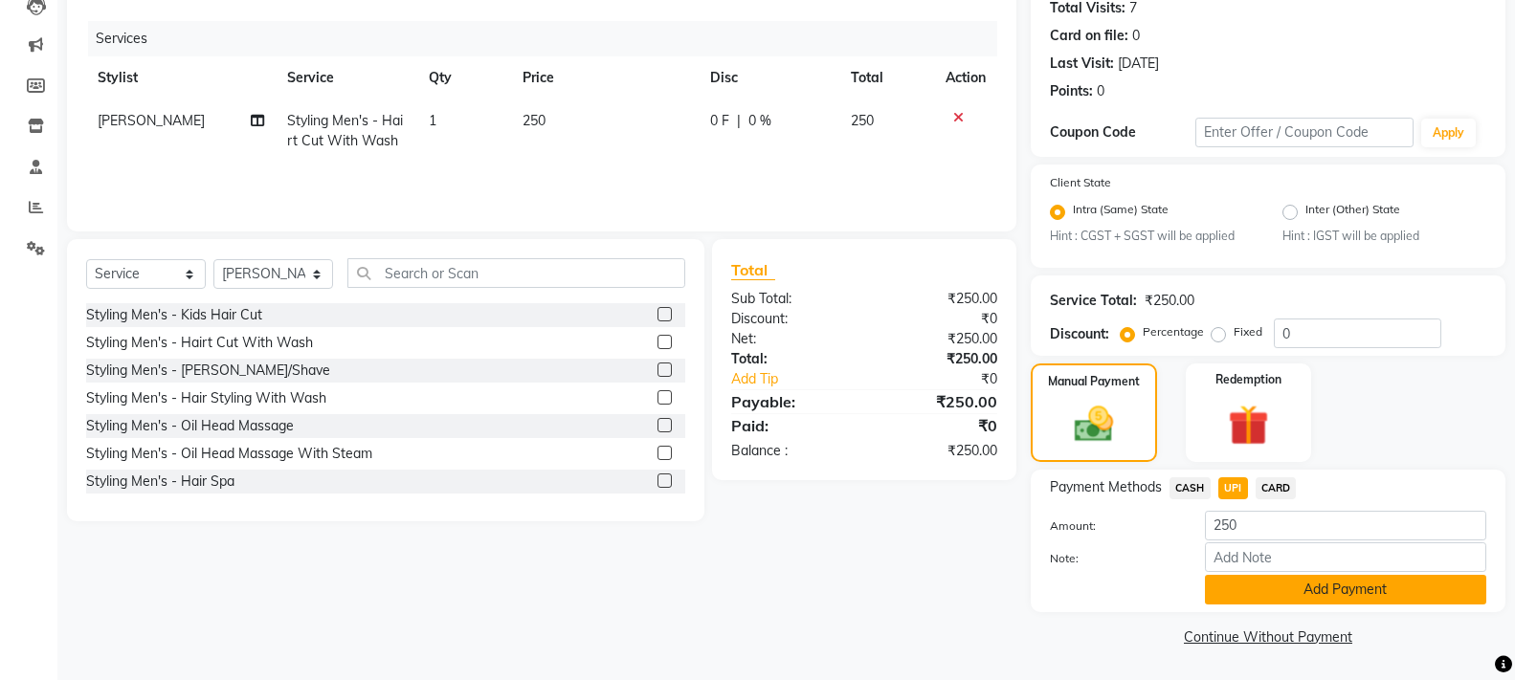
click at [1271, 583] on button "Add Payment" at bounding box center [1345, 590] width 281 height 30
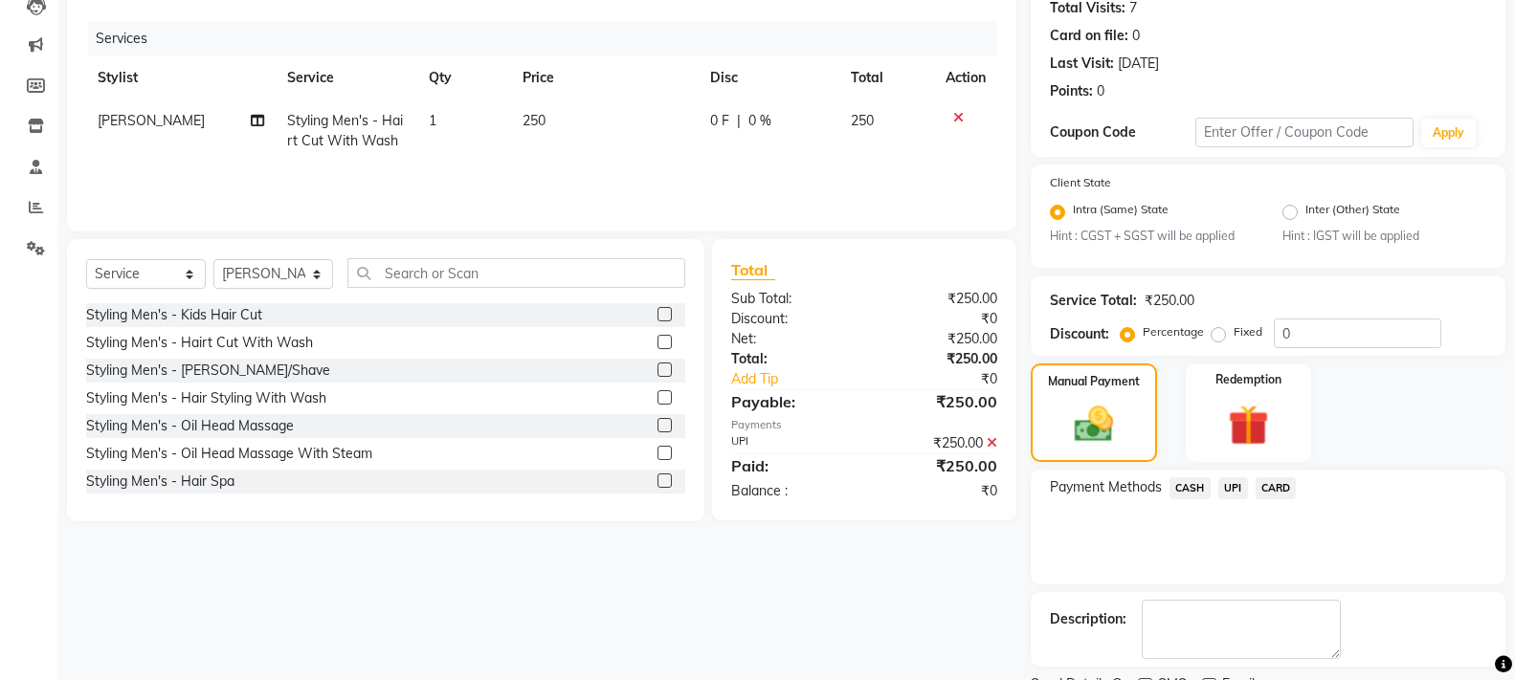
scroll to position [297, 0]
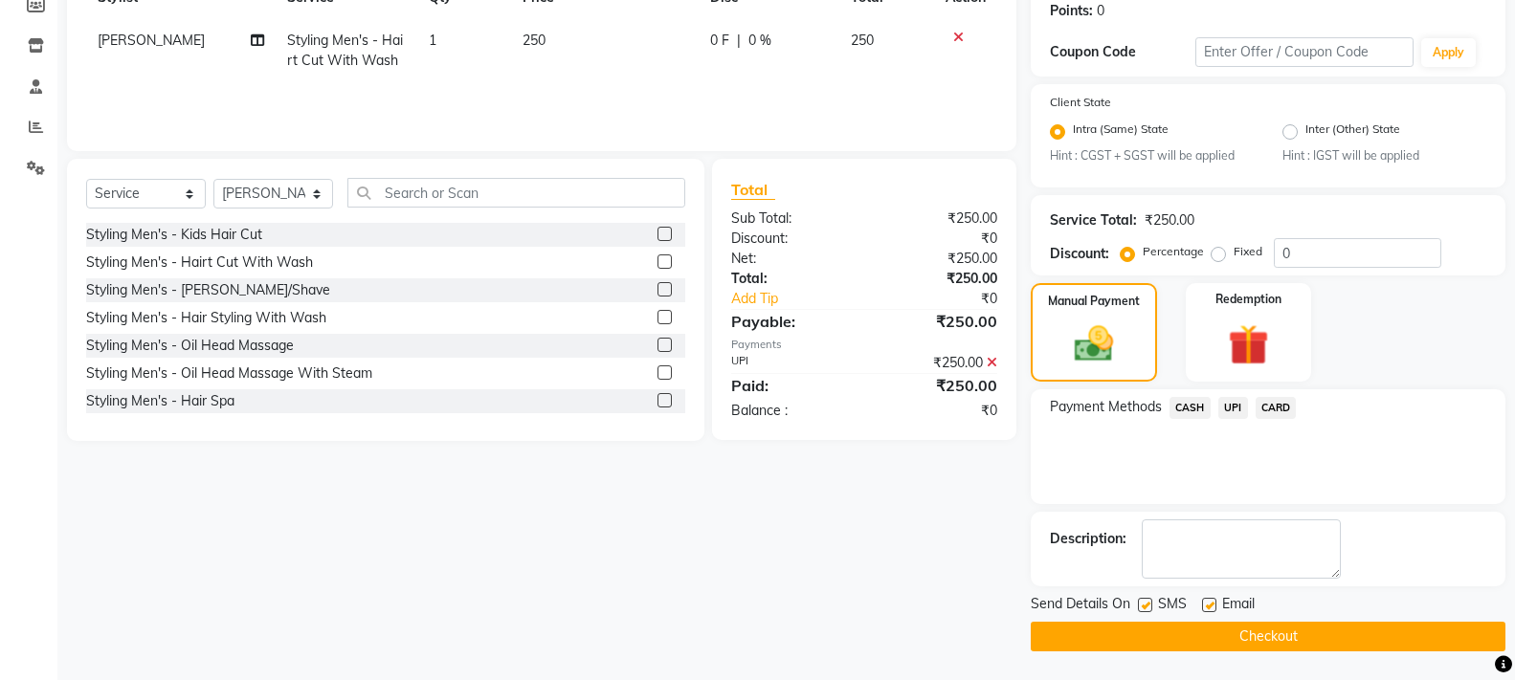
click at [1246, 626] on button "Checkout" at bounding box center [1268, 637] width 475 height 30
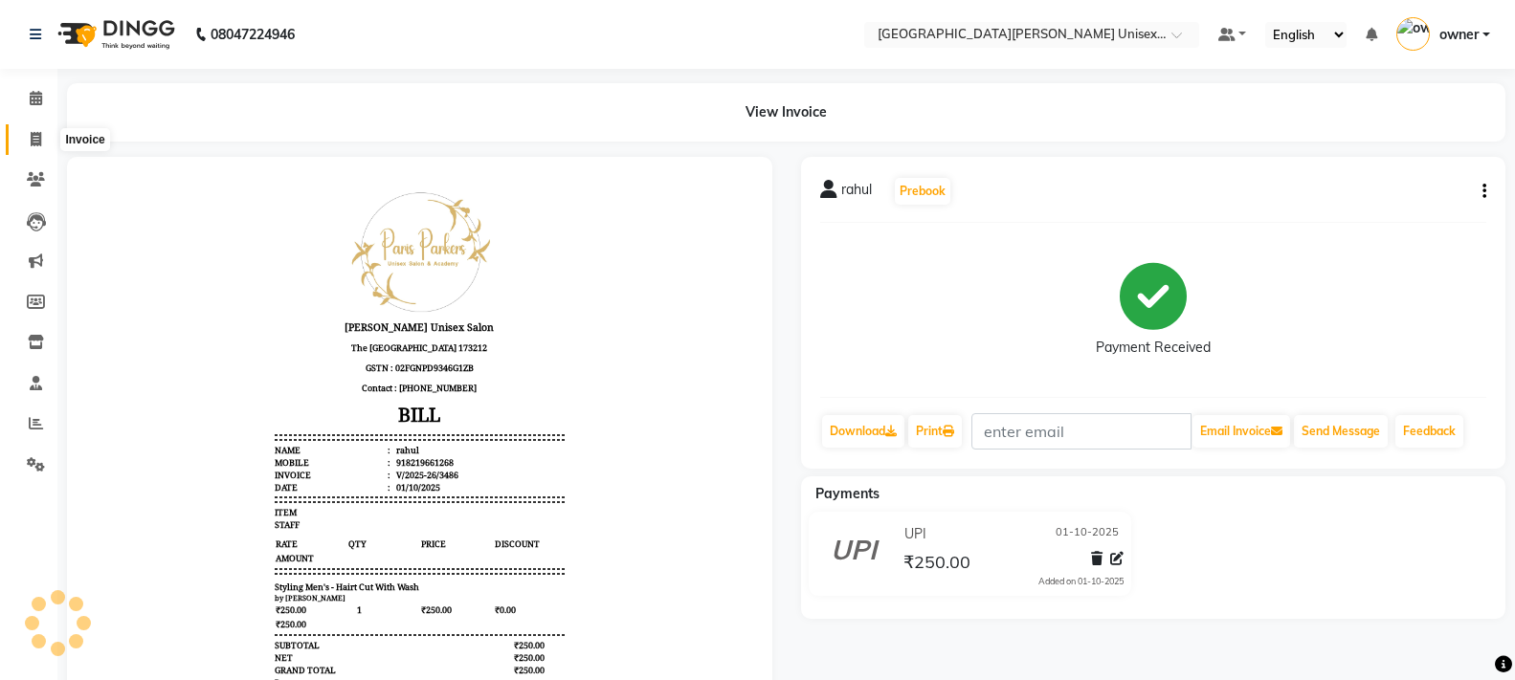
click at [27, 139] on span at bounding box center [35, 140] width 33 height 22
select select "service"
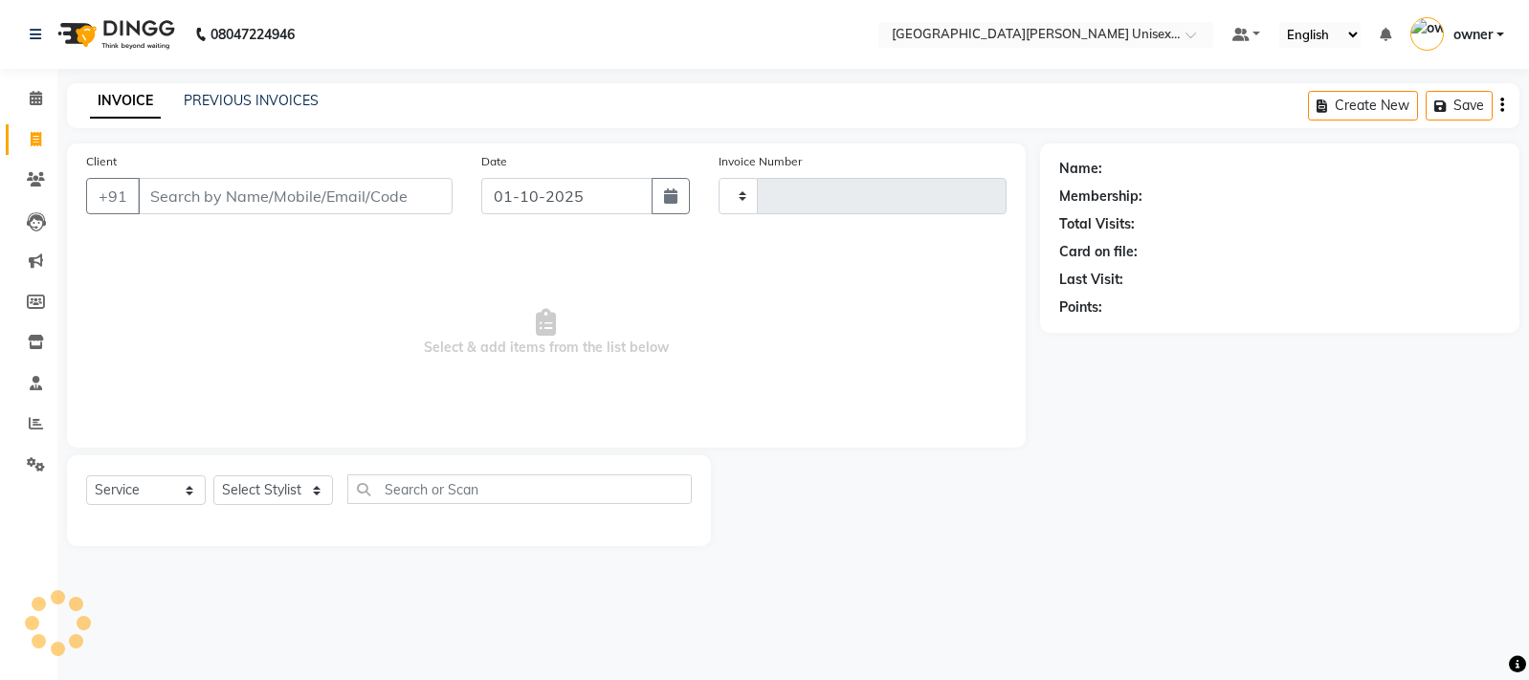
type input "3487"
select select "7055"
click at [270, 494] on select "Select Stylist anjali [PERSON_NAME] [PERSON_NAME] styler [PERSON_NAME] [PERSON_…" at bounding box center [273, 491] width 120 height 30
select select "82058"
click at [213, 476] on select "Select Stylist anjali [PERSON_NAME] [PERSON_NAME] styler [PERSON_NAME] [PERSON_…" at bounding box center [273, 491] width 120 height 30
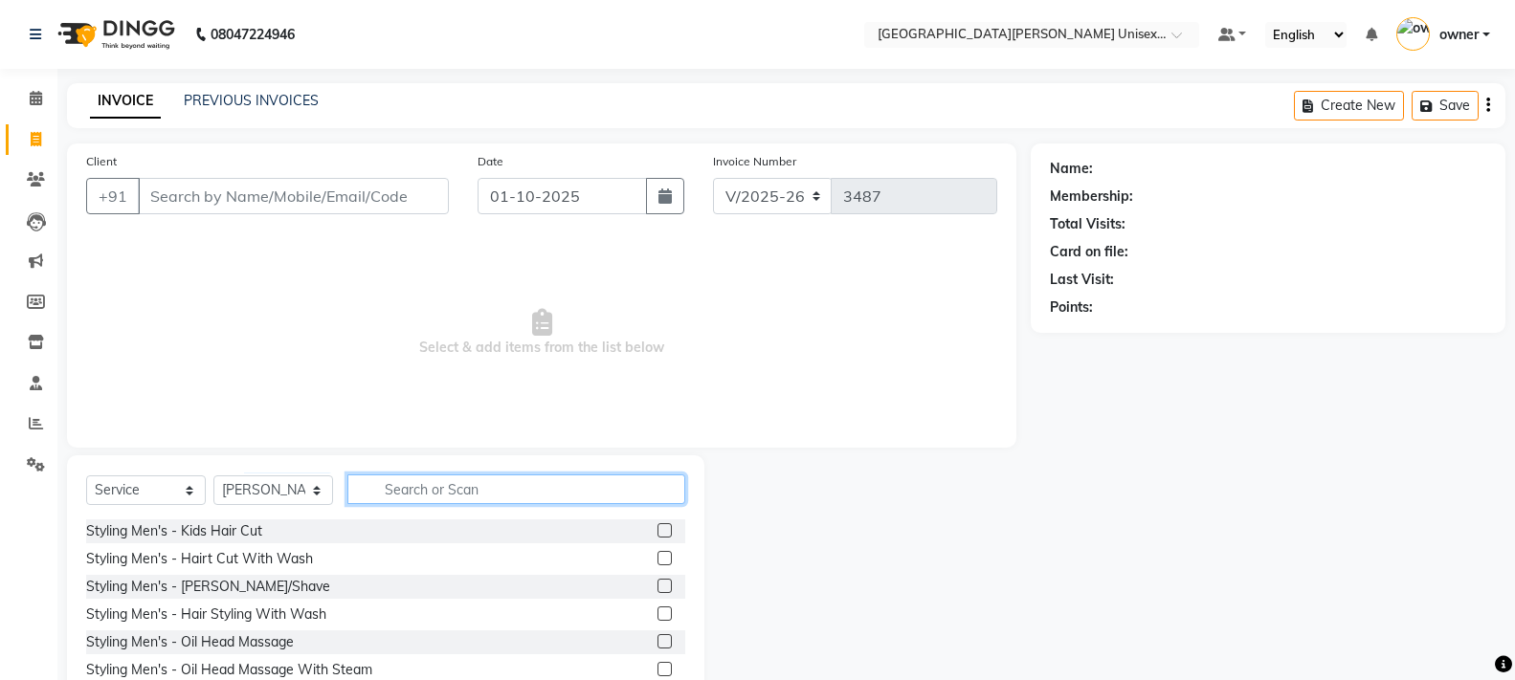
drag, startPoint x: 421, startPoint y: 483, endPoint x: 426, endPoint y: 496, distance: 13.3
click at [421, 484] on input "text" at bounding box center [516, 490] width 338 height 30
click at [658, 556] on label at bounding box center [665, 558] width 14 height 14
click at [658, 556] on input "checkbox" at bounding box center [664, 559] width 12 height 12
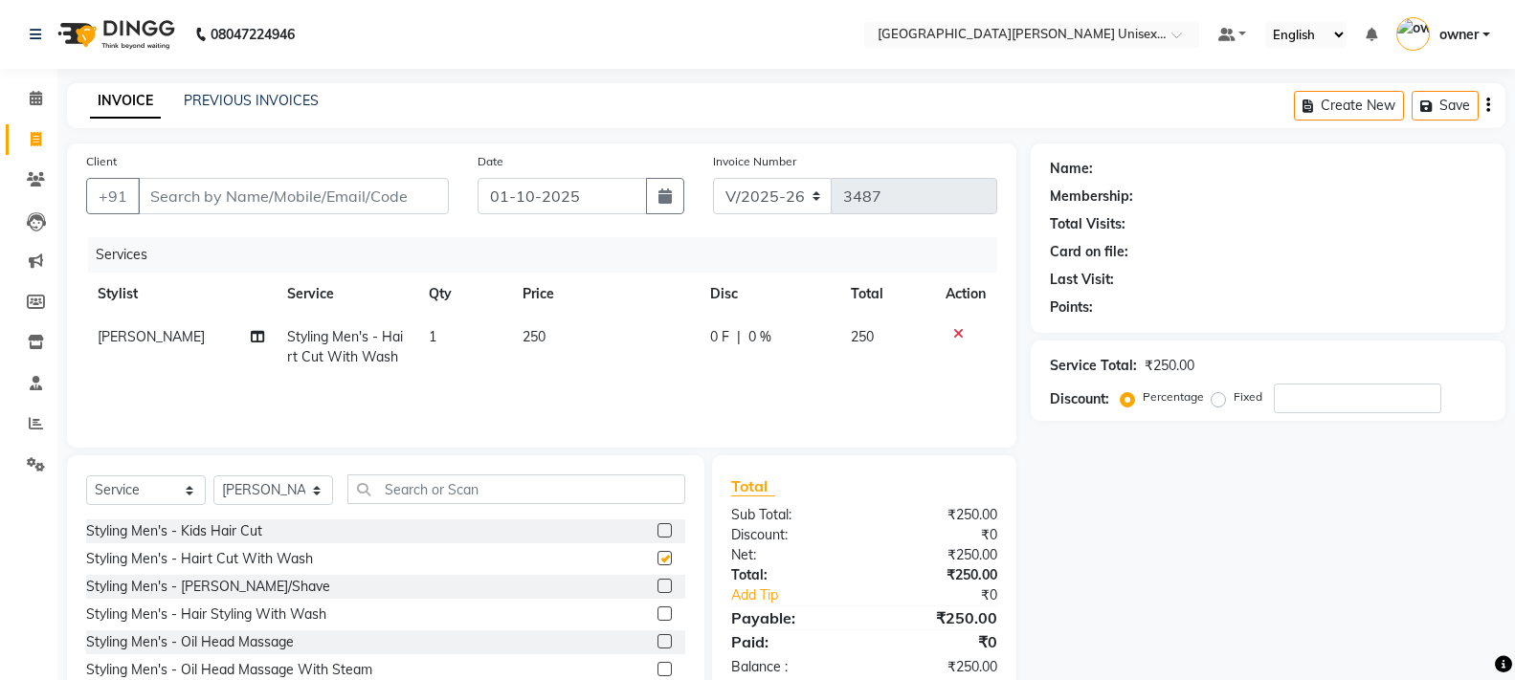
checkbox input "false"
click at [323, 188] on input "Client" at bounding box center [293, 196] width 311 height 36
type input "7"
type input "0"
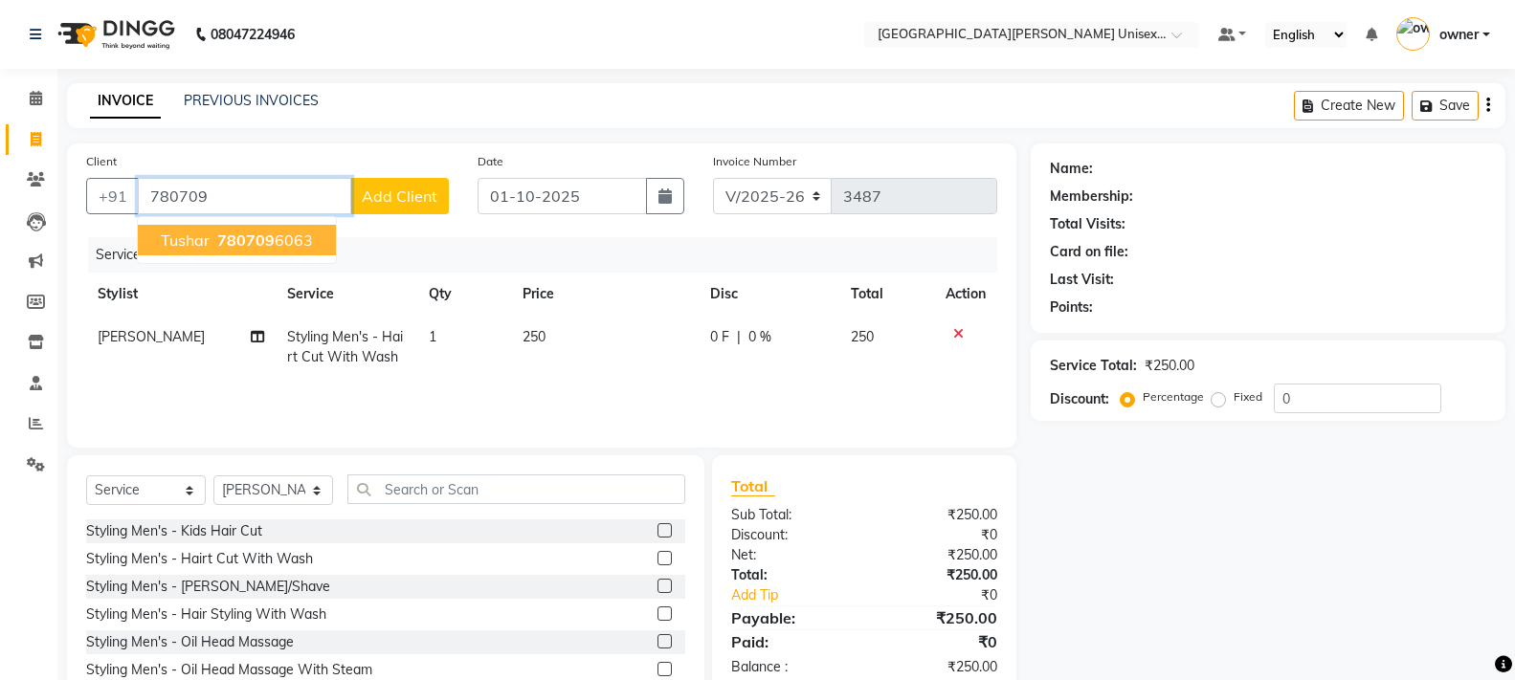
click at [245, 238] on span "780709" at bounding box center [245, 240] width 57 height 19
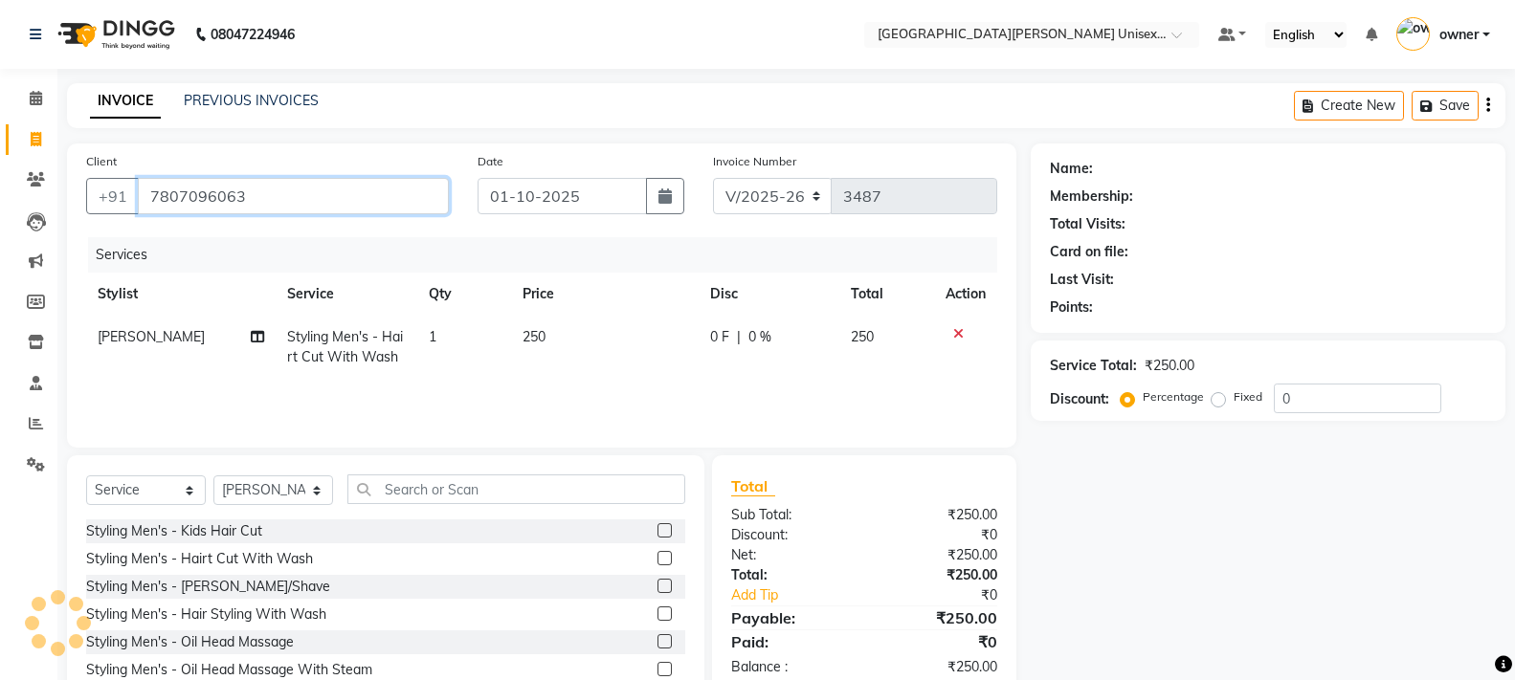
type input "7807096063"
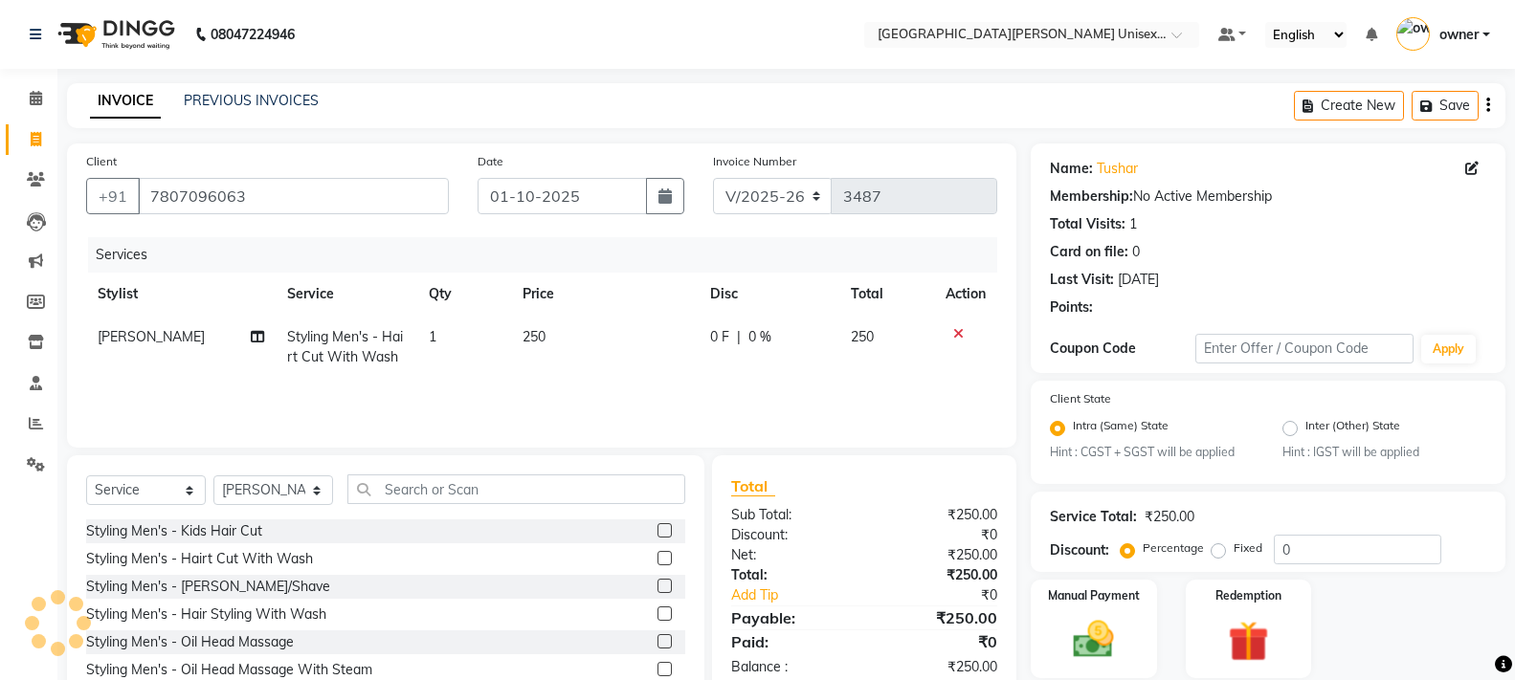
scroll to position [86, 0]
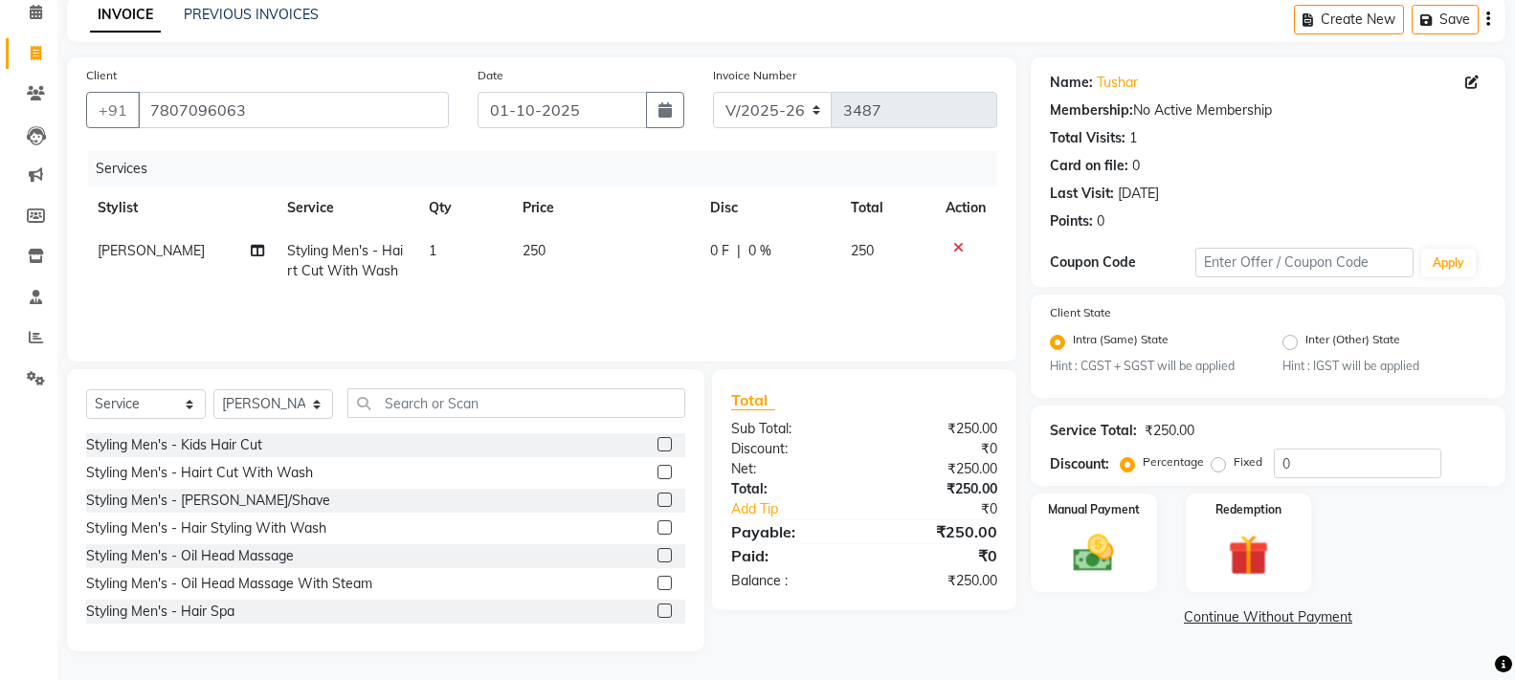
click at [658, 470] on label at bounding box center [665, 472] width 14 height 14
click at [658, 470] on input "checkbox" at bounding box center [664, 473] width 12 height 12
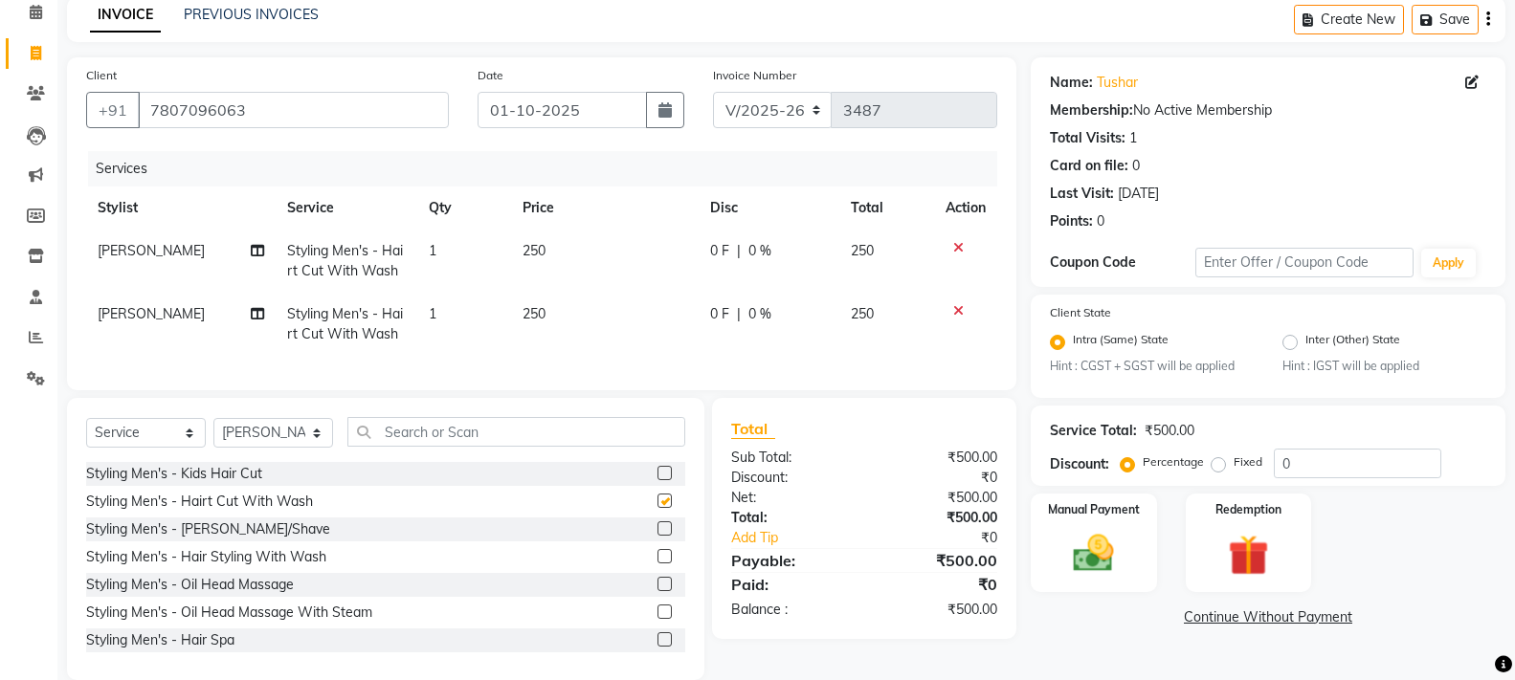
checkbox input "false"
click at [658, 536] on label at bounding box center [665, 529] width 14 height 14
click at [658, 536] on input "checkbox" at bounding box center [664, 530] width 12 height 12
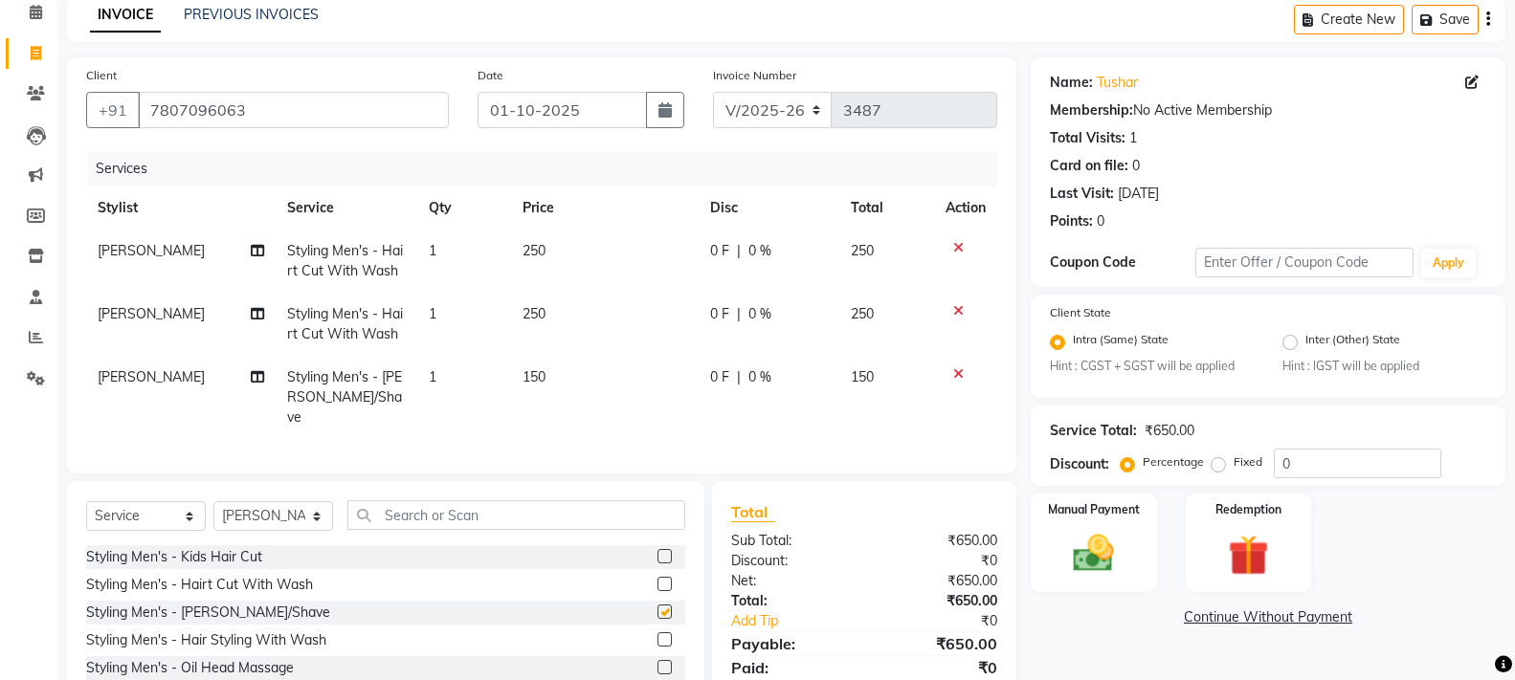
checkbox input "false"
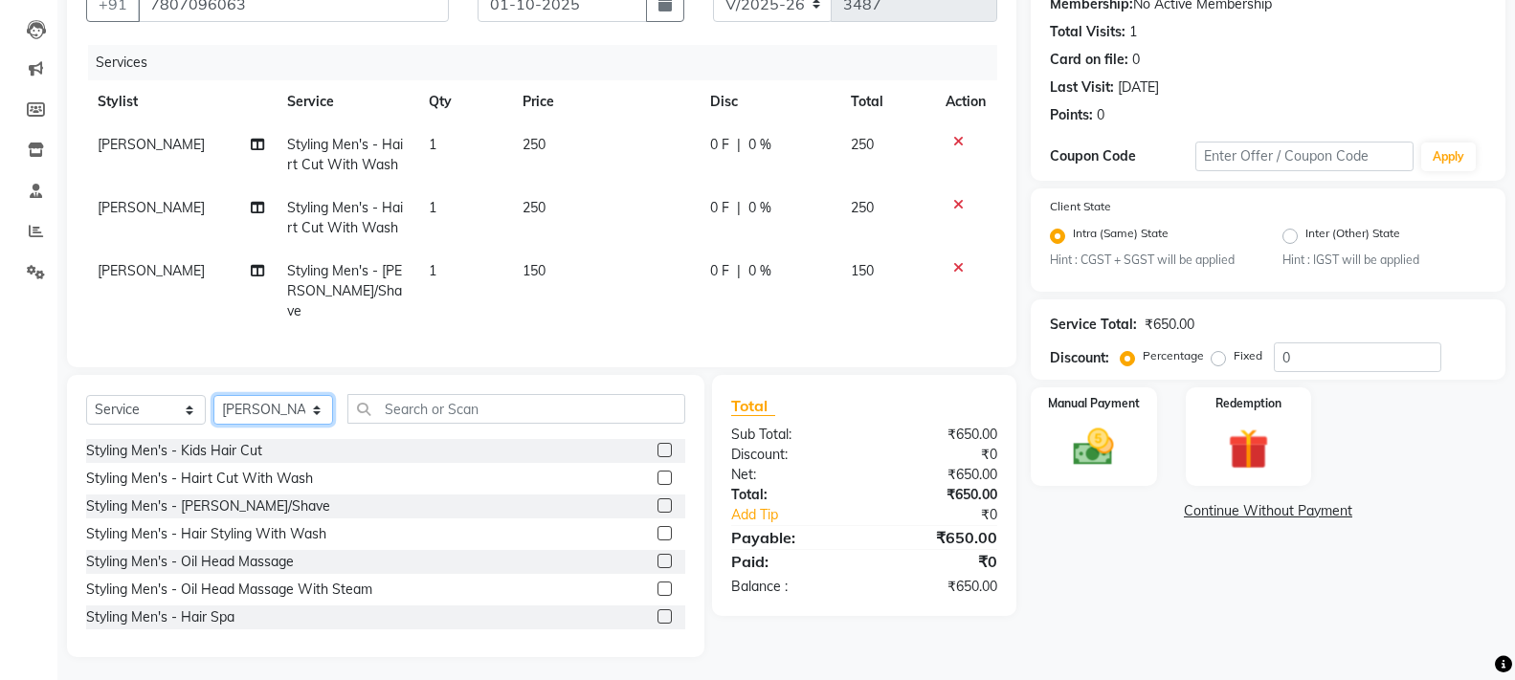
click at [279, 408] on select "Select Stylist anjali [PERSON_NAME] [PERSON_NAME] styler [PERSON_NAME] [PERSON_…" at bounding box center [273, 410] width 120 height 30
select select "63843"
click at [213, 395] on select "Select Stylist anjali [PERSON_NAME] [PERSON_NAME] styler [PERSON_NAME] [PERSON_…" at bounding box center [273, 410] width 120 height 30
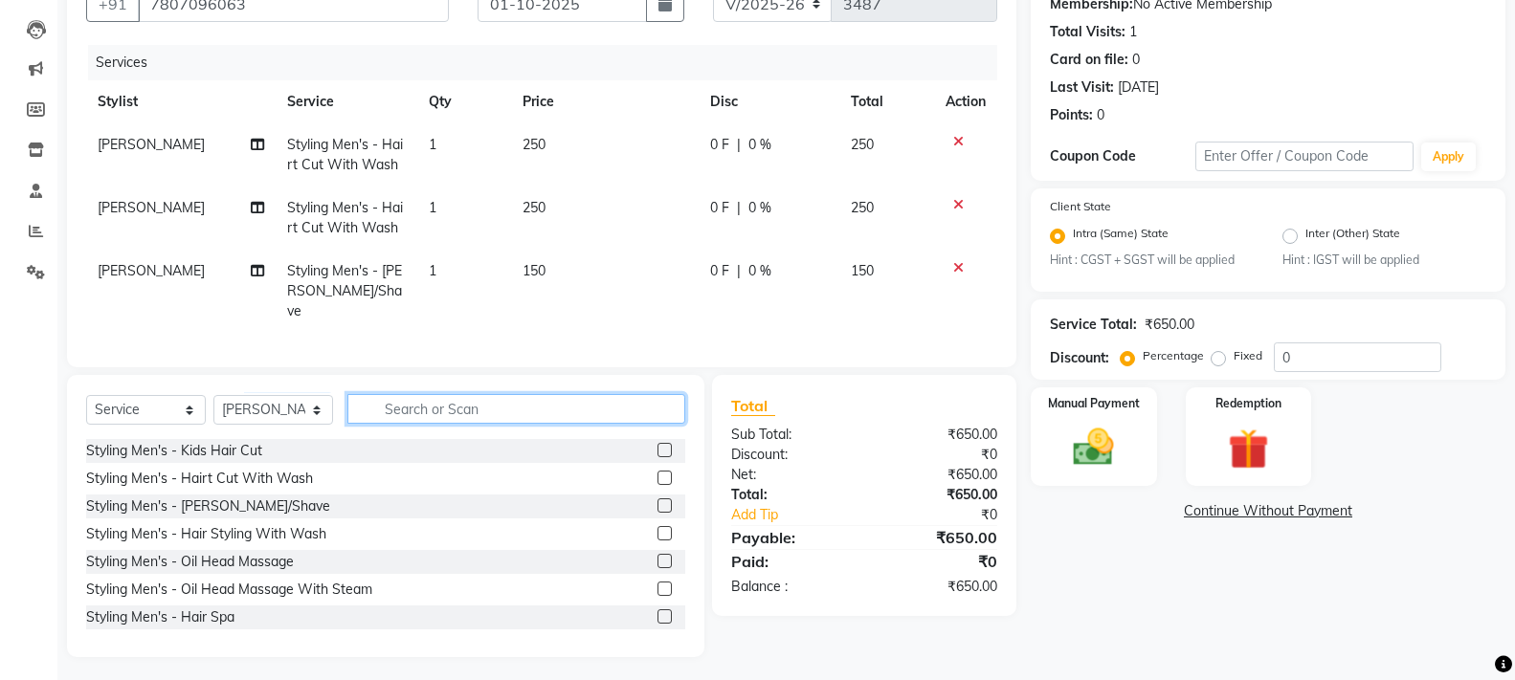
click at [414, 409] on input "text" at bounding box center [516, 409] width 338 height 30
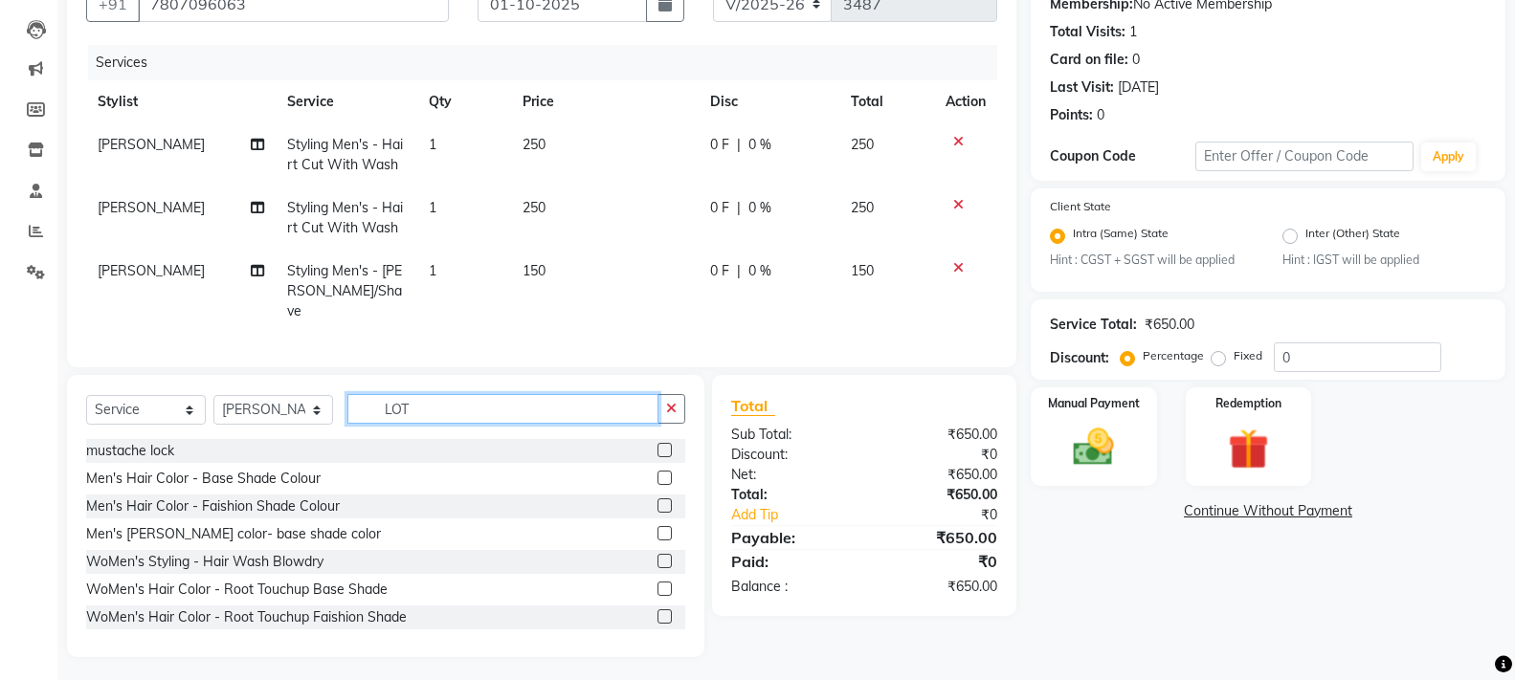
scroll to position [151, 0]
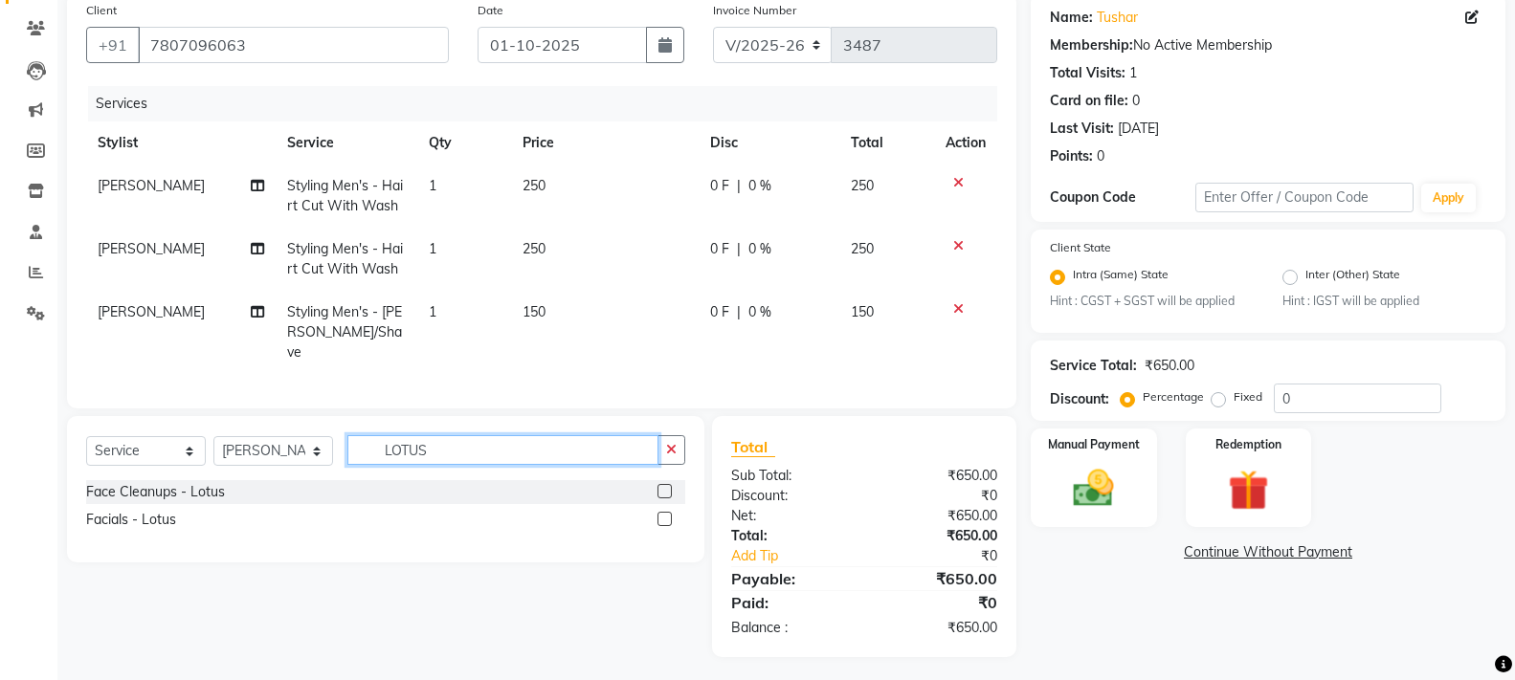
type input "LOTUS"
click at [663, 518] on label at bounding box center [665, 519] width 14 height 14
click at [663, 518] on input "checkbox" at bounding box center [664, 520] width 12 height 12
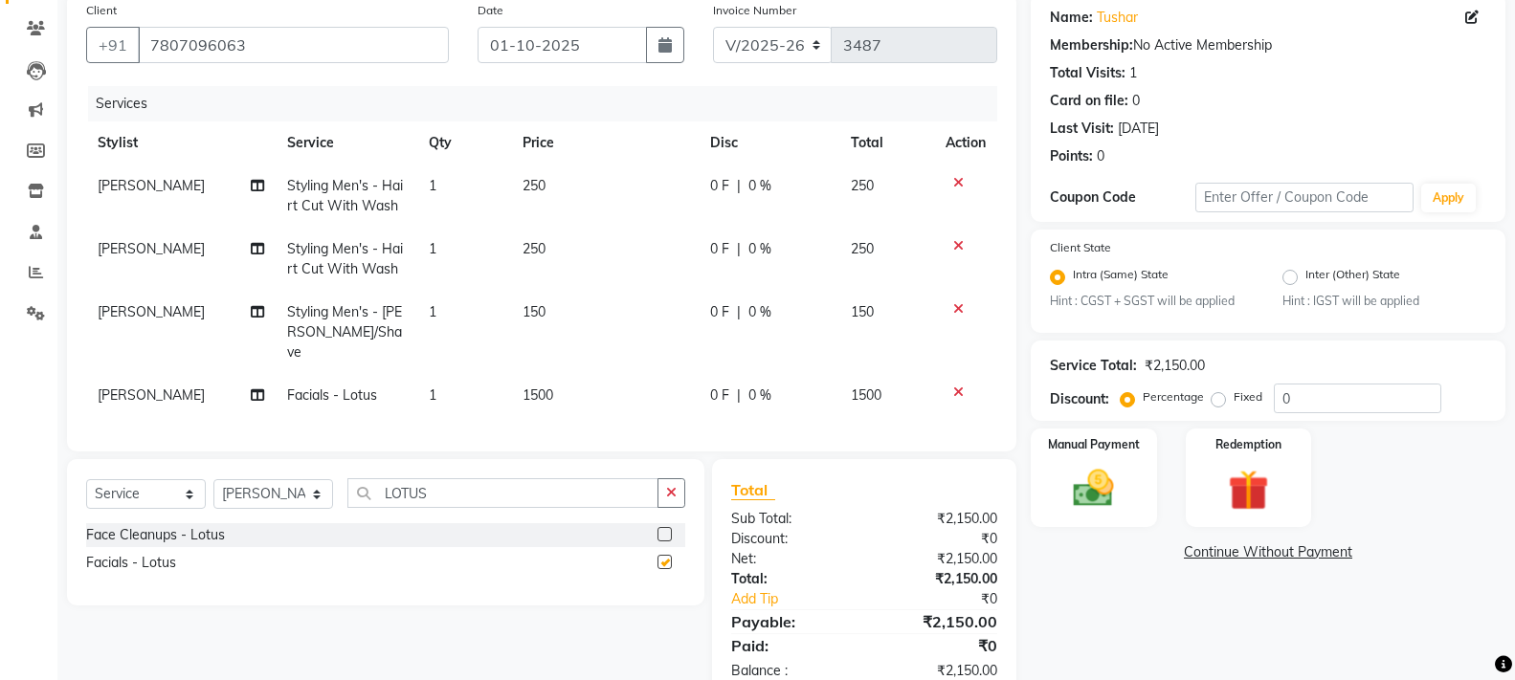
checkbox input "false"
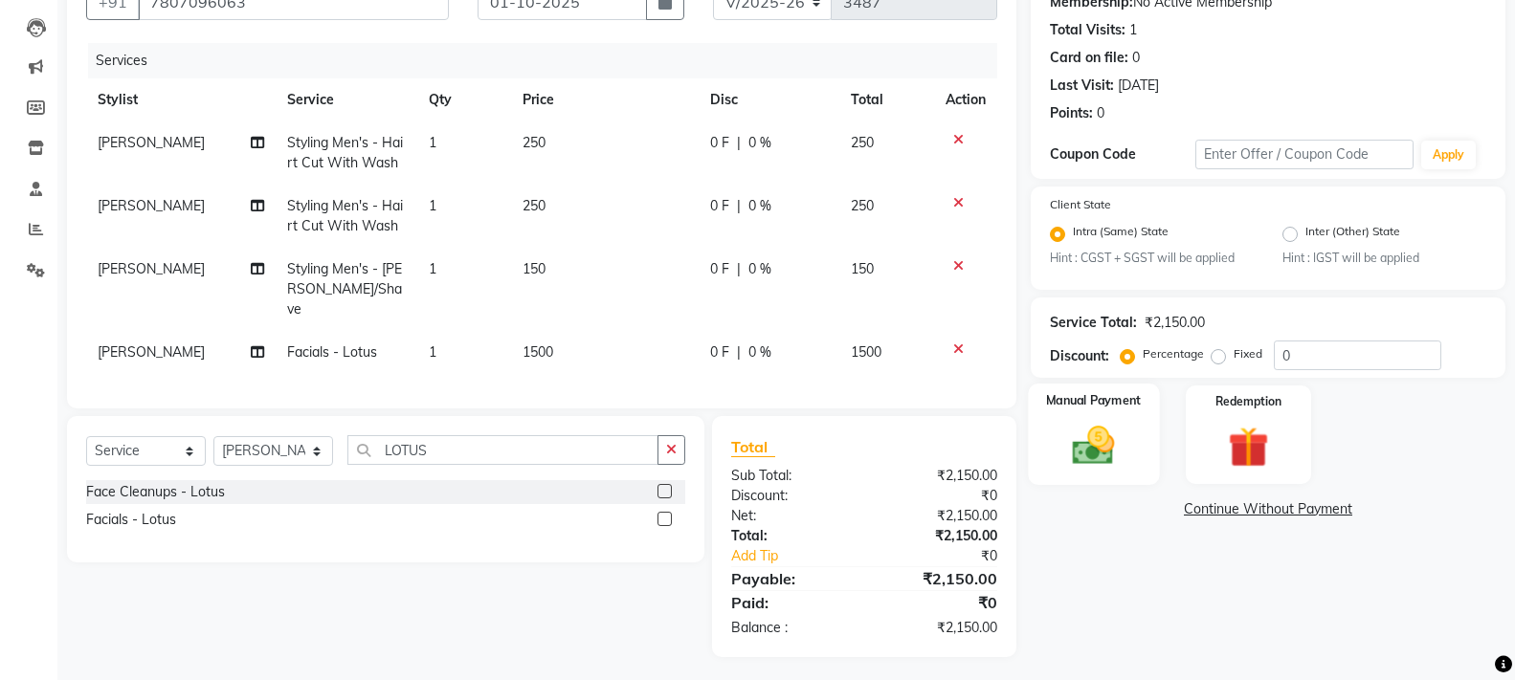
click at [1109, 457] on img at bounding box center [1093, 446] width 68 height 49
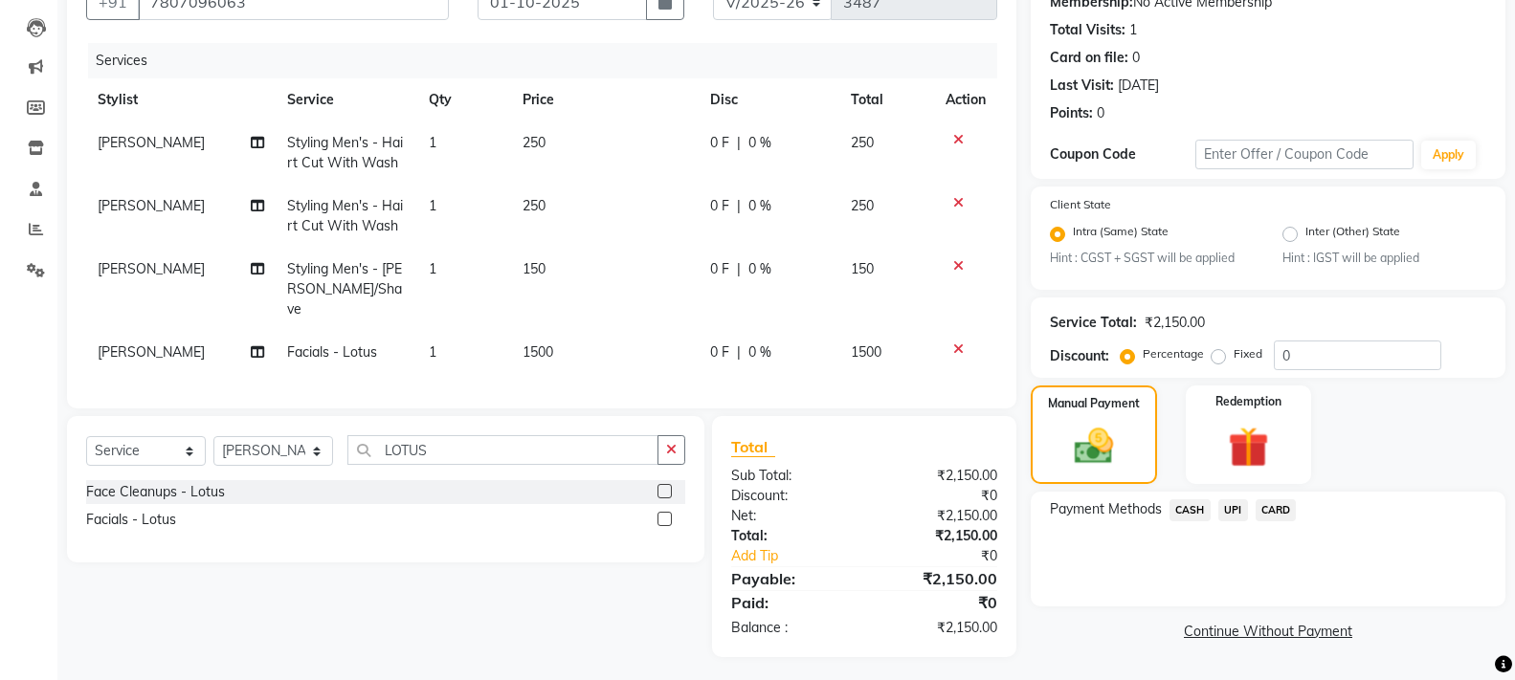
click at [1228, 509] on span "UPI" at bounding box center [1233, 511] width 30 height 22
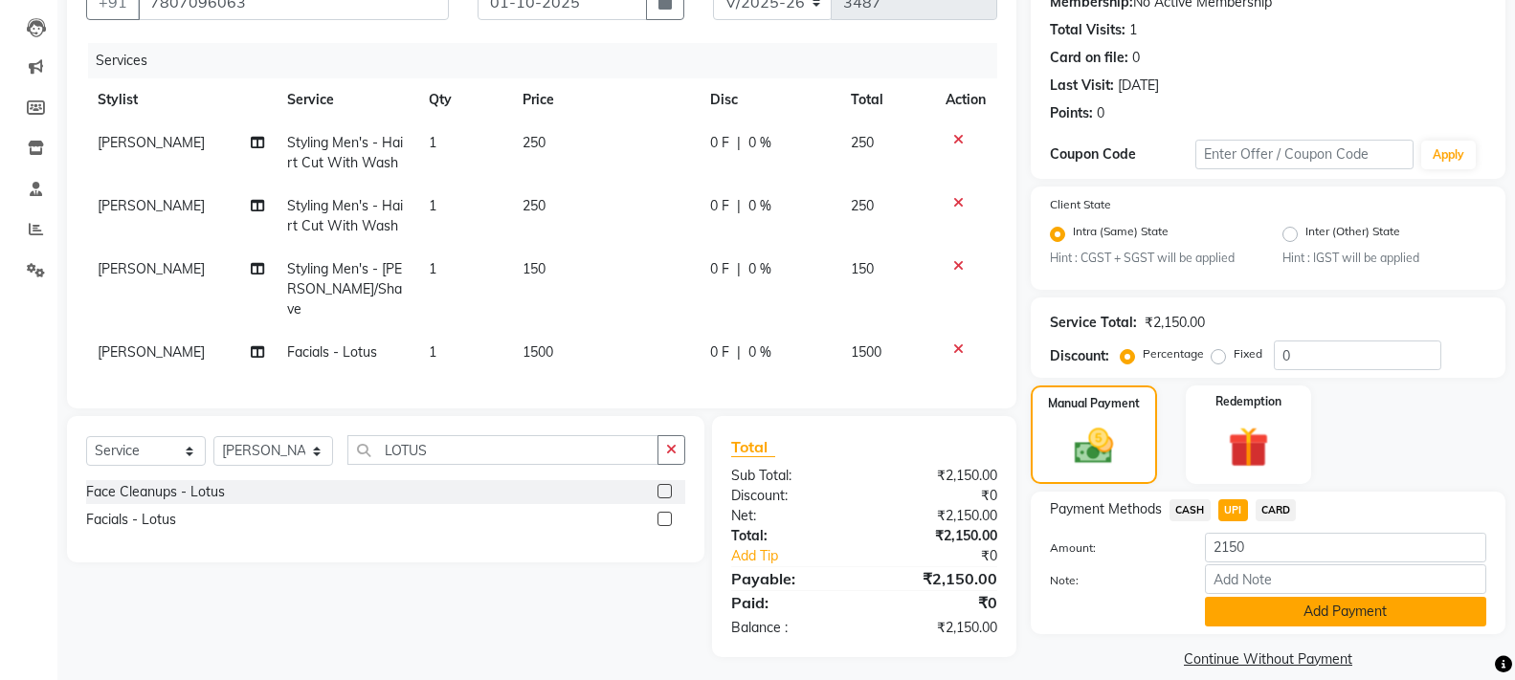
click at [1277, 616] on button "Add Payment" at bounding box center [1345, 612] width 281 height 30
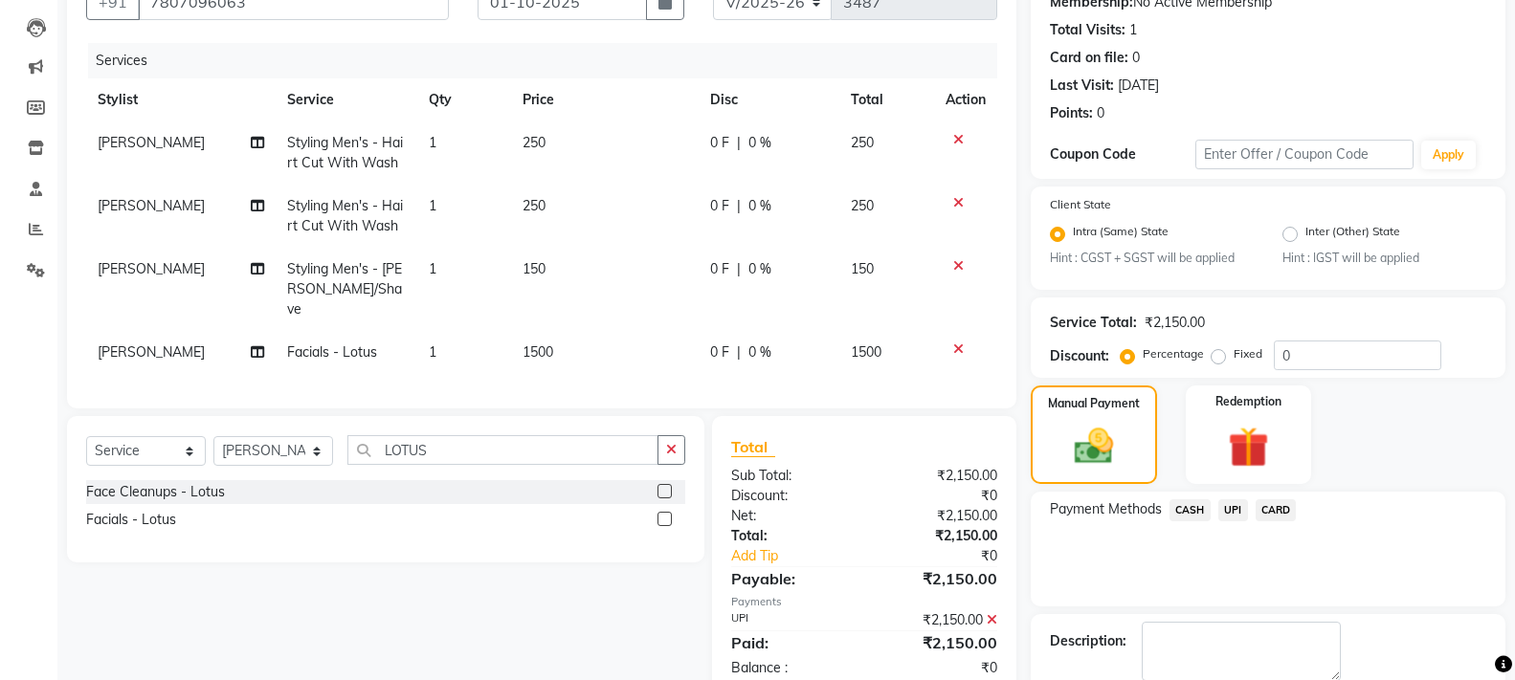
scroll to position [297, 0]
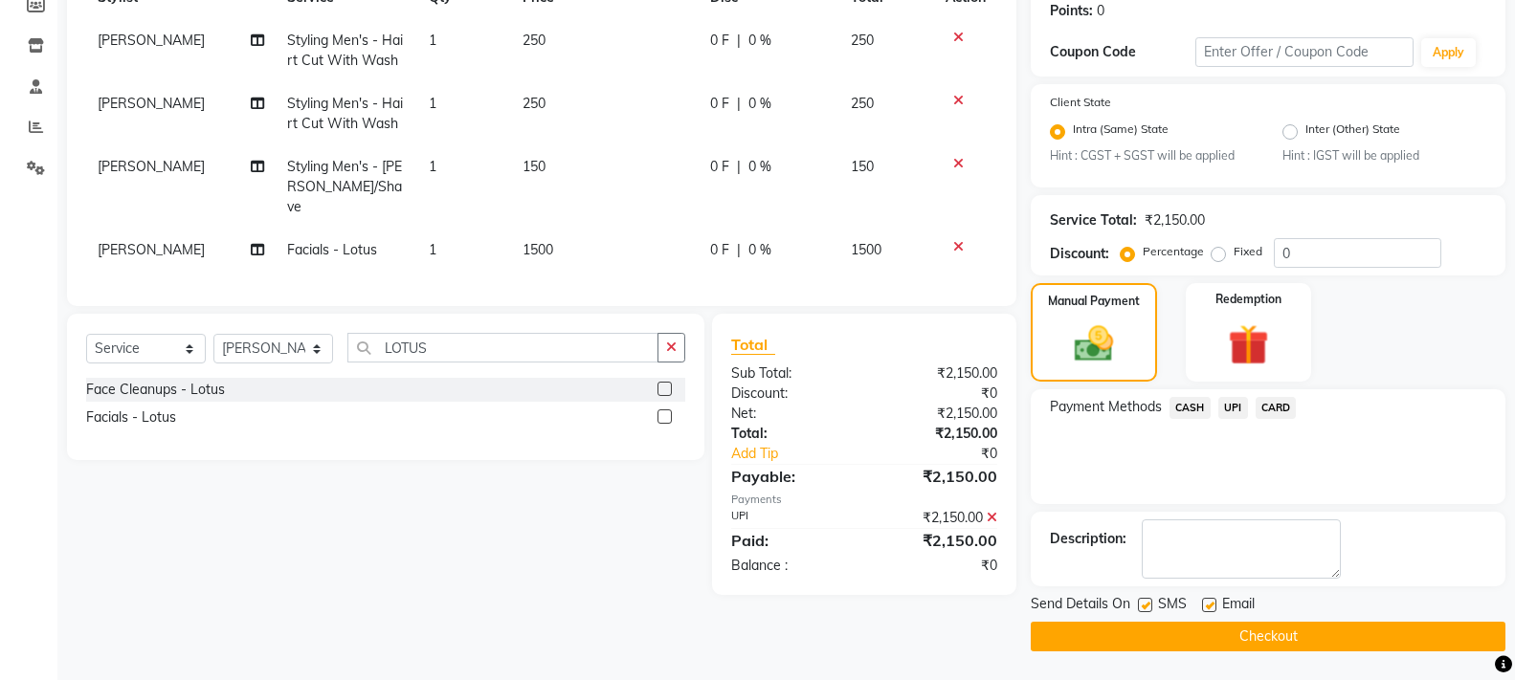
click at [1220, 622] on button "Checkout" at bounding box center [1268, 637] width 475 height 30
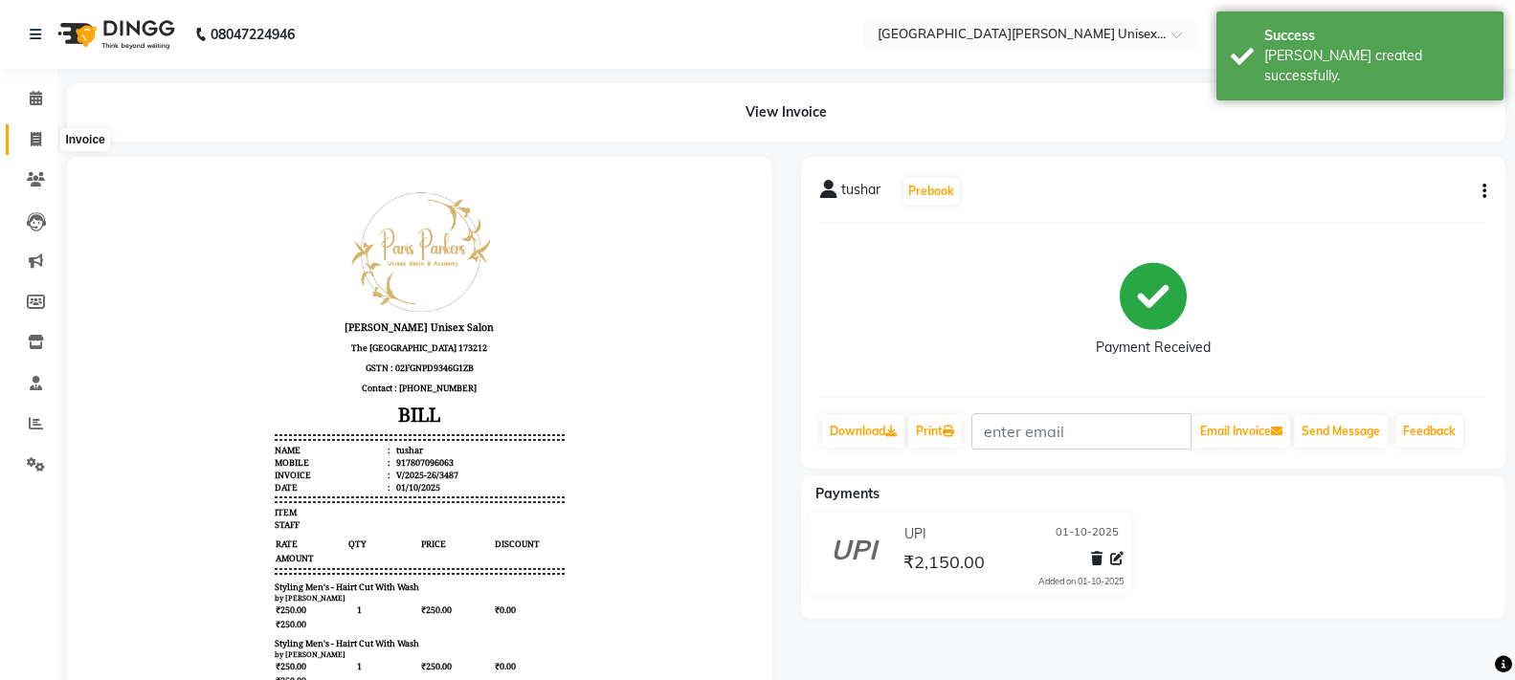
click at [31, 138] on icon at bounding box center [36, 139] width 11 height 14
select select "service"
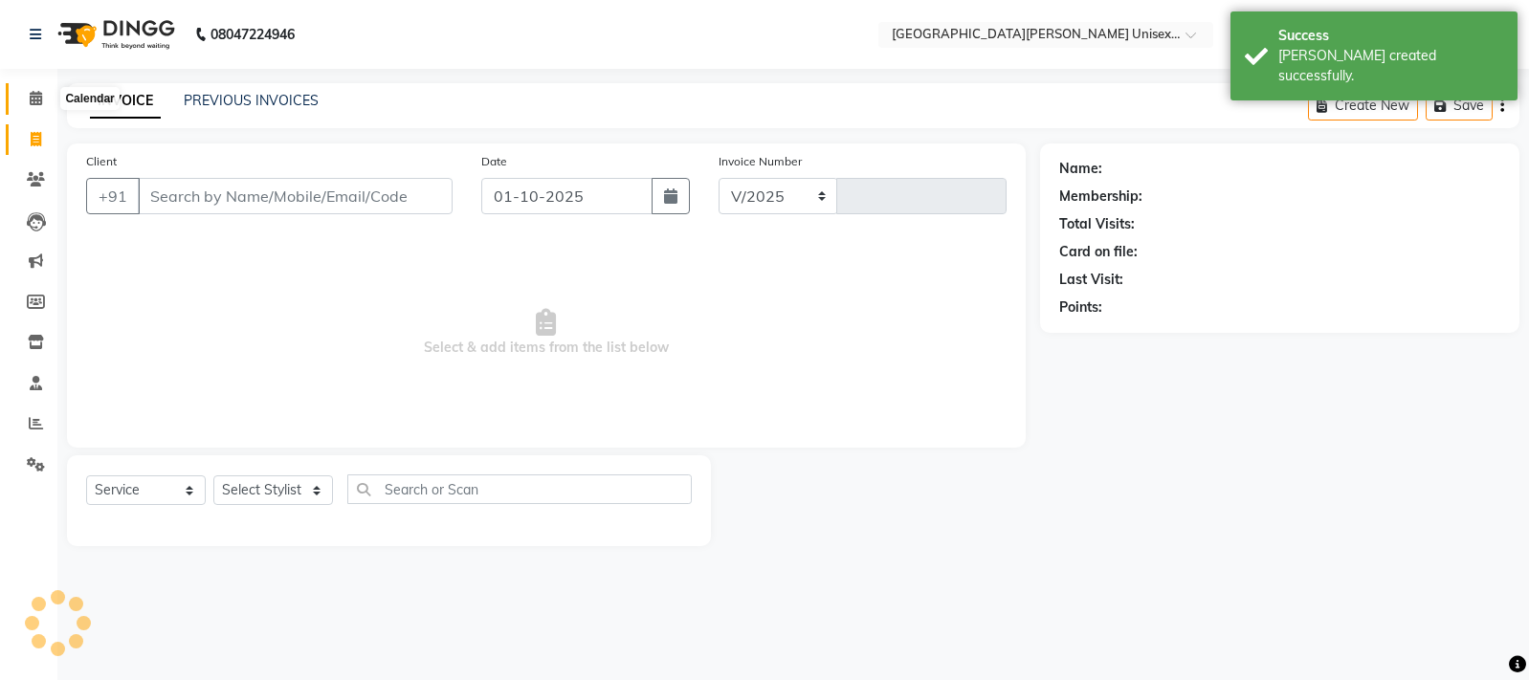
select select "7055"
type input "3488"
click at [30, 100] on icon at bounding box center [36, 98] width 12 height 14
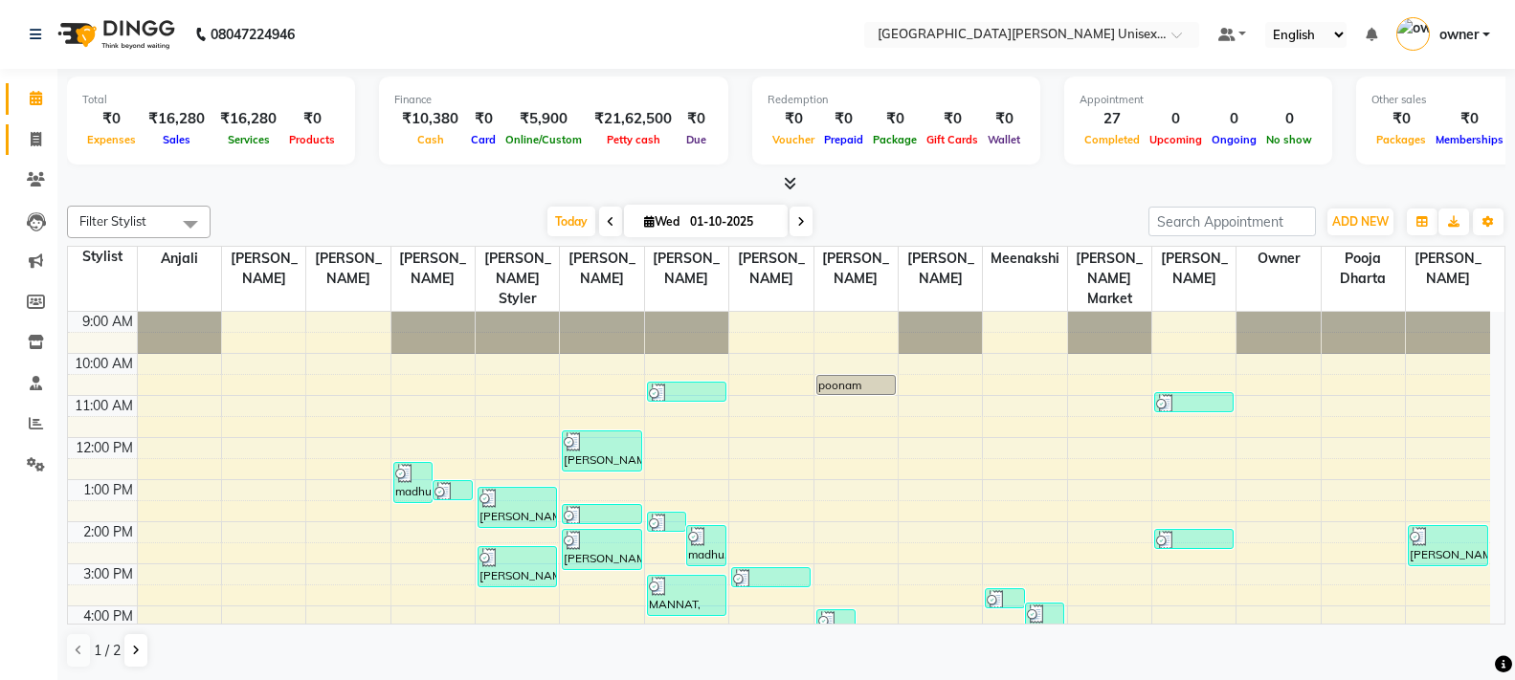
click at [33, 132] on icon at bounding box center [36, 139] width 11 height 14
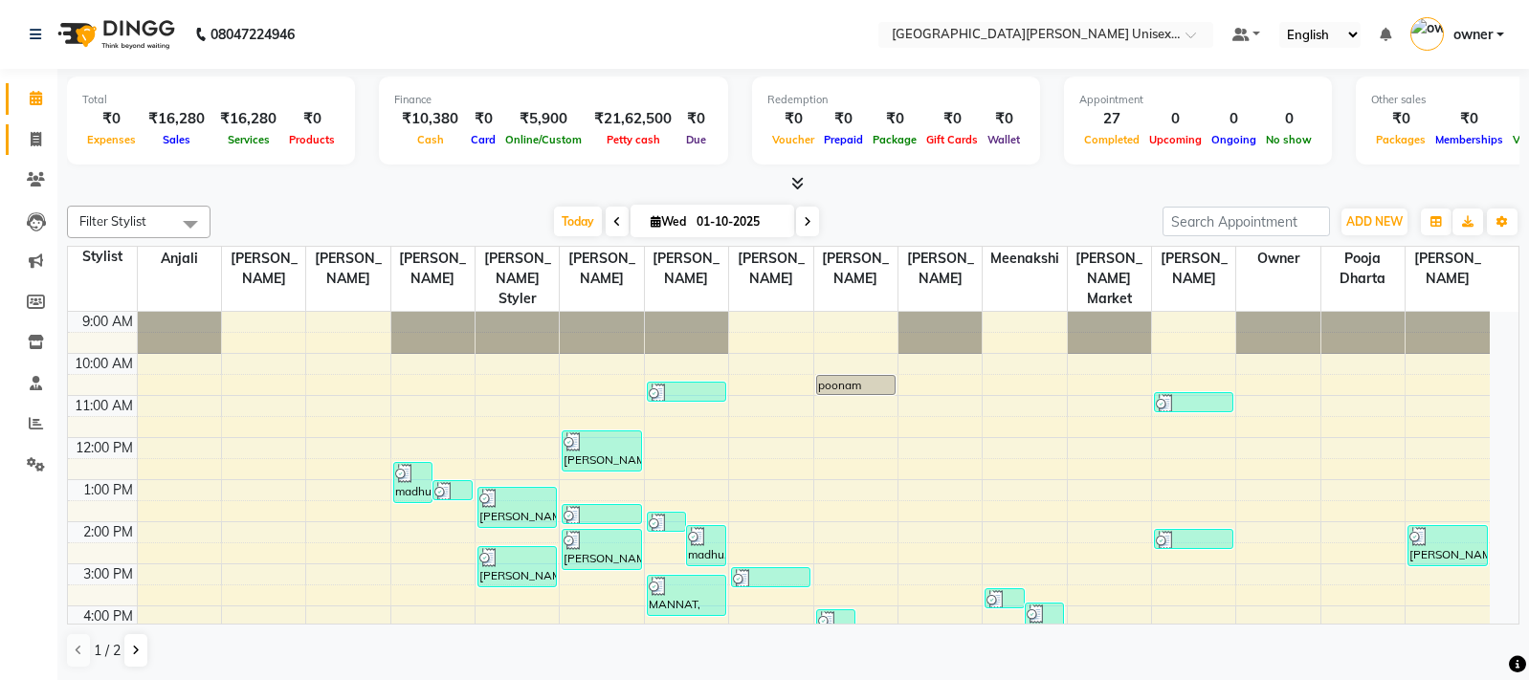
select select "service"
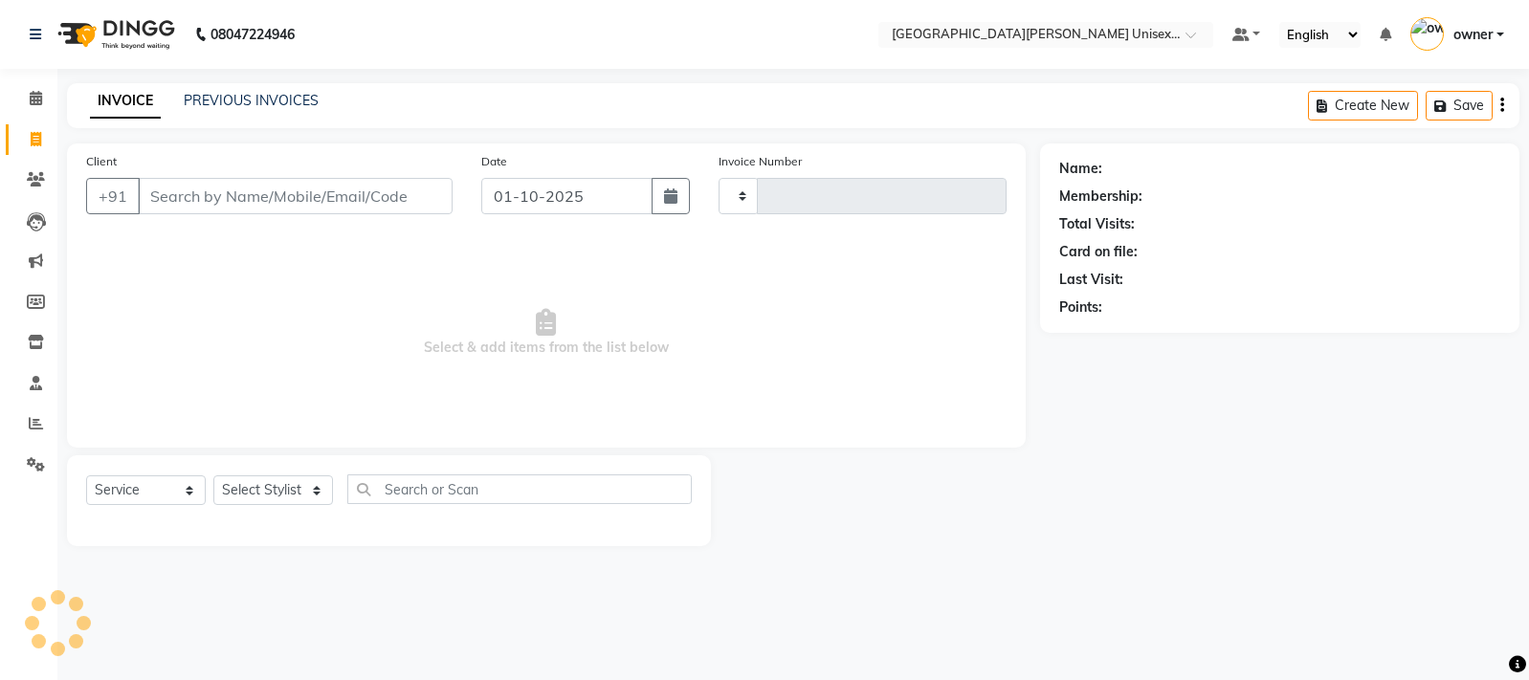
type input "3488"
select select "7055"
click at [201, 198] on input "Client" at bounding box center [295, 196] width 315 height 36
click at [187, 199] on input "Client" at bounding box center [295, 196] width 315 height 36
click at [167, 191] on input "Client" at bounding box center [295, 196] width 315 height 36
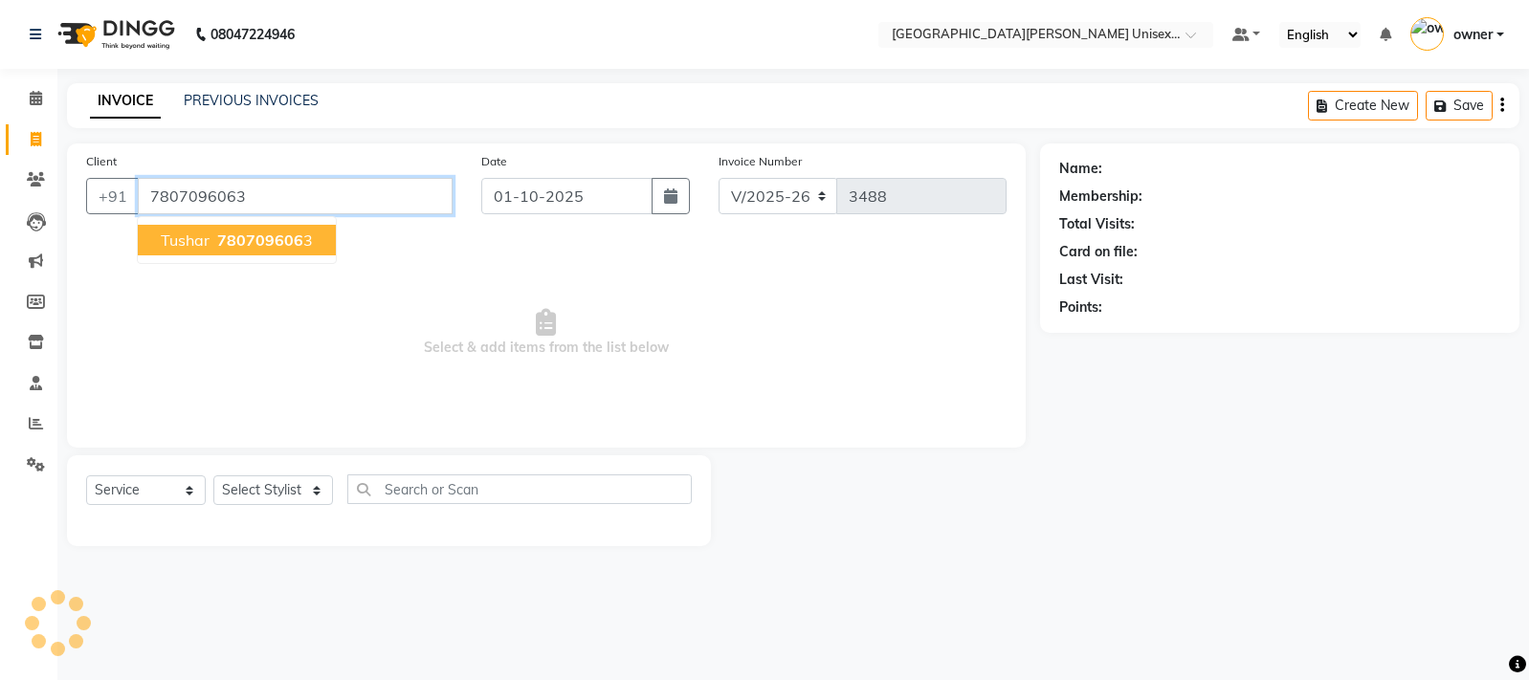
type input "7807096063"
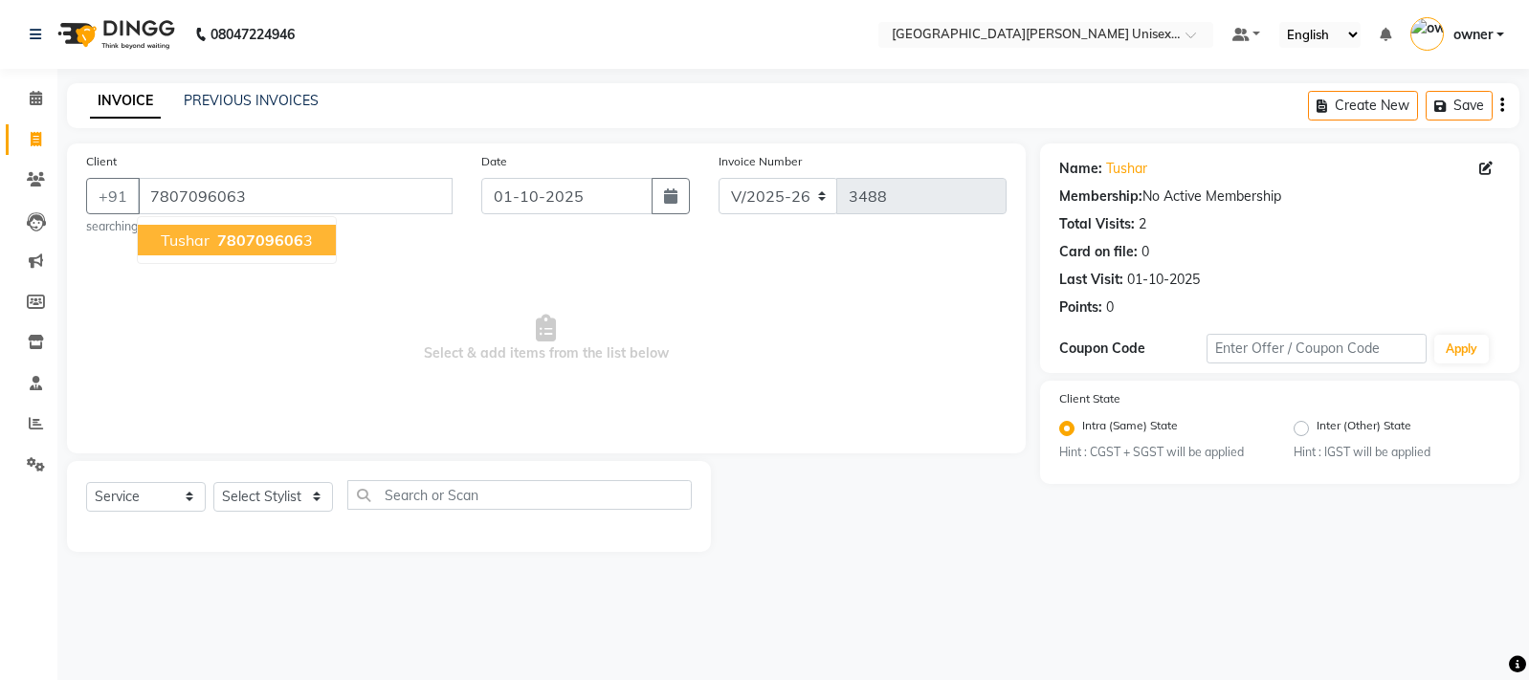
click at [230, 235] on span "780709606" at bounding box center [260, 240] width 86 height 19
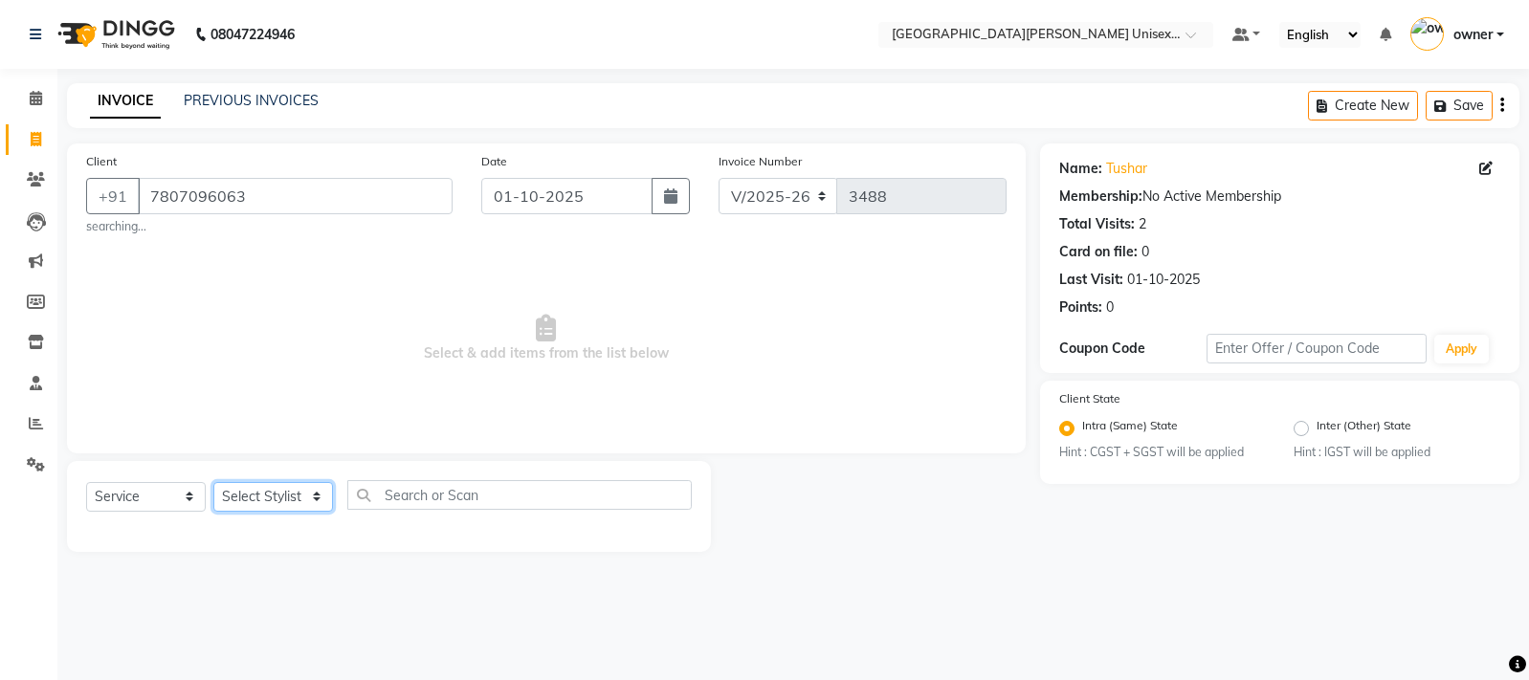
click at [311, 497] on select "Select Stylist anjali [PERSON_NAME] [PERSON_NAME] styler [PERSON_NAME] [PERSON_…" at bounding box center [273, 497] width 120 height 30
select select "82058"
click at [213, 482] on select "Select Stylist anjali [PERSON_NAME] [PERSON_NAME] styler [PERSON_NAME] [PERSON_…" at bounding box center [273, 497] width 120 height 30
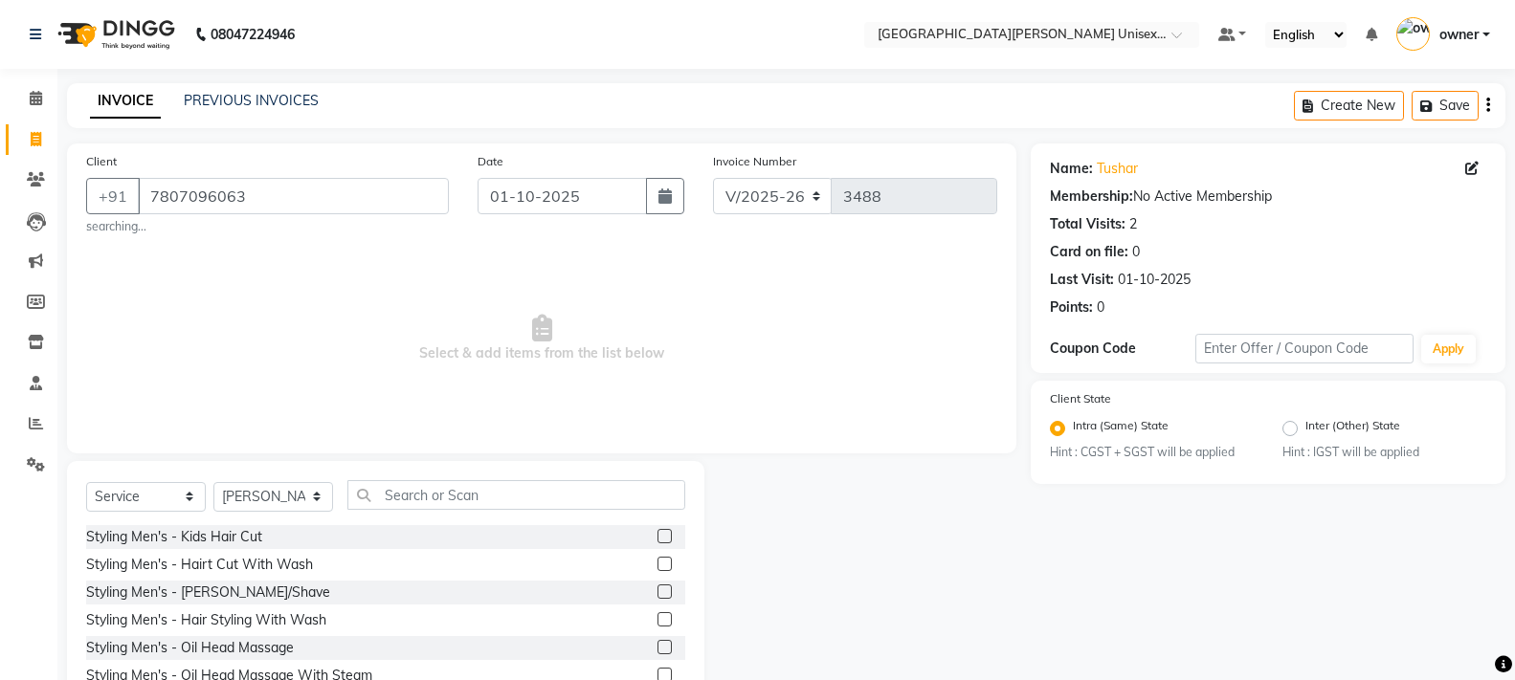
click at [658, 563] on label at bounding box center [665, 564] width 14 height 14
click at [658, 563] on input "checkbox" at bounding box center [664, 565] width 12 height 12
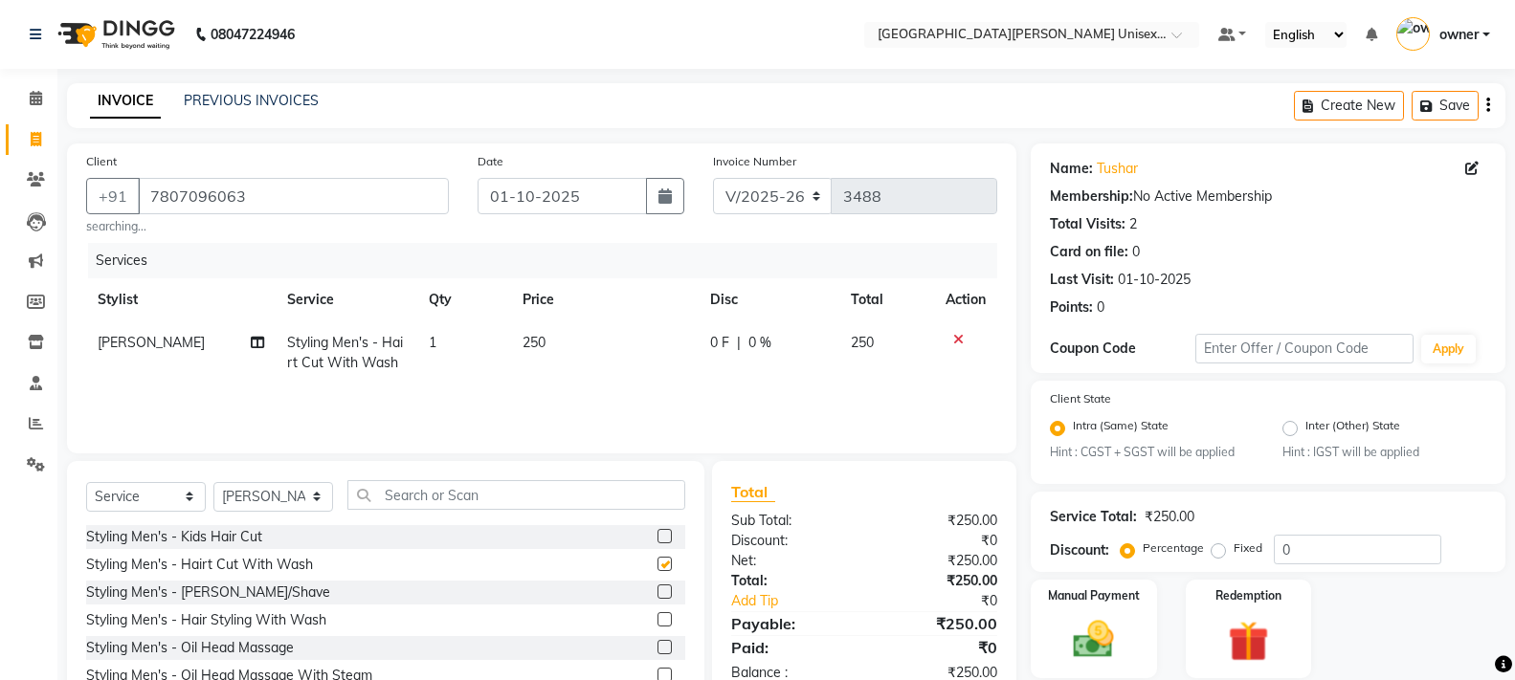
checkbox input "false"
click at [658, 589] on label at bounding box center [665, 592] width 14 height 14
click at [658, 589] on input "checkbox" at bounding box center [664, 593] width 12 height 12
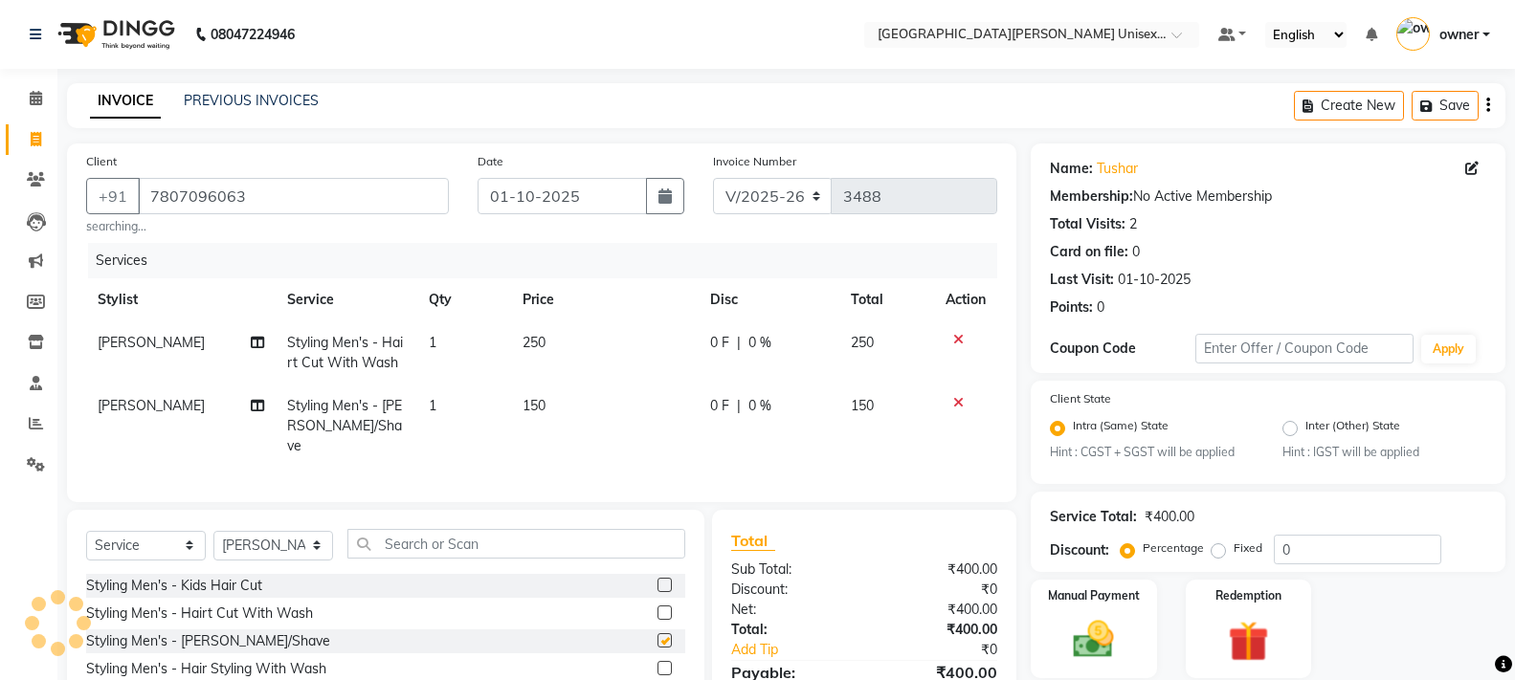
checkbox input "false"
click at [321, 539] on select "Select Stylist anjali [PERSON_NAME] [PERSON_NAME] styler [PERSON_NAME] [PERSON_…" at bounding box center [273, 546] width 120 height 30
select select "61129"
click at [213, 531] on select "Select Stylist anjali [PERSON_NAME] [PERSON_NAME] styler [PERSON_NAME] [PERSON_…" at bounding box center [273, 546] width 120 height 30
click at [962, 402] on icon at bounding box center [958, 402] width 11 height 13
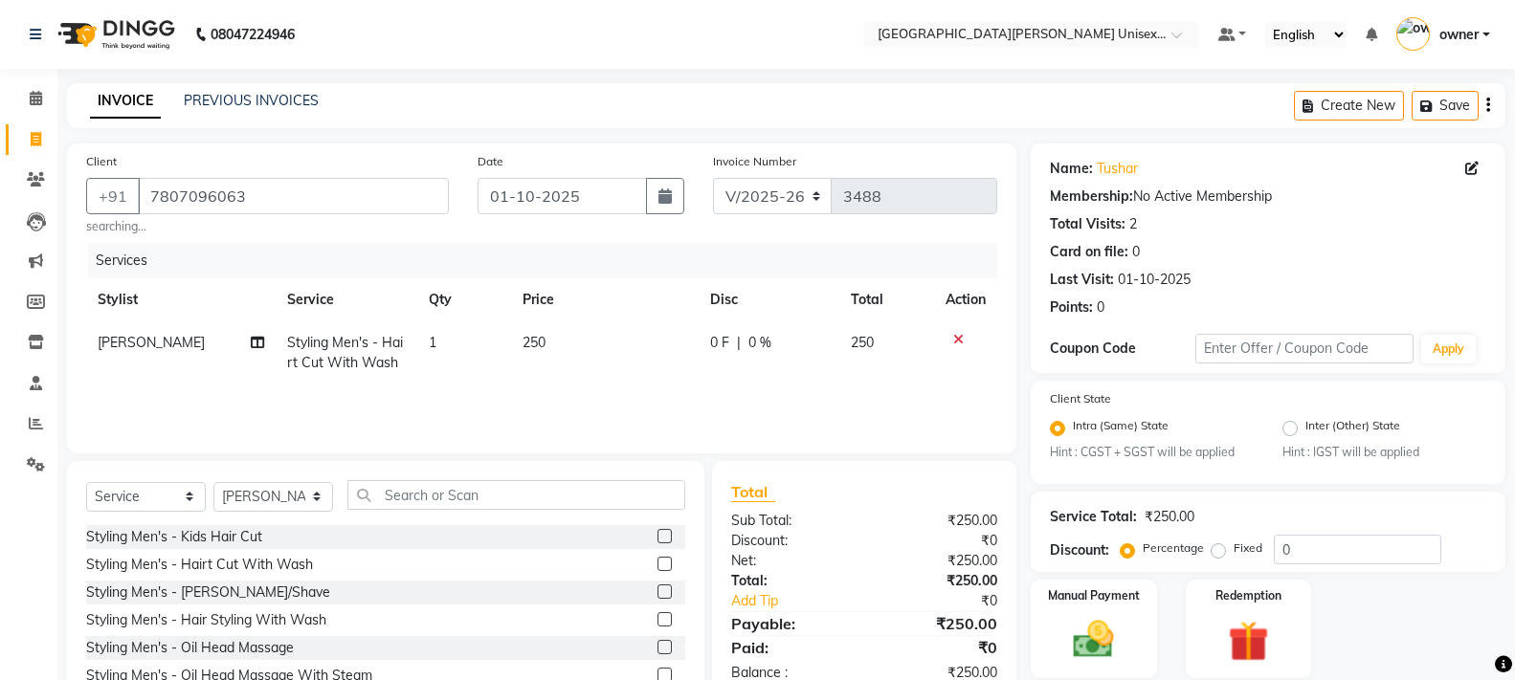
click at [658, 588] on label at bounding box center [665, 592] width 14 height 14
click at [658, 588] on input "checkbox" at bounding box center [664, 593] width 12 height 12
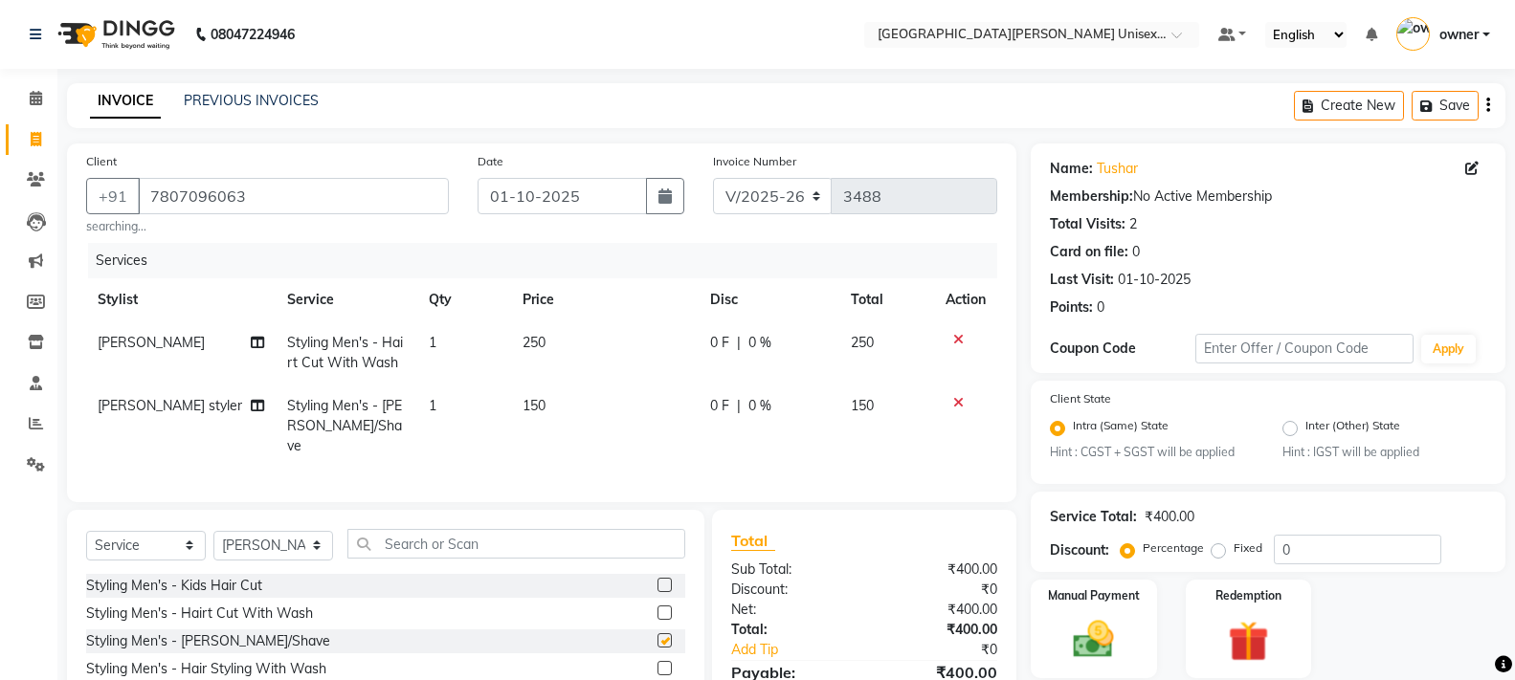
checkbox input "false"
click at [658, 606] on label at bounding box center [665, 613] width 14 height 14
click at [658, 608] on input "checkbox" at bounding box center [664, 614] width 12 height 12
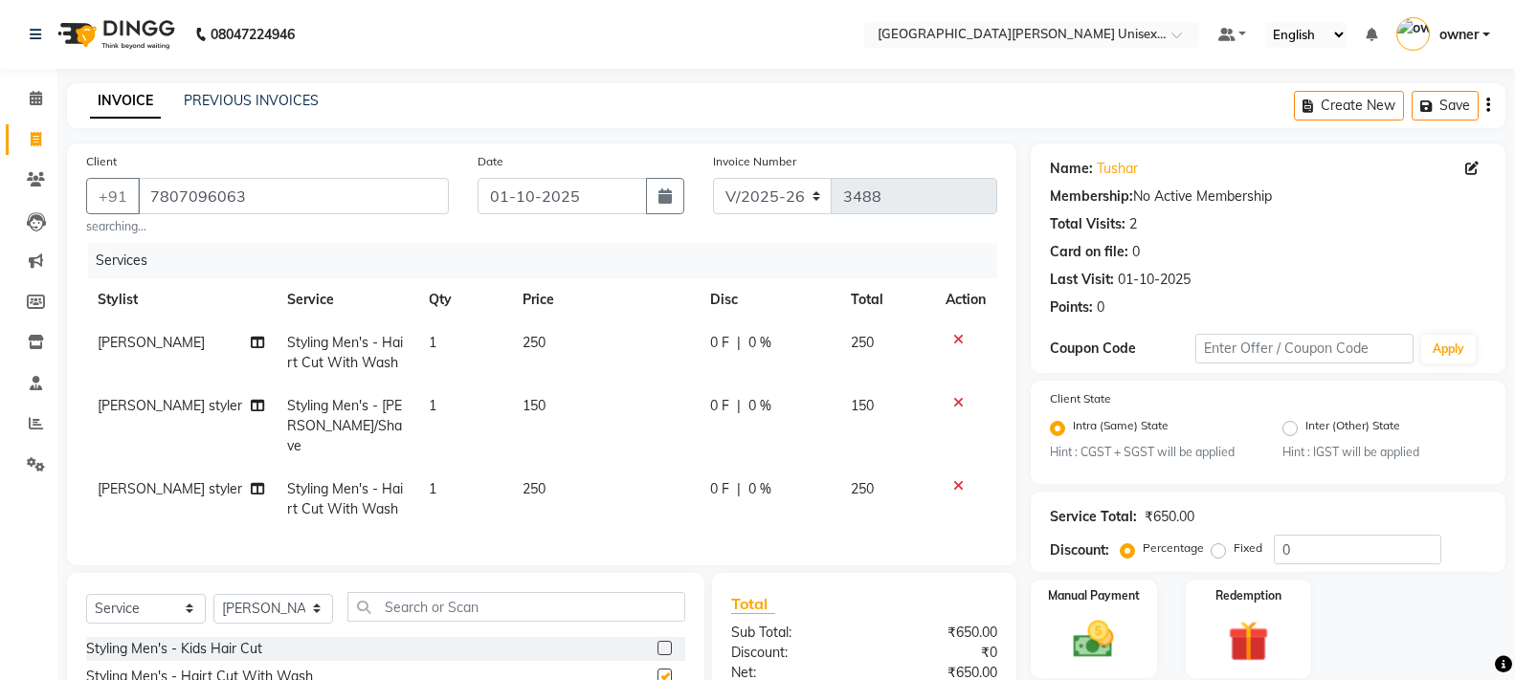
checkbox input "false"
click at [387, 598] on input "text" at bounding box center [516, 607] width 338 height 30
type input "T"
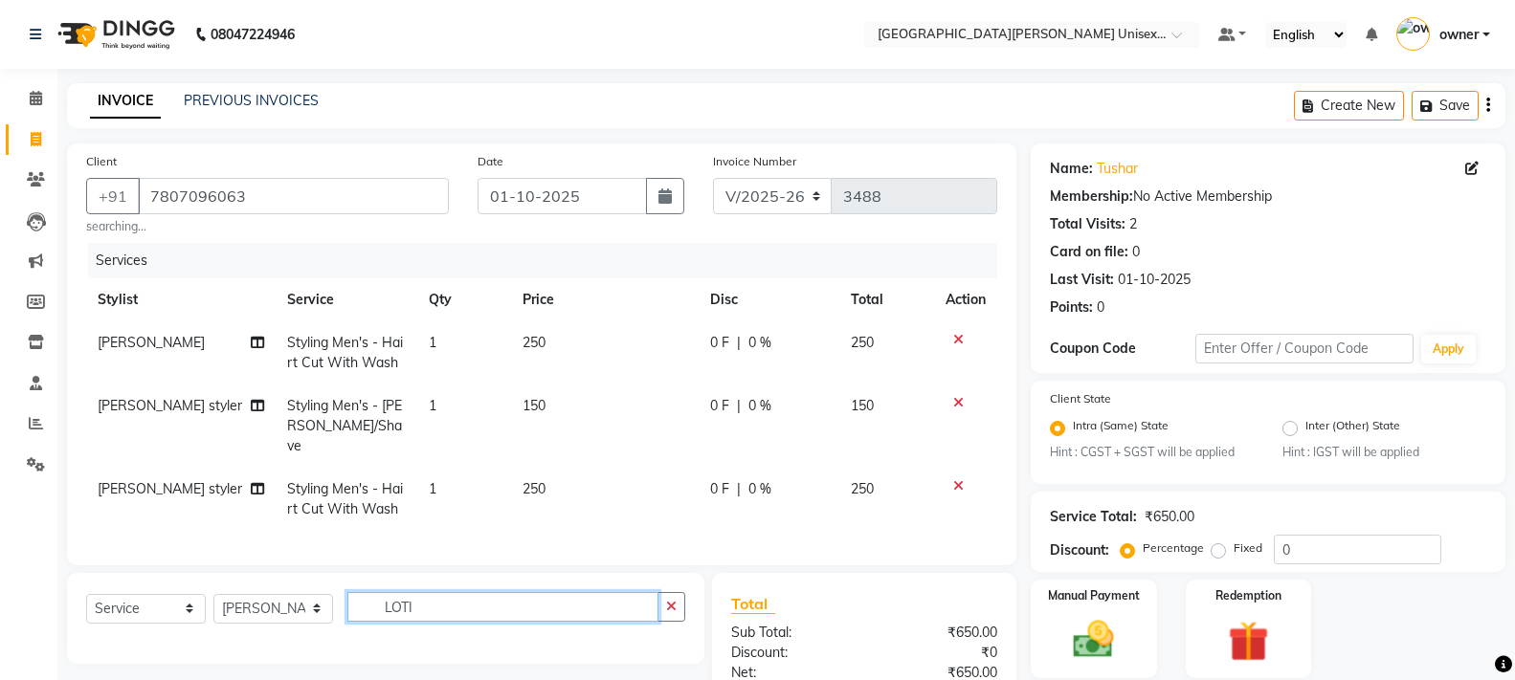
scroll to position [157, 0]
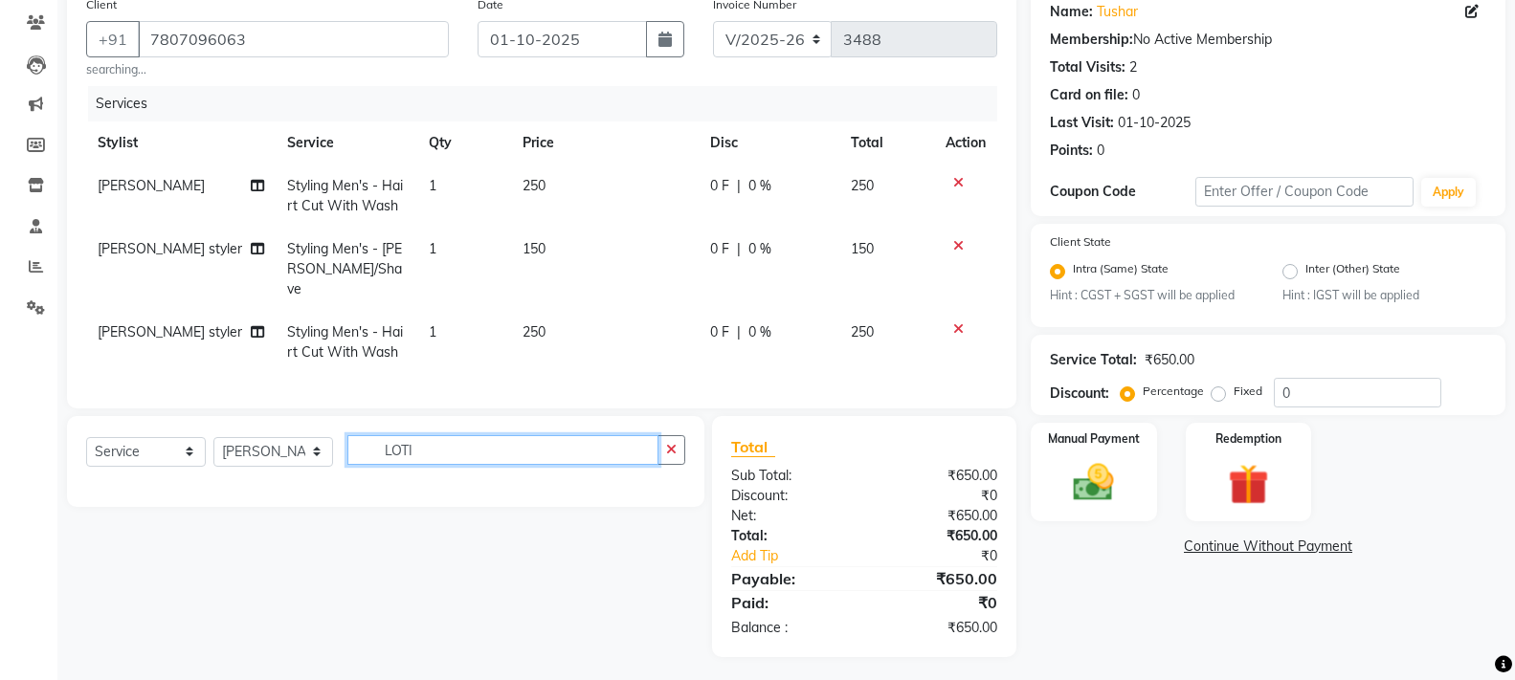
type input "LOTI"
click at [308, 448] on select "Select Stylist anjali [PERSON_NAME] [PERSON_NAME] styler [PERSON_NAME] [PERSON_…" at bounding box center [273, 452] width 120 height 30
select select "63843"
click at [213, 437] on select "Select Stylist anjali [PERSON_NAME] [PERSON_NAME] styler [PERSON_NAME] [PERSON_…" at bounding box center [273, 452] width 120 height 30
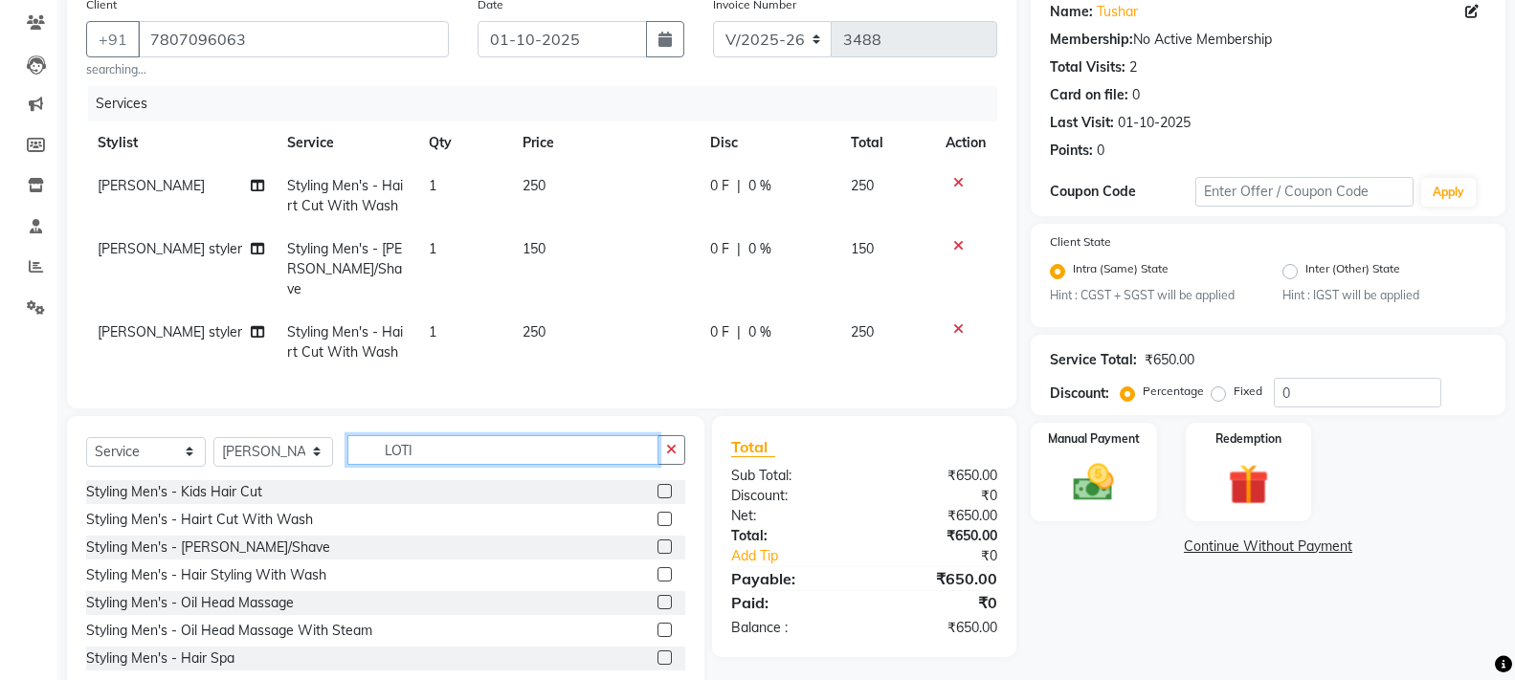
click at [425, 436] on input "LOTI" at bounding box center [502, 450] width 311 height 30
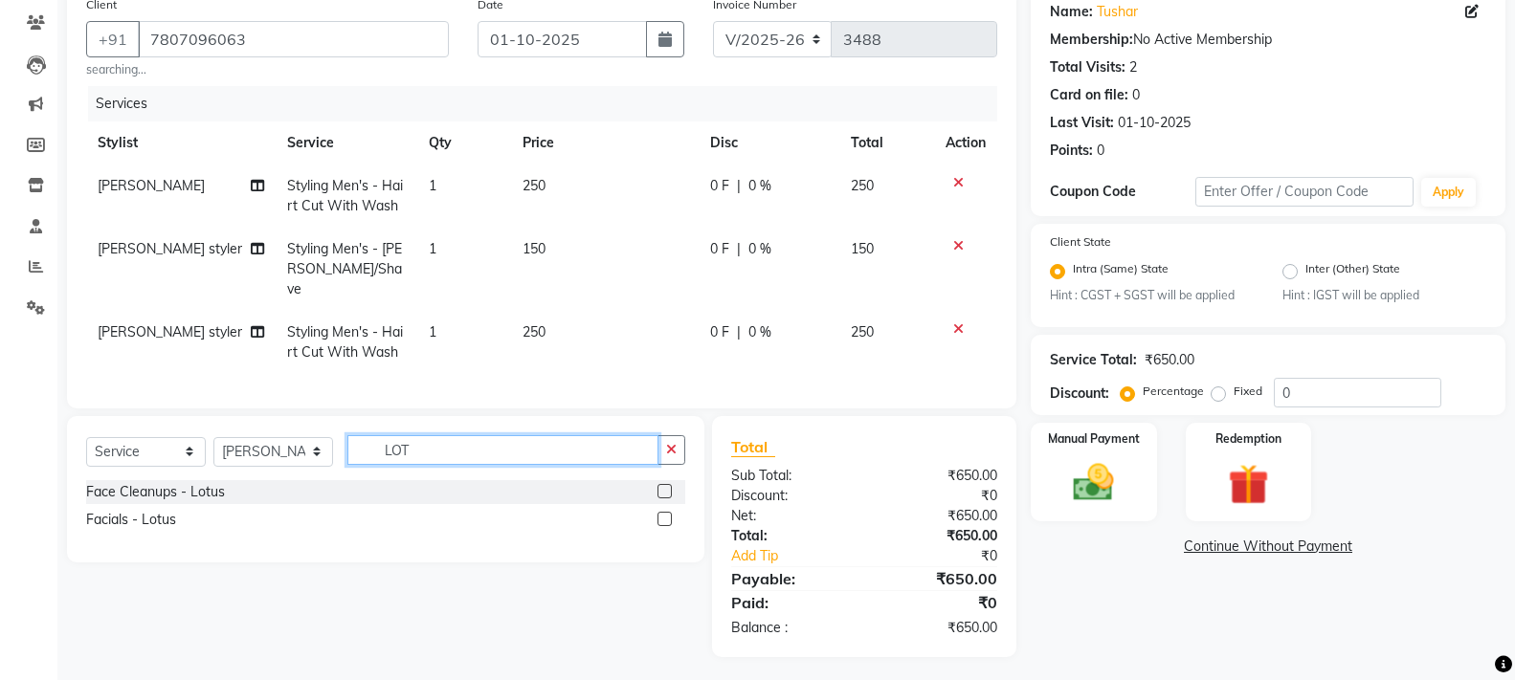
type input "LOT"
click at [666, 488] on label at bounding box center [665, 491] width 14 height 14
click at [666, 488] on input "checkbox" at bounding box center [664, 492] width 12 height 12
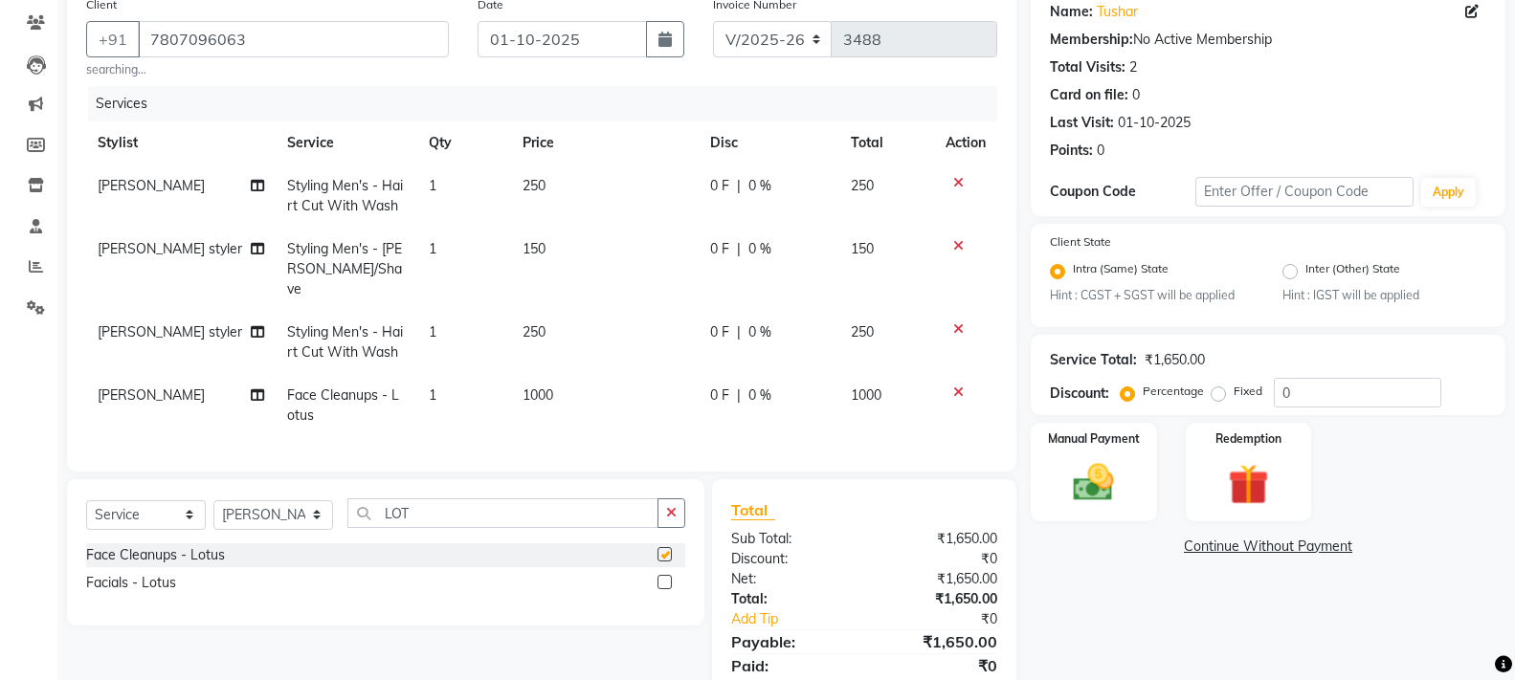
checkbox input "false"
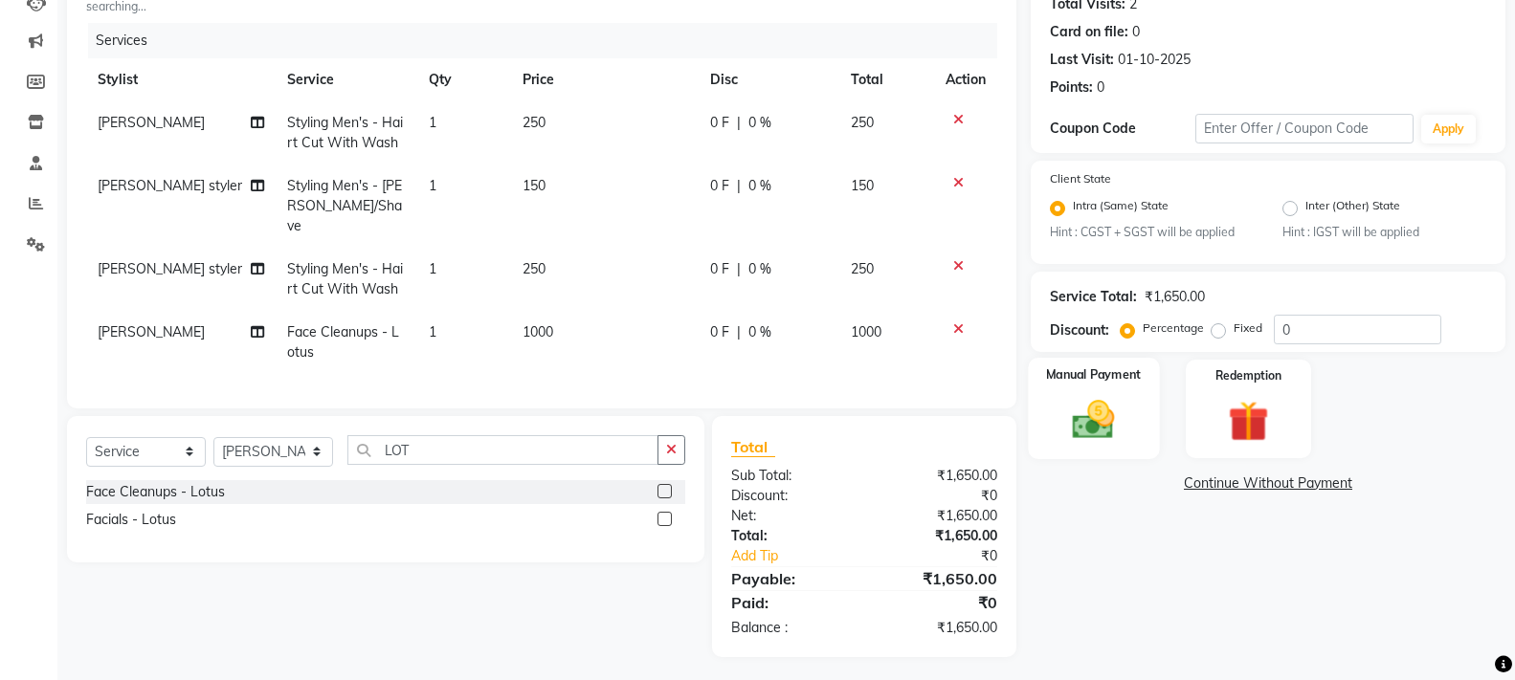
click at [1112, 402] on img at bounding box center [1093, 420] width 68 height 49
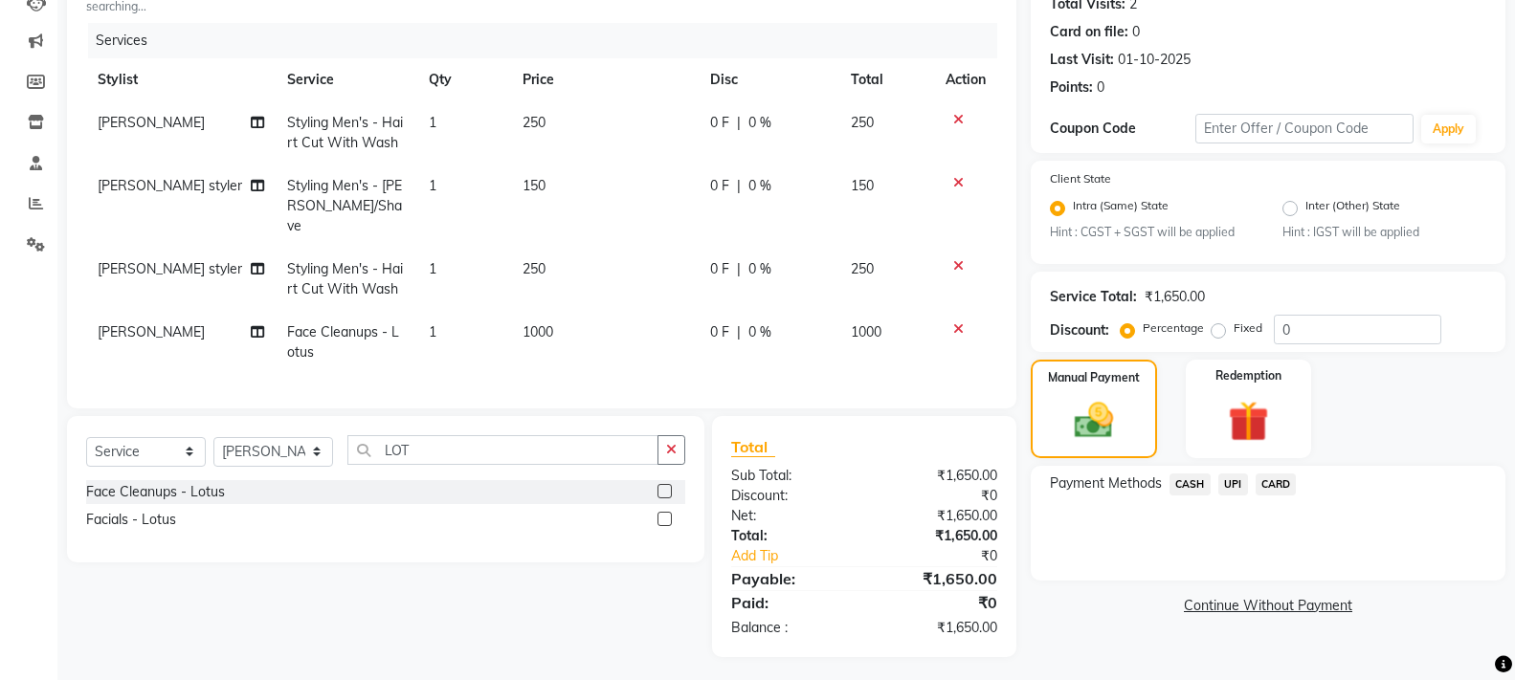
scroll to position [29, 0]
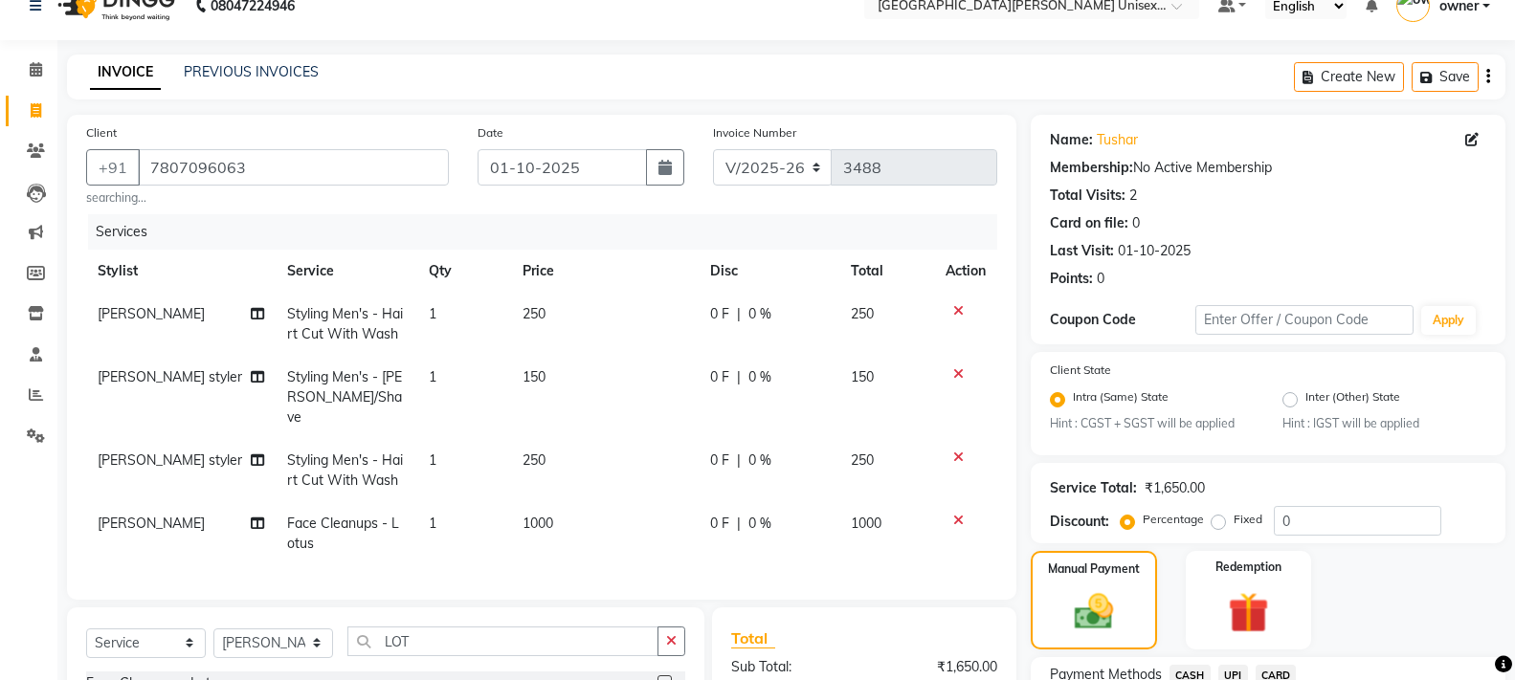
click at [328, 515] on span "Face Cleanups - Lotus" at bounding box center [343, 533] width 112 height 37
select select "63843"
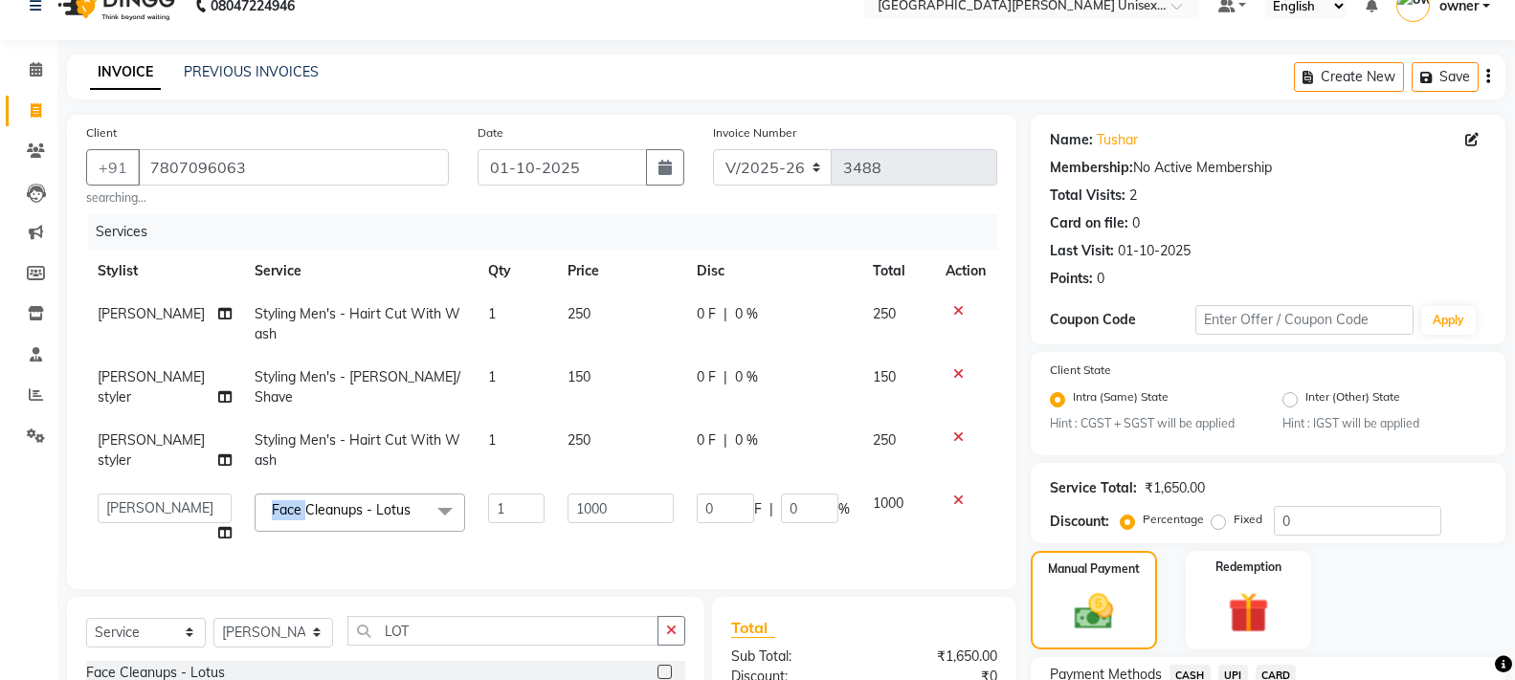
click at [328, 507] on span "Face Cleanups - Lotus x" at bounding box center [360, 512] width 211 height 37
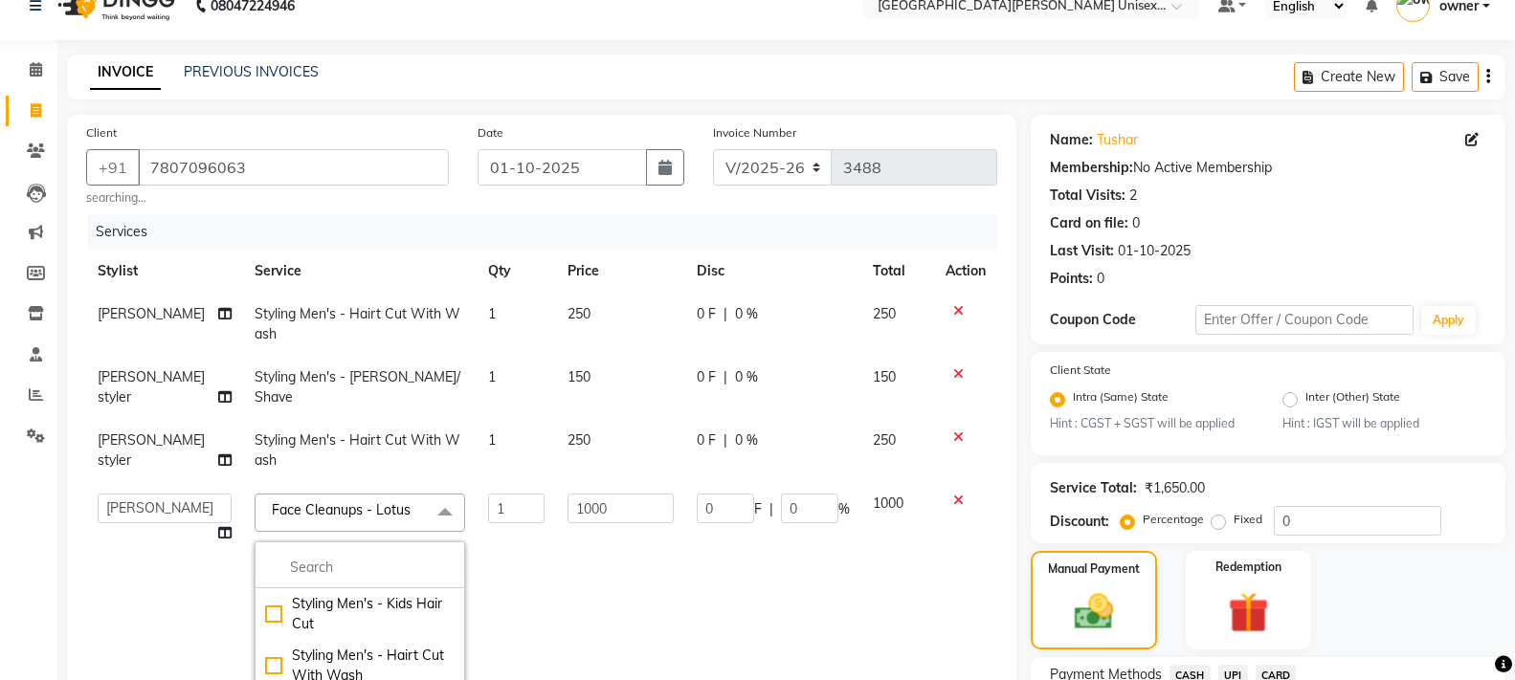
click at [488, 507] on td "1" at bounding box center [516, 635] width 79 height 306
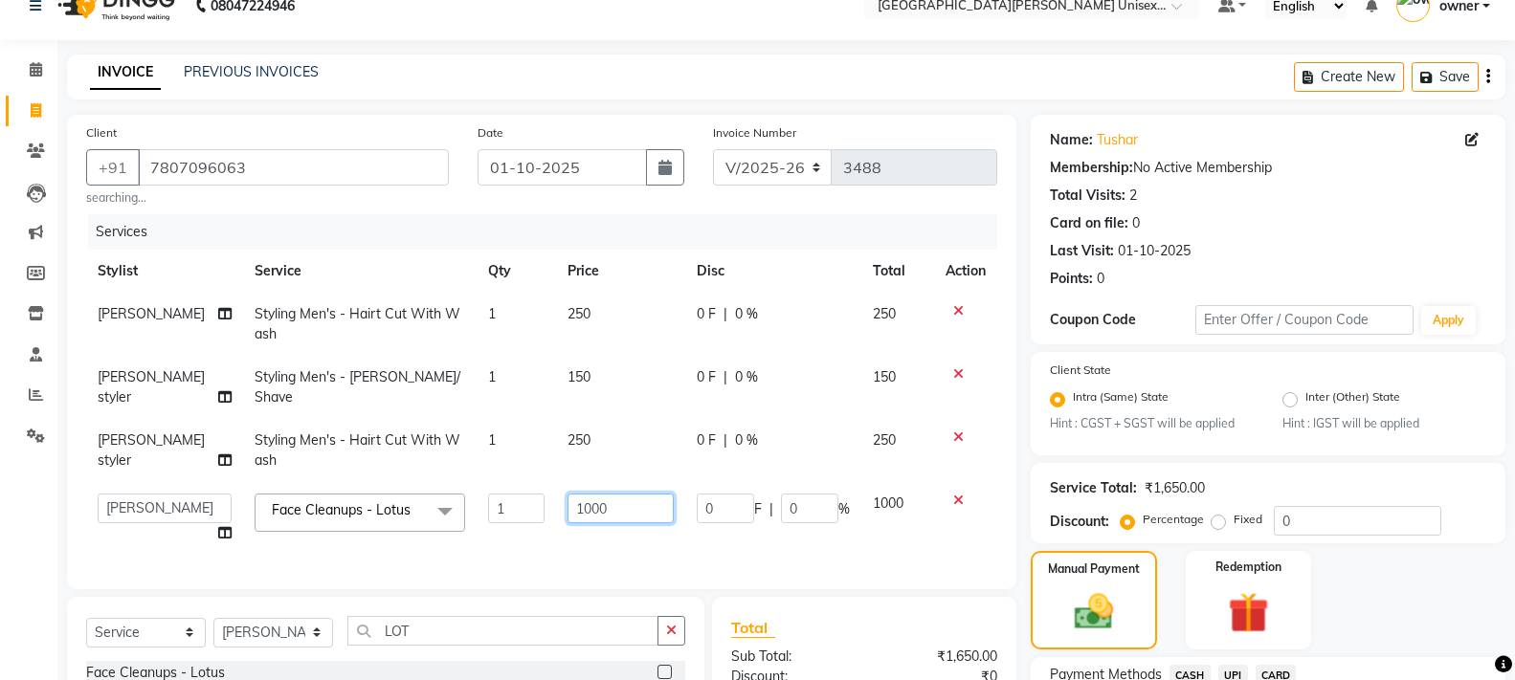
click at [578, 494] on input "1000" at bounding box center [621, 509] width 106 height 30
click at [608, 494] on input "1000" at bounding box center [621, 509] width 106 height 30
type input "1"
type input "1500"
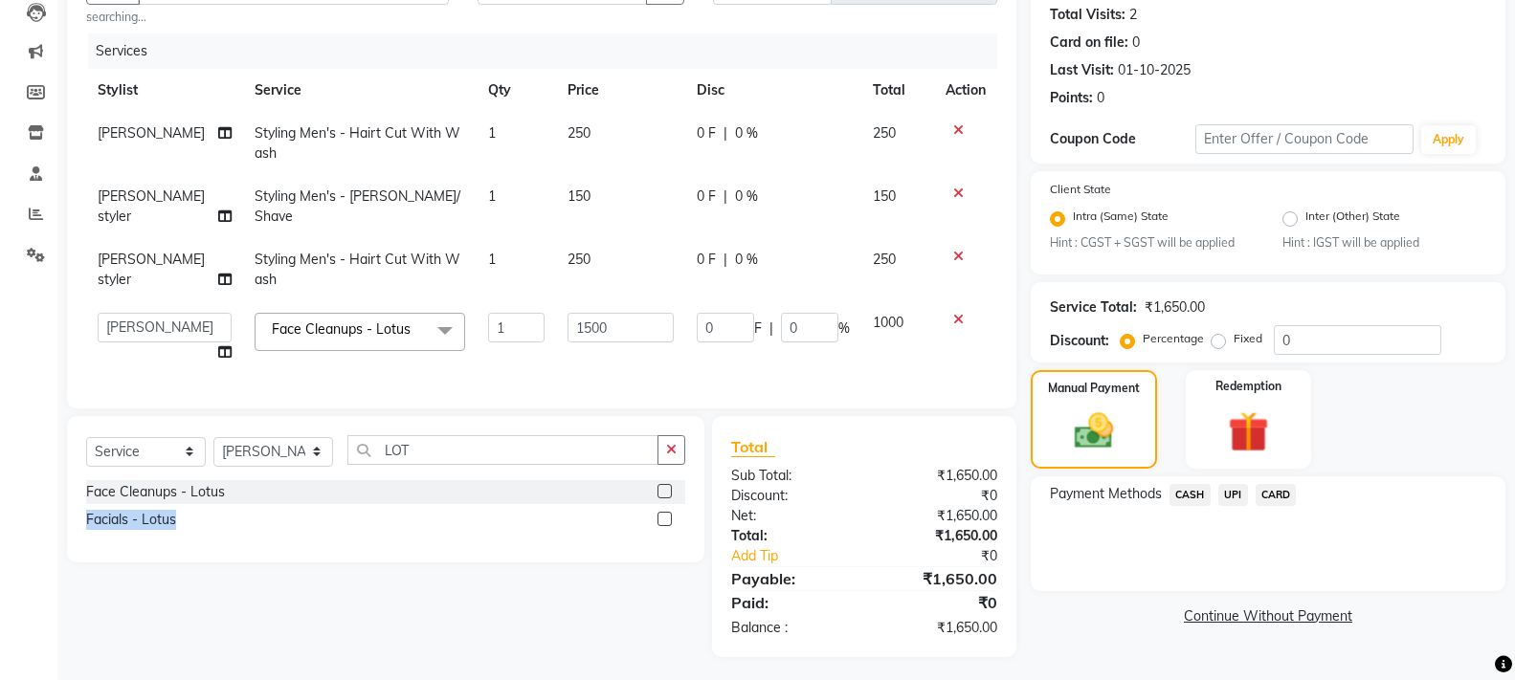
click at [670, 511] on div "Face Cleanups - Lotus Facials - Lotus" at bounding box center [385, 508] width 599 height 56
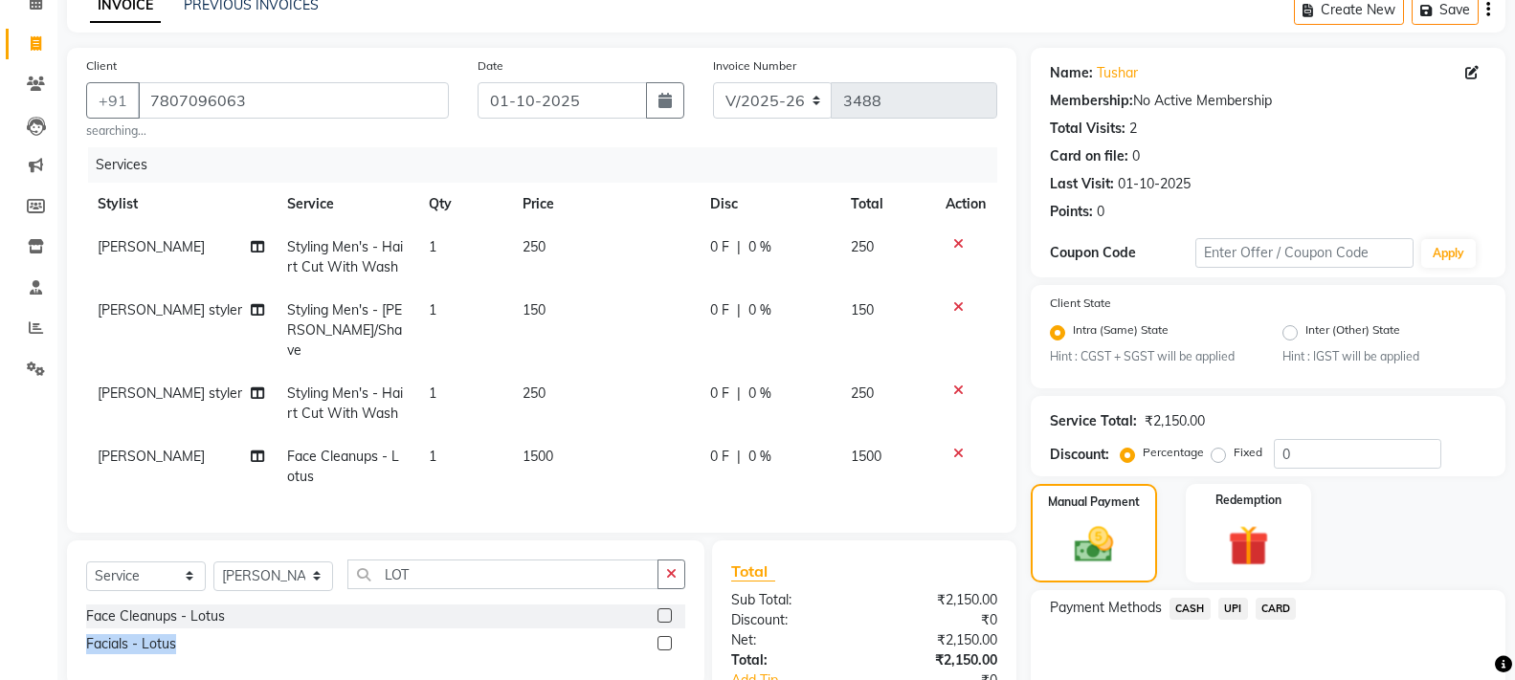
scroll to position [191, 0]
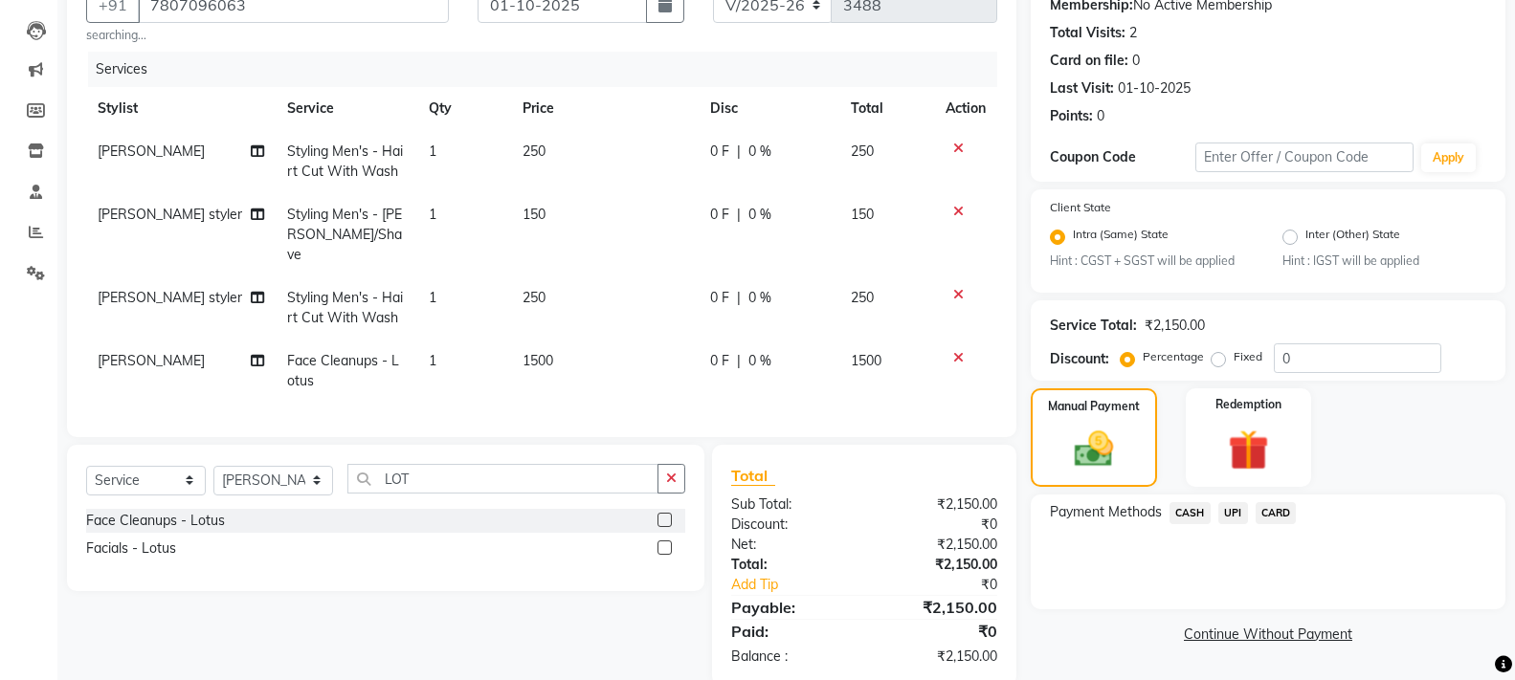
click at [1182, 514] on span "CASH" at bounding box center [1190, 513] width 41 height 22
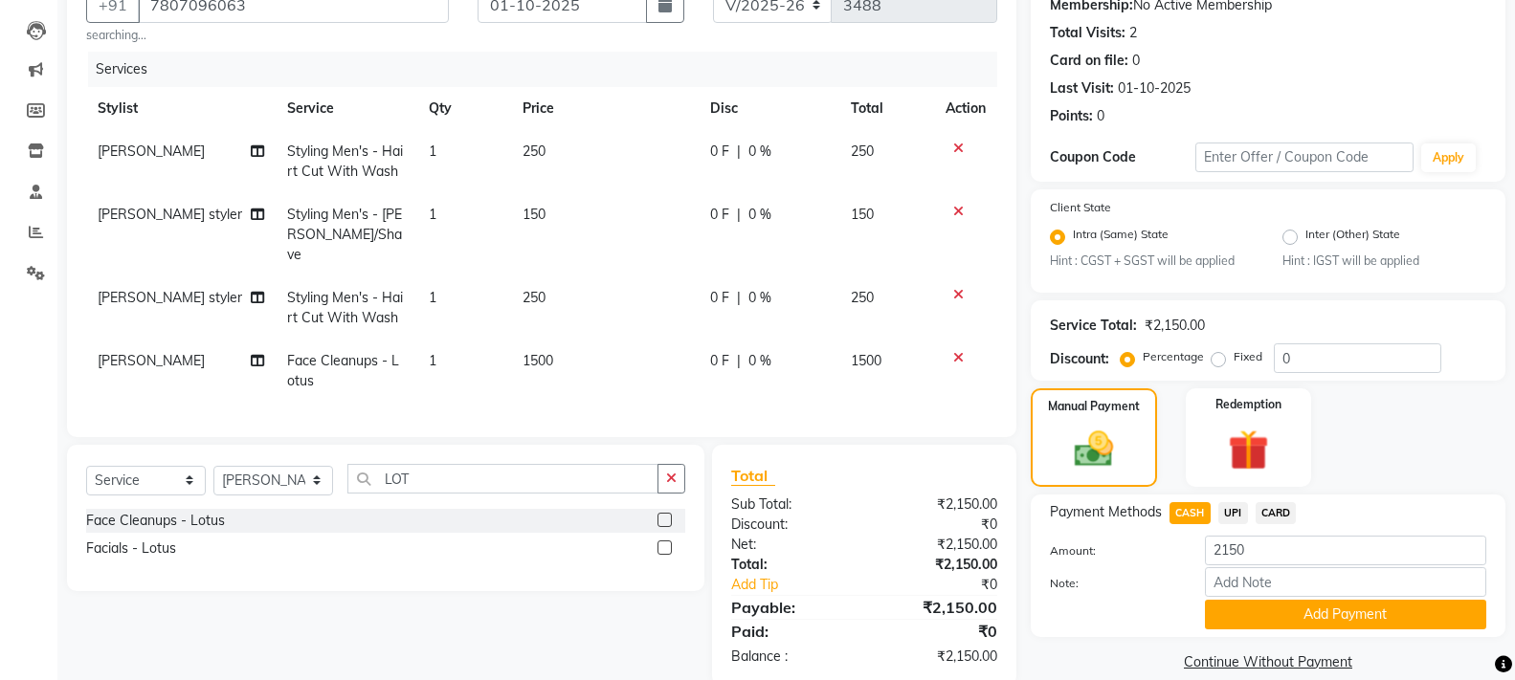
scroll to position [220, 0]
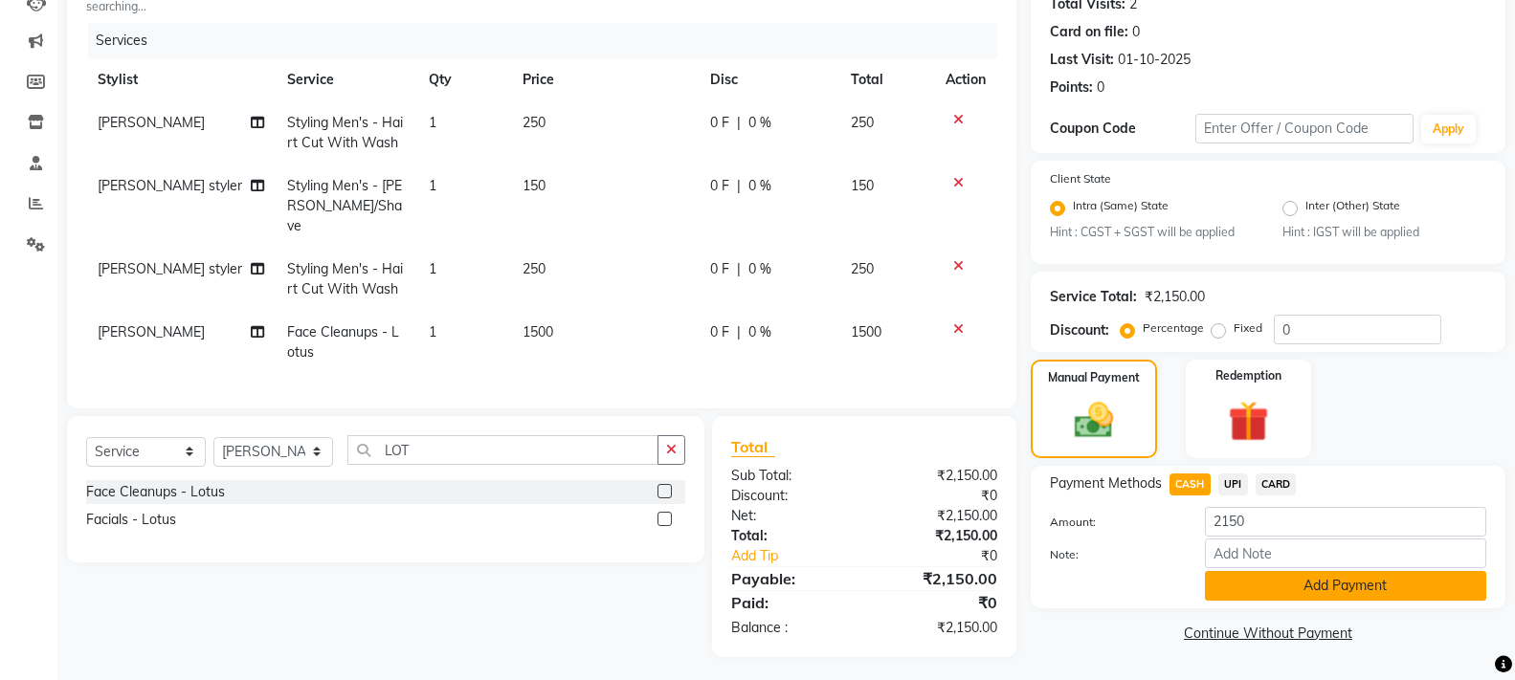
click at [1343, 585] on button "Add Payment" at bounding box center [1345, 586] width 281 height 30
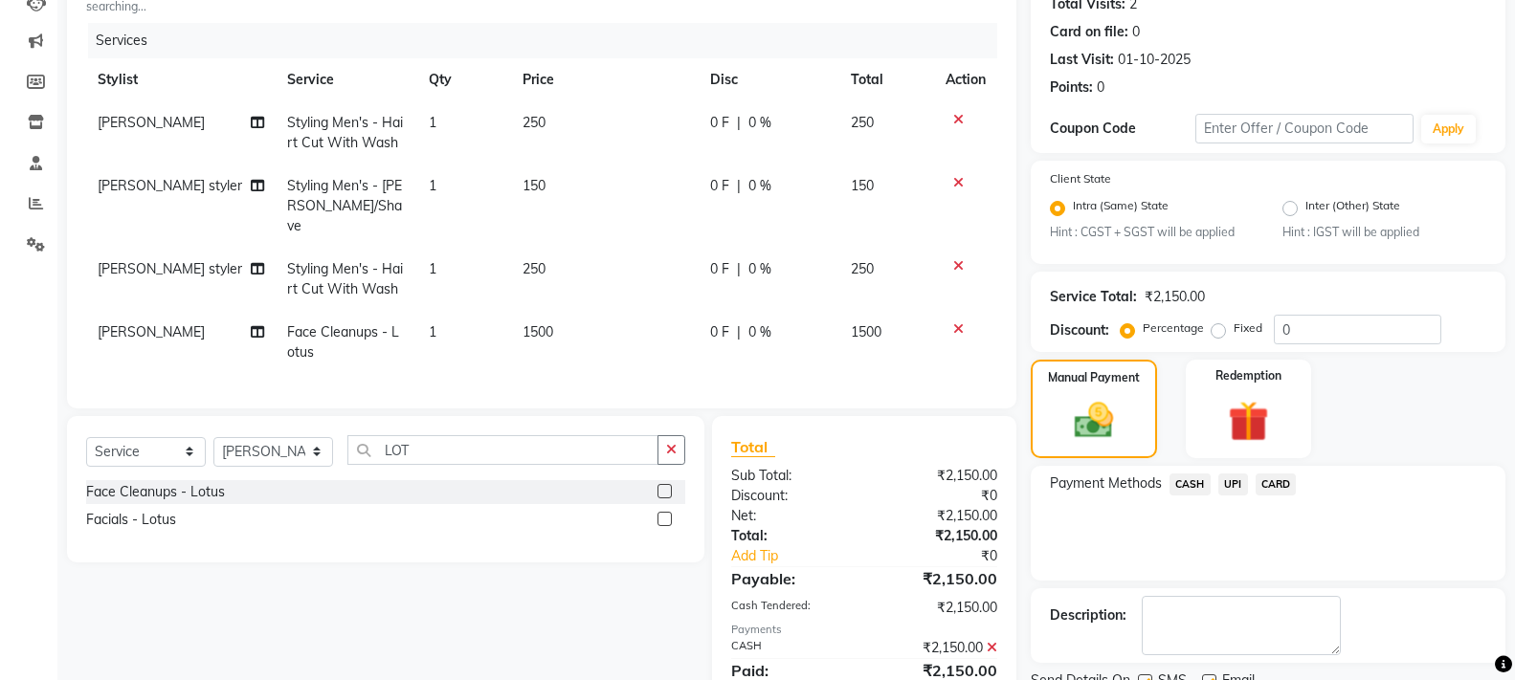
scroll to position [297, 0]
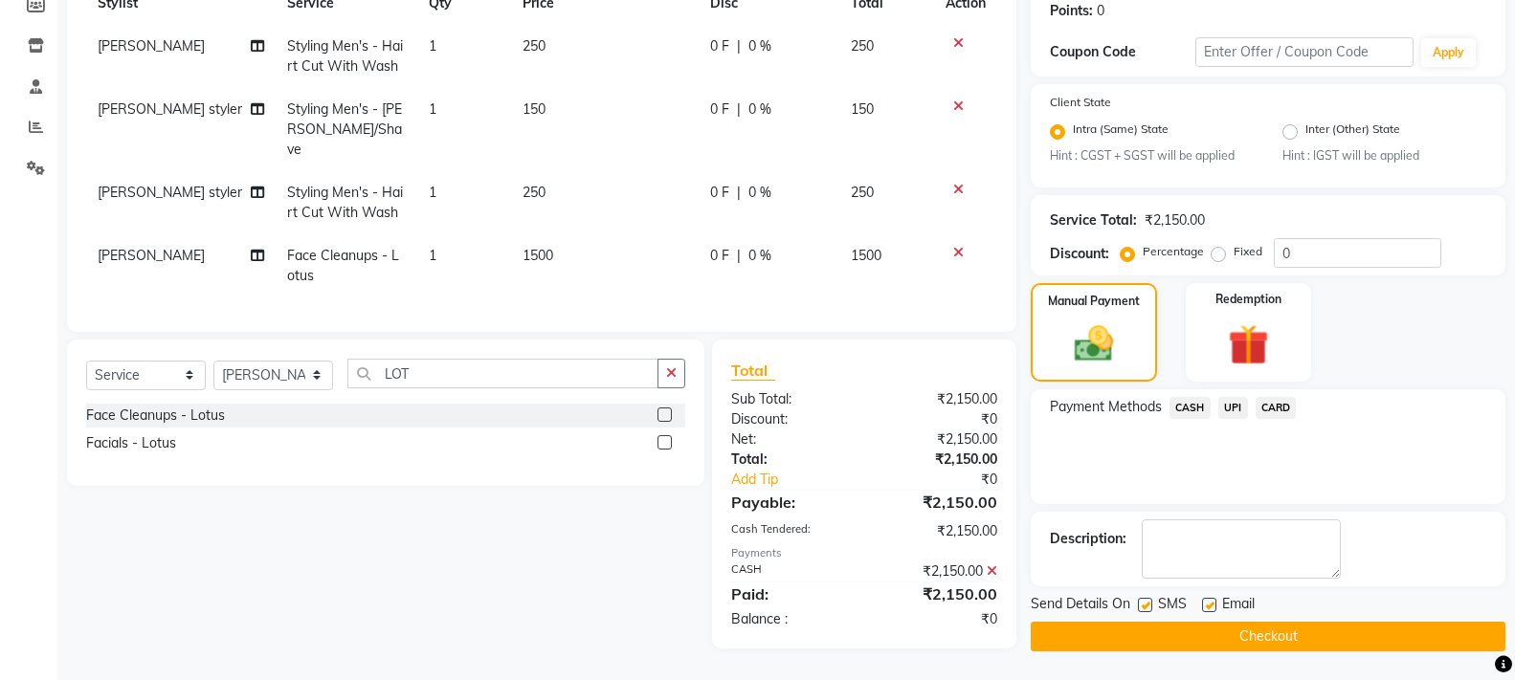
click at [1315, 643] on button "Checkout" at bounding box center [1268, 637] width 475 height 30
